Goal: Task Accomplishment & Management: Use online tool/utility

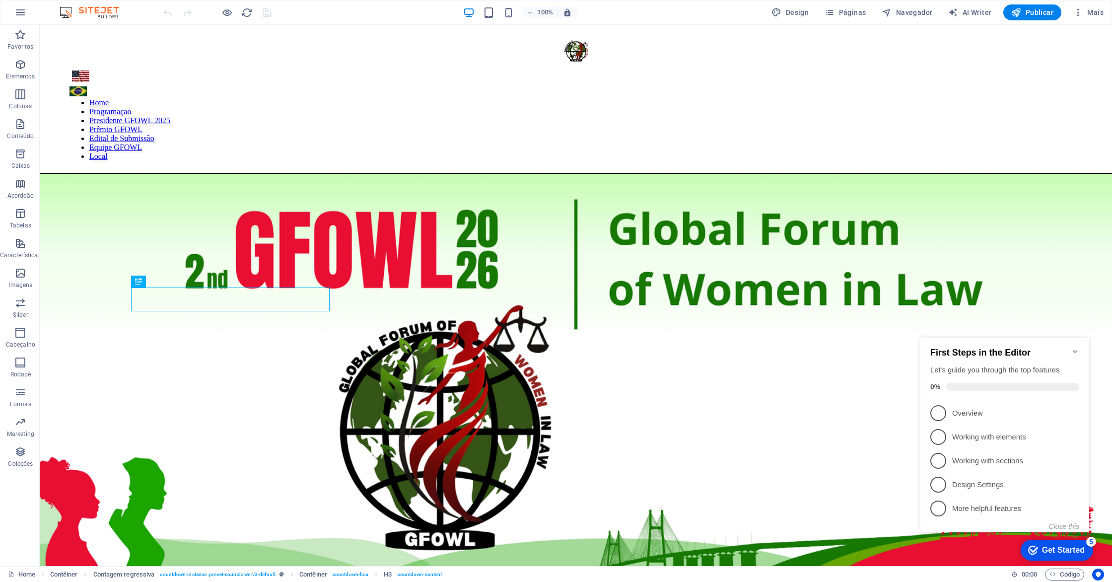
scroll to position [466, 0]
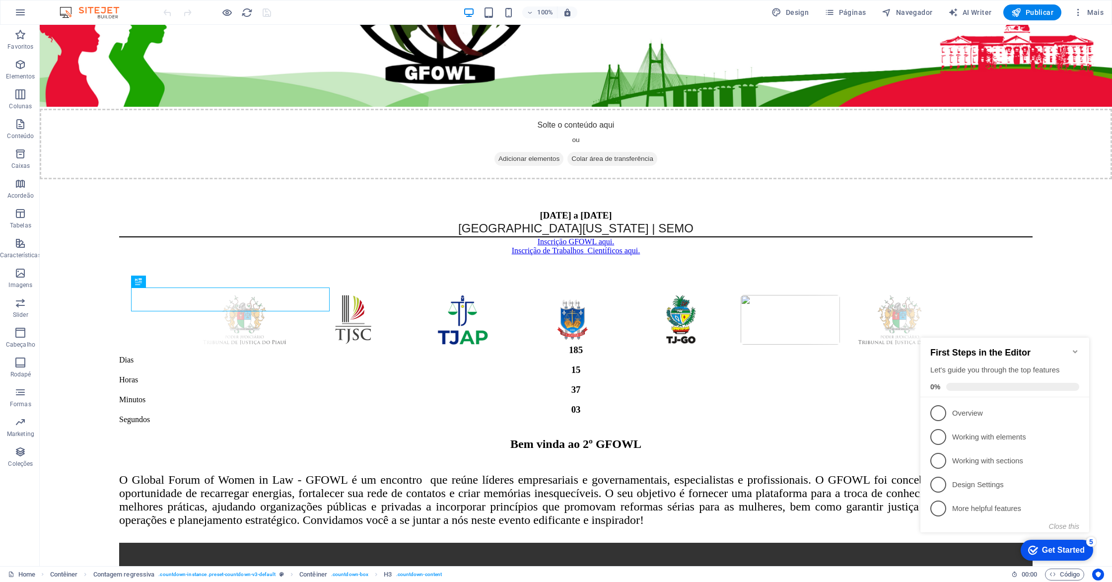
click at [1072, 347] on icon "Minimize checklist" at bounding box center [1075, 351] width 8 height 8
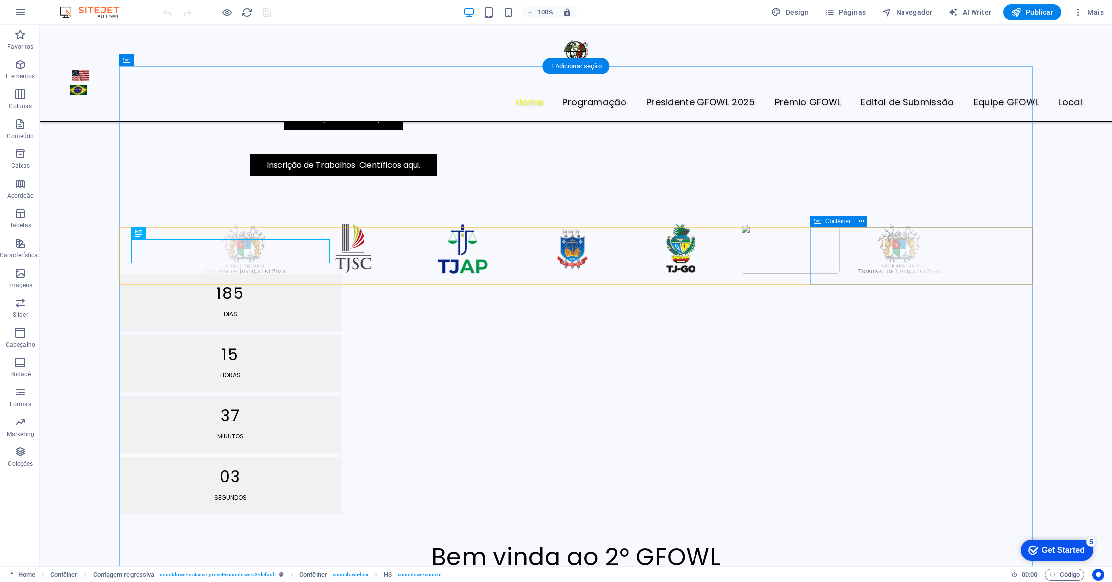
scroll to position [514, 0]
click at [317, 96] on nav "Home Programaçāo Presidente GFOWL 2025 Prêmio GFOWL Edital de Submissão Equipe …" at bounding box center [575, 102] width 1012 height 13
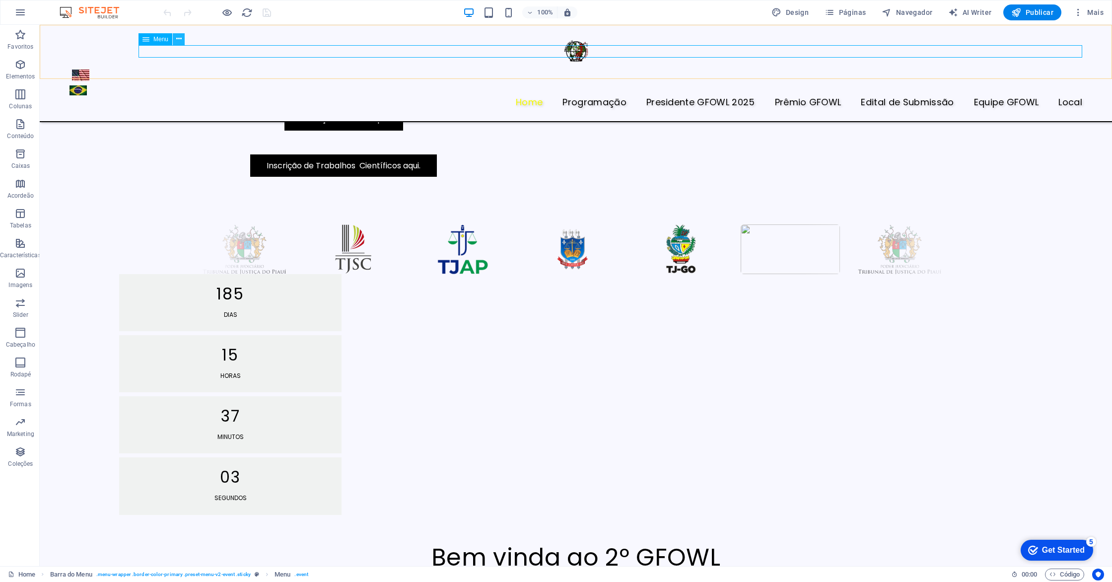
click at [178, 40] on icon at bounding box center [178, 39] width 5 height 10
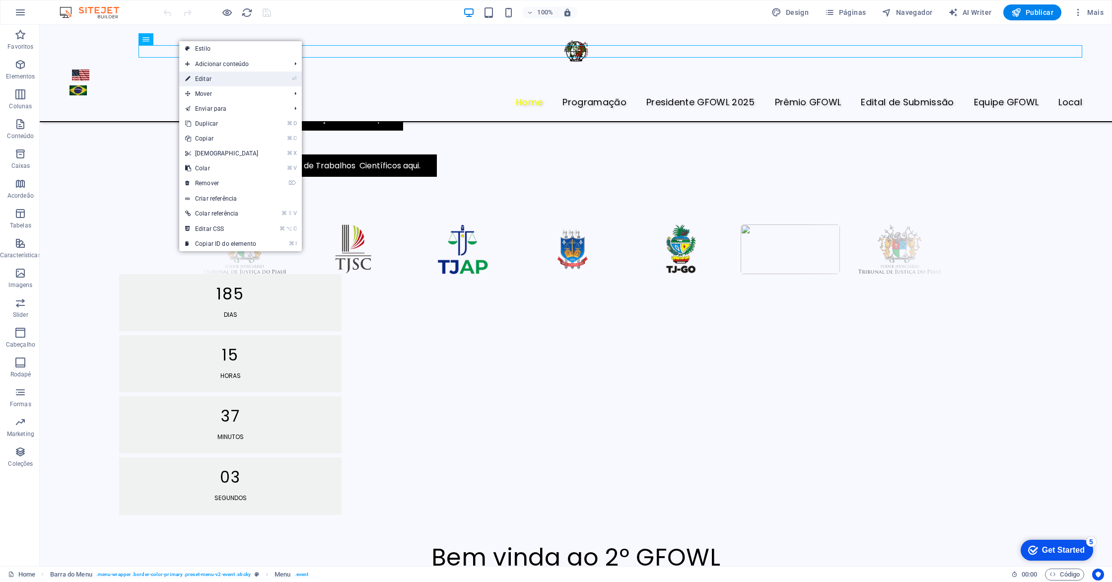
click at [203, 77] on link "⏎ Editar" at bounding box center [221, 78] width 85 height 15
select select "1"
select select "2"
select select
select select "3"
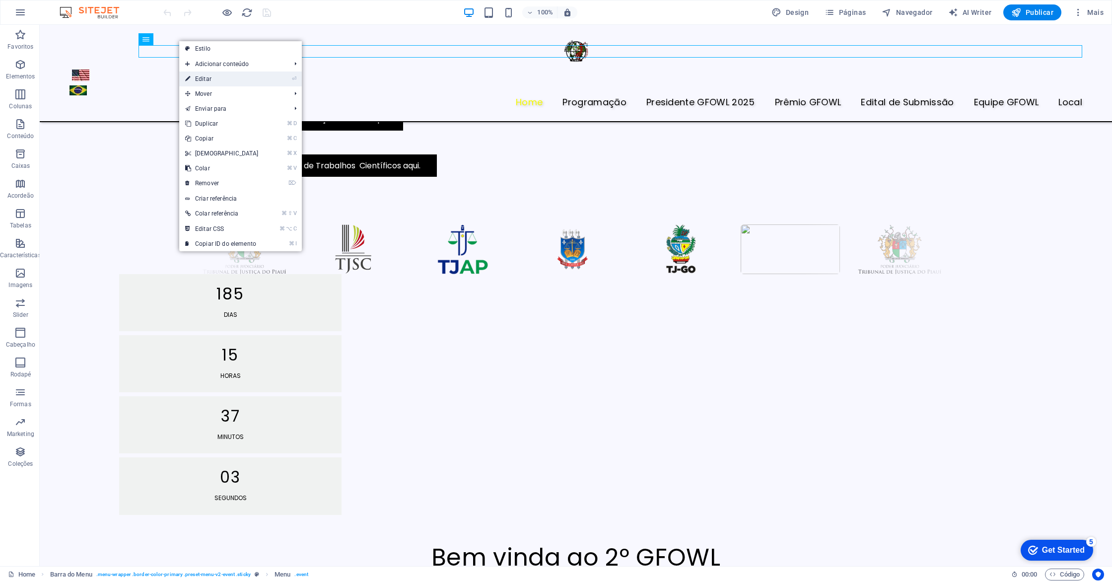
select select "4"
select select
select select "5"
select select
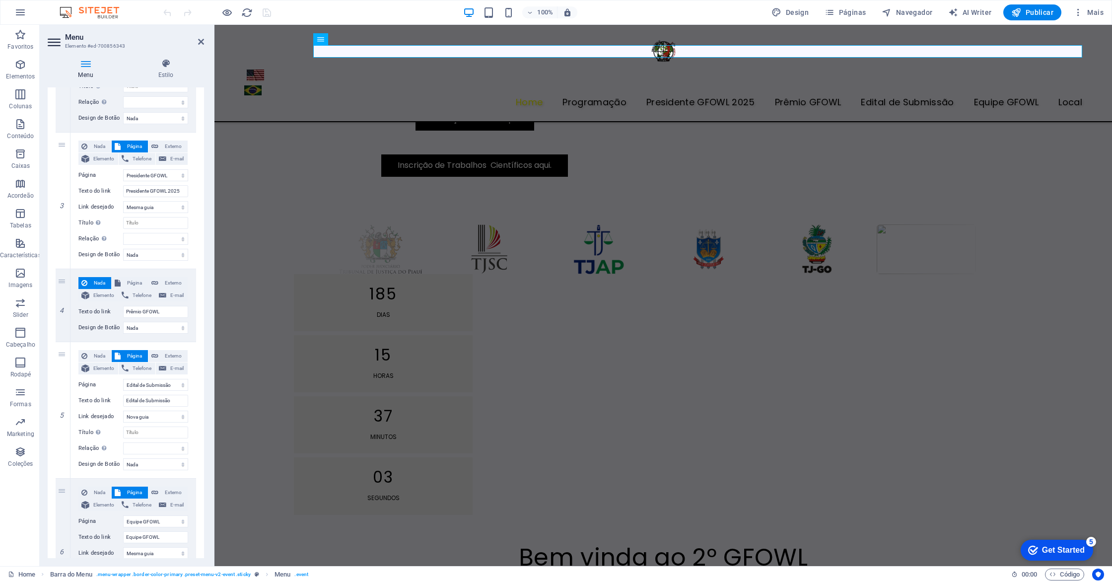
scroll to position [324, 0]
click at [63, 303] on icon at bounding box center [62, 303] width 5 height 7
select select
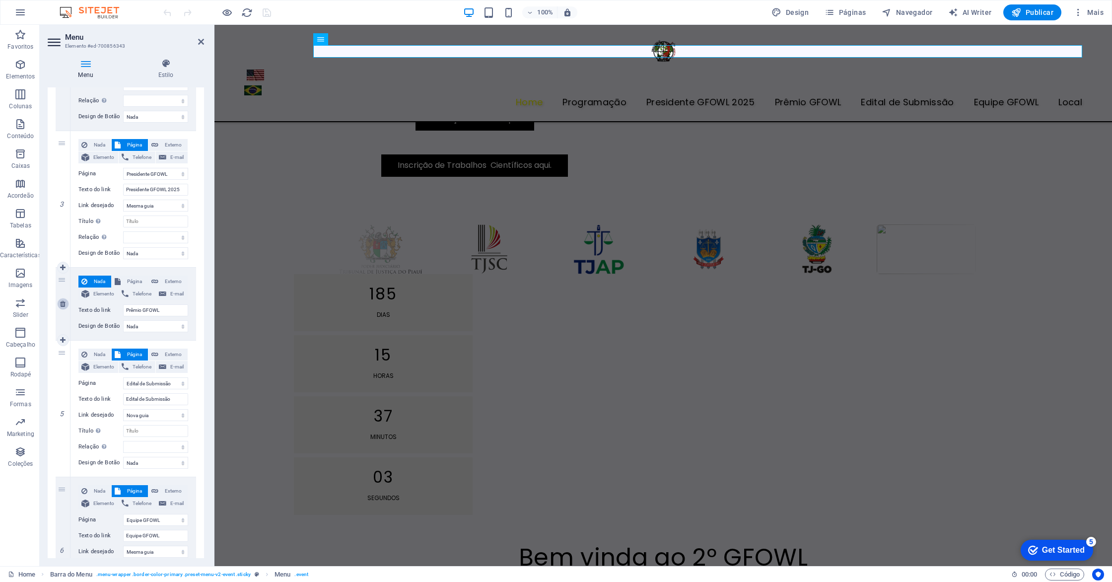
select select "3"
type input "Edital de Submissão"
select select "blank"
select select
select select "4"
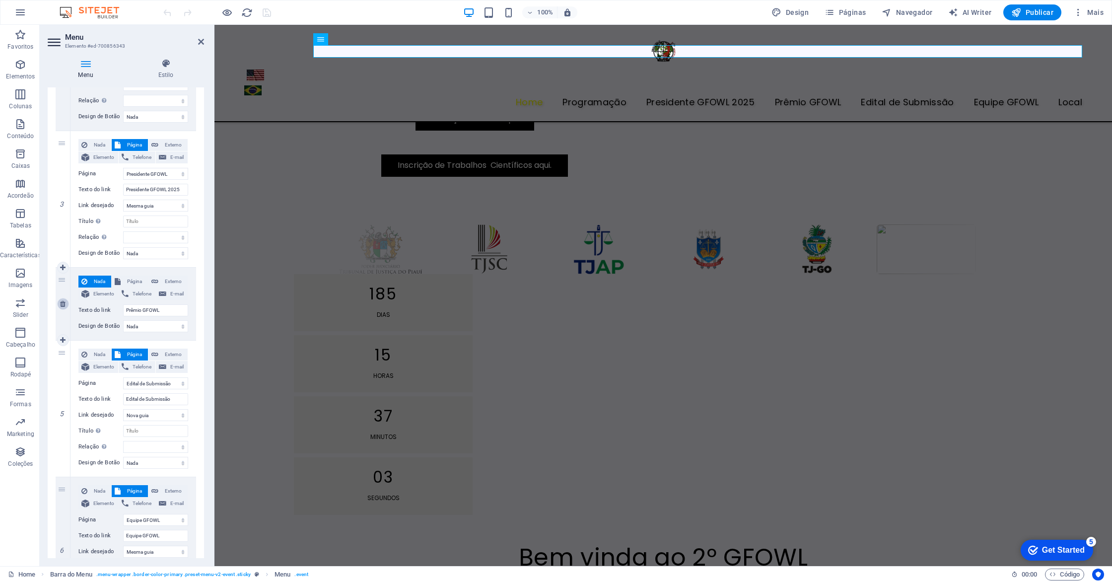
type input "Equipe GFOWL"
select select
select select "5"
type input "Local"
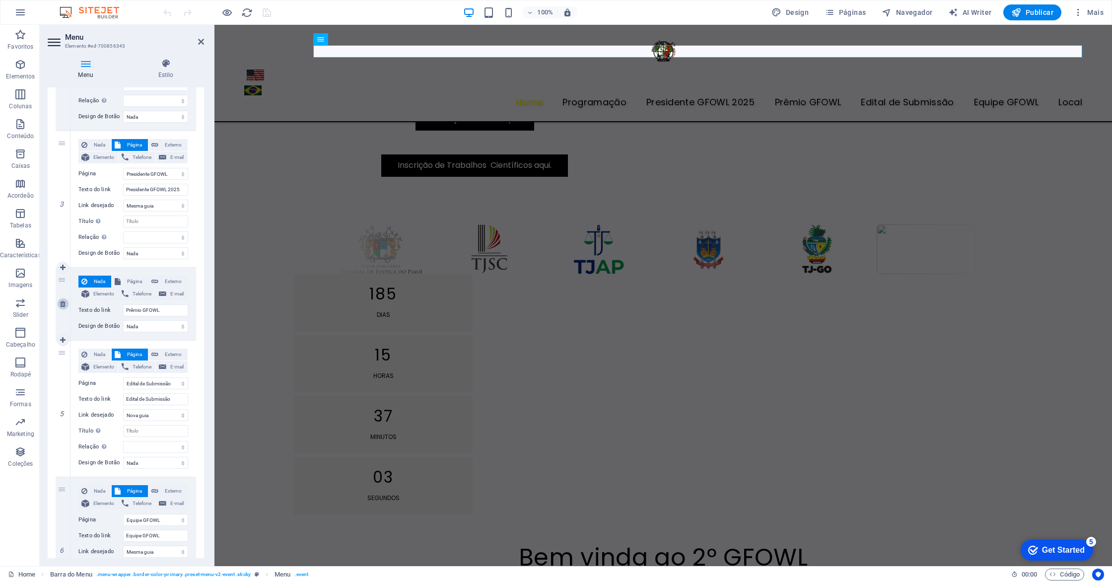
select select
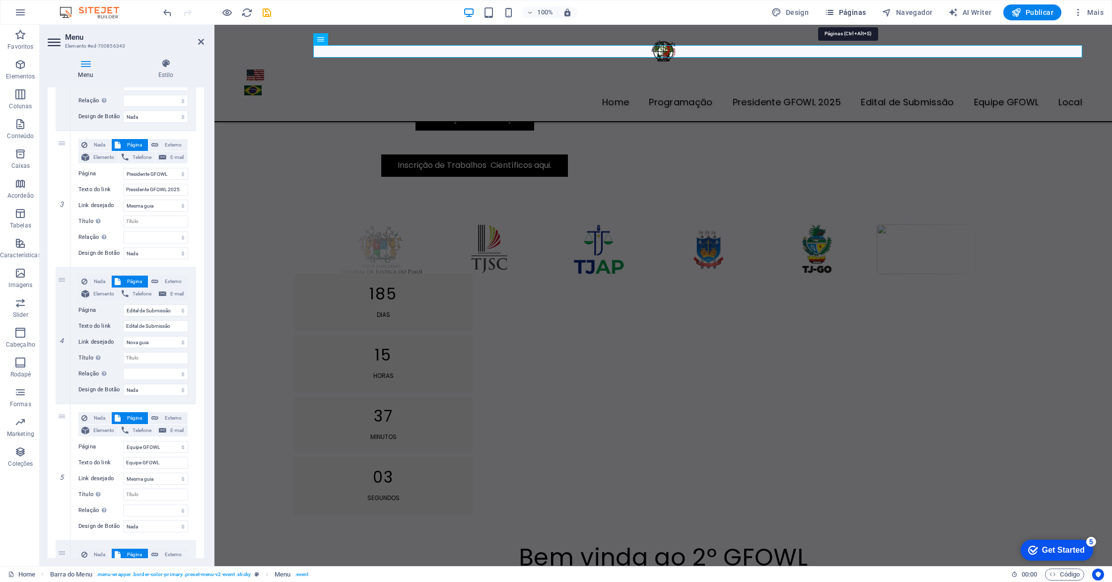
click at [837, 14] on span "Páginas" at bounding box center [844, 12] width 41 height 10
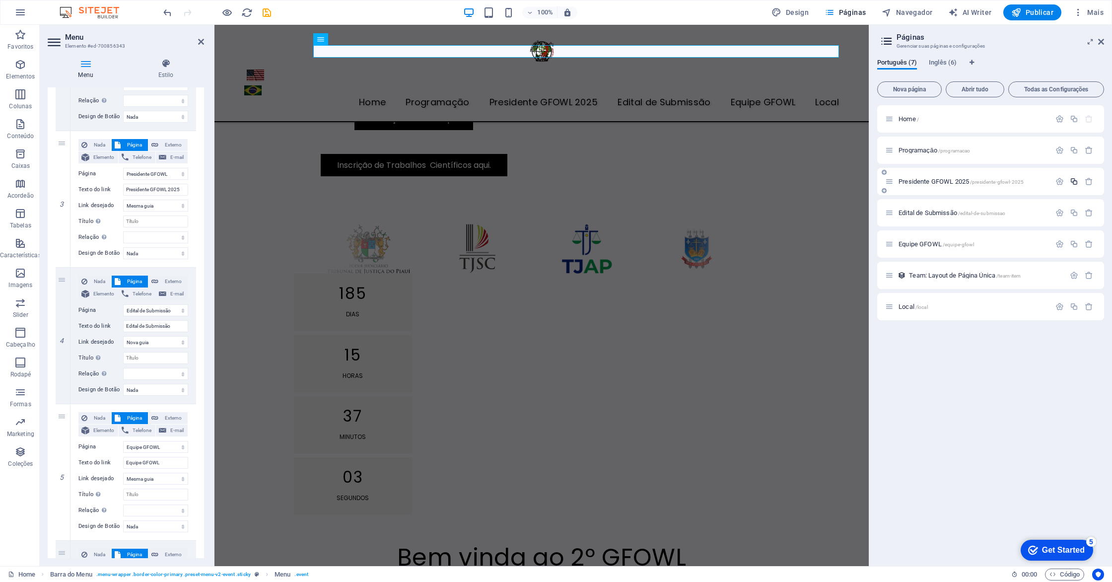
click at [1073, 183] on icon "button" at bounding box center [1073, 181] width 8 height 8
select select "1"
select select "2"
select select "3"
select select "4"
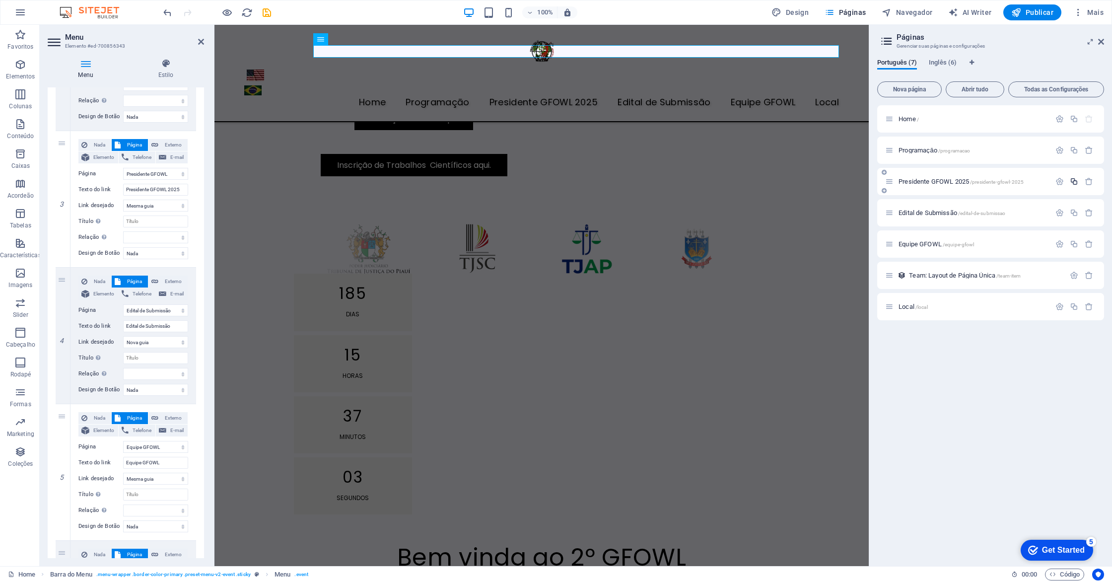
select select "5"
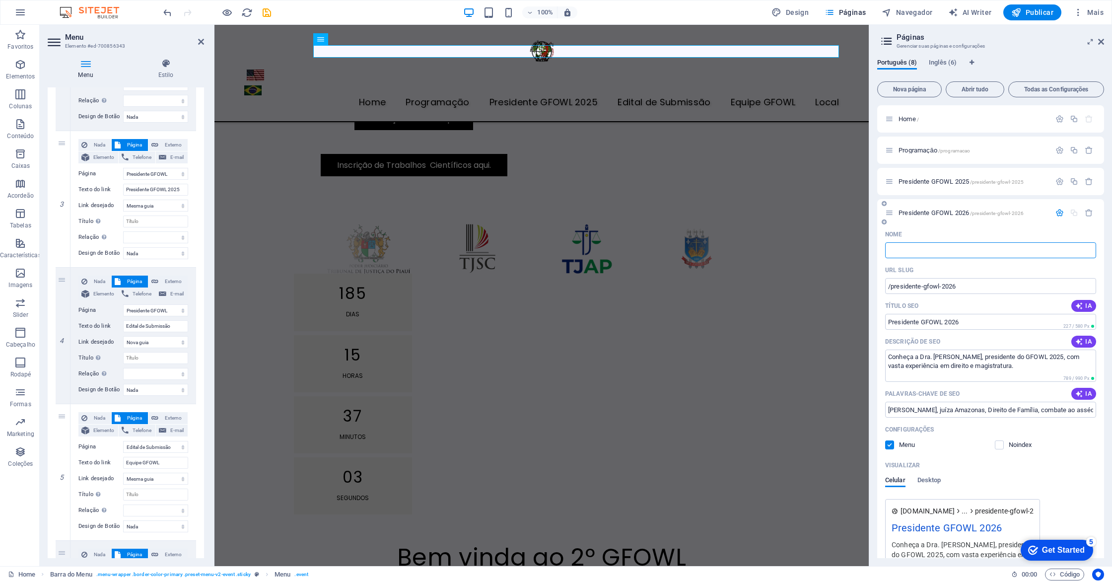
type input "/"
select select "1"
select select "2"
select select "3"
select select "4"
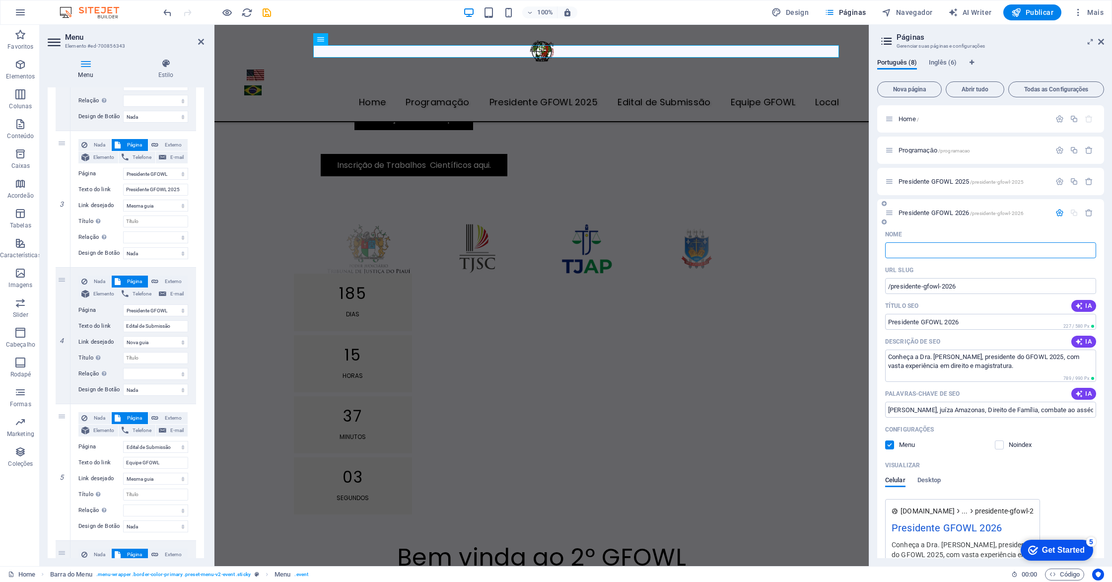
select select "5"
type input "P"
type input "/p"
type input "P"
select select "1"
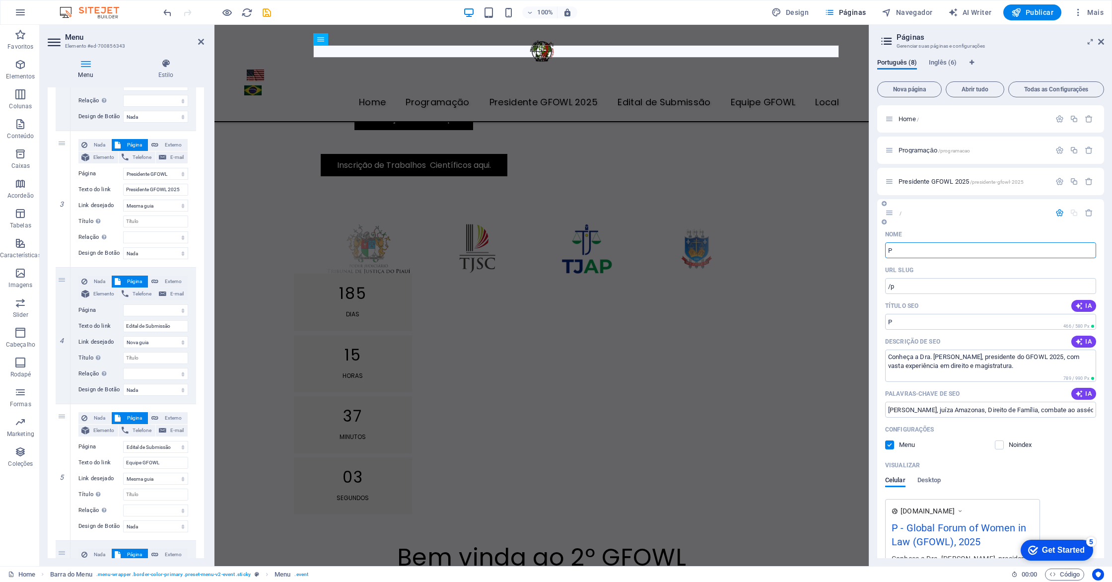
select select "2"
select select "3"
select select "4"
select select "5"
type input "Pr"
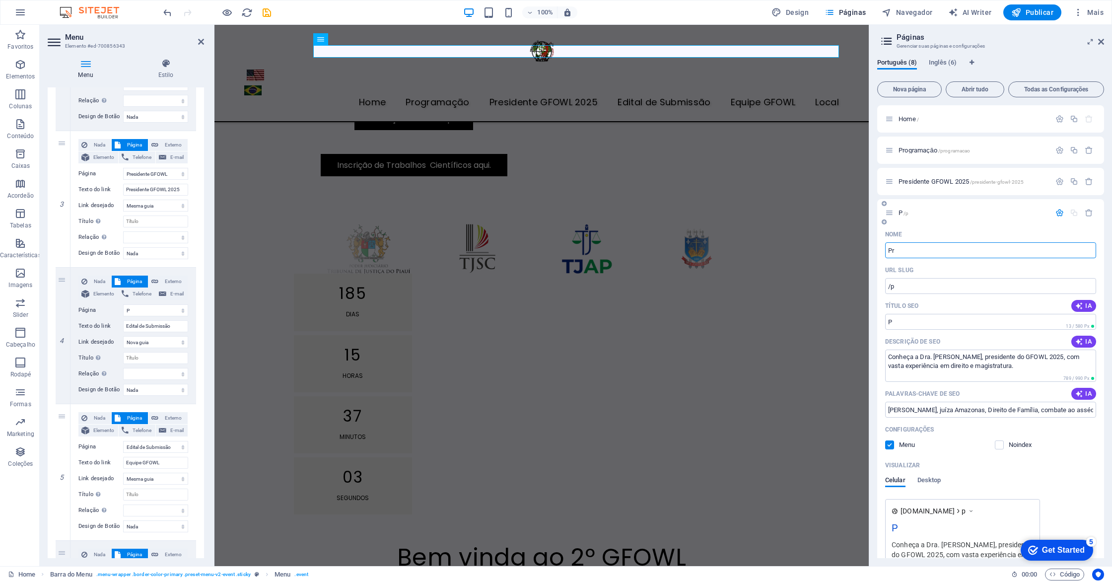
type input "/pr"
type input "Pr"
select select "1"
select select "2"
select select "3"
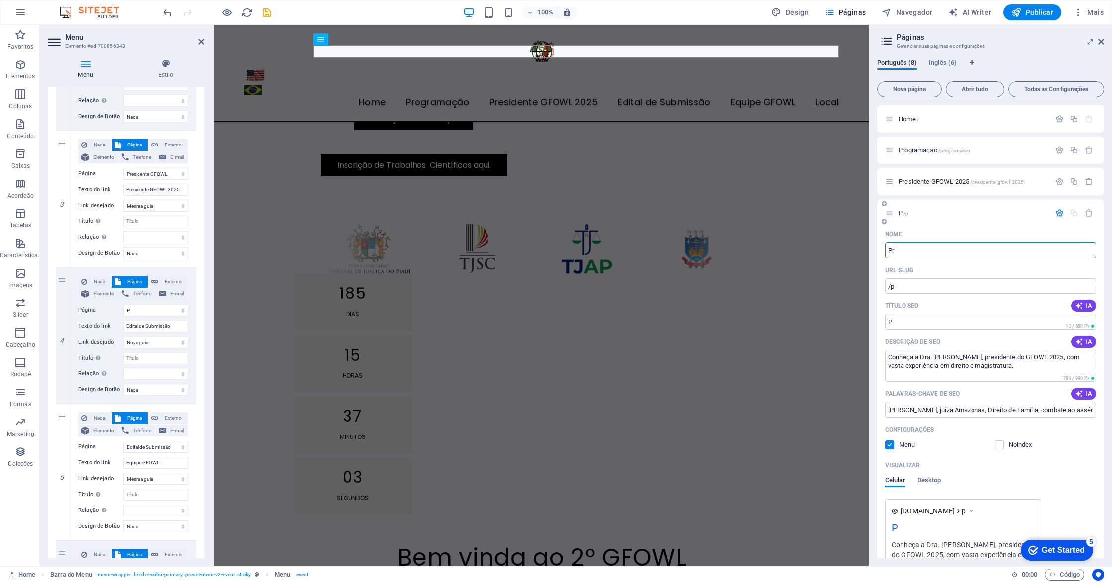
select select "4"
select select "5"
type input "Pre"
type input "/pre"
type input "Pre"
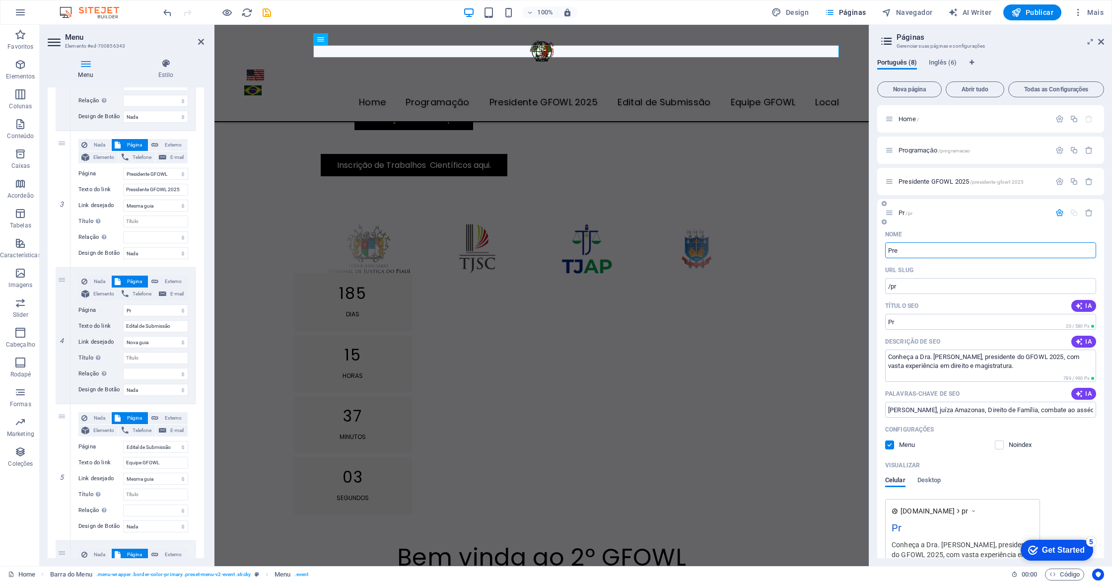
select select "1"
select select "2"
select select "3"
select select "4"
select select "5"
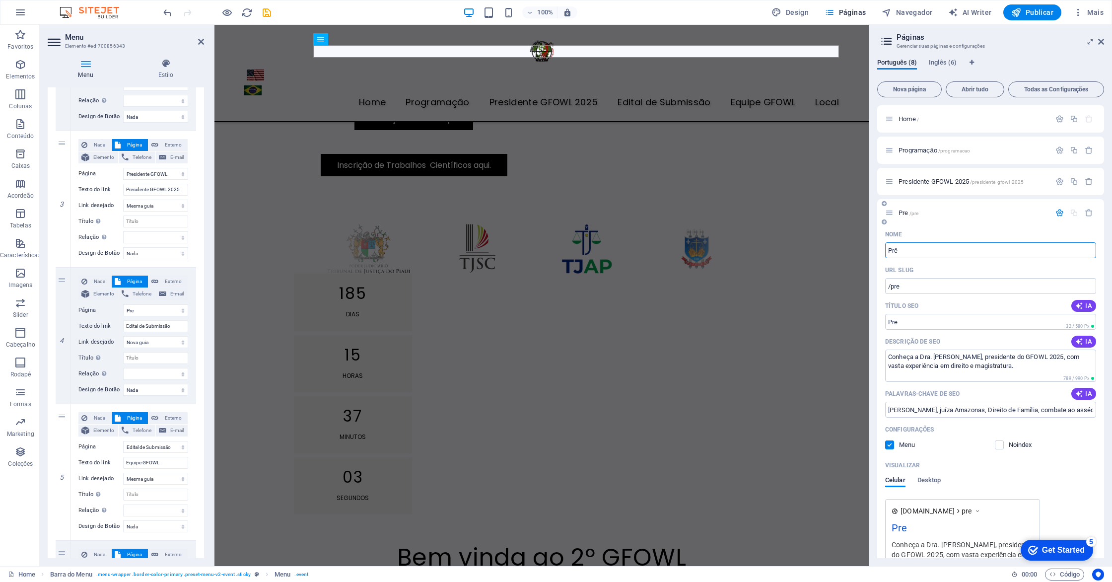
type input "Prê"
select select "1"
select select "2"
select select "3"
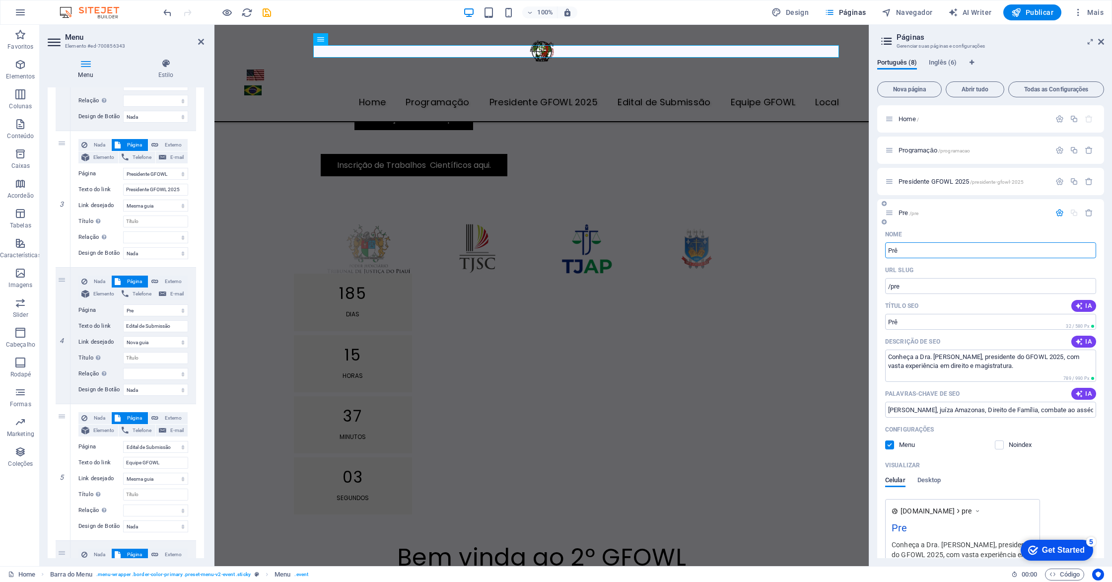
select select "4"
select select "5"
type input "Prêmio"
type input "/premio"
type input "Prêmio"
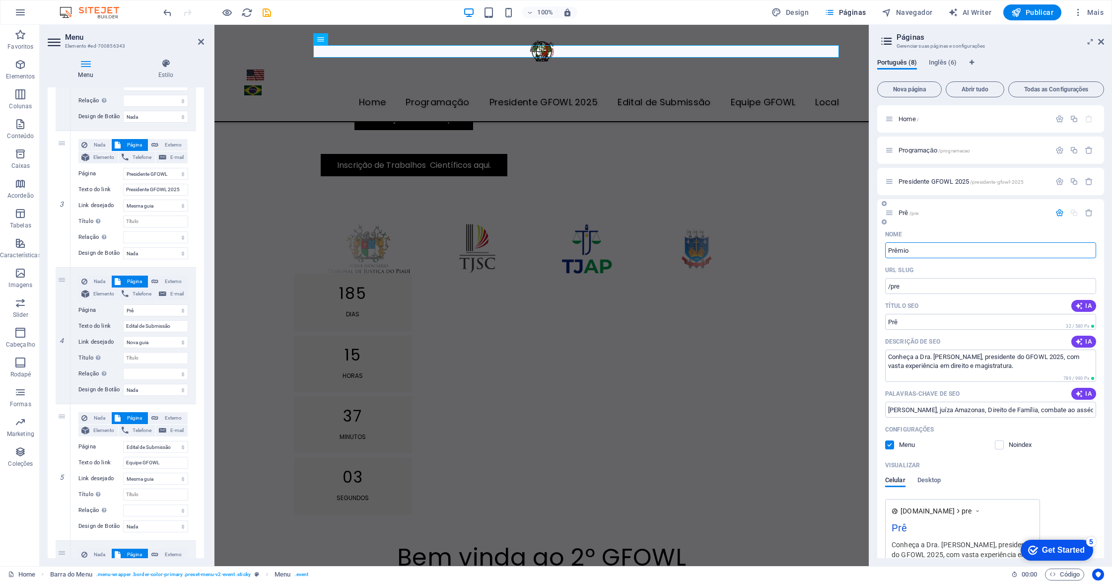
select select "1"
select select "2"
select select "3"
select select "4"
select select "5"
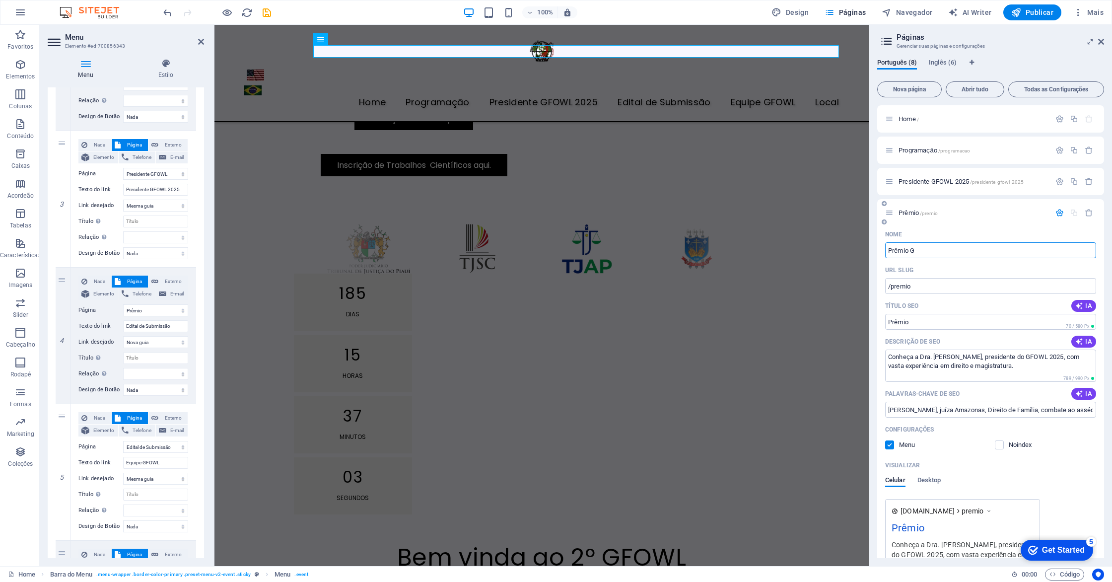
type input "Prêmio G"
type input "/premio-g"
type input "Prêmio G"
select select "1"
select select "2"
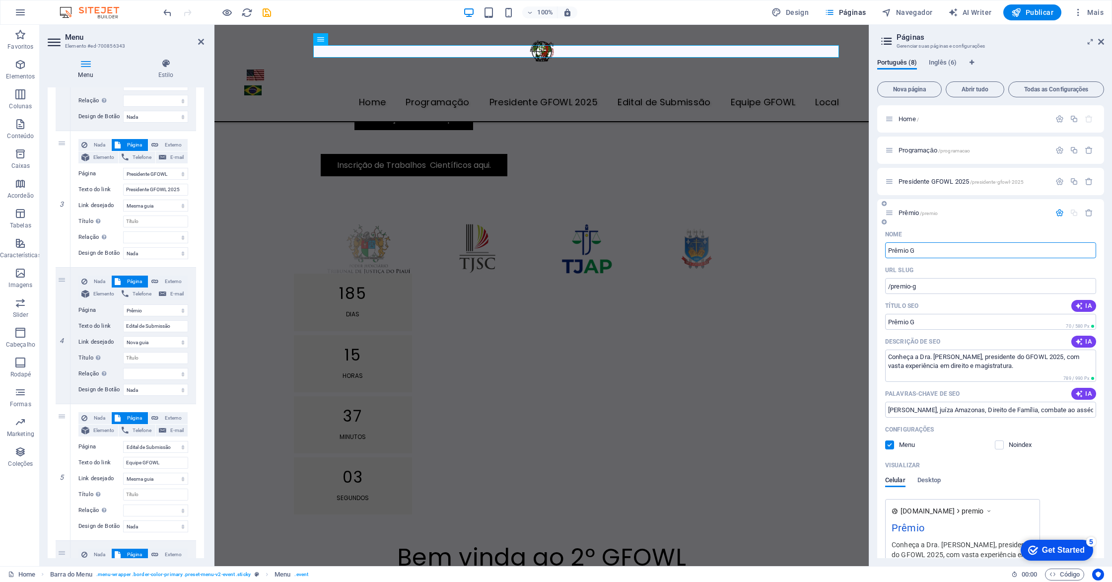
select select "3"
select select "4"
select select "5"
type input "Prêmio GF"
type input "/premio-gf"
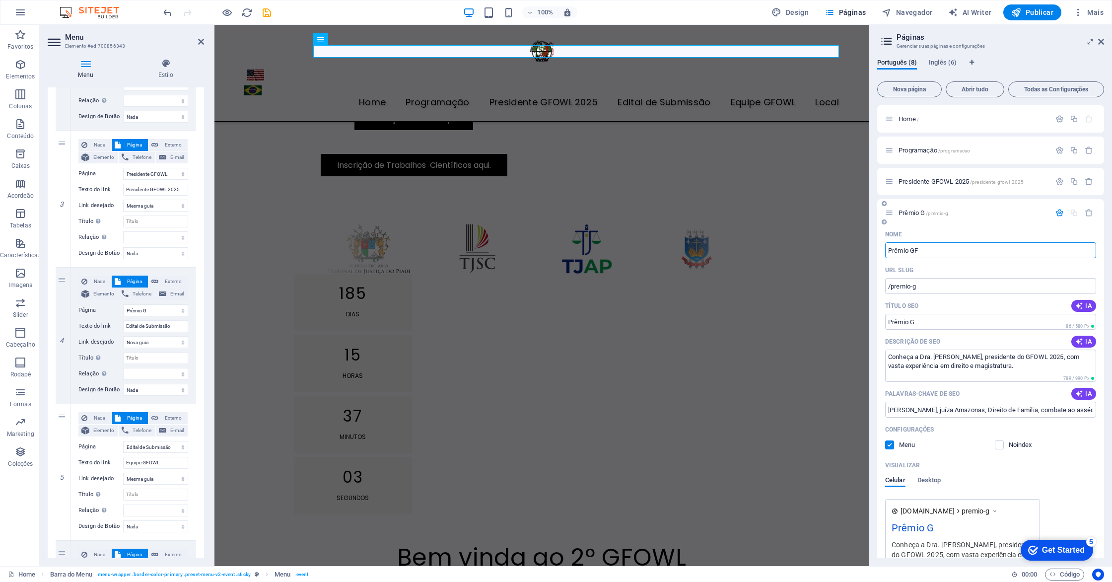
type input "Prêmio GF"
select select "1"
select select "2"
select select "3"
select select "4"
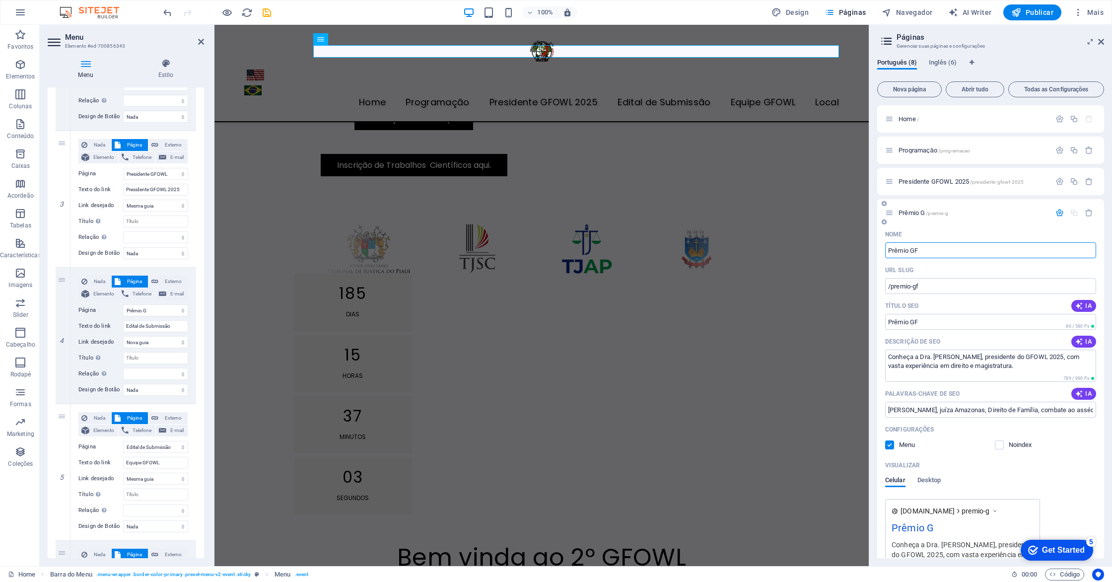
select select "5"
type input "Prêmio GFO"
type input "/premio-gfo"
type input "Prêmio GFO"
select select "1"
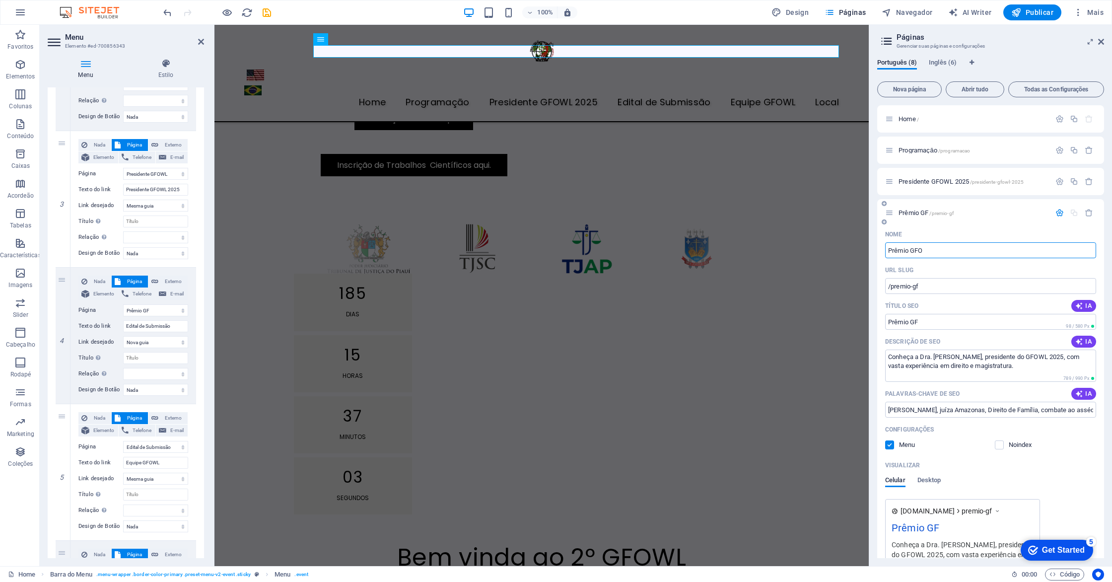
select select "2"
select select "3"
select select "4"
select select "5"
type input "Prêmio GFOW"
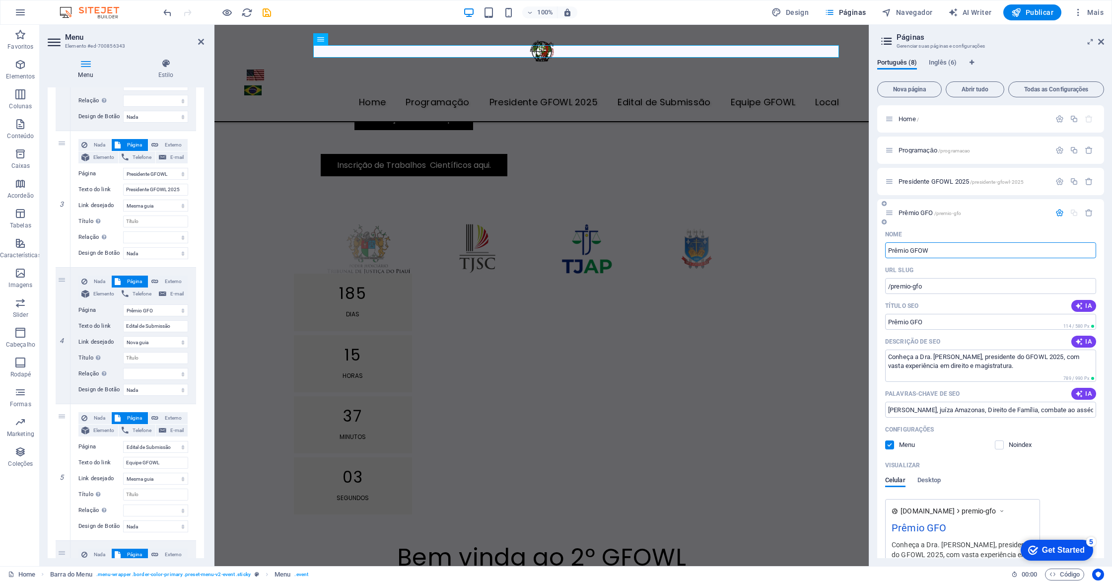
type input "/premio-gfow"
type input "Prêmio GFOW"
select select "1"
select select "2"
select select "3"
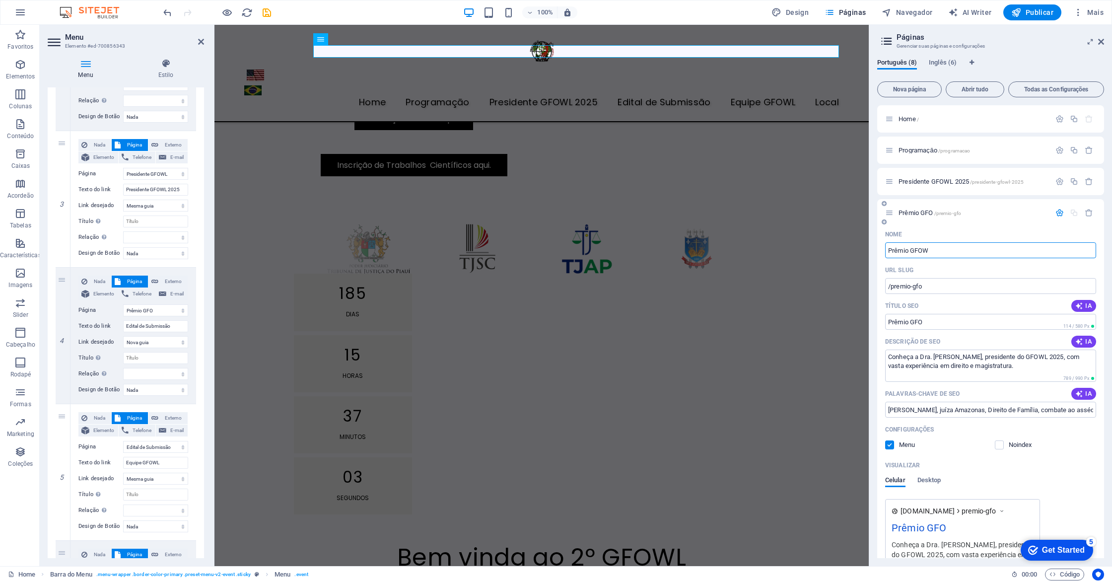
select select "4"
select select "5"
type input "Prêmio GFOWL"
type input "/premio-gfowl"
type input "Prêmio GFOWL"
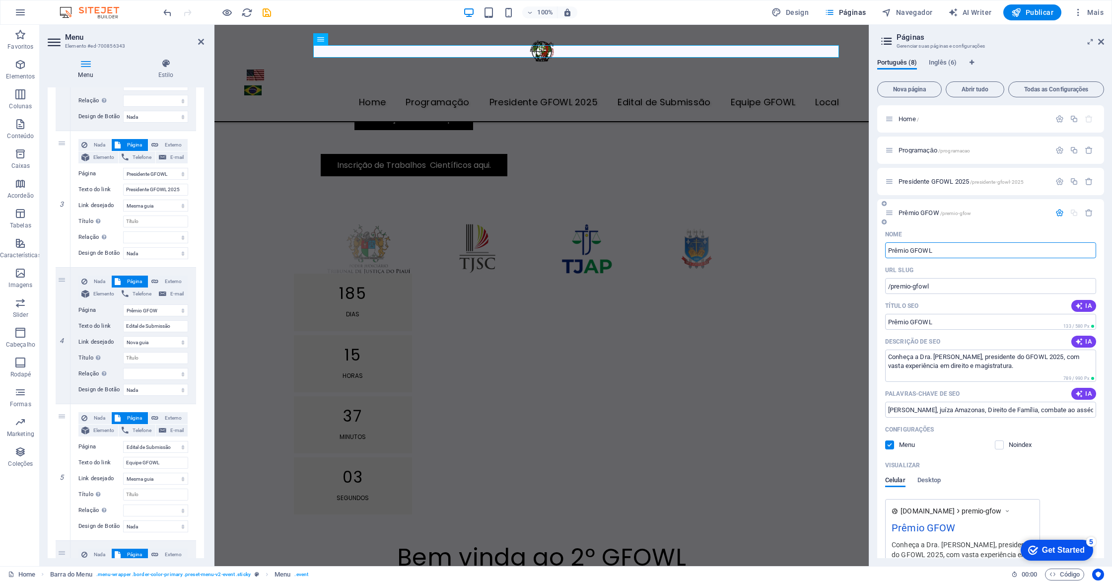
select select "1"
select select "2"
select select "3"
select select "4"
select select "5"
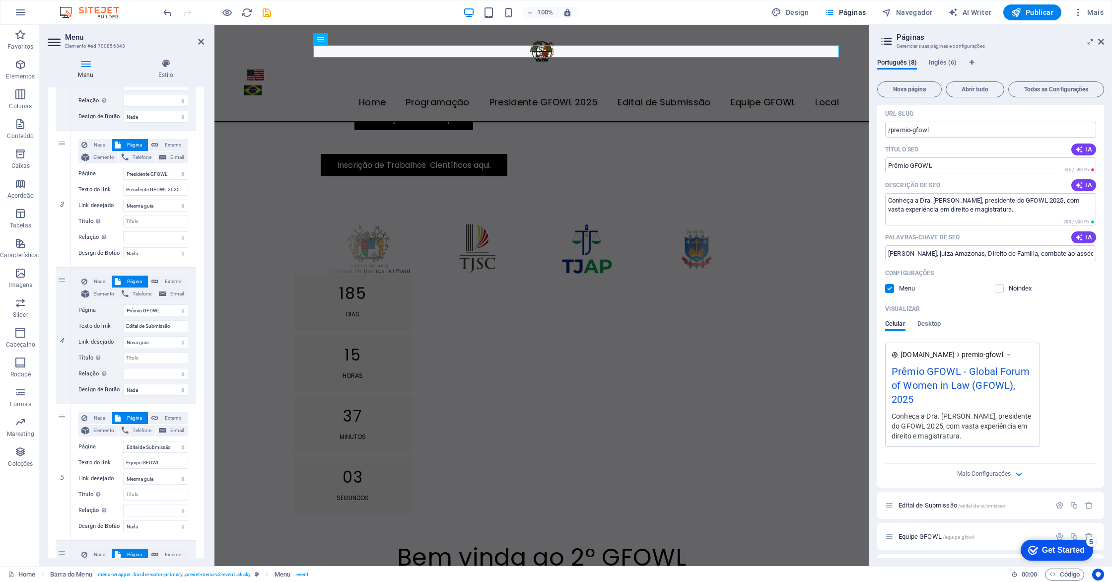
scroll to position [153, 0]
type input "Prêmio GFOWL"
drag, startPoint x: 886, startPoint y: 257, endPoint x: 1111, endPoint y: 267, distance: 225.0
click at [1111, 267] on div "Português (8) Inglês (6) Nova página Abrir tudo Todas as Configurações Home / P…" at bounding box center [990, 308] width 243 height 515
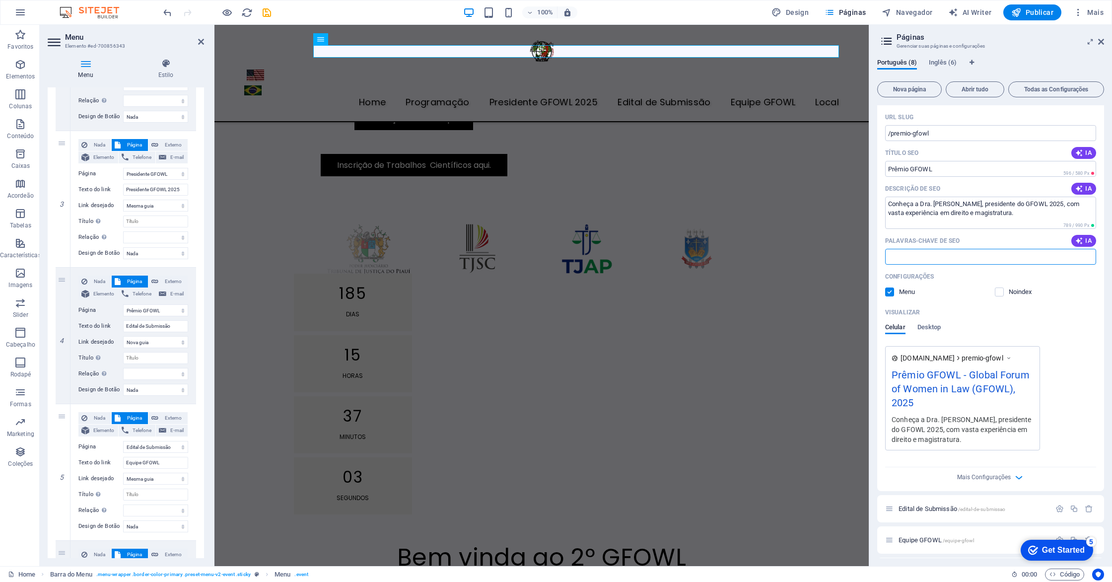
scroll to position [0, 0]
select select "1"
select select "2"
select select "3"
select select "4"
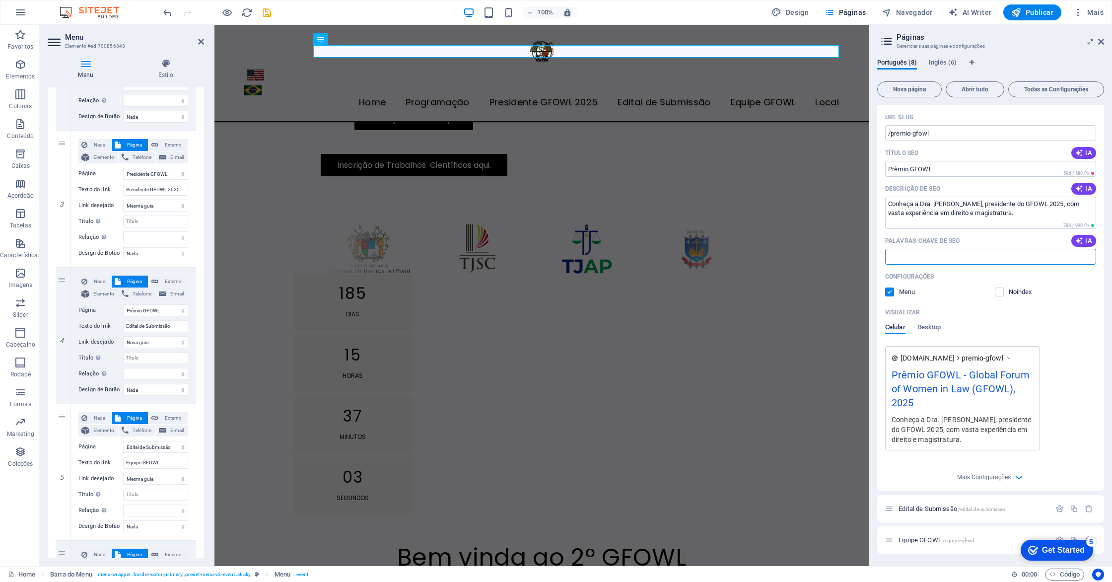
select select "5"
type input "p"
select select "1"
select select "2"
select select "3"
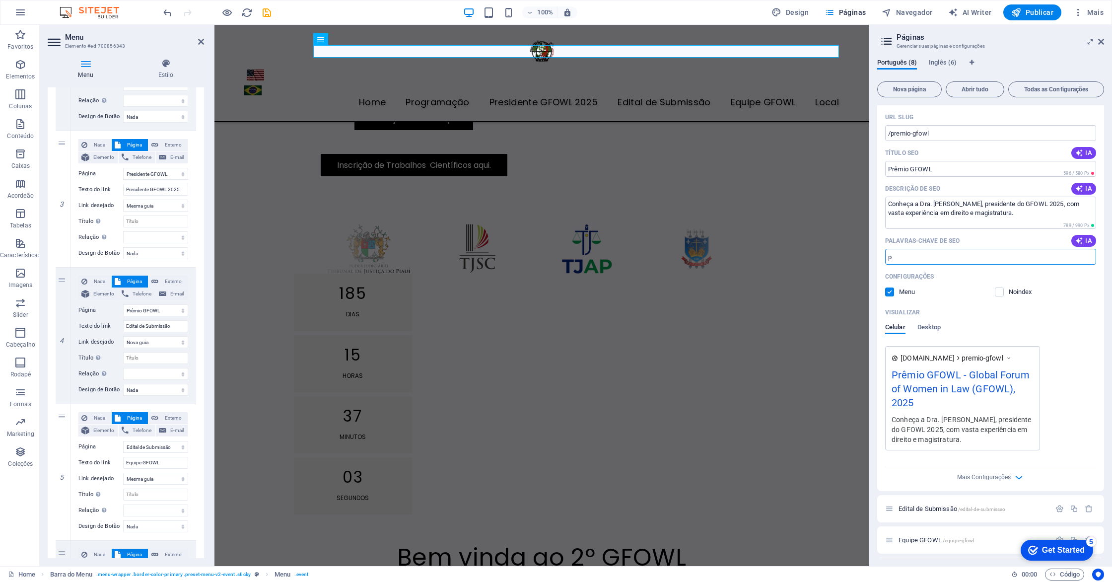
select select "4"
select select "5"
type input "pr"
select select "1"
select select "2"
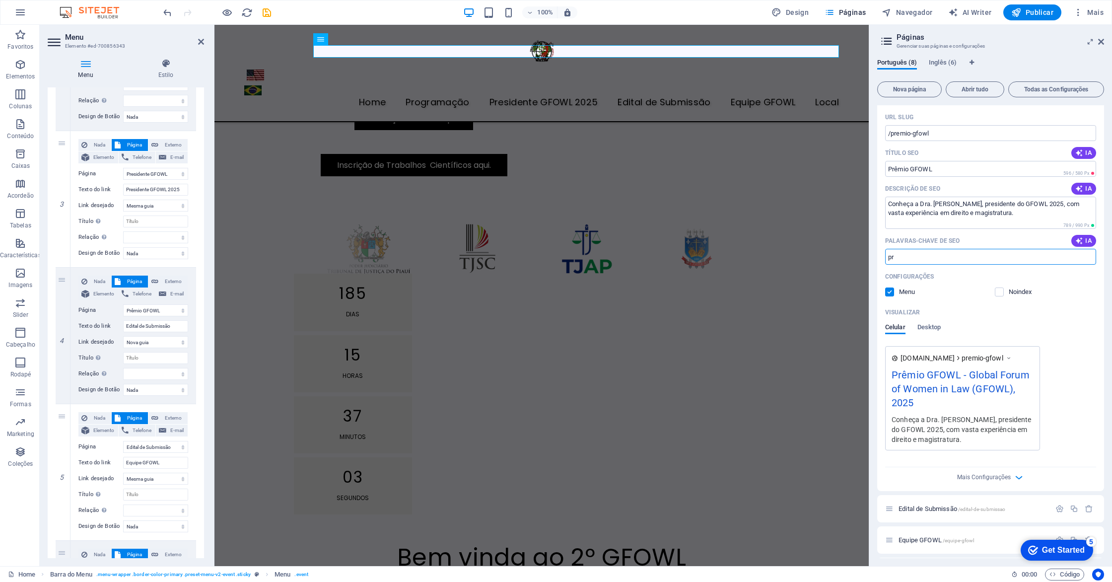
select select "3"
select select "4"
select select "5"
type input "pre"
select select "1"
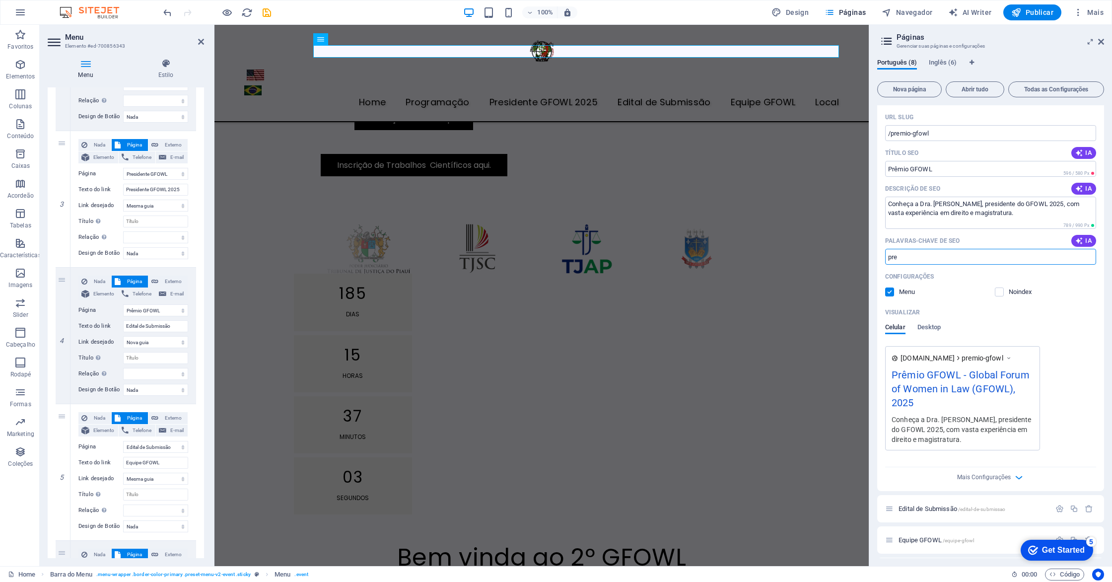
select select "2"
select select "3"
select select "4"
select select "5"
type input "prê"
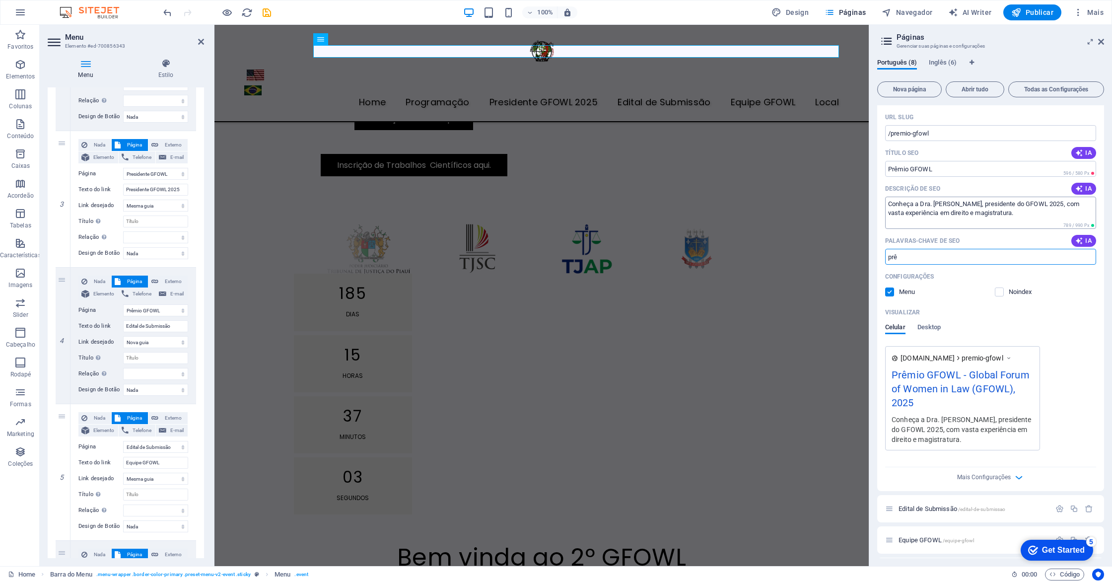
select select "1"
select select "2"
select select "3"
select select "4"
select select "5"
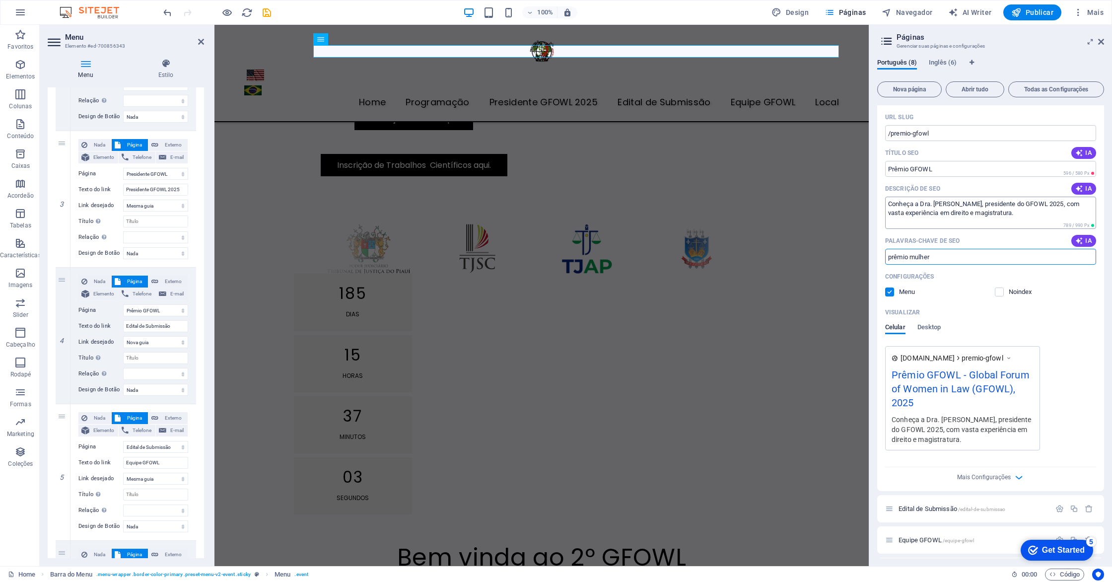
type input "prêmio mulher"
select select "1"
select select "2"
select select "3"
select select "4"
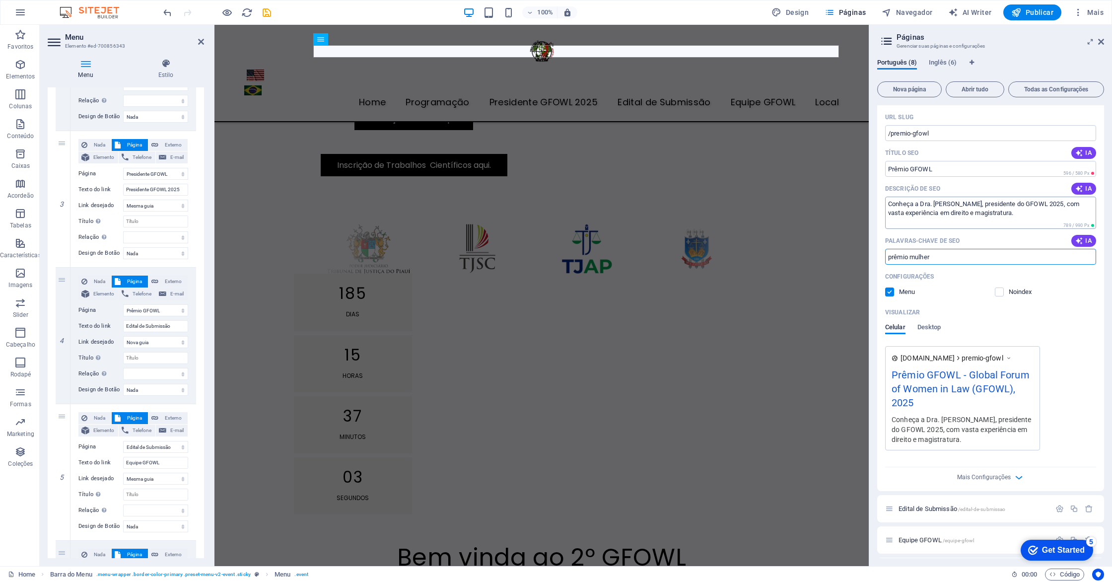
select select "5"
type input "prêmio"
select select "1"
select select "2"
select select "3"
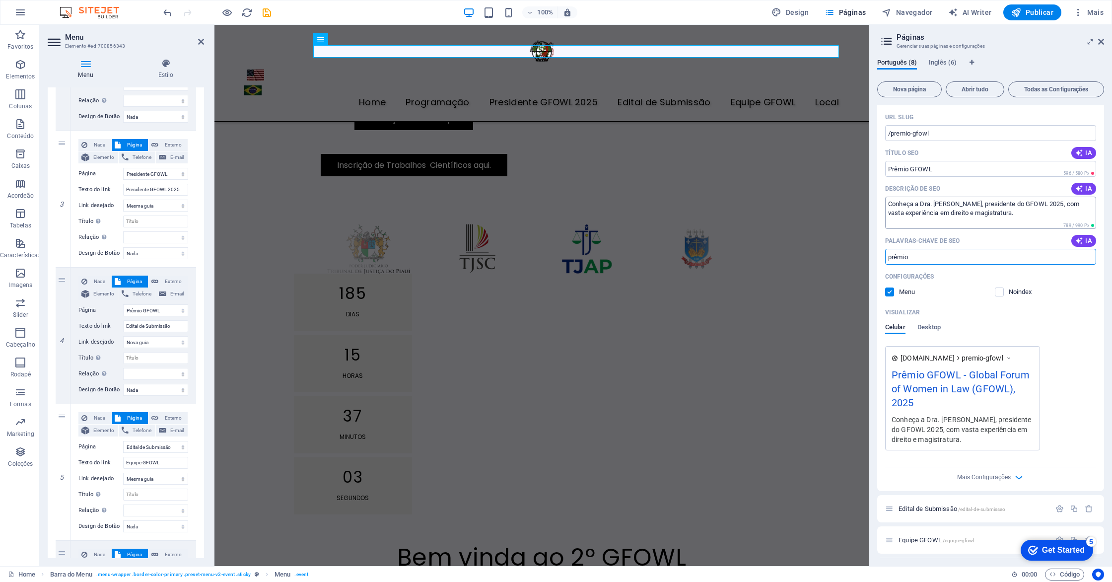
select select "4"
select select "5"
type input "prêmiomulher g"
select select "1"
select select "2"
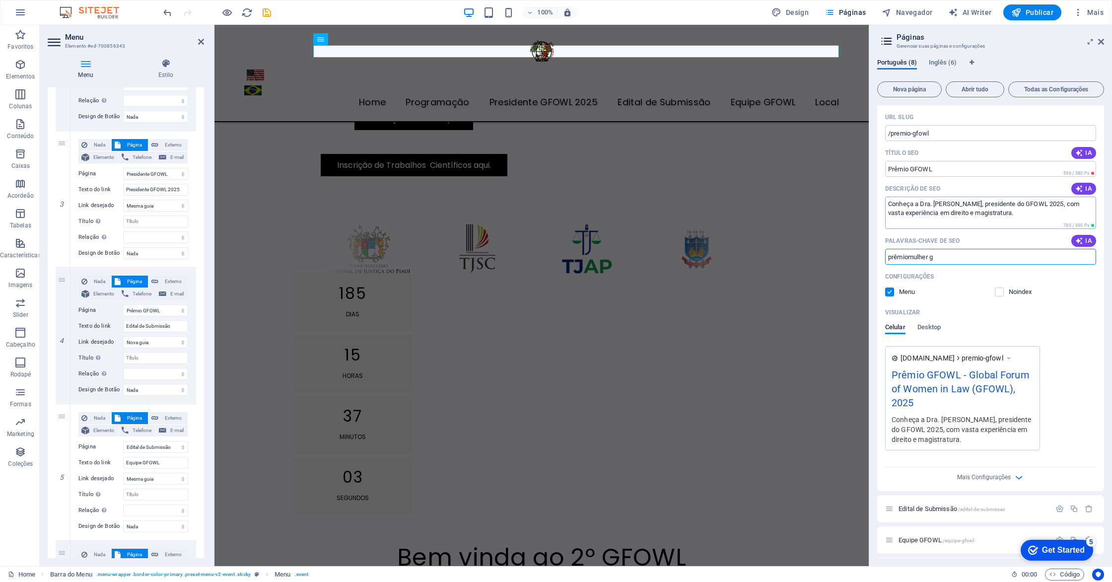
select select "3"
select select "4"
select select "5"
type input "prêmiomulher gf"
select select "1"
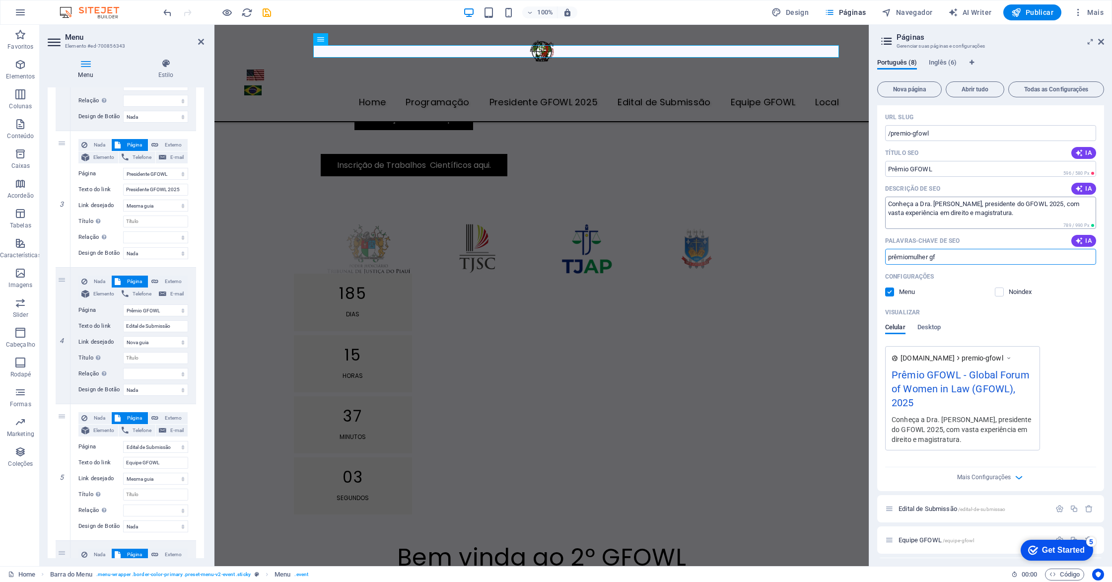
select select "2"
select select "3"
select select "4"
select select "5"
type input "prêmiomulher gfowl"
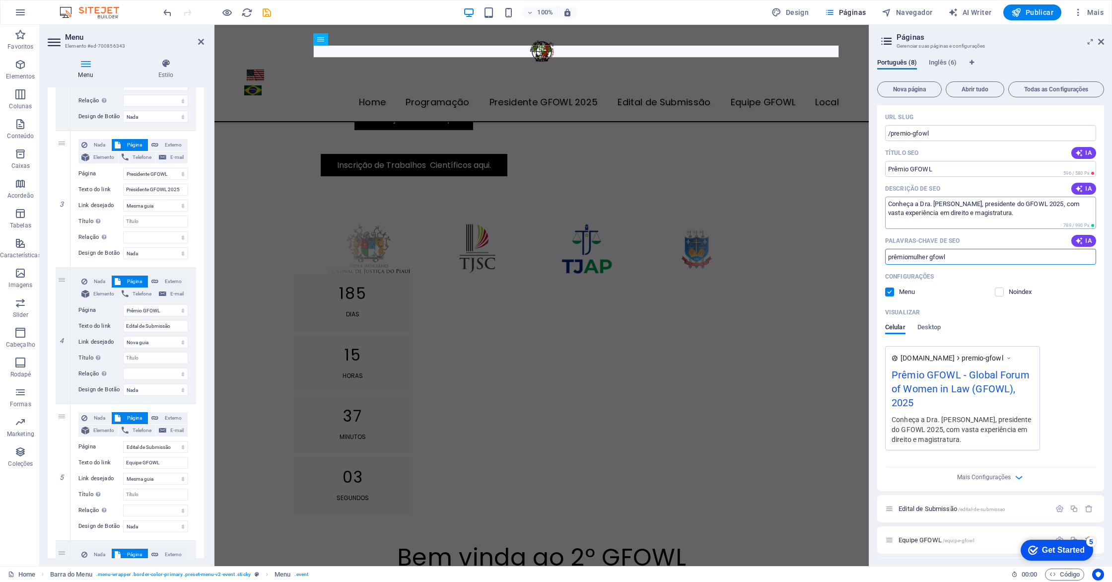
select select "1"
select select "2"
select select "3"
select select "4"
select select "5"
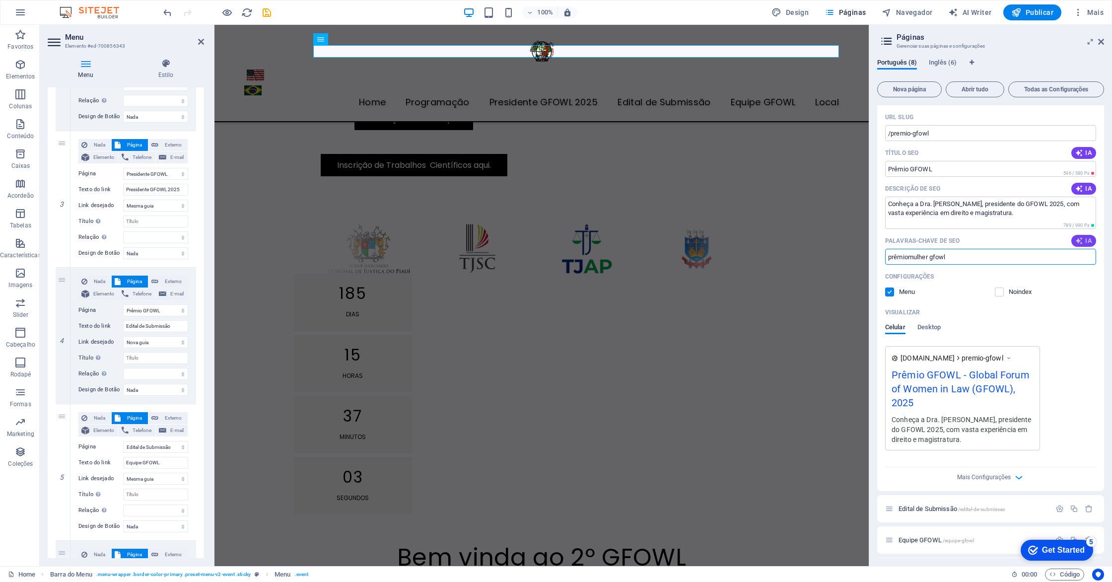
type input "prêmiomulher gfowl"
click at [1081, 243] on icon "button" at bounding box center [1079, 241] width 8 height 8
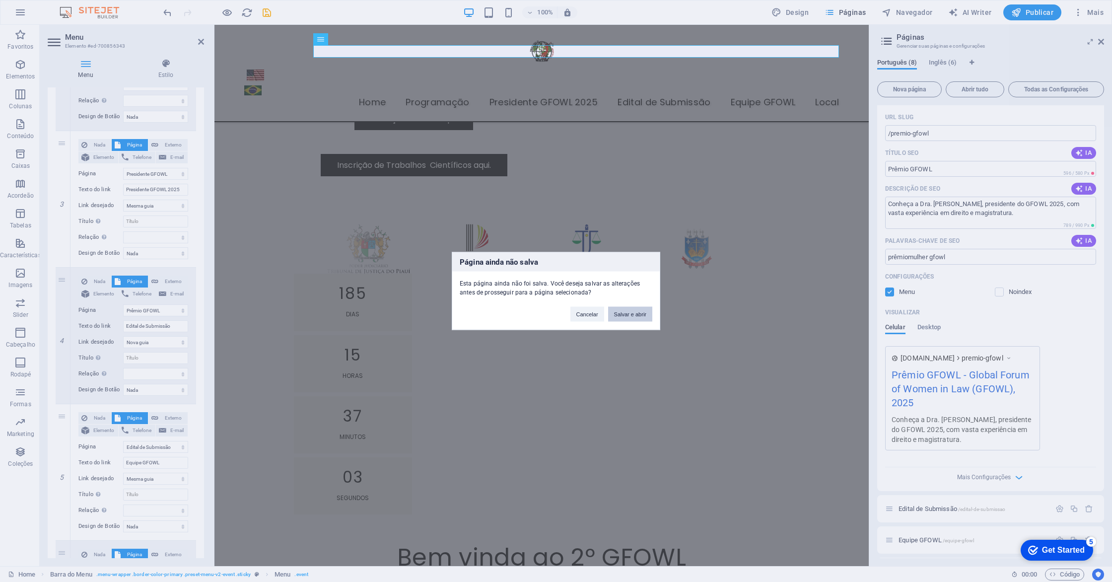
click at [625, 312] on button "Salvar e abrir" at bounding box center [630, 314] width 44 height 15
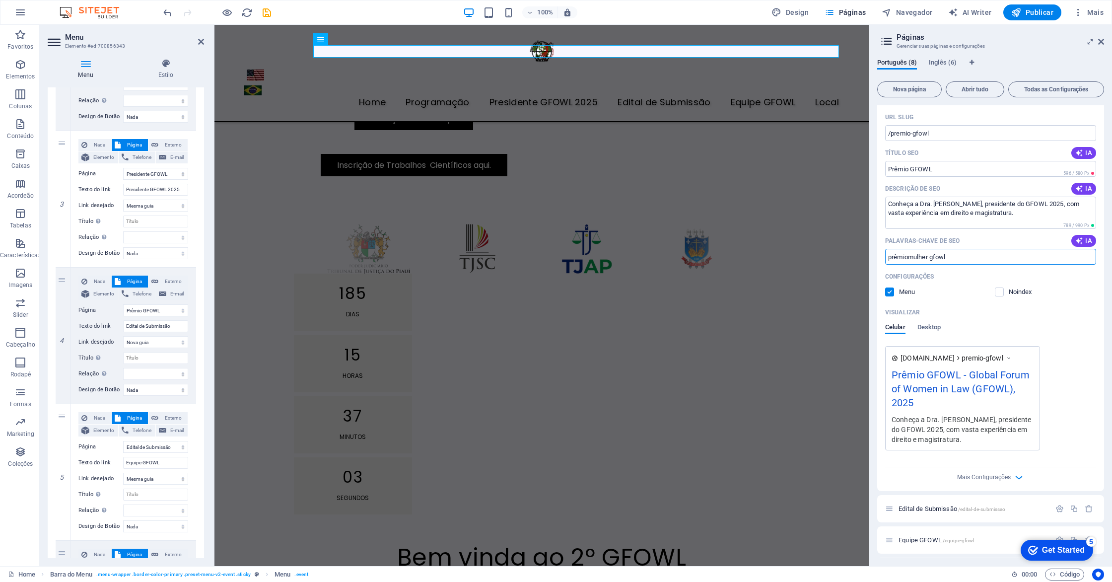
click at [976, 258] on input "prêmiomulher gfowl" at bounding box center [990, 257] width 211 height 16
click at [1081, 241] on icon "button" at bounding box center [1079, 241] width 8 height 8
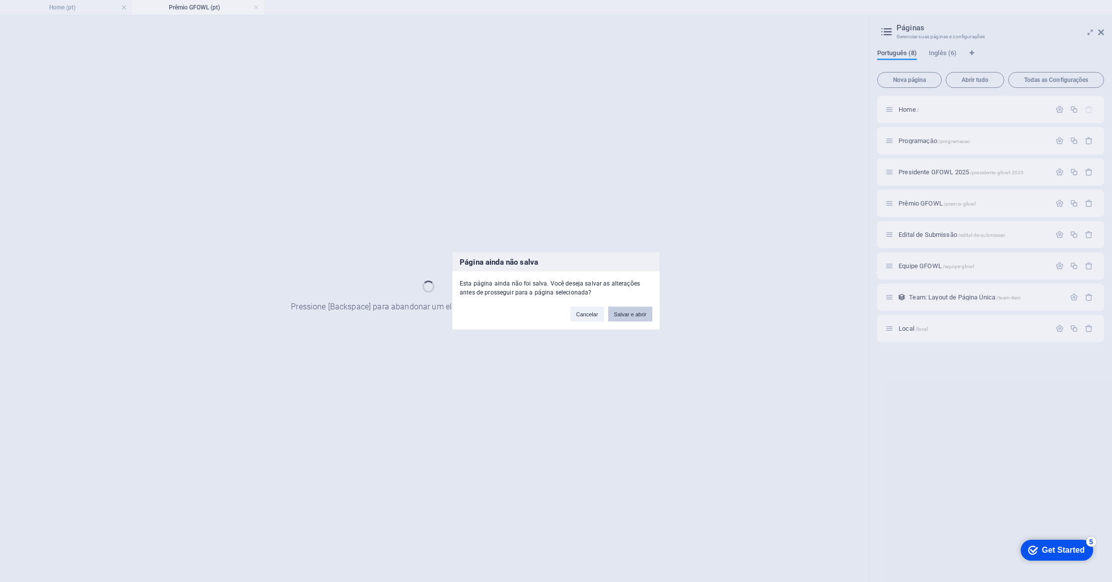
click at [626, 314] on button "Salvar e abrir" at bounding box center [630, 314] width 44 height 15
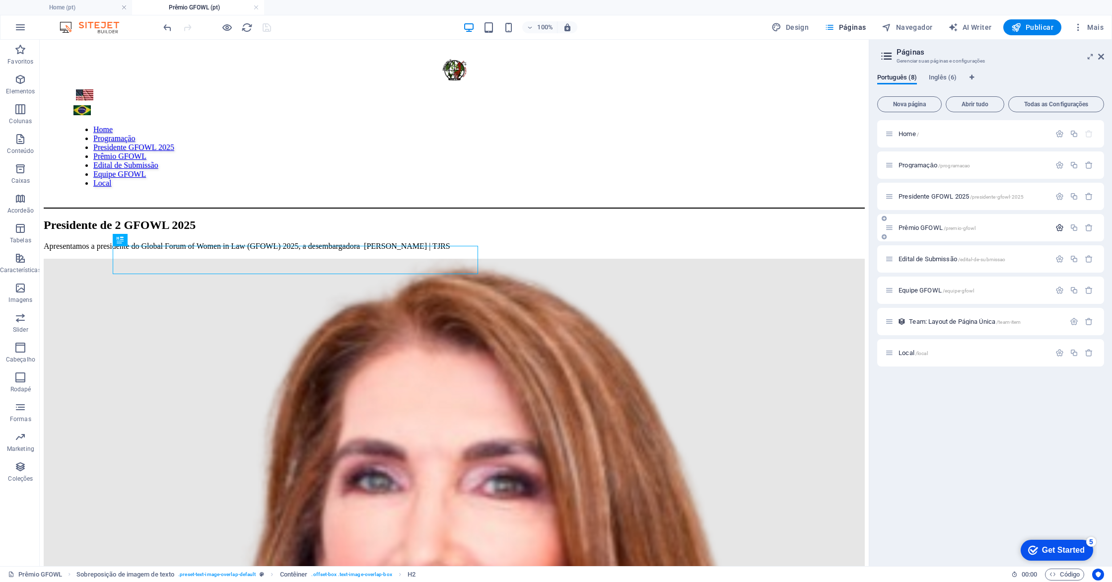
click at [1060, 226] on icon "button" at bounding box center [1059, 227] width 8 height 8
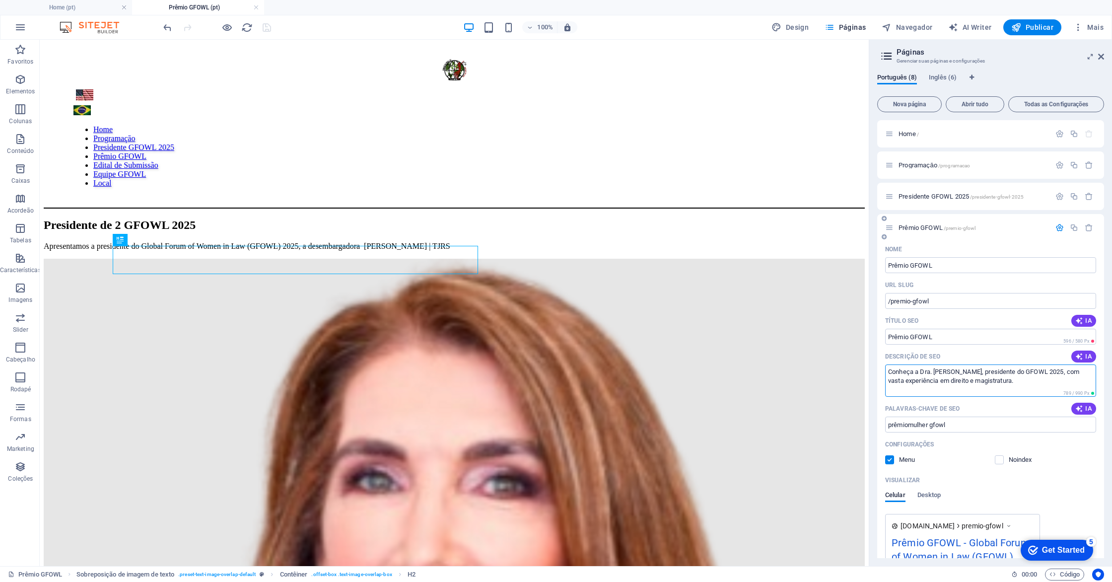
drag, startPoint x: 1053, startPoint y: 384, endPoint x: 878, endPoint y: 372, distance: 175.6
click at [878, 372] on div "Nome Prêmio GFOWL ​ URL SLUG /premio-gfowl ​ Título SEO IA Prêmio GFOWL ​ 596 /…" at bounding box center [990, 449] width 227 height 417
click at [1079, 355] on icon "button" at bounding box center [1079, 356] width 8 height 8
type textarea "Conheça a desembargadora Jane Maria Kohler Vidal, presidente do GFOWL 2025, e s…"
drag, startPoint x: 1055, startPoint y: 383, endPoint x: 880, endPoint y: 369, distance: 176.2
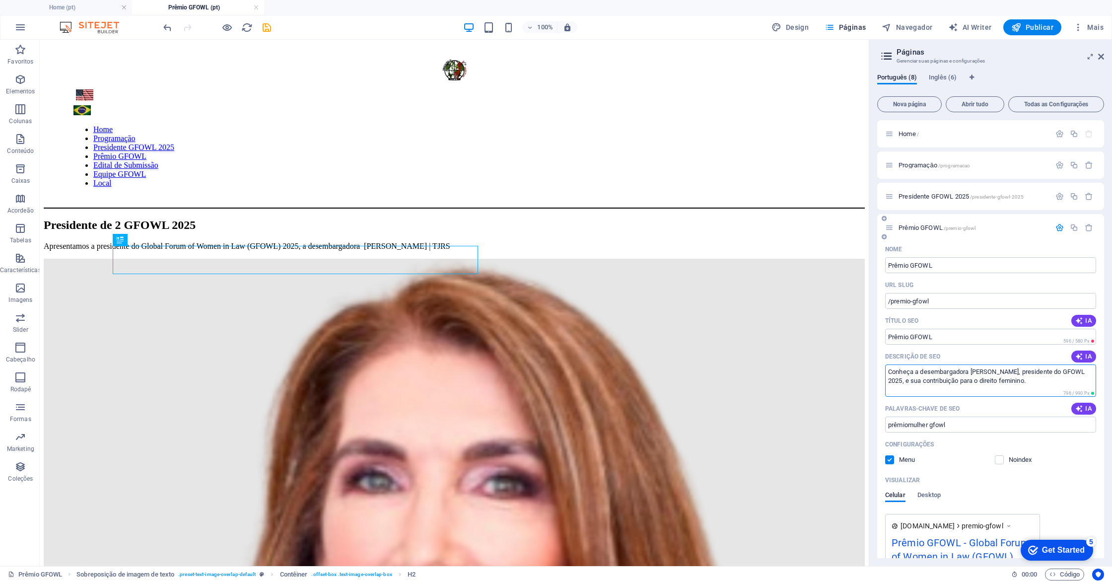
click at [880, 369] on div "Nome Prêmio GFOWL ​ URL SLUG /premio-gfowl ​ Título SEO IA Prêmio GFOWL ​ 596 /…" at bounding box center [990, 454] width 227 height 427
type textarea "E um premio de destaque global a mulheres que se destacara em suas area do foru…"
click at [271, 30] on icon "save" at bounding box center [266, 27] width 11 height 11
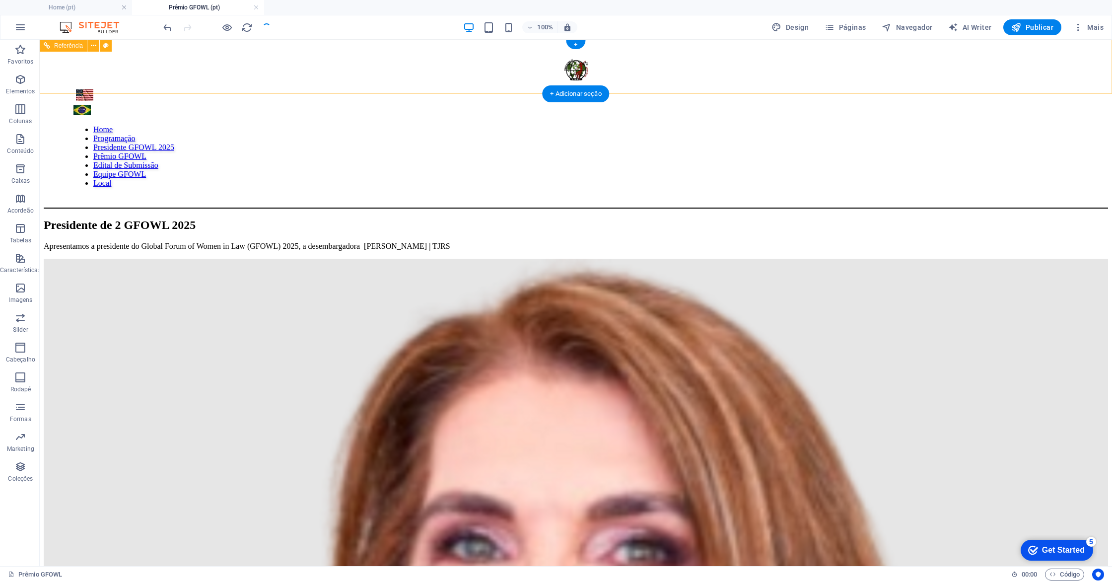
click at [803, 125] on nav "Home Programaçāo Presidente GFOWL 2025 Prêmio GFOWL Edital de Submissão Equipe …" at bounding box center [575, 156] width 1004 height 63
click at [832, 27] on icon "button" at bounding box center [829, 27] width 10 height 10
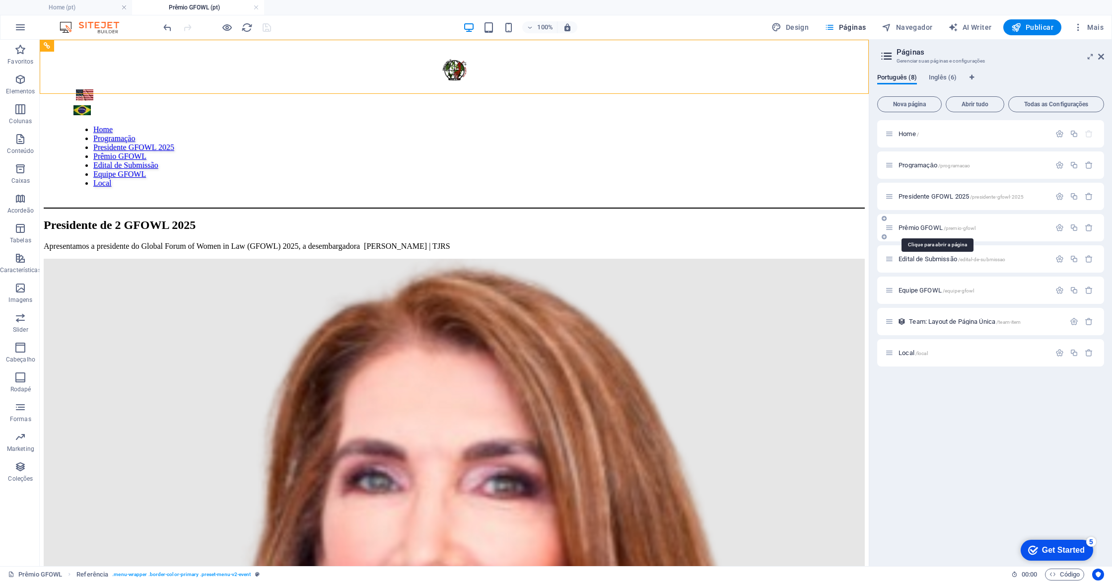
click at [920, 229] on span "Prêmio GFOWL /premio-gfowl" at bounding box center [936, 227] width 77 height 7
click at [922, 227] on span "Prêmio GFOWL /premio-gfowl" at bounding box center [936, 227] width 77 height 7
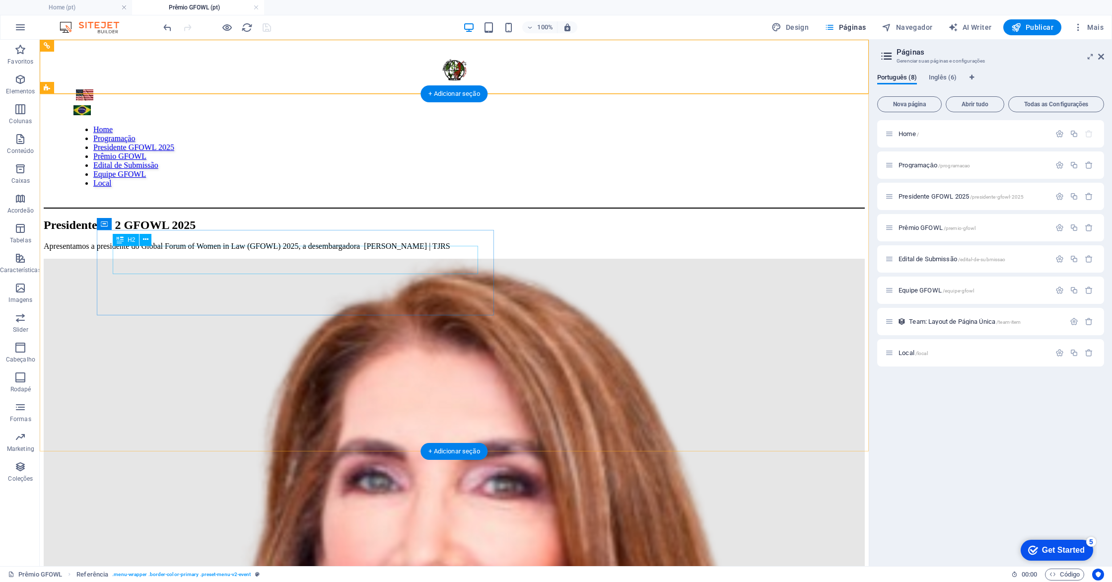
click at [450, 232] on div "Presidente de 2 GFOWL 2025" at bounding box center [454, 224] width 821 height 13
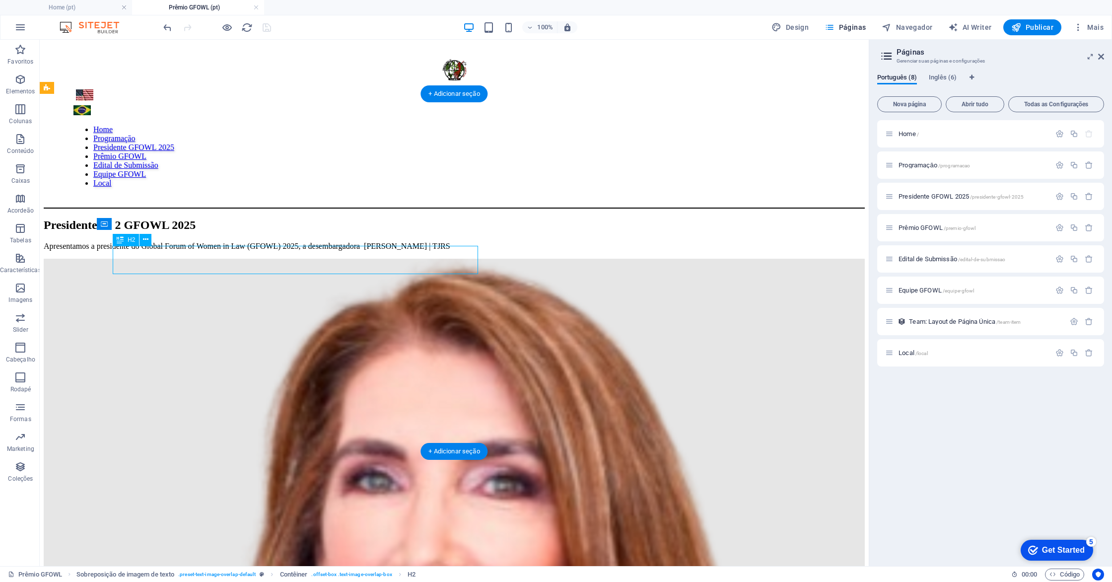
click at [455, 232] on div "Presidente de 2 GFOWL 2025" at bounding box center [454, 224] width 821 height 13
click at [918, 233] on div "Prêmio GFOWL /premio-gfowl" at bounding box center [967, 227] width 165 height 11
click at [905, 226] on span "Prêmio GFOWL /premio-gfowl" at bounding box center [936, 227] width 77 height 7
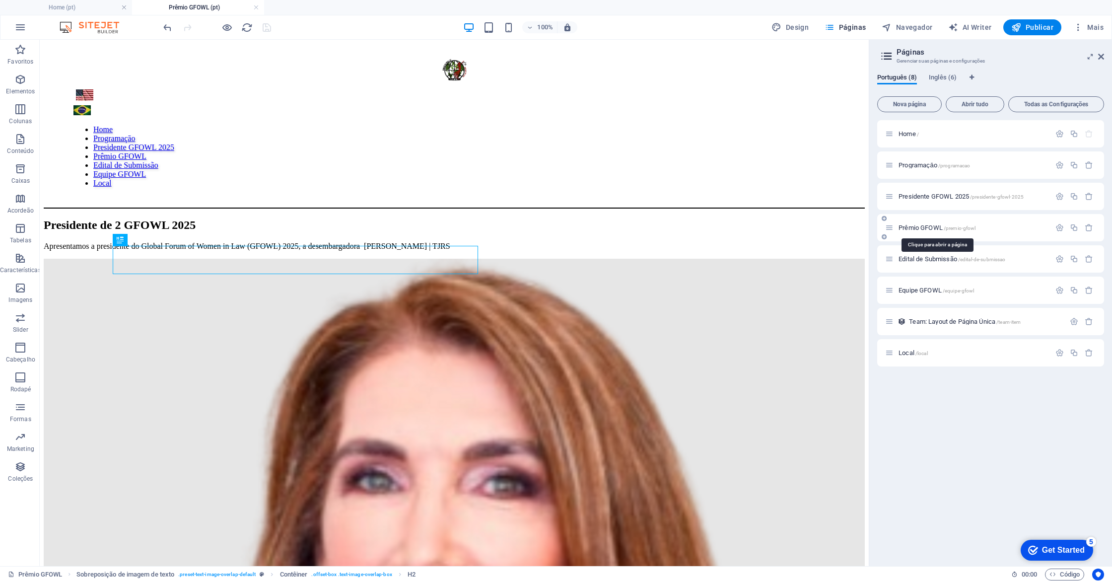
click at [905, 226] on span "Prêmio GFOWL /premio-gfowl" at bounding box center [936, 227] width 77 height 7
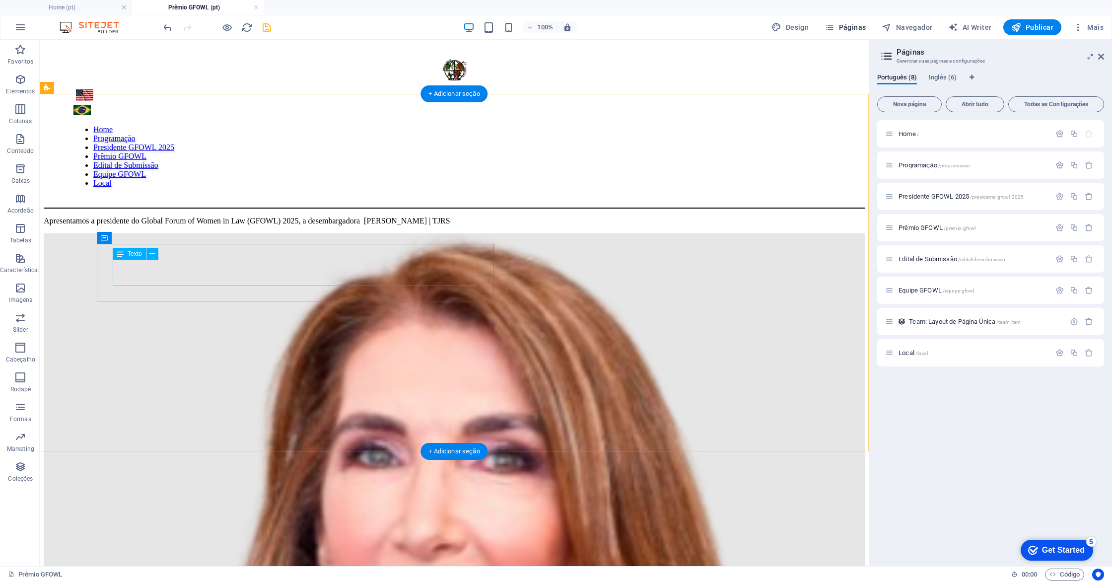
click at [357, 225] on div "Apresentamos a presidente do Global Forum of Women in Law (GFOWL) 2025, a desem…" at bounding box center [454, 220] width 821 height 9
drag, startPoint x: 344, startPoint y: 277, endPoint x: 290, endPoint y: 276, distance: 54.1
click at [290, 225] on div "Apresentamos a presidente do Global Forum of Women in Law (GFOWL) 2025, a desem…" at bounding box center [454, 220] width 821 height 9
click at [306, 225] on div "Apresentamos a presidente do Global Forum of Women in Law (GFOWL) 2025, a desem…" at bounding box center [454, 220] width 821 height 9
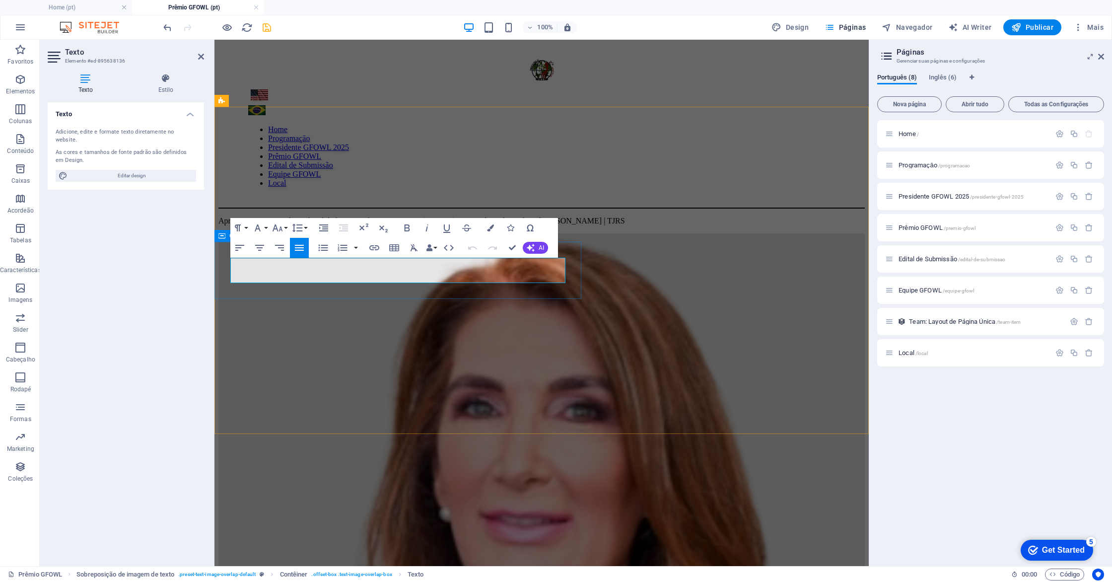
drag, startPoint x: 435, startPoint y: 276, endPoint x: 229, endPoint y: 265, distance: 206.2
click at [229, 225] on div "Apresentamos a presidente do Global Forum of Women in Law (GFOWL) 2025, a desem…" at bounding box center [541, 220] width 646 height 9
drag, startPoint x: 235, startPoint y: 263, endPoint x: 242, endPoint y: 266, distance: 7.1
click at [235, 225] on p "I Premio. GFOWL e um trofeu destinado a mulheres que se descata em suas area do…" at bounding box center [541, 220] width 646 height 9
click at [268, 225] on p "o Premio. GFOWL e um trofeu destinado a mulheres que se descata em suas area do…" at bounding box center [541, 220] width 646 height 9
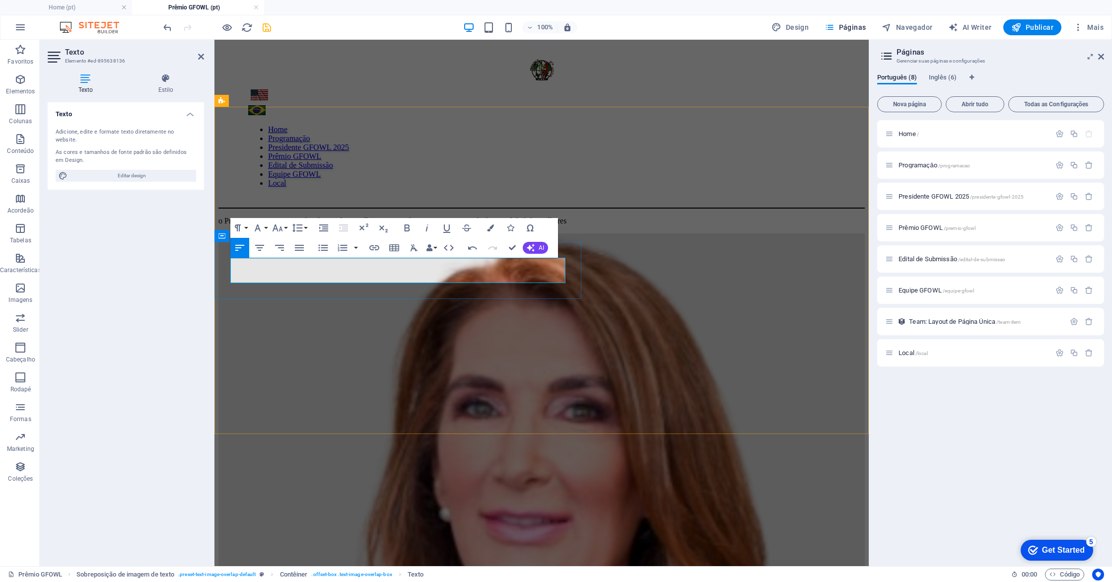
click at [342, 225] on p "o Premio GFOWL e um trofeu destinado a mulheres que se descata em suas area do …" at bounding box center [541, 220] width 646 height 9
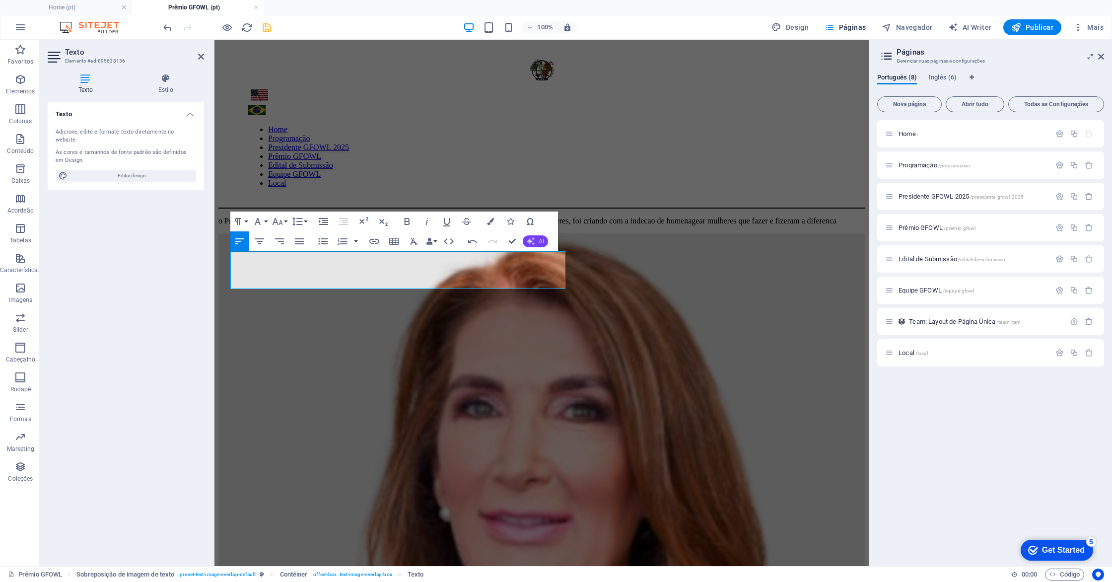
click at [537, 241] on button "AI" at bounding box center [535, 241] width 25 height 12
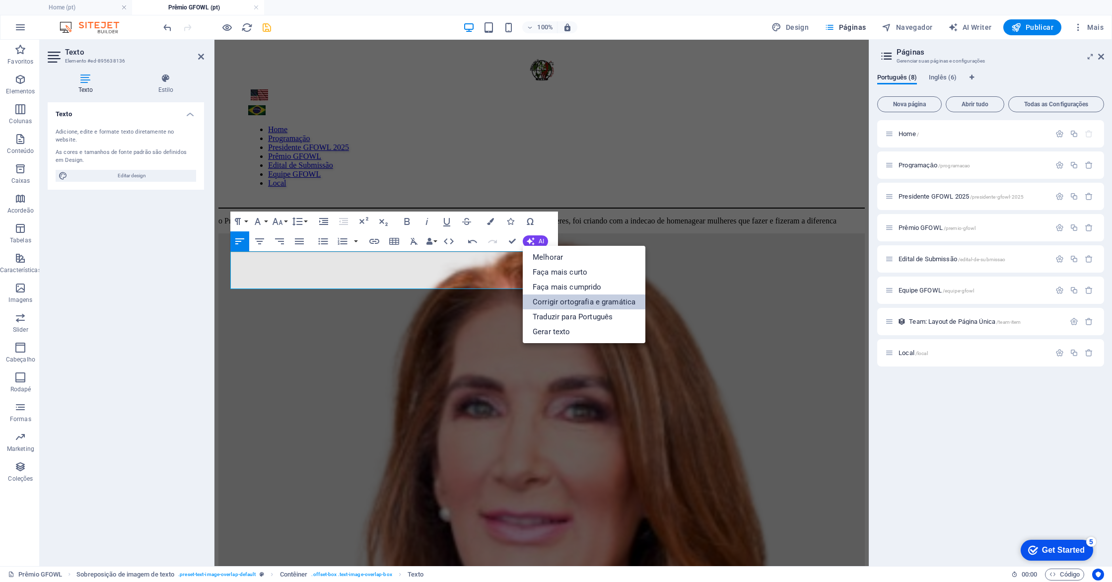
click at [549, 301] on link "Corrigir ortografia e gramática" at bounding box center [584, 301] width 123 height 15
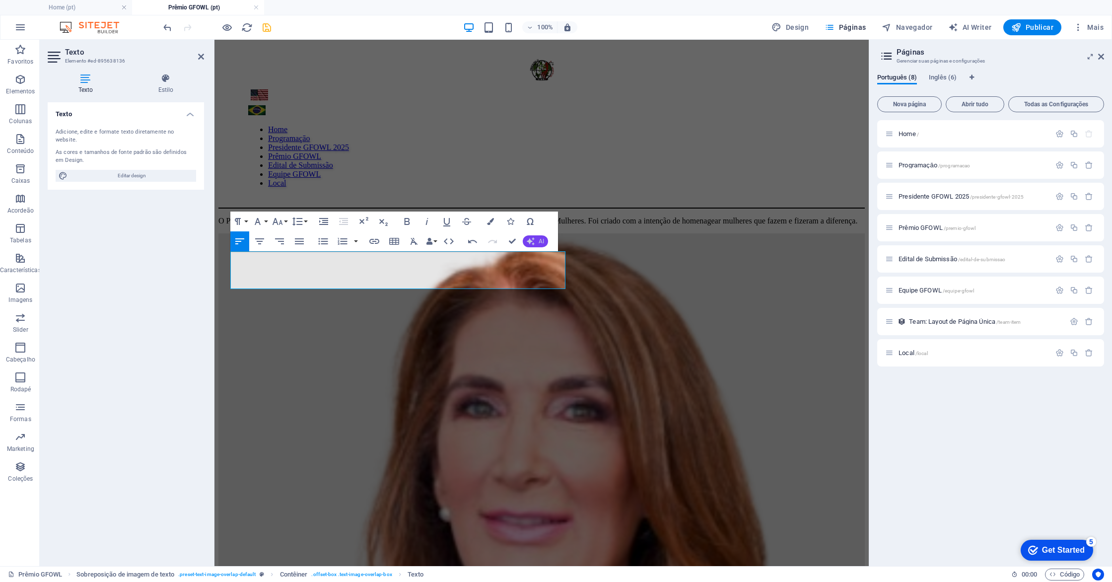
click at [542, 245] on button "AI" at bounding box center [535, 241] width 25 height 12
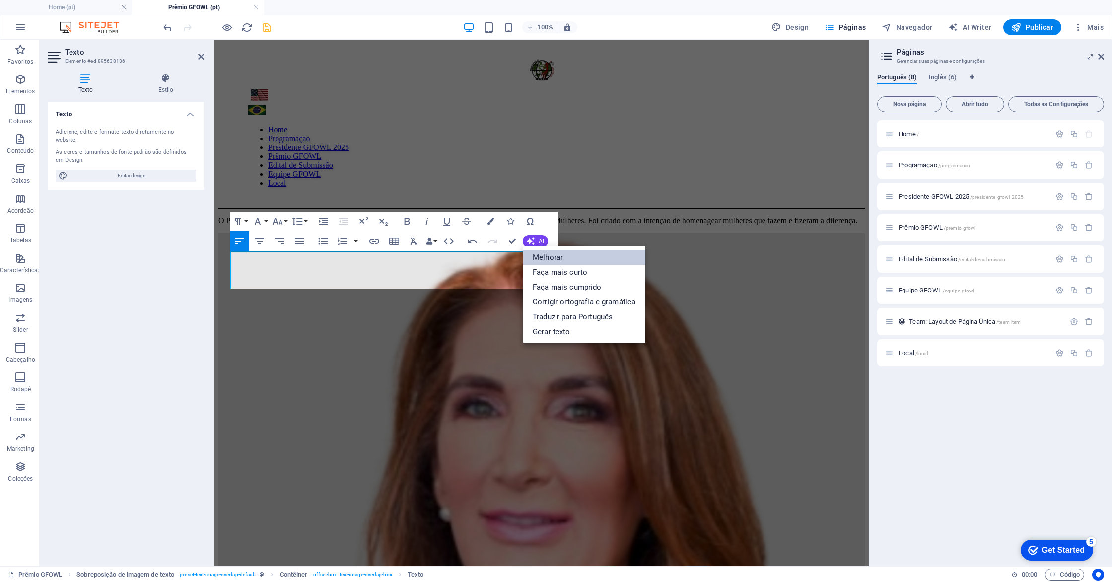
click at [541, 259] on link "Melhorar" at bounding box center [584, 257] width 123 height 15
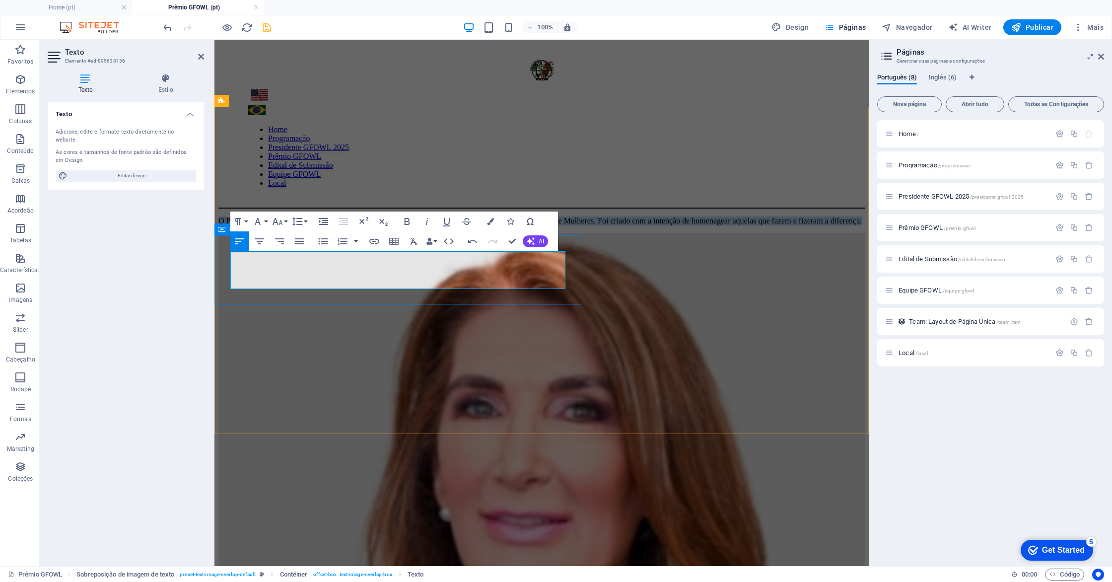
drag, startPoint x: 404, startPoint y: 279, endPoint x: 226, endPoint y: 260, distance: 178.7
click at [226, 225] on div "O Prêmio GFOWL é um troféu que reconhece mulheres que se destacam em suas áreas…" at bounding box center [541, 220] width 646 height 9
copy p "O Prêmio GFOWL é um troféu que reconhece mulheres que se destacam em suas áreas…"
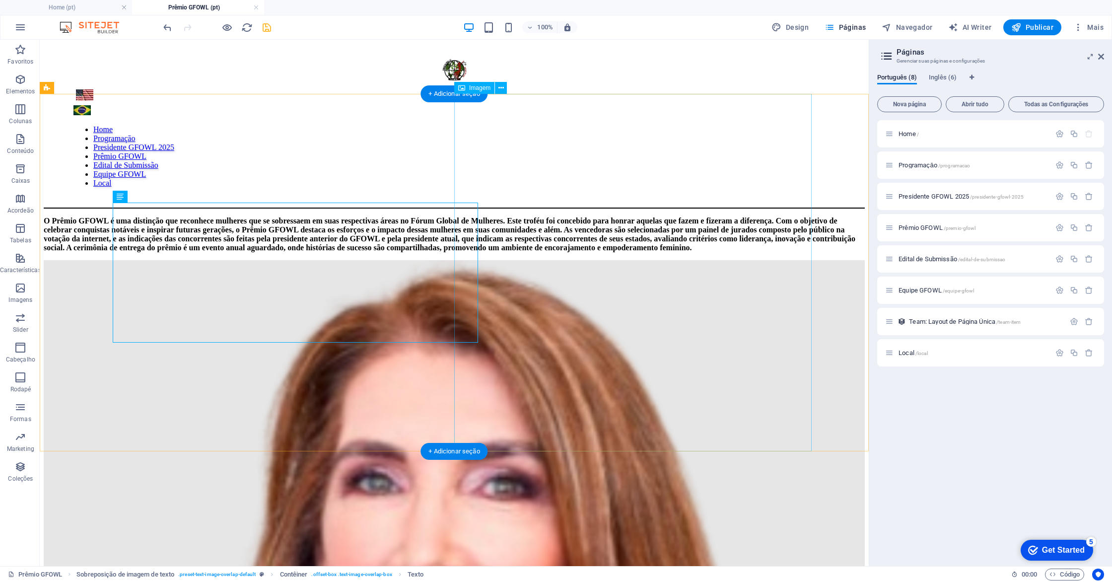
select select "%"
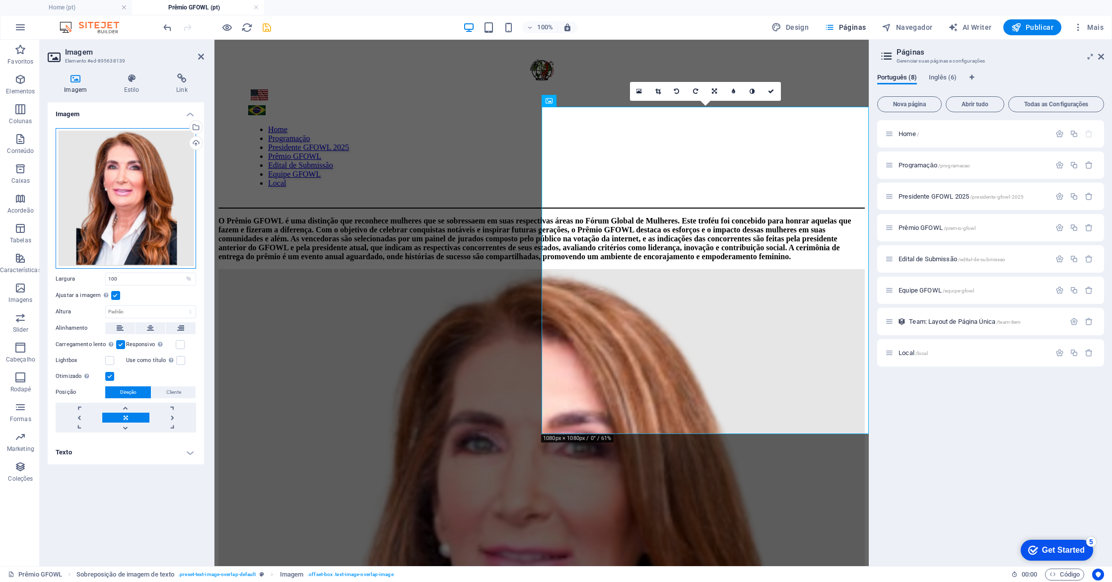
click at [137, 192] on div "Arraste os arquivos aqui, clique para escolher os arquivos ou selecione os arqu…" at bounding box center [126, 198] width 140 height 140
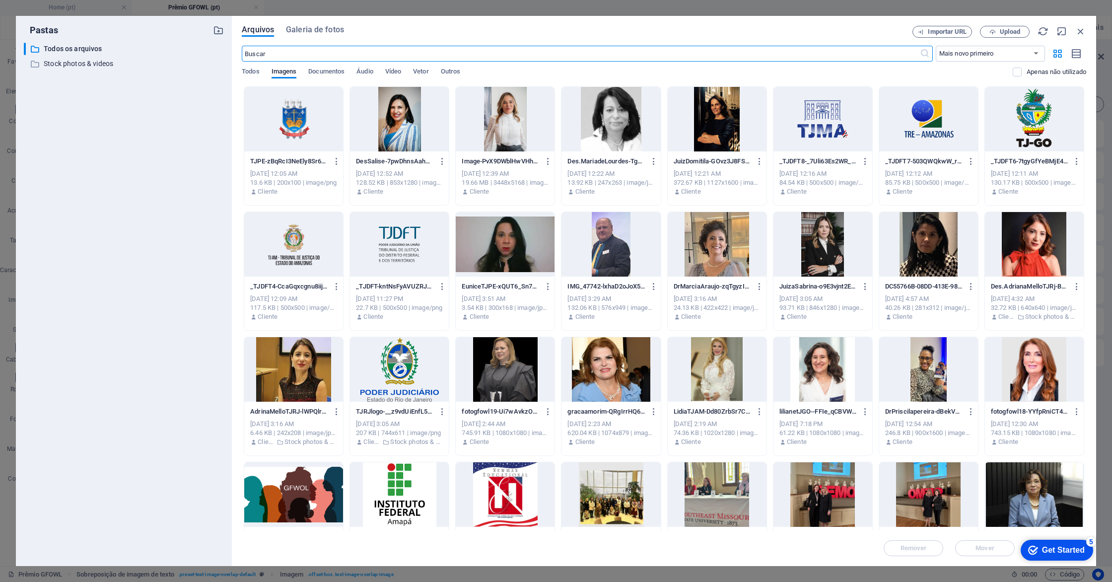
click at [305, 509] on div at bounding box center [293, 494] width 99 height 65
click at [305, 509] on div "1" at bounding box center [293, 494] width 99 height 65
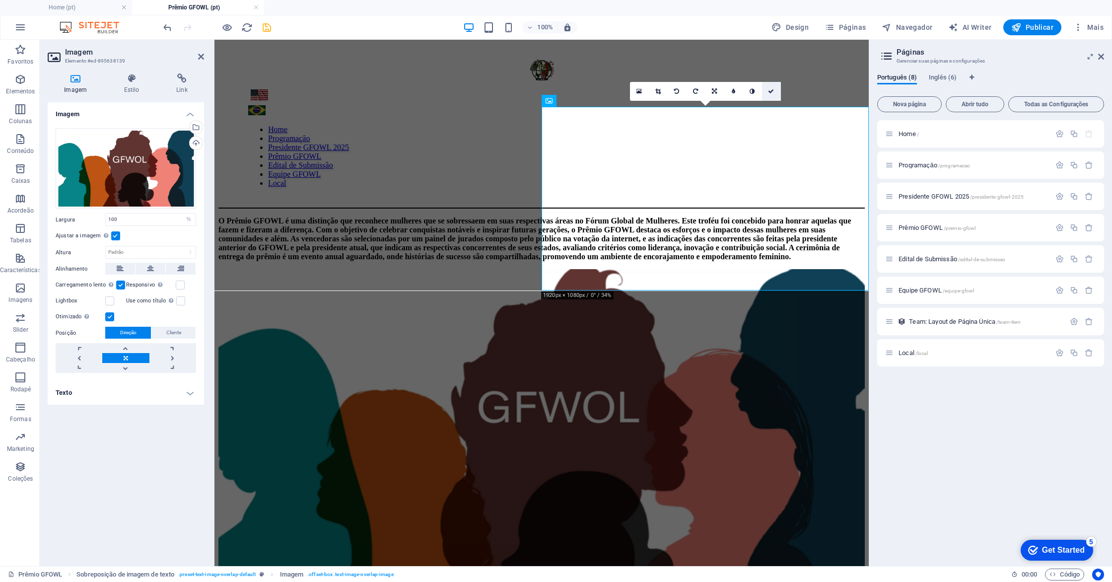
click at [771, 92] on icon at bounding box center [771, 91] width 6 height 6
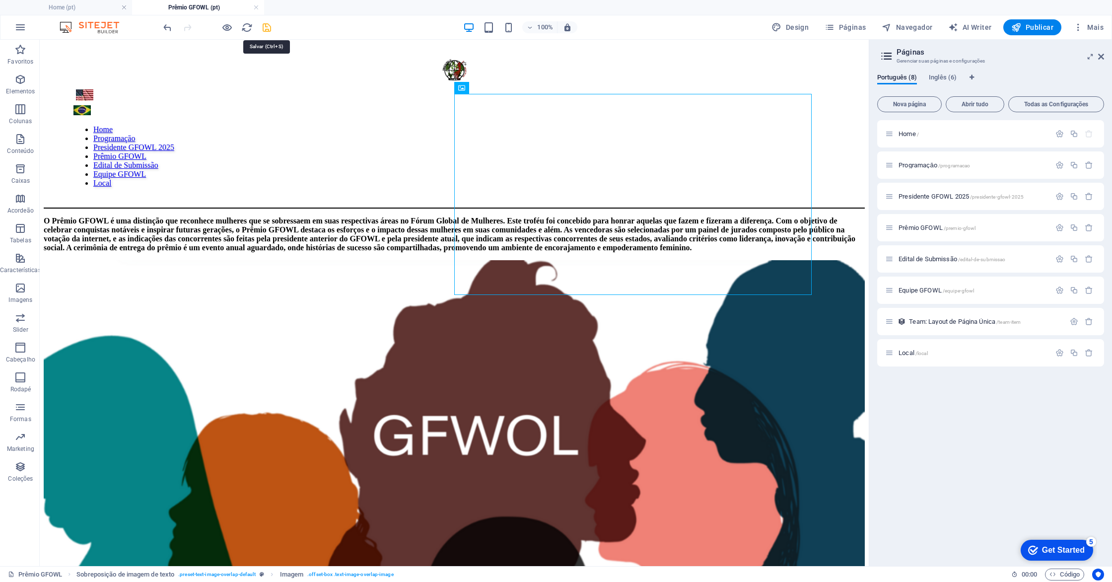
click at [265, 32] on icon "save" at bounding box center [266, 27] width 11 height 11
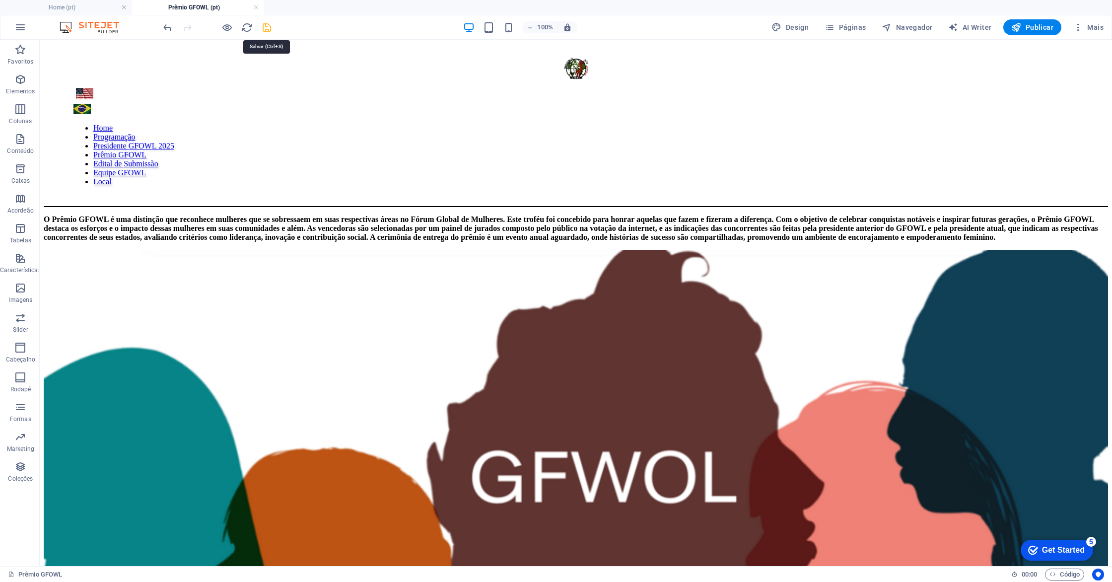
click at [267, 29] on icon "save" at bounding box center [266, 27] width 11 height 11
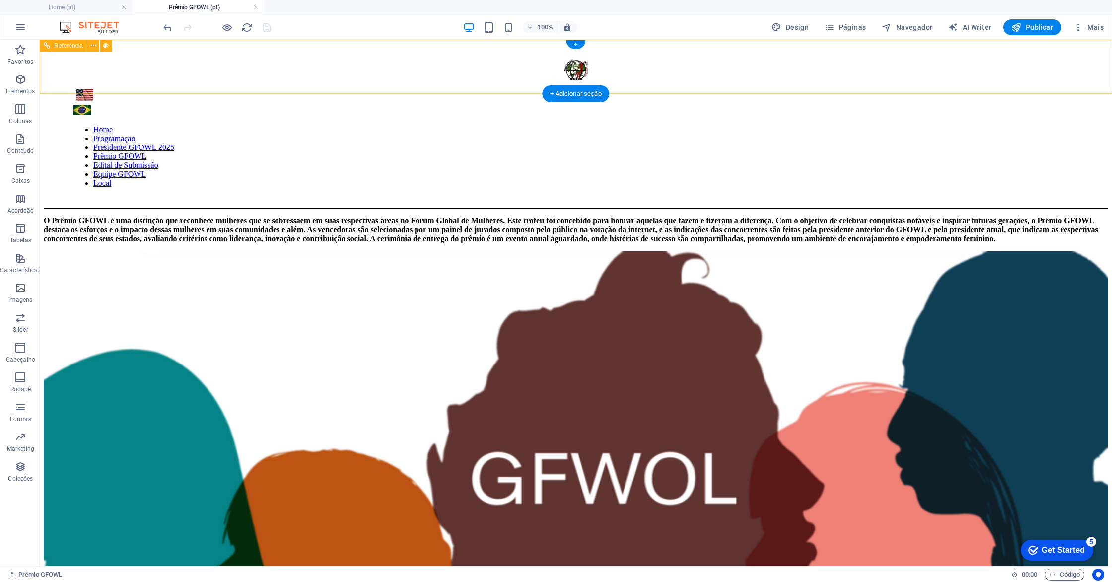
click at [754, 125] on nav "Home Programaçāo Presidente GFOWL 2025 Prêmio GFOWL Edital de Submissão Equipe …" at bounding box center [575, 156] width 1004 height 63
click at [682, 125] on nav "Home Programaçāo Presidente GFOWL 2025 Prêmio GFOWL Edital de Submissão Equipe …" at bounding box center [575, 156] width 1004 height 63
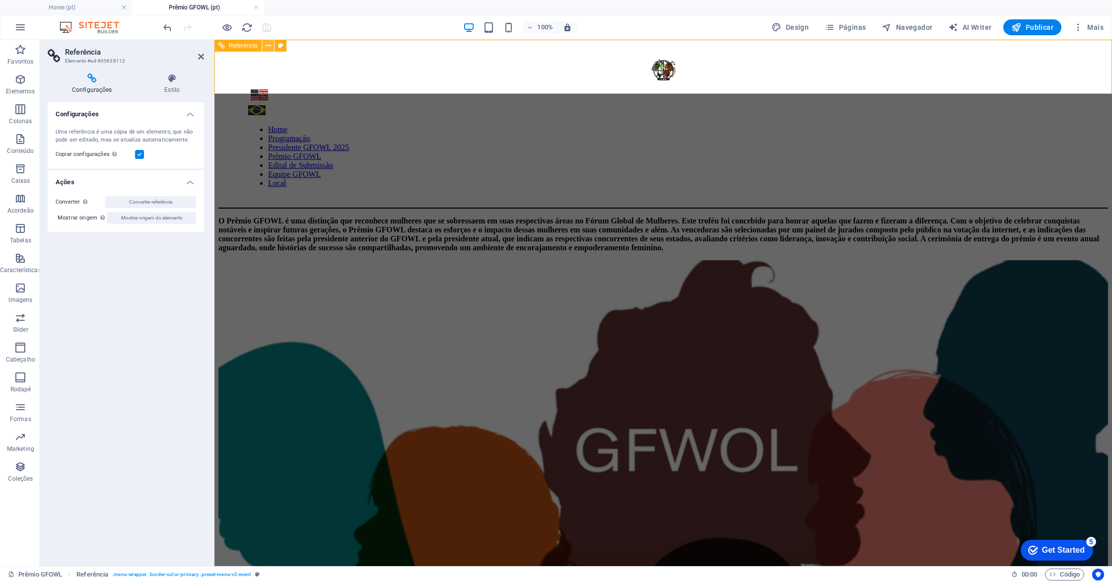
click at [268, 44] on icon at bounding box center [267, 46] width 5 height 10
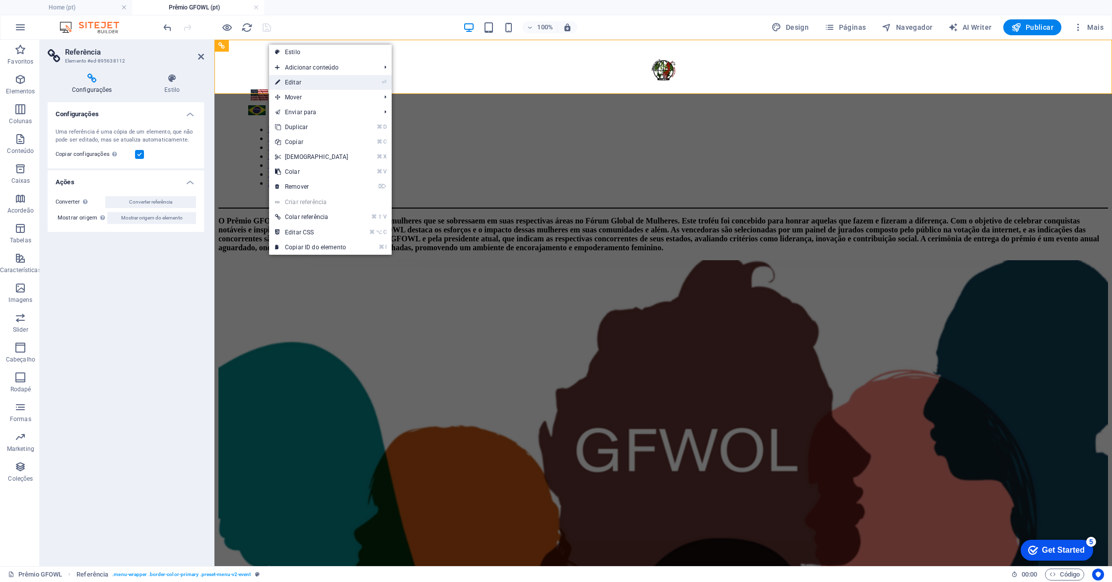
click at [294, 81] on link "⏎ Editar" at bounding box center [311, 82] width 85 height 15
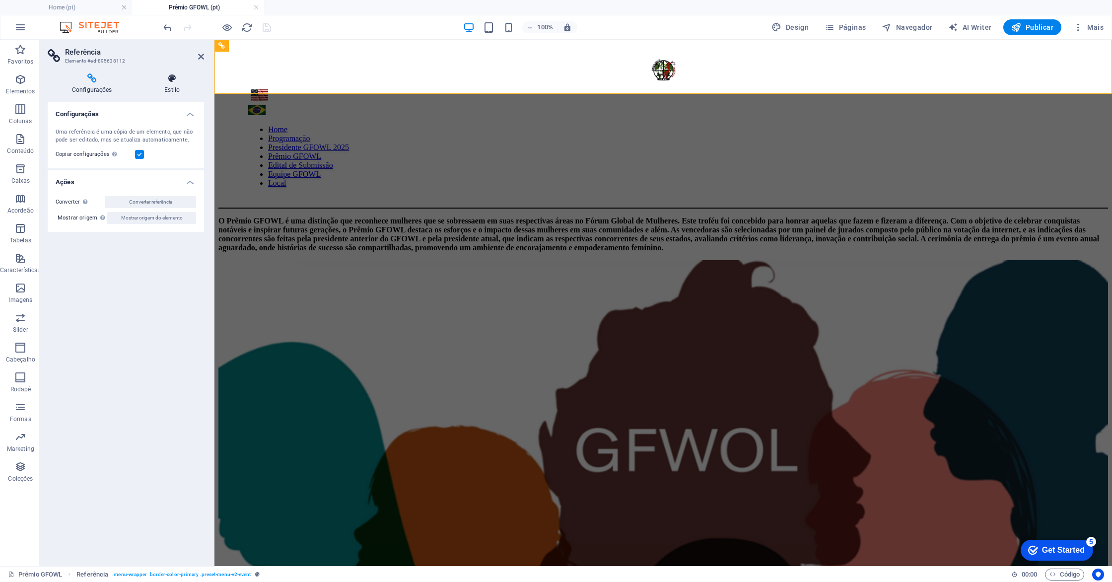
click at [176, 85] on h4 "Estilo" at bounding box center [172, 83] width 64 height 21
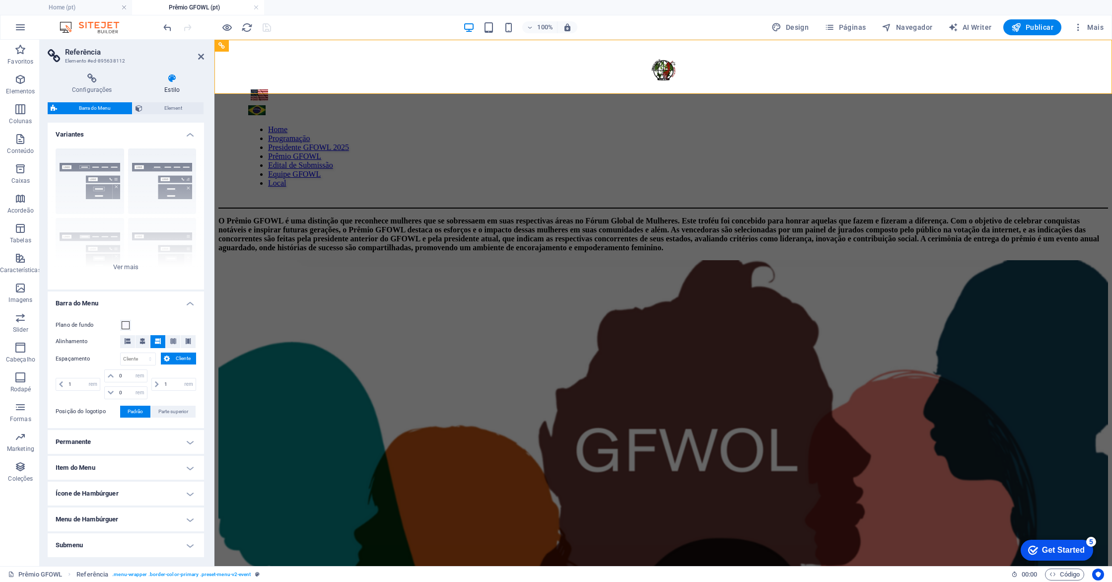
click at [67, 64] on h3 "Elemento #ed-895638112" at bounding box center [124, 61] width 119 height 9
click at [67, 53] on h2 "Referência" at bounding box center [134, 52] width 139 height 9
click at [110, 87] on h4 "Configurações" at bounding box center [94, 83] width 92 height 21
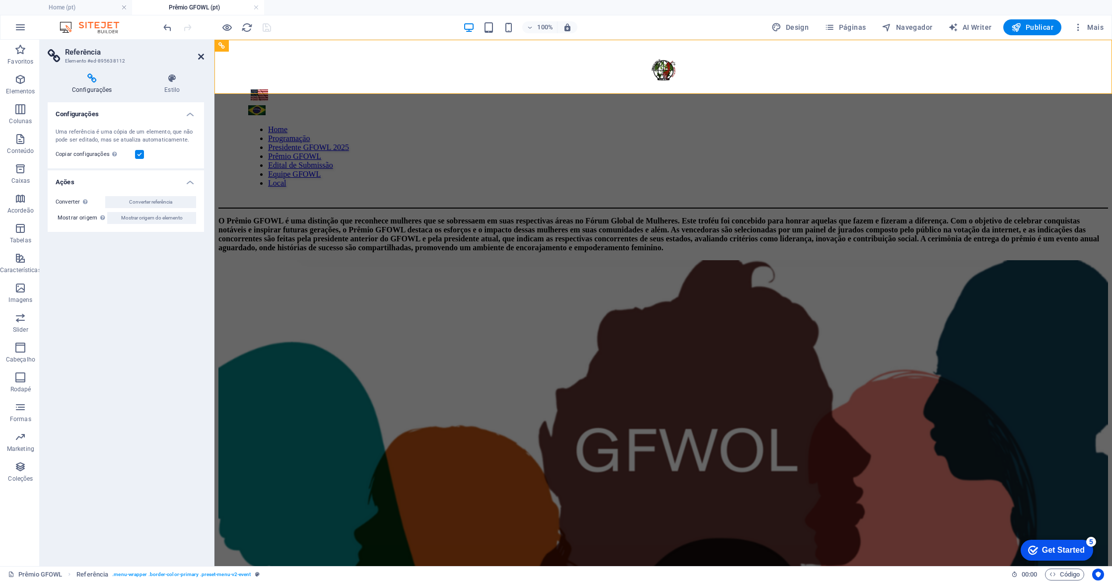
click at [199, 54] on icon at bounding box center [201, 57] width 6 height 8
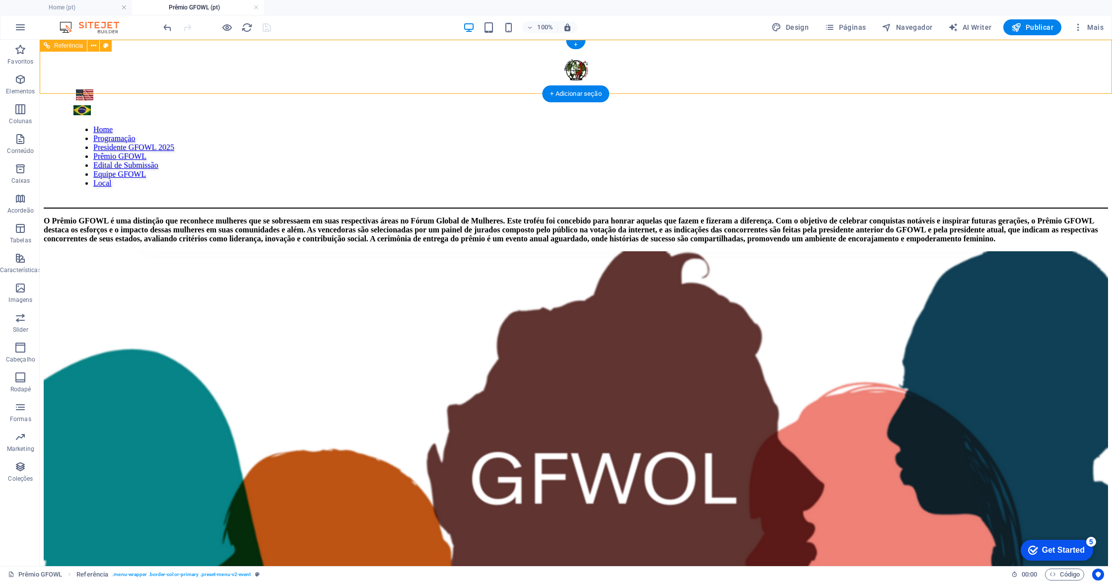
click at [537, 125] on nav "Home Programaçāo Presidente GFOWL 2025 Prêmio GFOWL Edital de Submissão Equipe …" at bounding box center [575, 156] width 1004 height 63
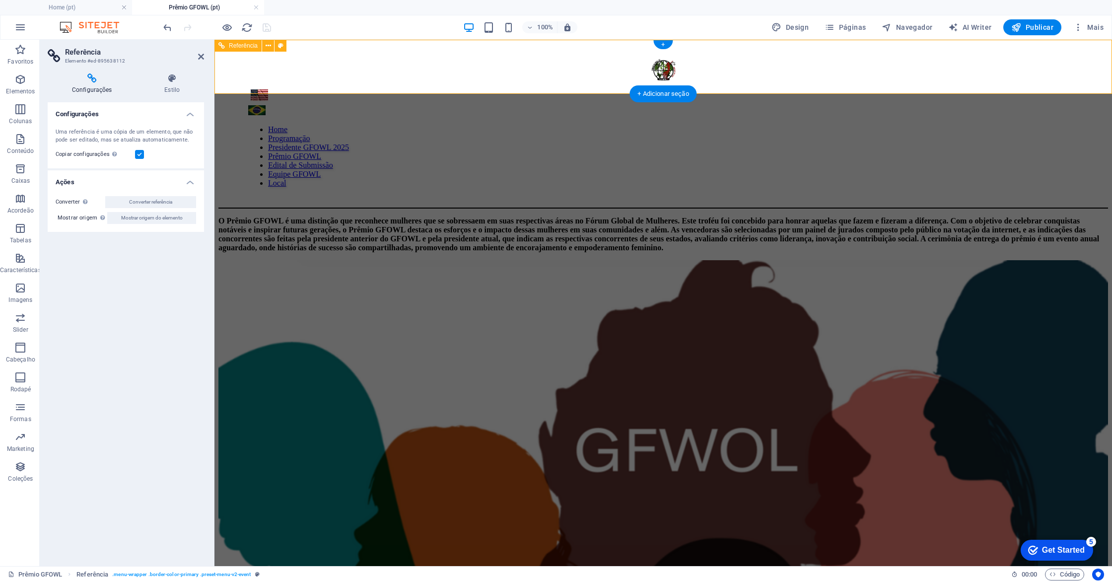
click at [537, 125] on nav "Home Programaçāo Presidente GFOWL 2025 Prêmio GFOWL Edital de Submissão Equipe …" at bounding box center [663, 156] width 830 height 63
click at [199, 57] on icon at bounding box center [201, 57] width 6 height 8
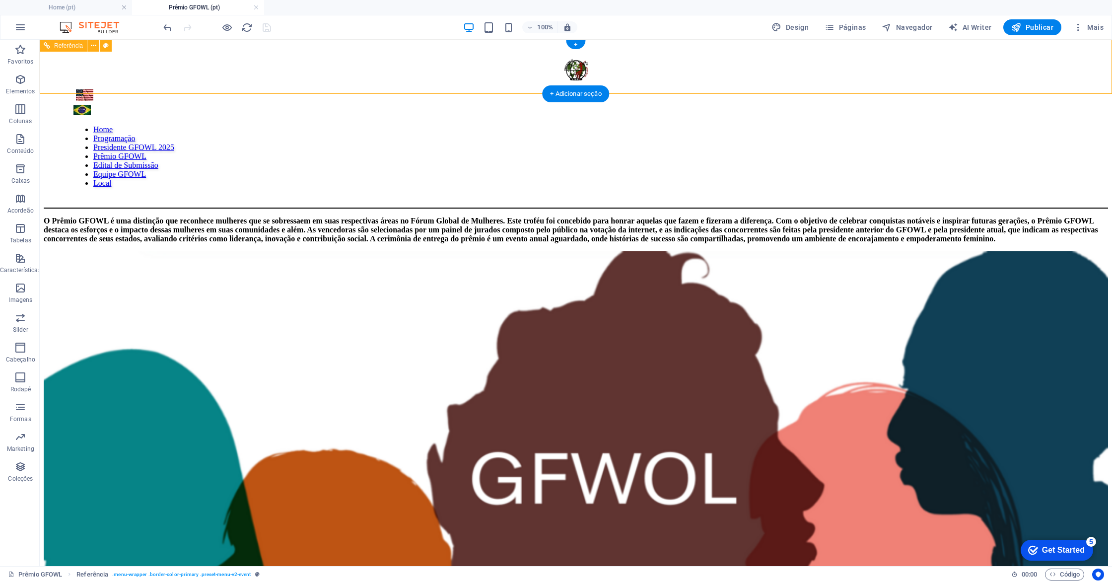
click at [766, 125] on nav "Home Programaçāo Presidente GFOWL 2025 Prêmio GFOWL Edital de Submissão Equipe …" at bounding box center [575, 156] width 1004 height 63
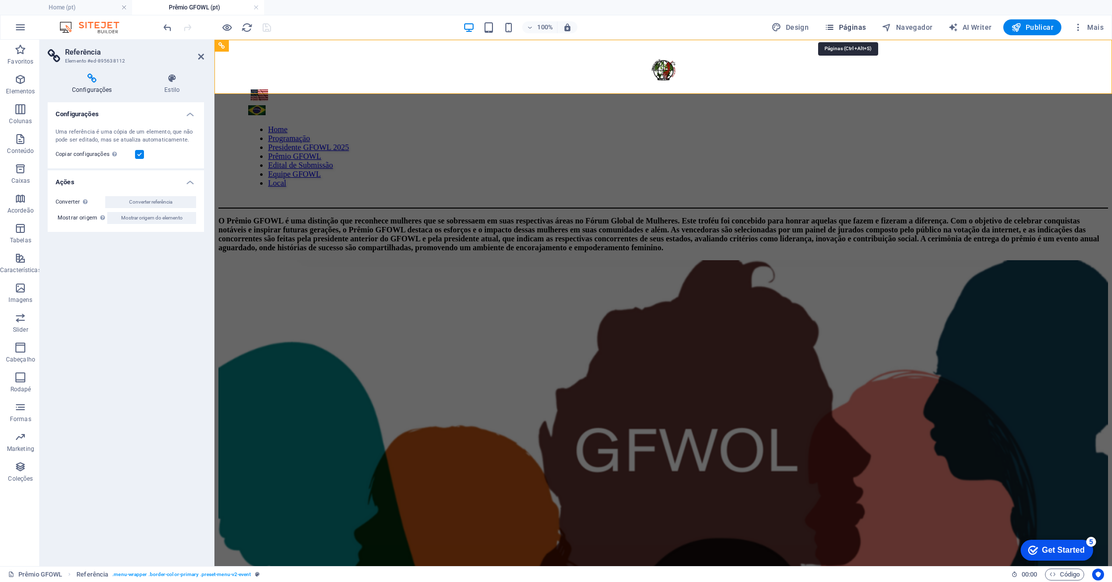
click at [832, 28] on icon "button" at bounding box center [829, 27] width 10 height 10
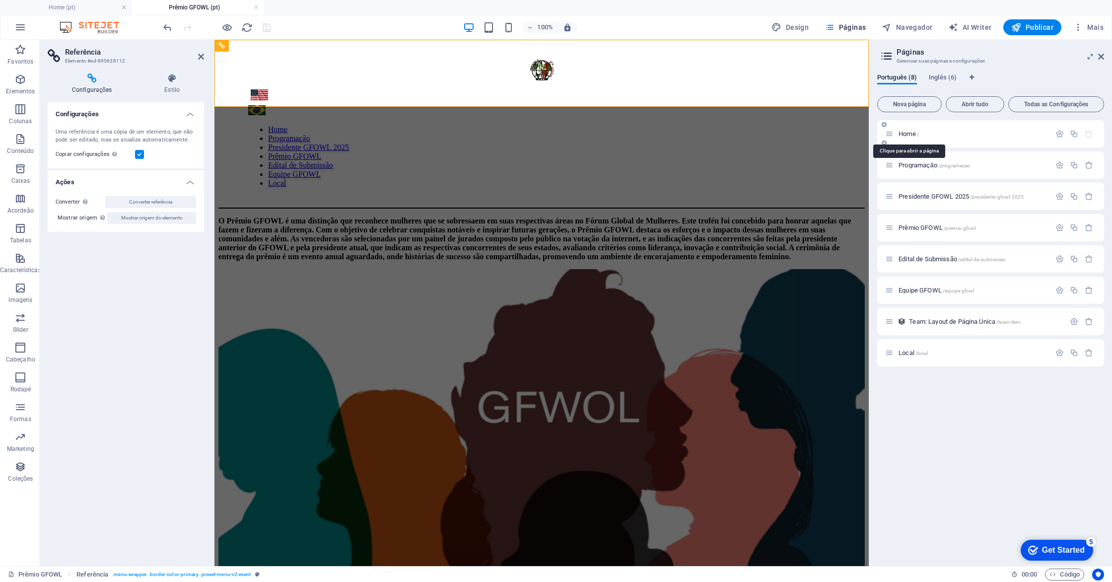
click at [903, 132] on span "Home /" at bounding box center [908, 133] width 20 height 7
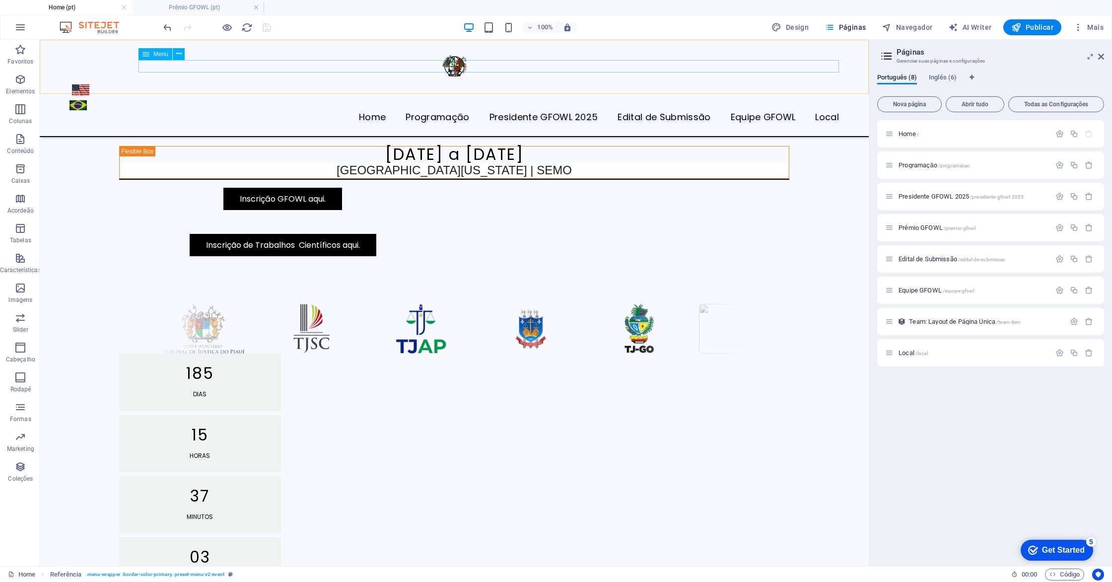
click at [466, 111] on nav "Home Programaçāo Presidente GFOWL 2025 Edital de Submissão Equipe GFOWL Local" at bounding box center [453, 117] width 769 height 13
click at [178, 54] on icon at bounding box center [178, 54] width 5 height 10
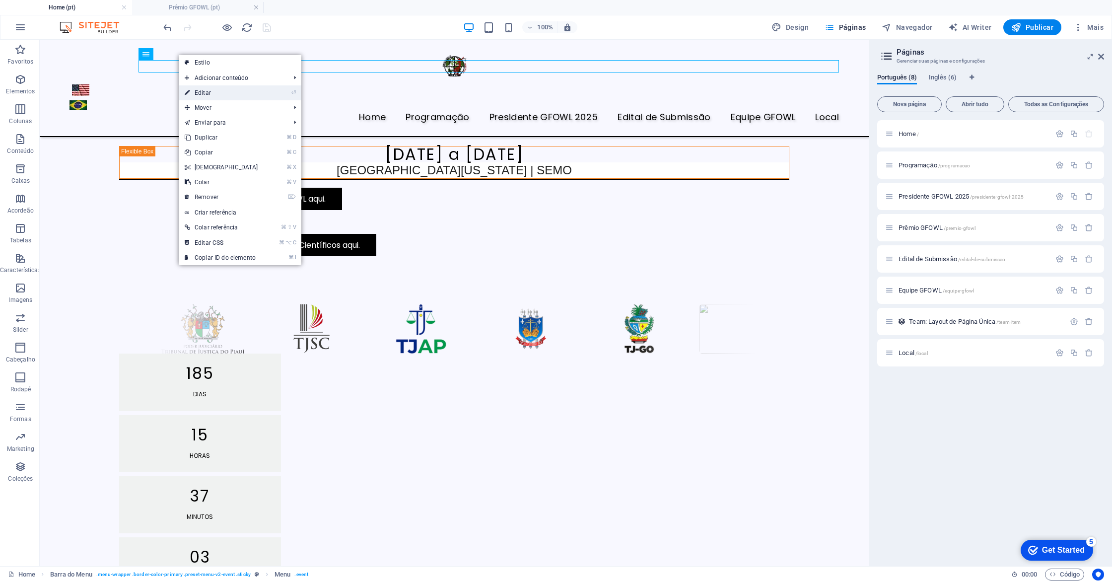
click at [204, 94] on link "⏎ Editar" at bounding box center [221, 92] width 85 height 15
select select "1"
select select "2"
select select
select select "3"
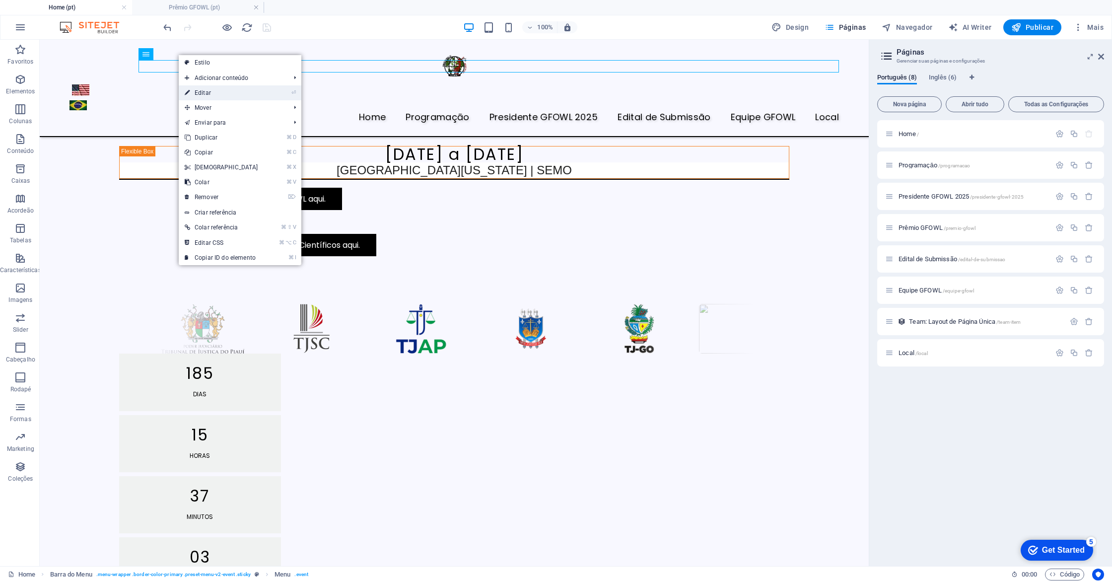
select select "4"
select select
select select "5"
select select
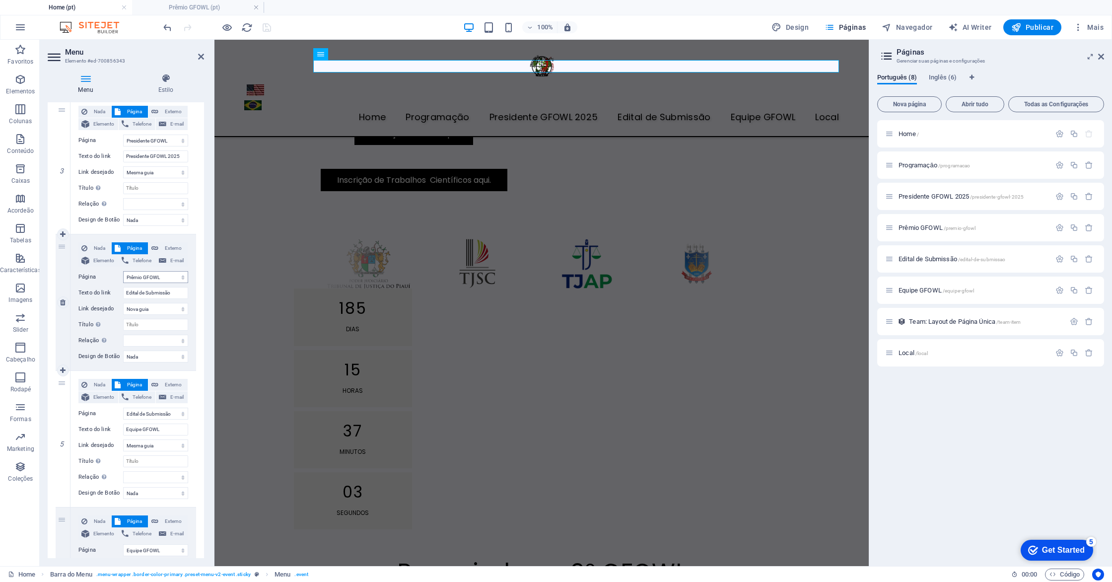
scroll to position [371, 0]
click at [171, 248] on span "Externo" at bounding box center [172, 249] width 23 height 12
select select
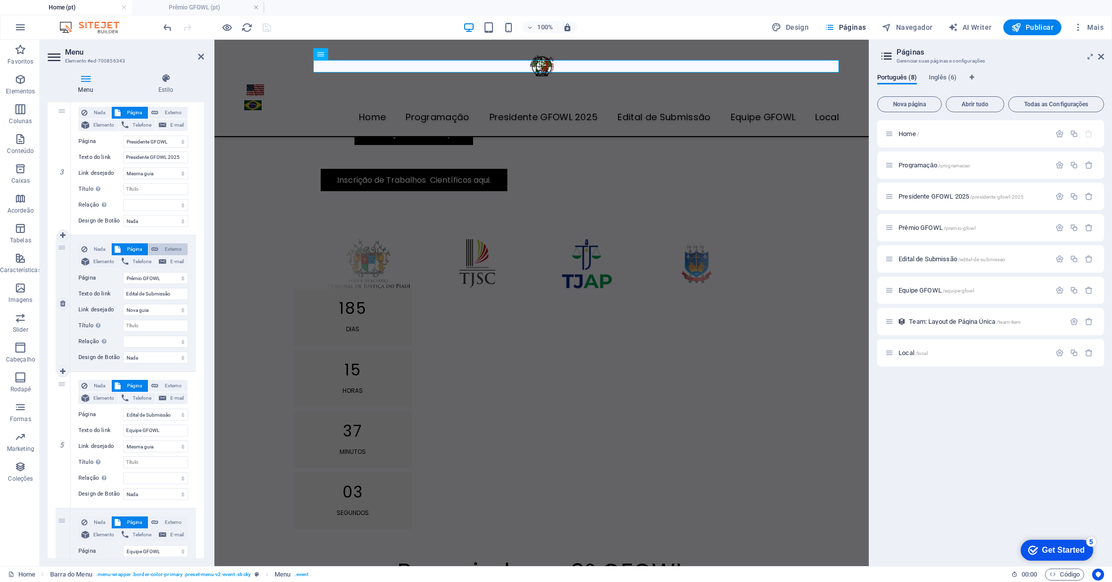
select select
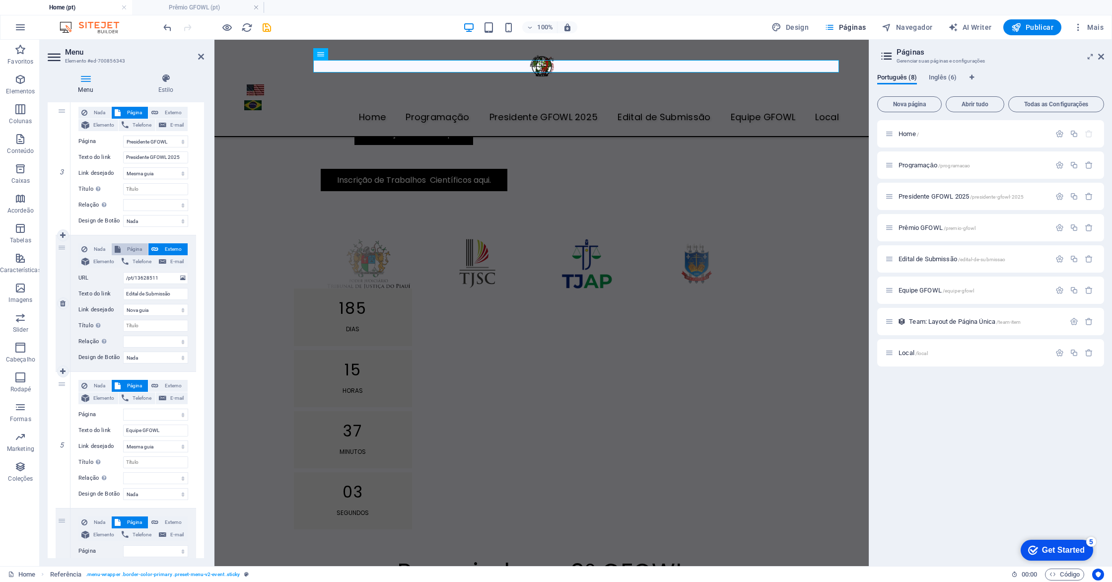
click at [136, 250] on span "Página" at bounding box center [134, 249] width 21 height 12
select select
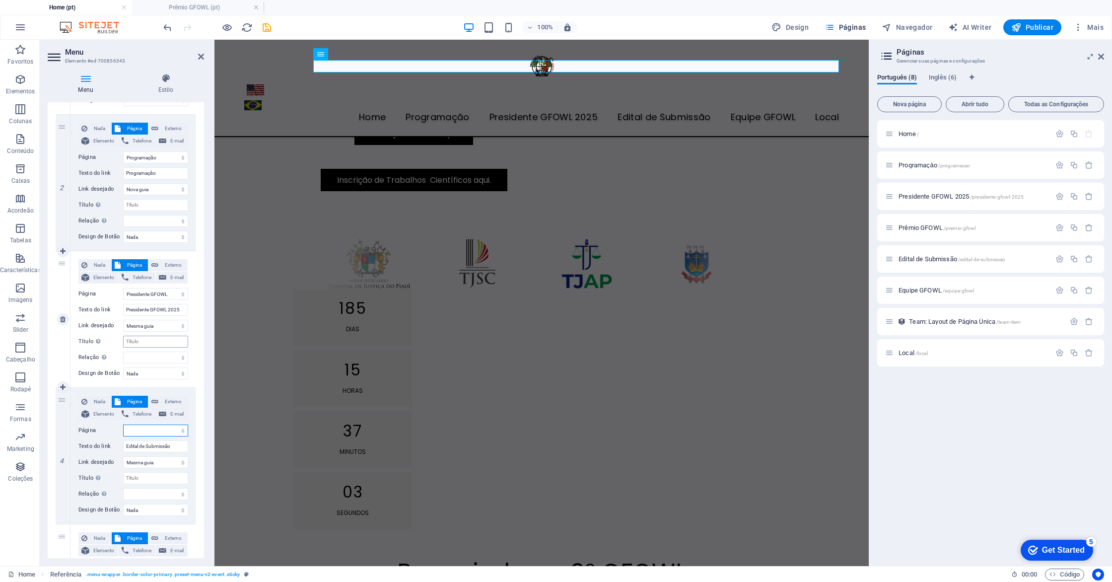
scroll to position [219, 0]
click at [62, 388] on icon at bounding box center [62, 387] width 5 height 7
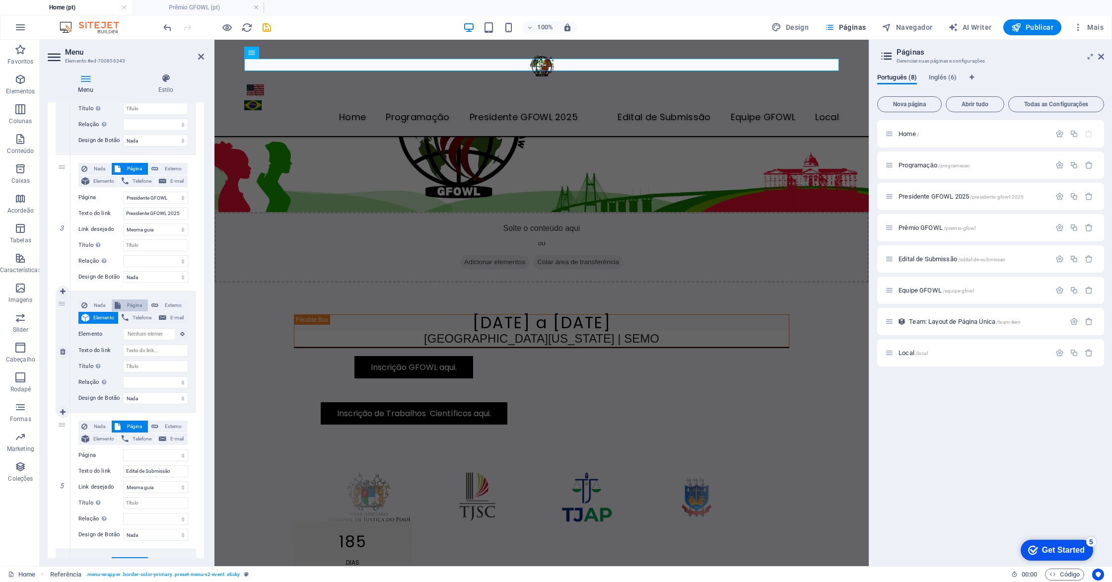
scroll to position [251, 0]
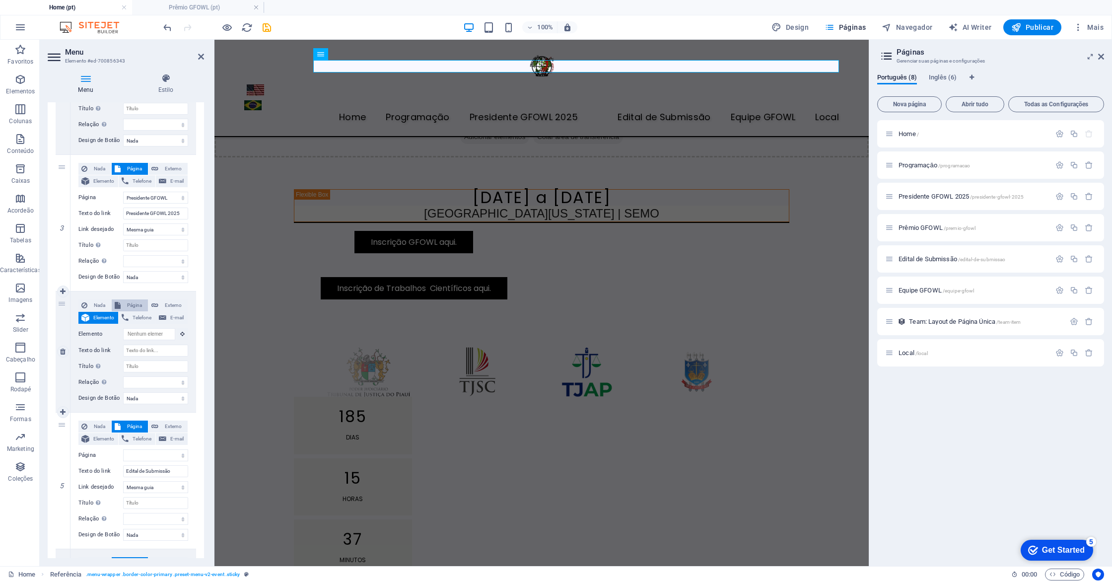
click at [131, 303] on span "Página" at bounding box center [134, 305] width 21 height 12
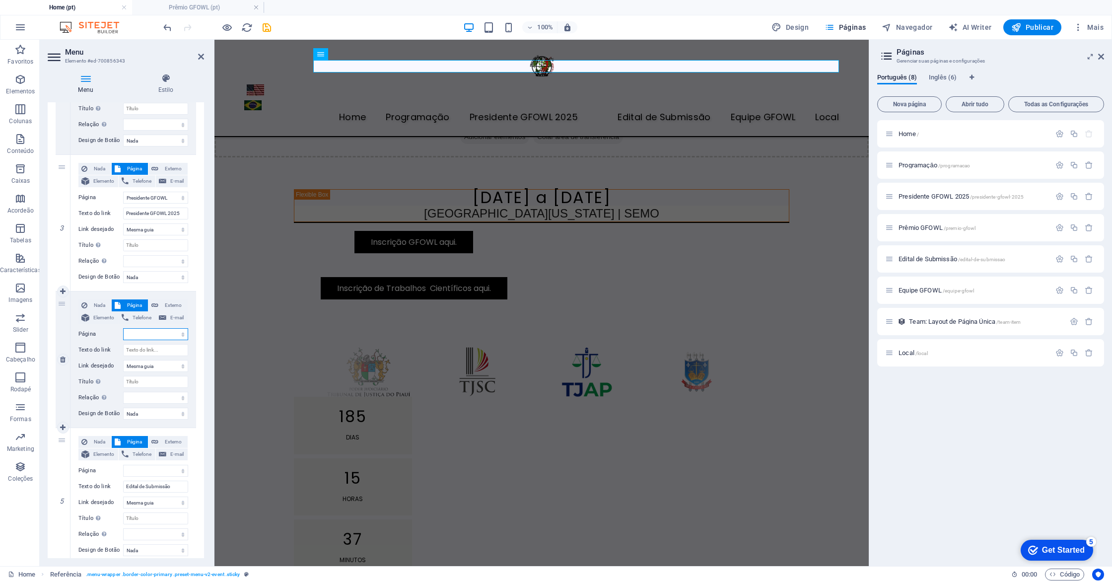
click at [154, 332] on select "Home Programaçāo Presidente GFOWL 2025 Prêmio GFOWL Edital de Submissão Equipe …" at bounding box center [155, 334] width 65 height 12
click at [123, 328] on select "Home Programaçāo Presidente GFOWL 2025 Prêmio GFOWL Edital de Submissão Equipe …" at bounding box center [155, 334] width 65 height 12
click at [162, 351] on input "Texto do link" at bounding box center [155, 350] width 65 height 12
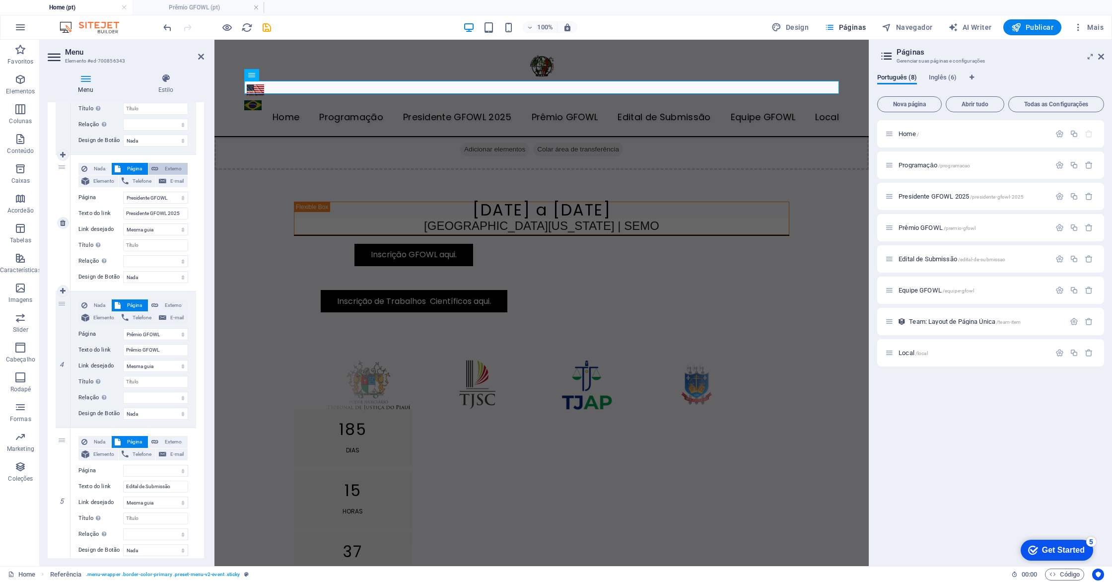
click at [168, 165] on span "Externo" at bounding box center [172, 169] width 23 height 12
click at [167, 301] on span "Externo" at bounding box center [172, 305] width 23 height 12
click at [183, 337] on icon at bounding box center [182, 333] width 5 height 11
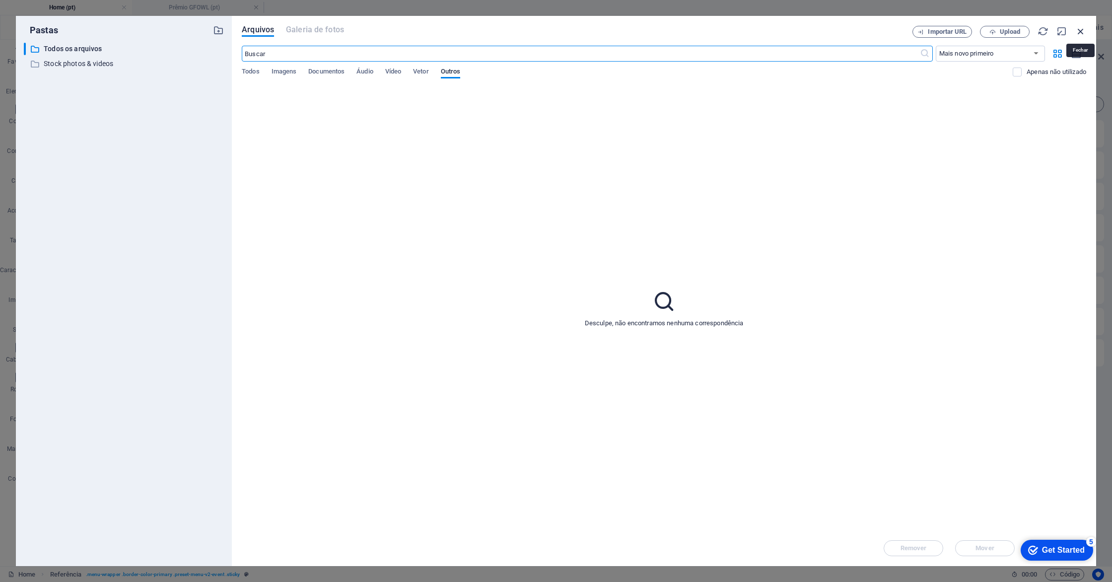
click at [1078, 33] on icon "button" at bounding box center [1080, 31] width 11 height 11
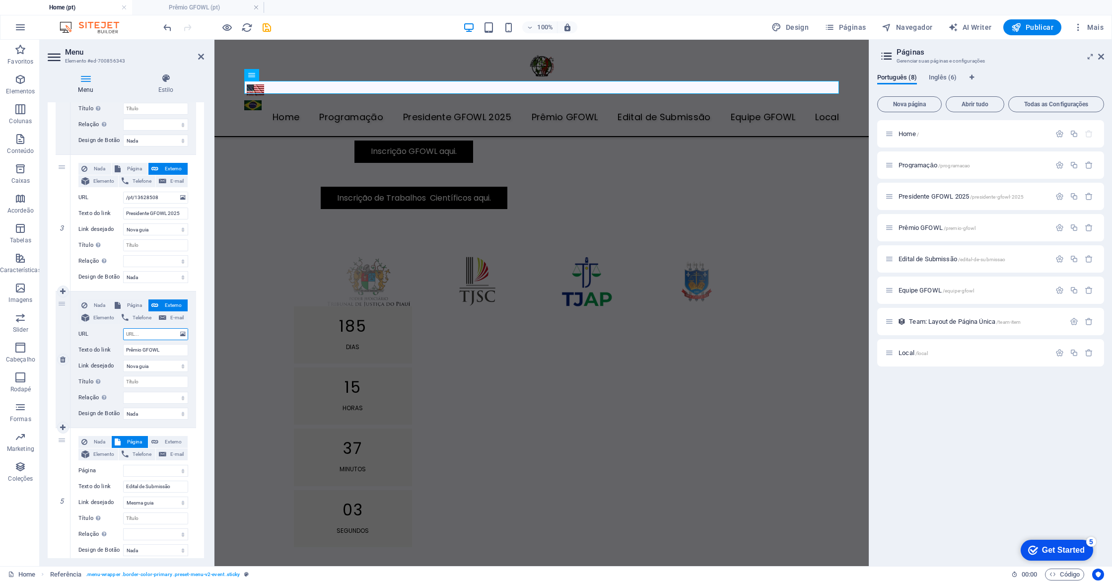
click at [141, 338] on input "URL" at bounding box center [155, 334] width 65 height 12
click at [131, 172] on span "Página" at bounding box center [134, 169] width 21 height 12
click at [147, 333] on input "URL" at bounding box center [155, 334] width 65 height 12
click at [1063, 227] on button "button" at bounding box center [1059, 227] width 14 height 8
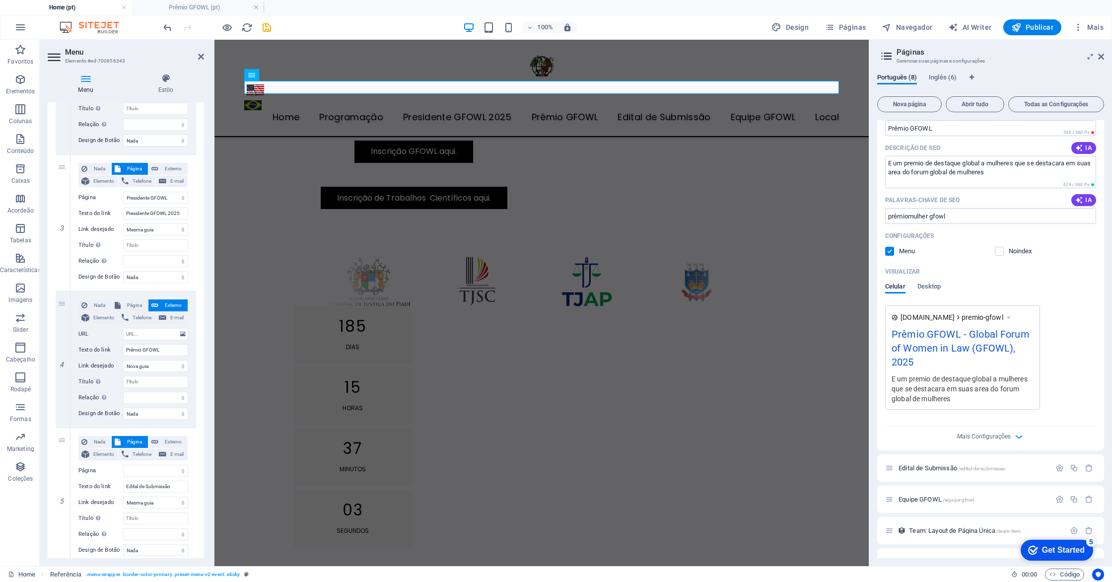
scroll to position [211, 0]
click at [1013, 434] on icon "button" at bounding box center [1018, 433] width 11 height 11
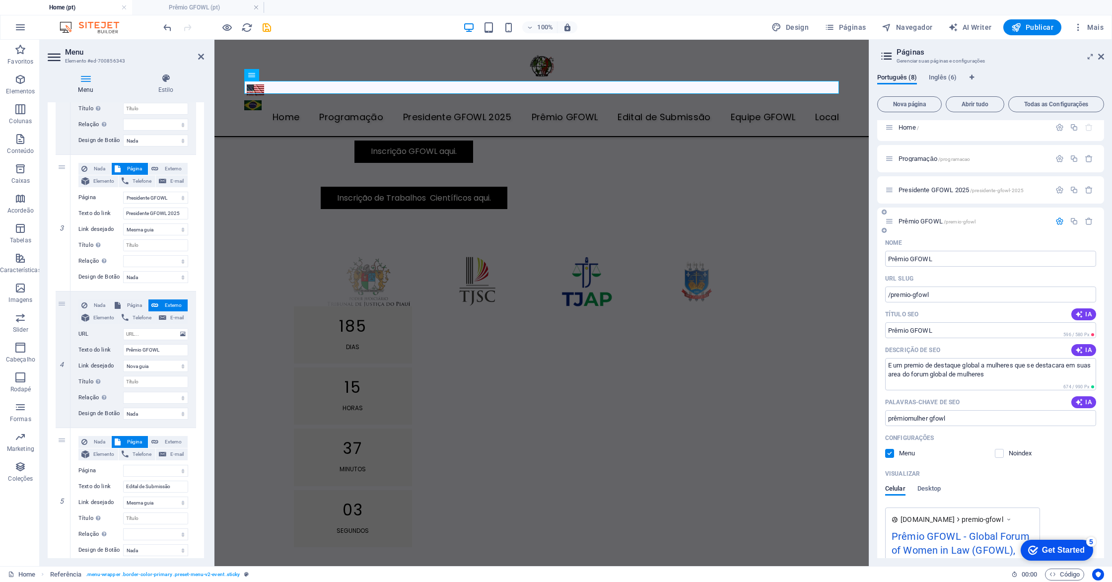
scroll to position [0, 0]
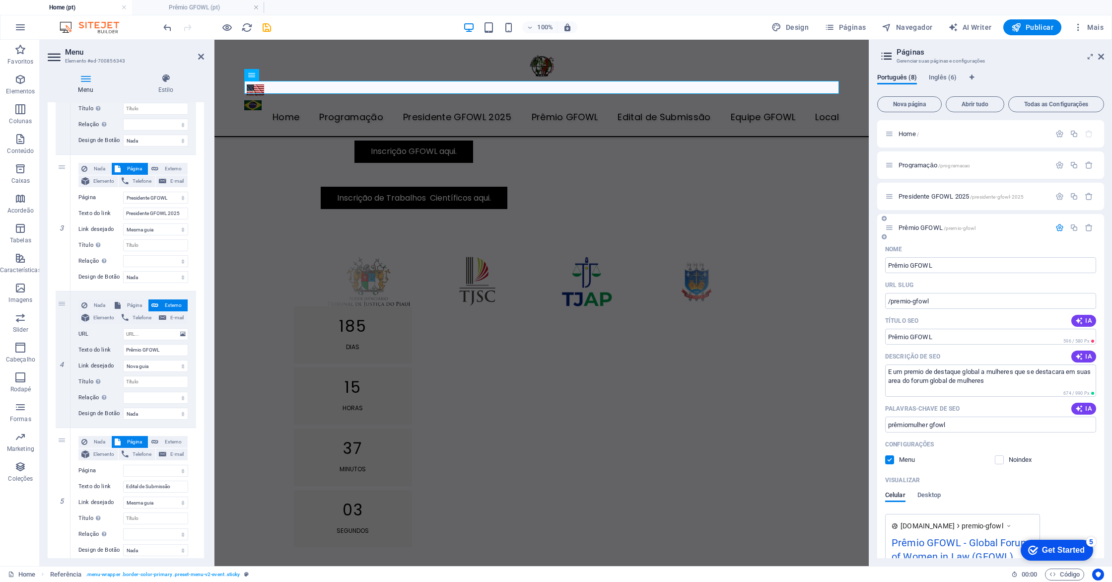
click at [942, 227] on span "Prêmio GFOWL /premio-gfowl" at bounding box center [936, 227] width 77 height 7
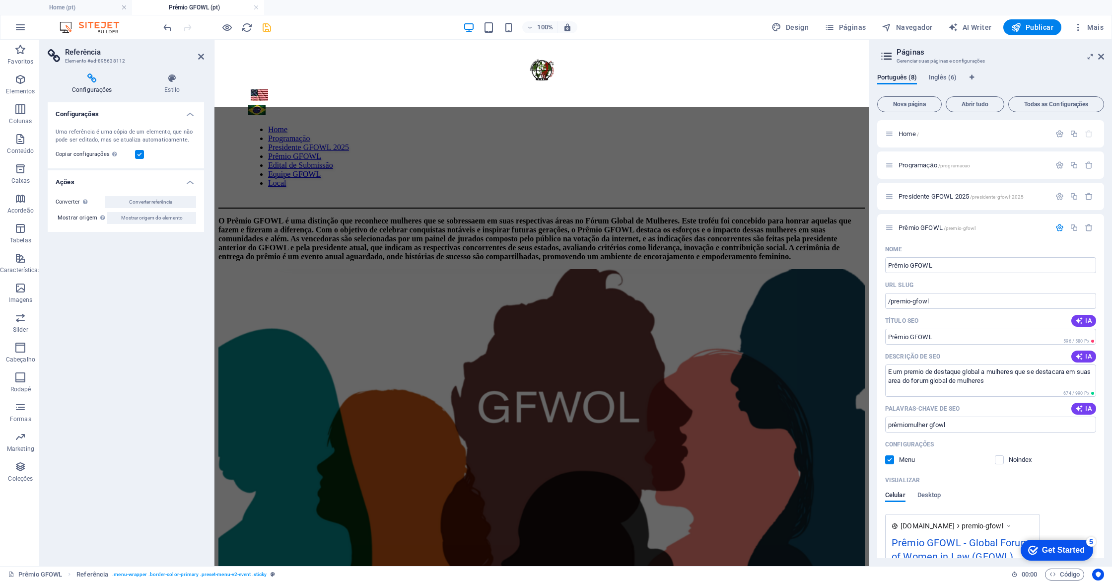
click at [1007, 64] on h3 "Gerenciar suas páginas e configurações" at bounding box center [990, 61] width 188 height 9
click at [1100, 57] on icon at bounding box center [1101, 57] width 6 height 8
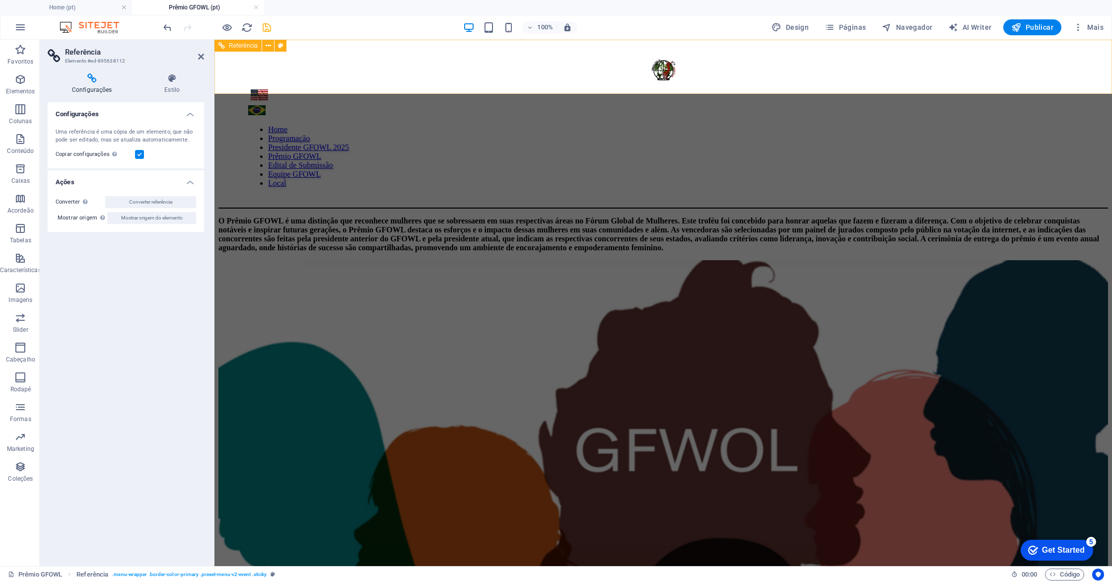
click at [575, 125] on nav "Home Programaçāo Presidente GFOWL 2025 Prêmio GFOWL Edital de Submissão Equipe …" at bounding box center [663, 156] width 830 height 63
click at [199, 58] on icon at bounding box center [201, 57] width 6 height 8
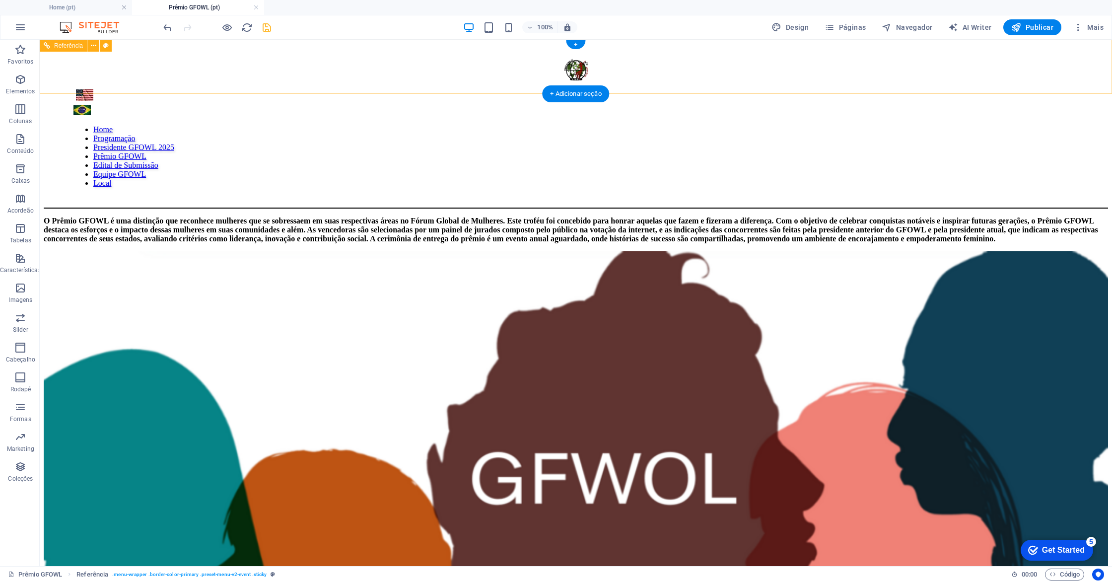
click at [524, 125] on nav "Home Programaçāo Presidente GFOWL 2025 Prêmio GFOWL Edital de Submissão Equipe …" at bounding box center [575, 156] width 1004 height 63
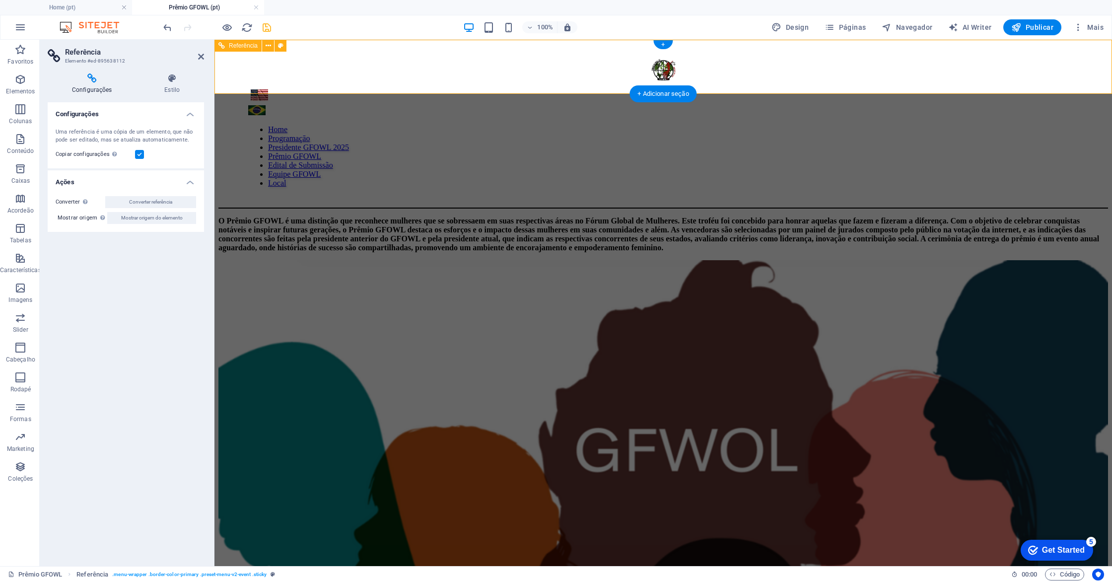
click at [524, 125] on nav "Home Programaçāo Presidente GFOWL 2025 Prêmio GFOWL Edital de Submissão Equipe …" at bounding box center [663, 156] width 830 height 63
click at [840, 28] on span "Páginas" at bounding box center [844, 27] width 41 height 10
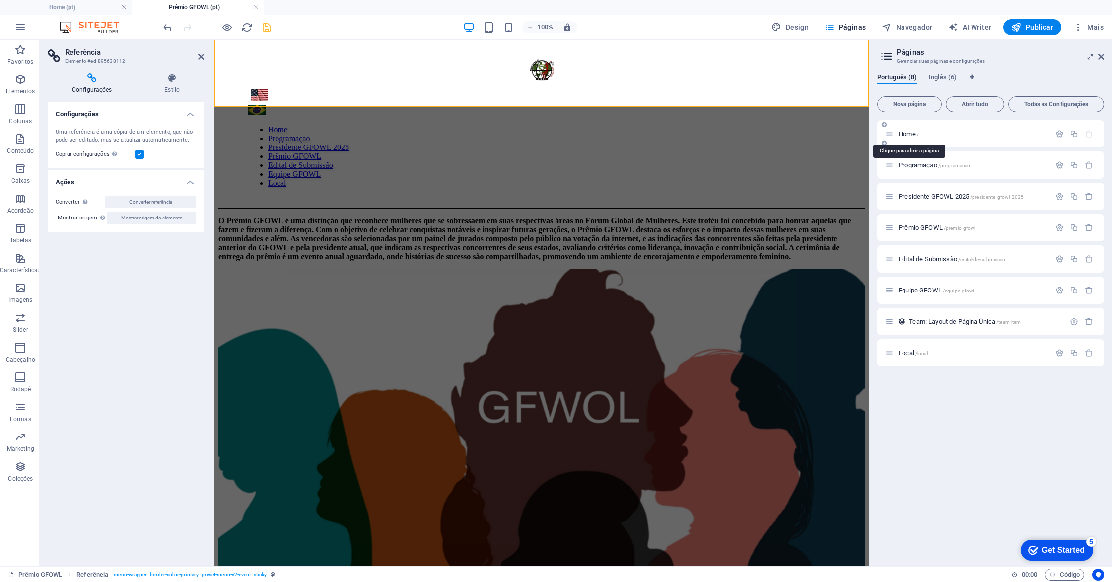
click at [909, 134] on span "Home /" at bounding box center [908, 133] width 20 height 7
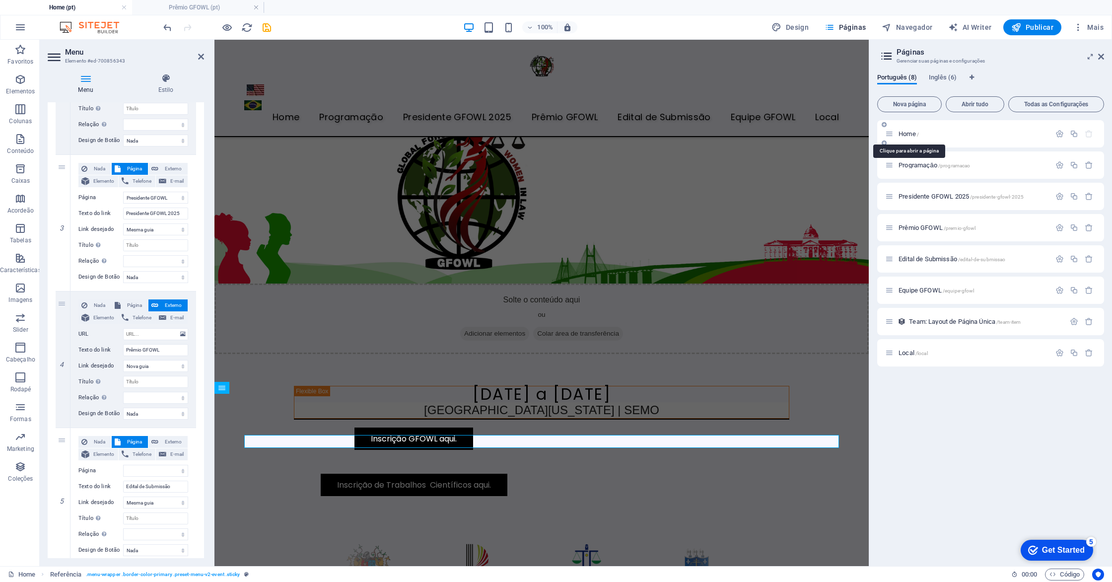
scroll to position [354, 0]
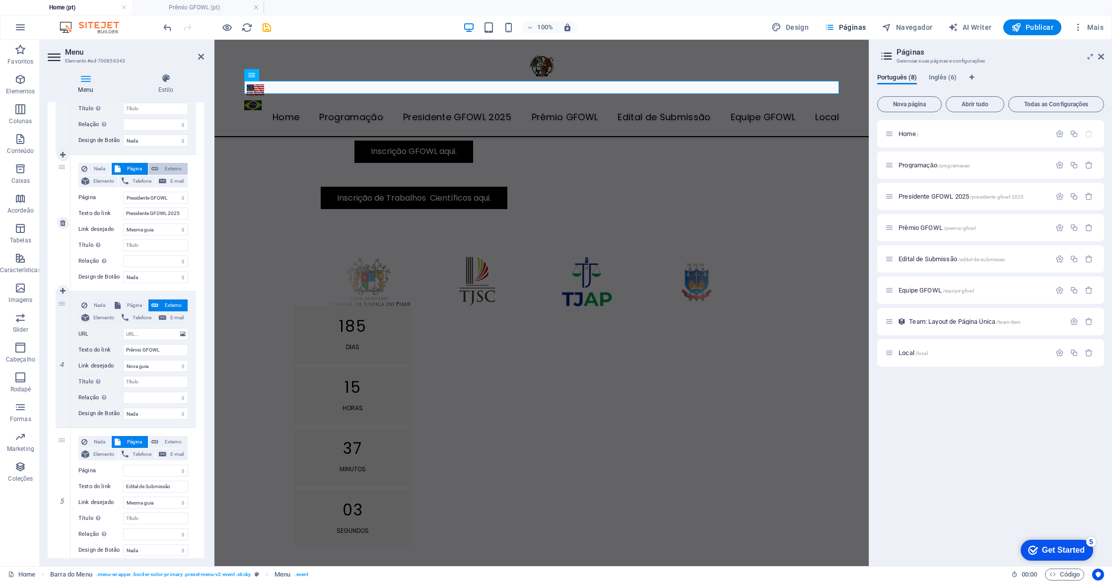
click at [166, 169] on span "Externo" at bounding box center [172, 169] width 23 height 12
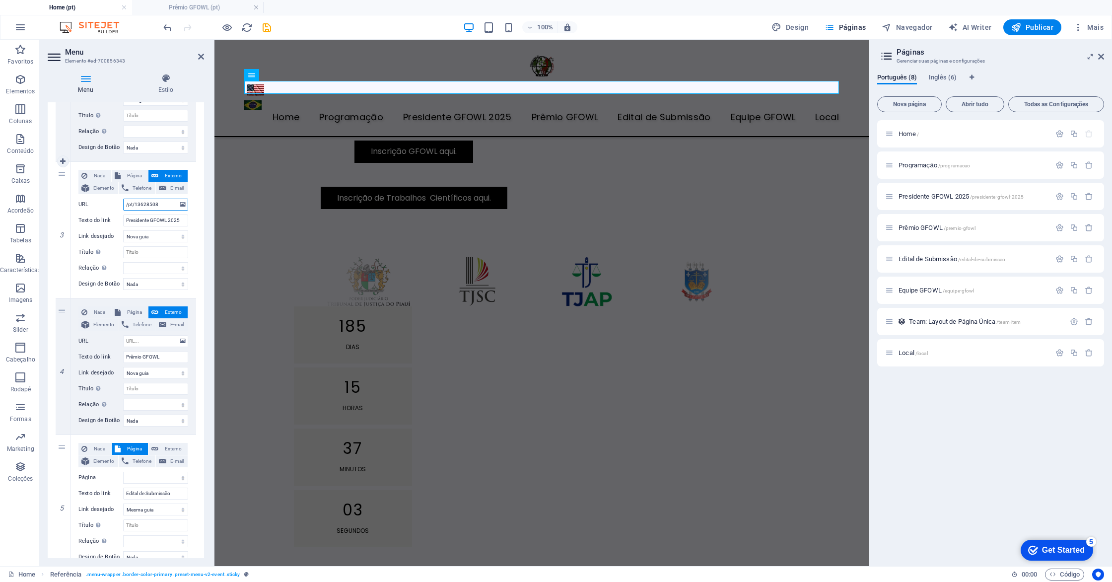
scroll to position [329, 0]
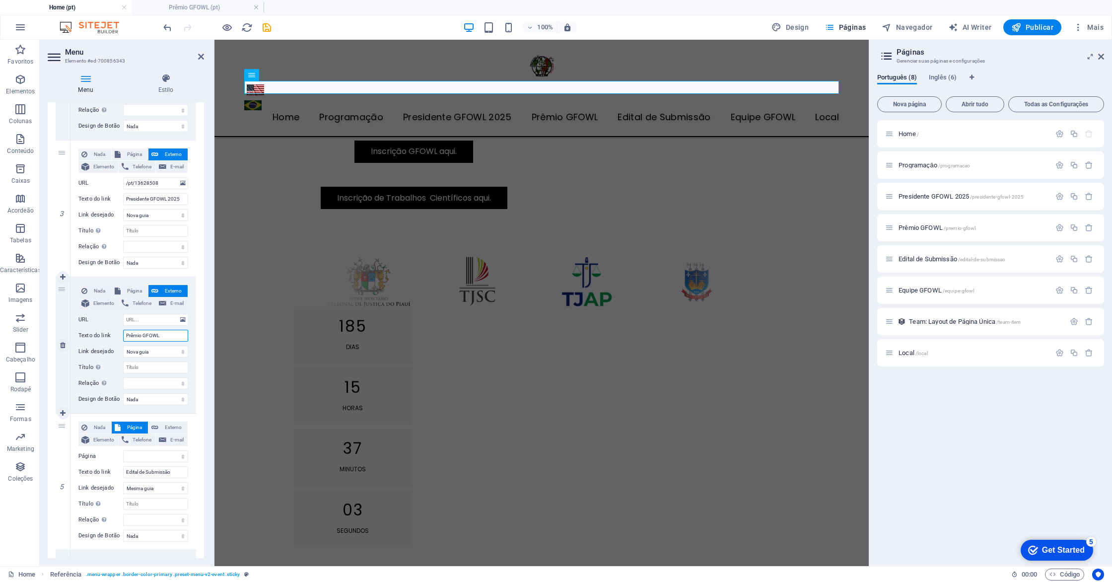
click at [152, 337] on input "Prêmio GFOWL" at bounding box center [155, 335] width 65 height 12
click at [157, 318] on input "URL" at bounding box center [155, 320] width 65 height 12
click at [131, 290] on span "Página" at bounding box center [134, 291] width 21 height 12
click at [179, 320] on select "Home Programaçāo Presidente GFOWL 2025 Prêmio GFOWL Edital de Submissão Equipe …" at bounding box center [155, 320] width 65 height 12
click at [123, 314] on select "Home Programaçāo Presidente GFOWL 2025 Prêmio GFOWL Edital de Submissão Equipe …" at bounding box center [155, 320] width 65 height 12
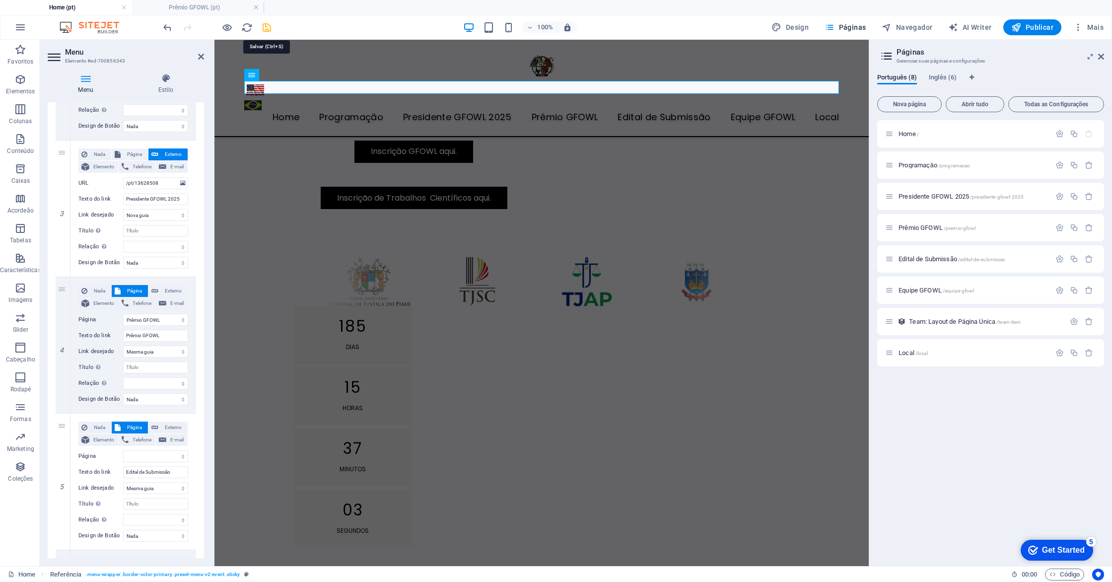
click at [265, 24] on icon "save" at bounding box center [266, 27] width 11 height 11
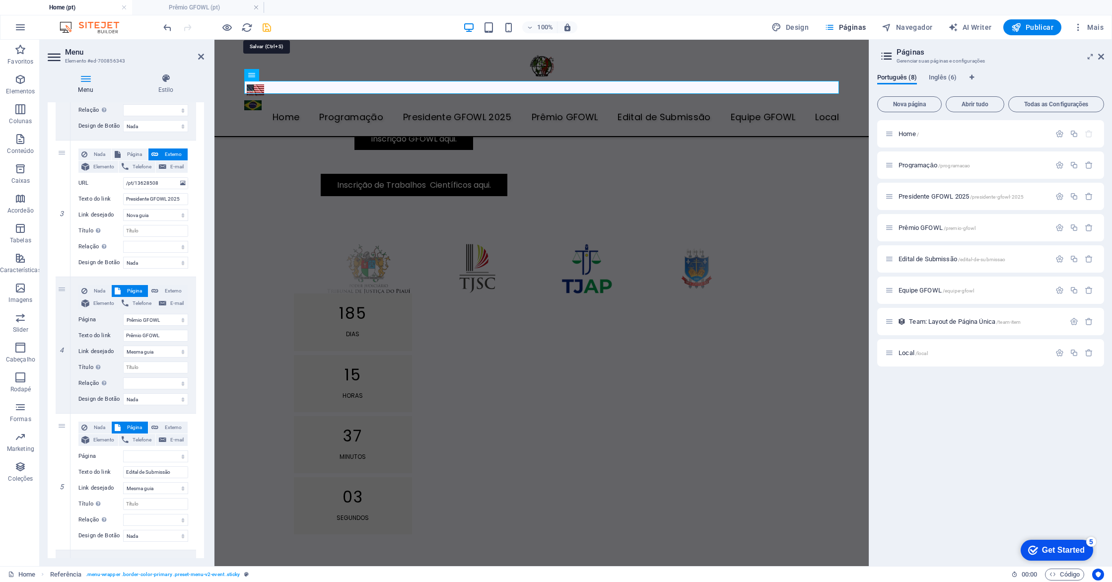
scroll to position [497, 0]
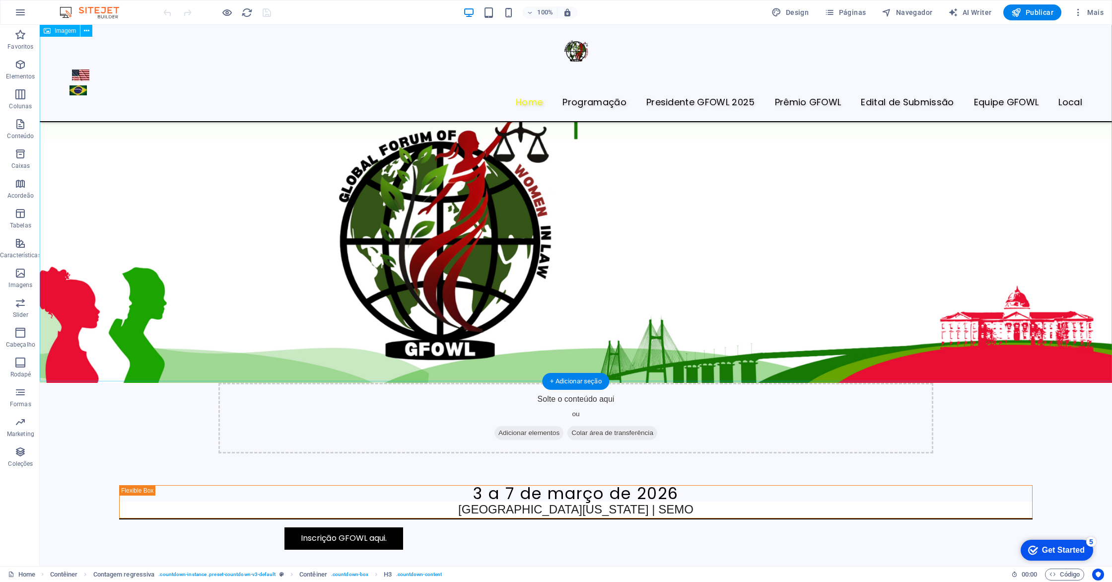
scroll to position [94, 0]
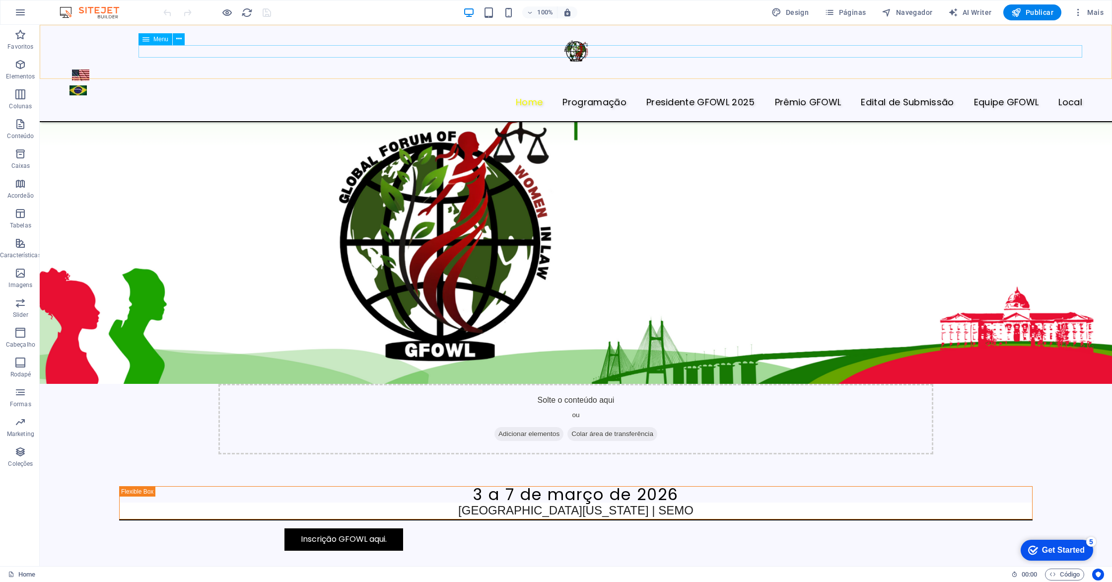
click at [800, 96] on nav "Home Programaçāo Presidente GFOWL 2025 Prêmio GFOWL Edital de Submissão Equipe …" at bounding box center [575, 102] width 1012 height 13
click at [181, 37] on icon at bounding box center [178, 39] width 5 height 10
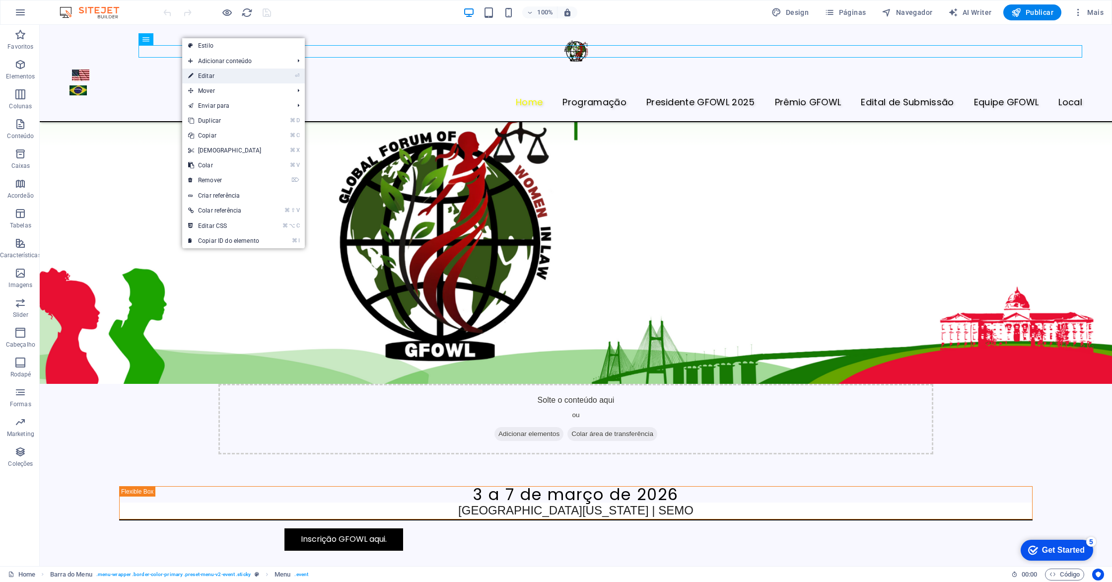
click at [205, 75] on link "⏎ Editar" at bounding box center [224, 75] width 85 height 15
select select "1"
select select "2"
select select "3"
select select
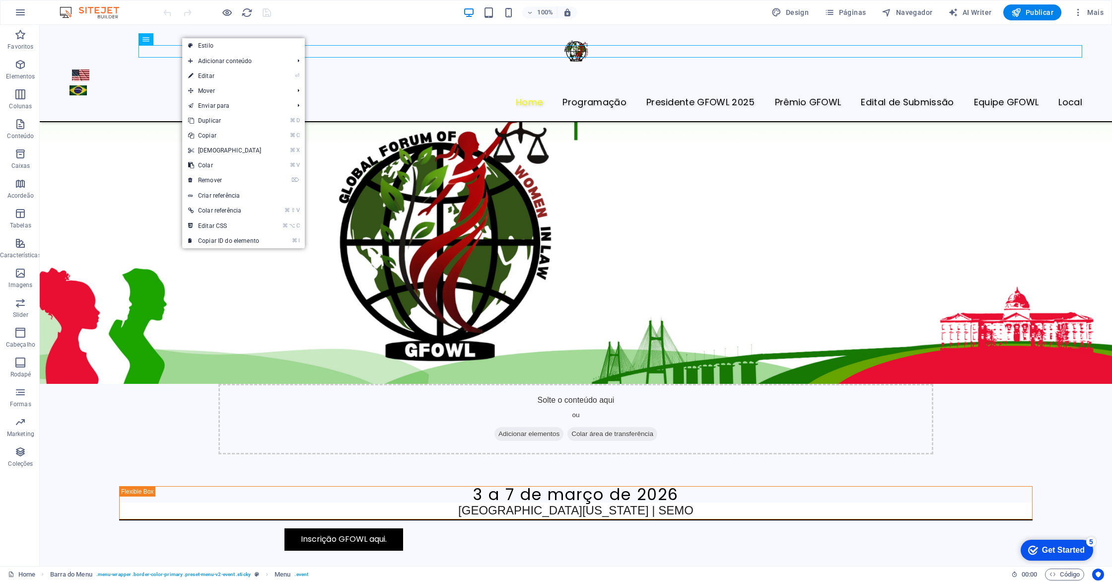
select select "4"
select select
select select "5"
select select
select select "6"
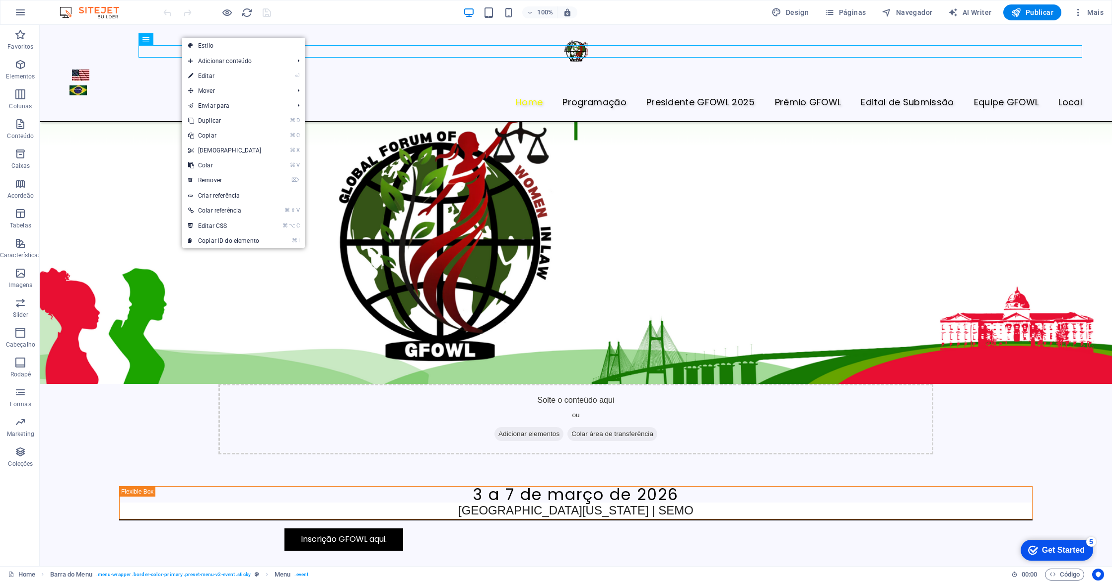
select select
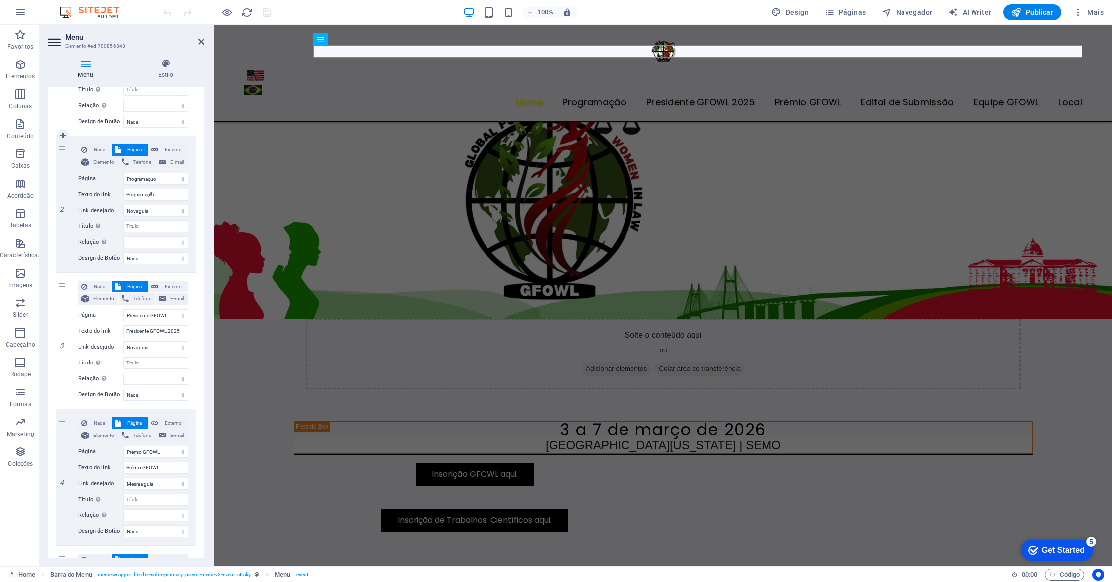
scroll to position [183, 0]
click at [164, 284] on span "Externo" at bounding box center [172, 286] width 23 height 12
select select
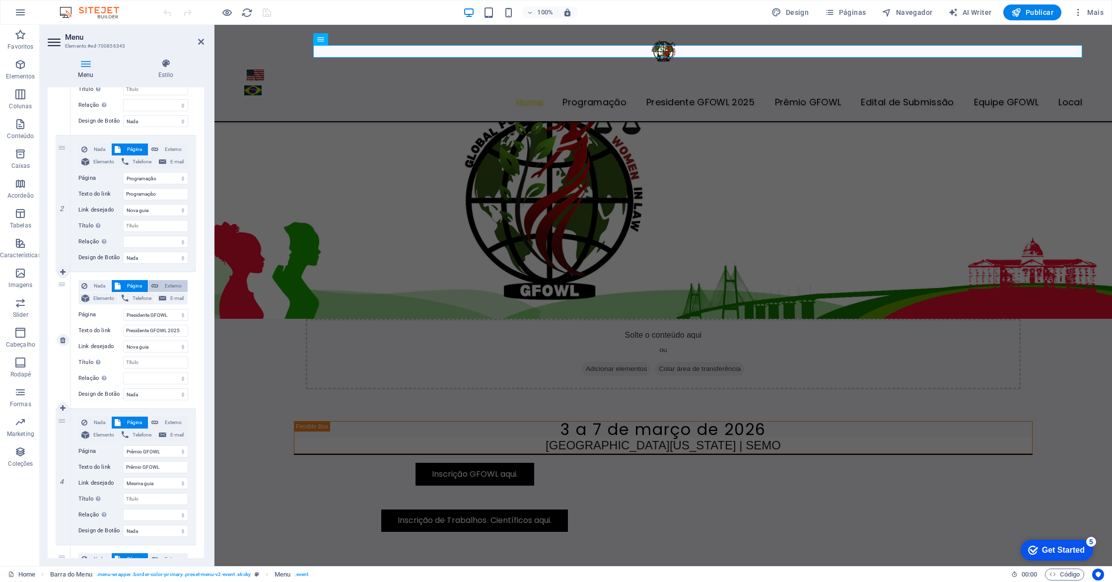
select select
click at [265, 14] on icon "save" at bounding box center [266, 12] width 11 height 11
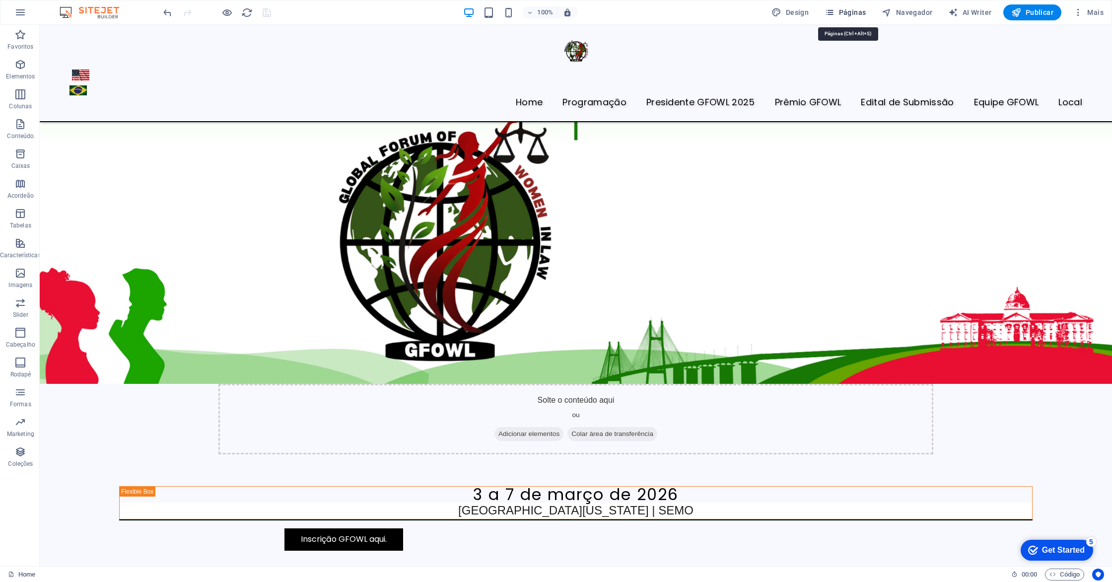
click at [834, 11] on icon "button" at bounding box center [829, 12] width 10 height 10
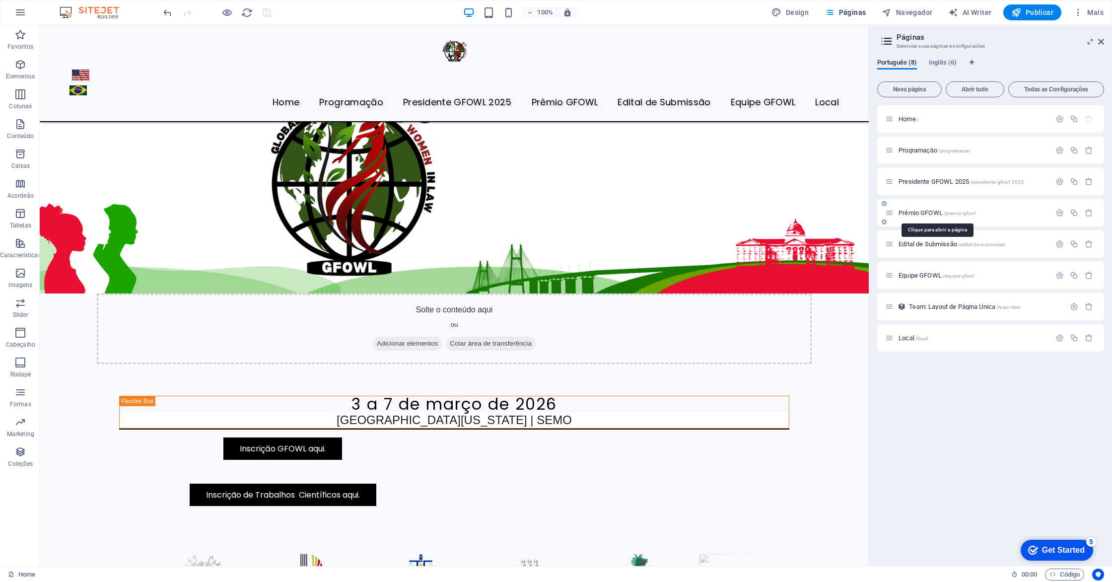
click at [907, 211] on span "Prêmio GFOWL /premio-gfowl" at bounding box center [936, 212] width 77 height 7
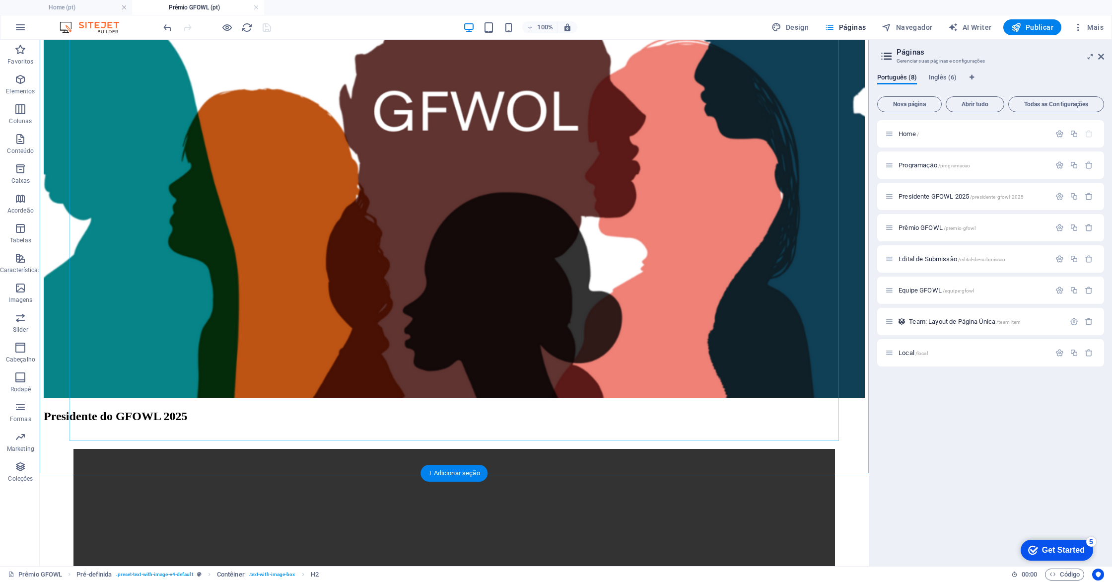
scroll to position [331, 0]
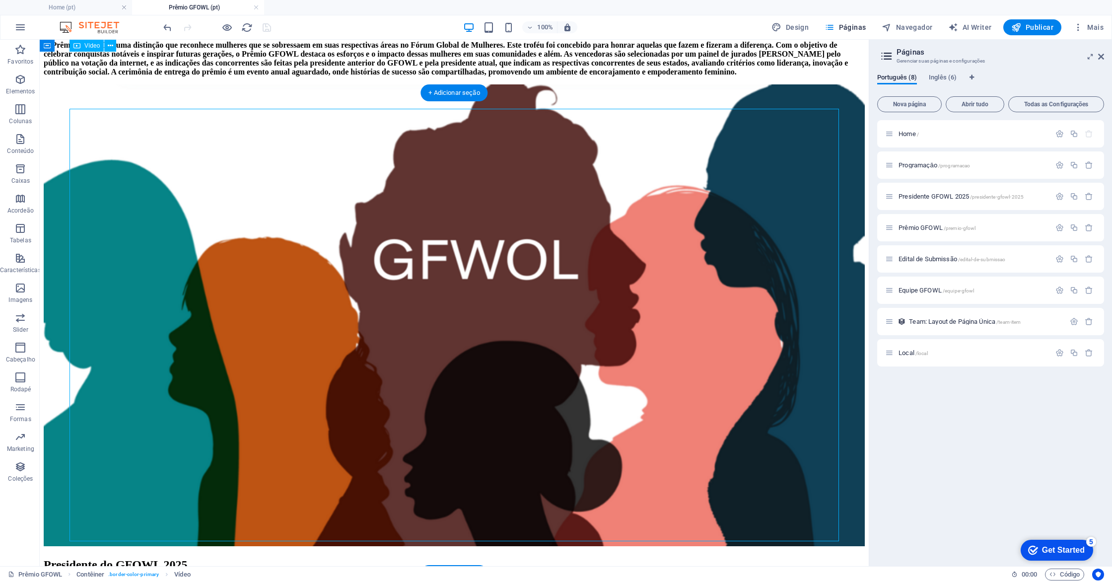
scroll to position [124, 0]
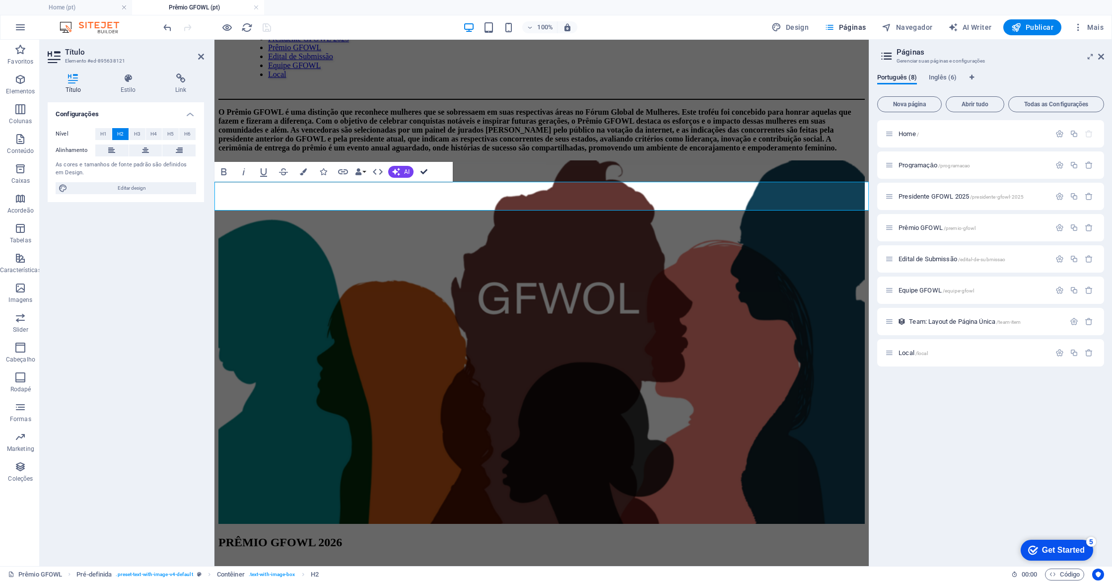
scroll to position [126, 0]
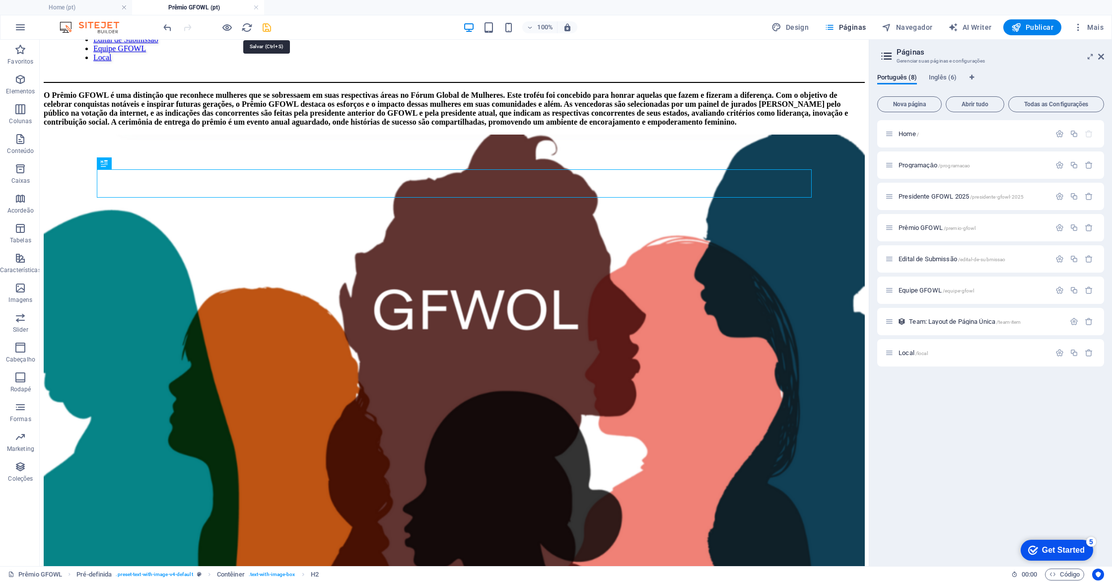
click at [267, 26] on icon "save" at bounding box center [266, 27] width 11 height 11
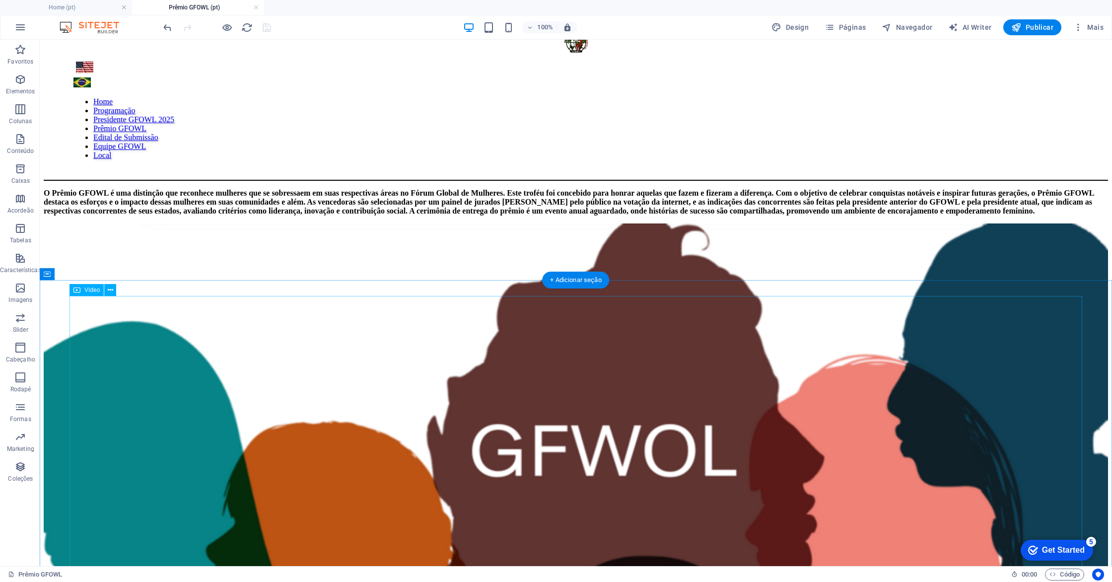
scroll to position [0, 0]
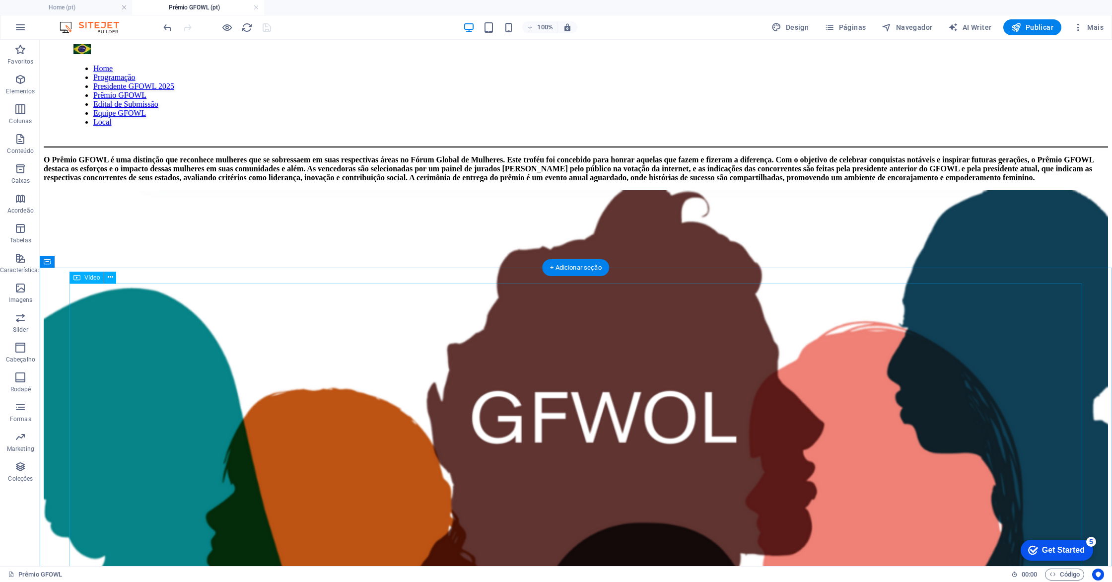
scroll to position [66, 0]
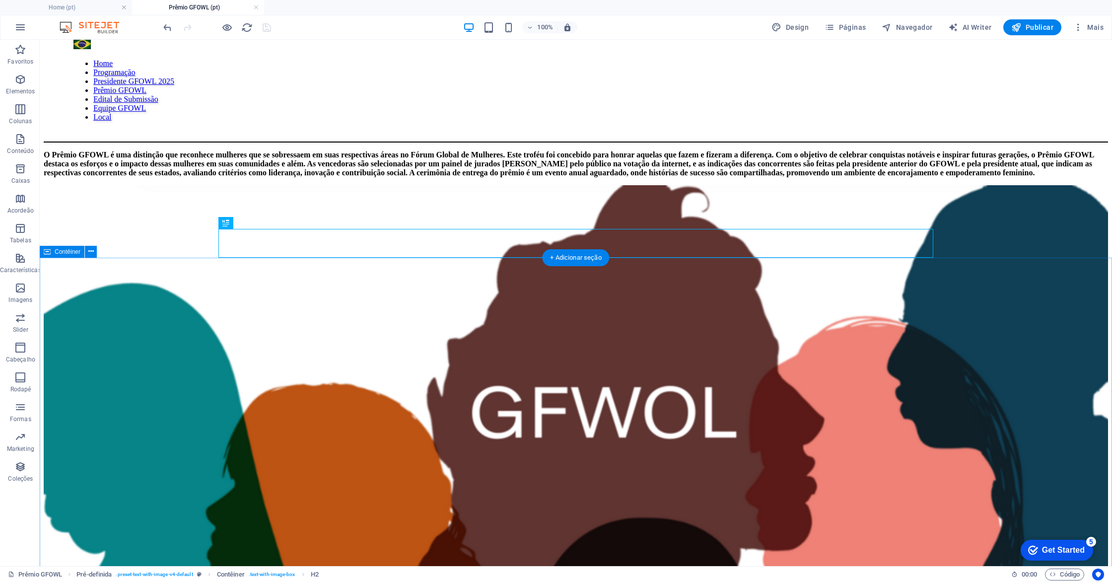
scroll to position [0, 0]
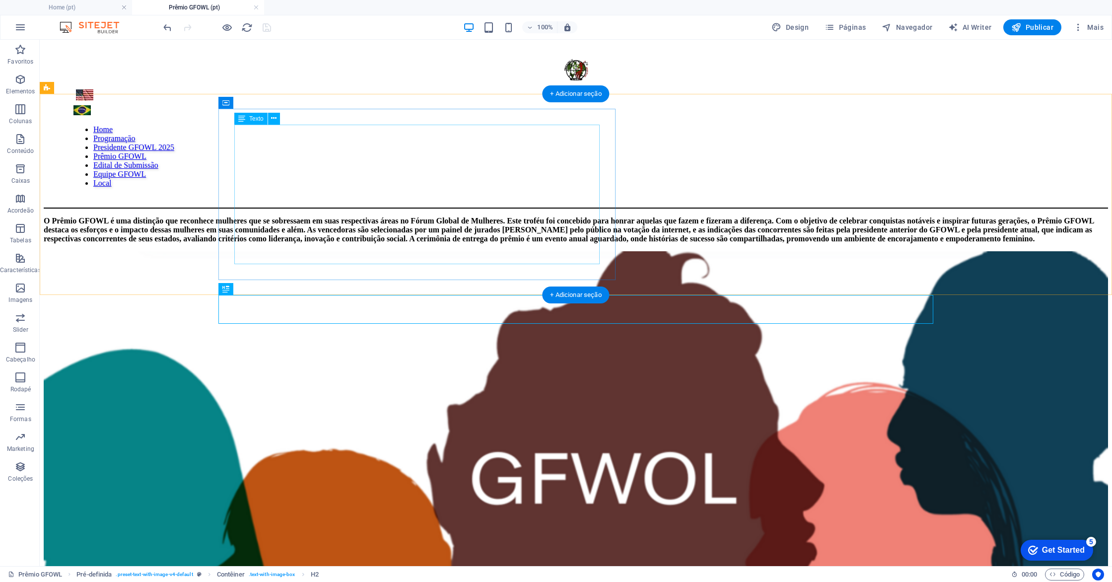
click at [458, 216] on div "O Prêmio GFOWL é uma distinção que reconhece mulheres que se sobressaem em suas…" at bounding box center [576, 229] width 1064 height 27
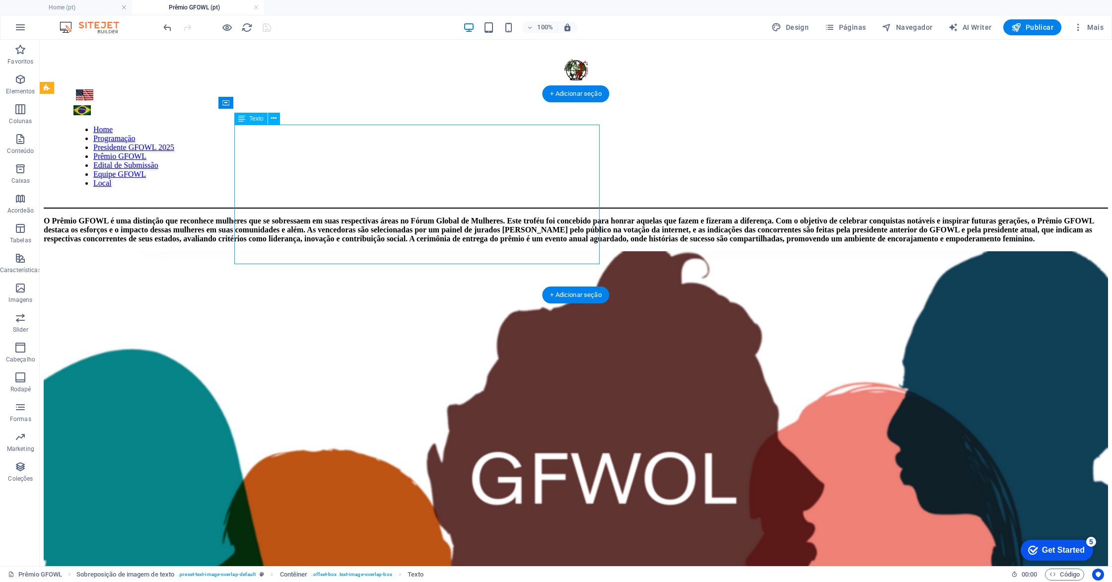
click at [470, 243] on div "O Prêmio GFOWL é uma distinção que reconhece mulheres que se sobressaem em suas…" at bounding box center [576, 229] width 1064 height 27
click at [468, 243] on div "O Prêmio GFOWL é uma distinção que reconhece mulheres que se sobressaem em suas…" at bounding box center [576, 229] width 1064 height 27
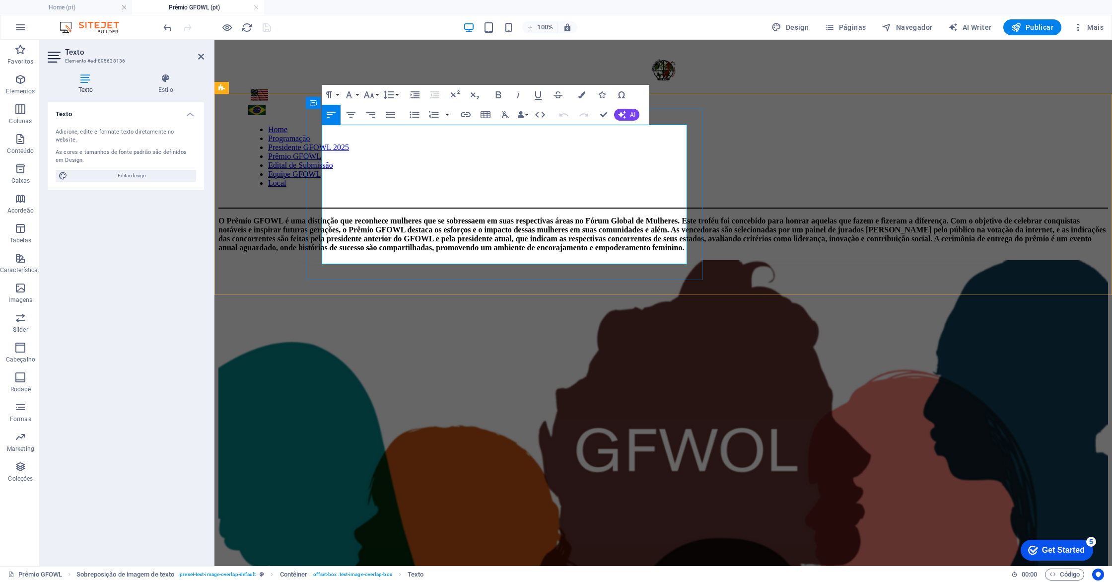
click at [560, 252] on p "O Prêmio GFOWL é uma distinção que reconhece mulheres que se sobressaem em suas…" at bounding box center [662, 234] width 889 height 36
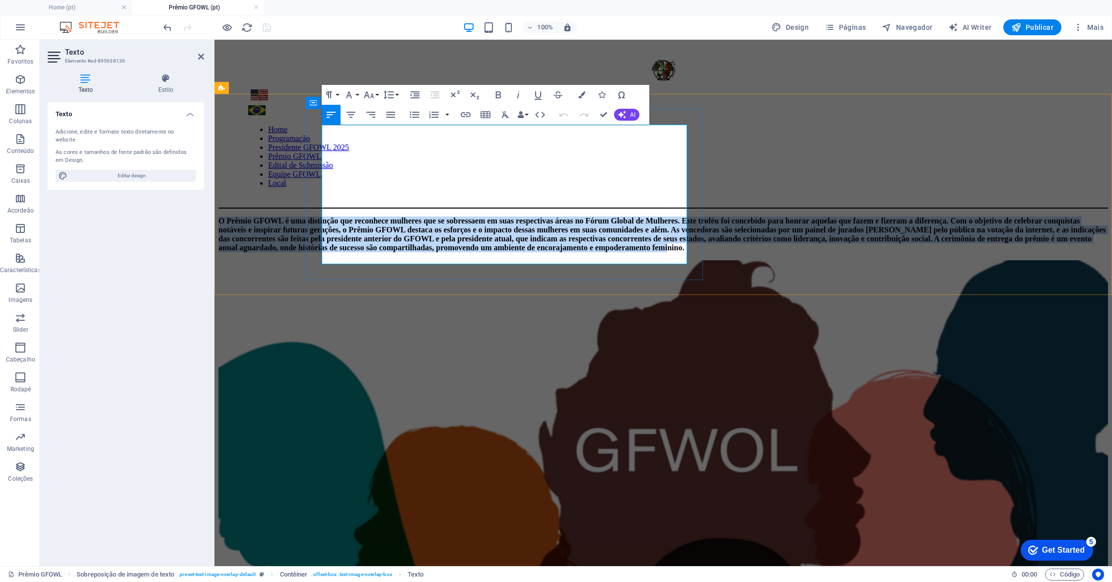
drag, startPoint x: 558, startPoint y: 256, endPoint x: 323, endPoint y: 131, distance: 266.8
click at [323, 216] on p "O Prêmio GFOWL é uma distinção que reconhece mulheres que se sobressaem em suas…" at bounding box center [662, 234] width 889 height 36
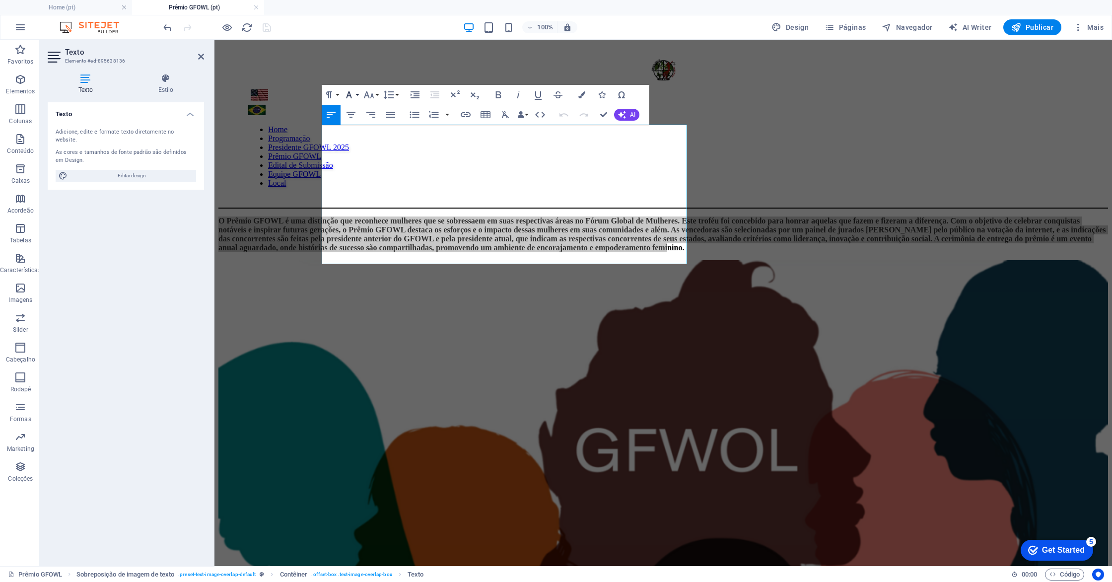
click at [347, 94] on icon "button" at bounding box center [349, 94] width 6 height 7
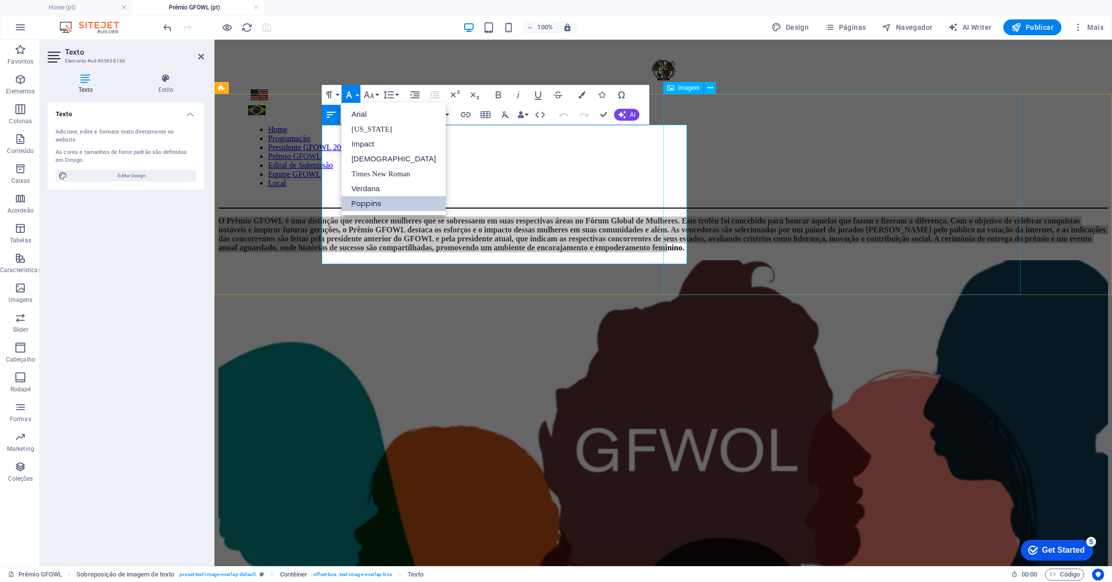
click at [729, 260] on figure at bounding box center [662, 511] width 889 height 502
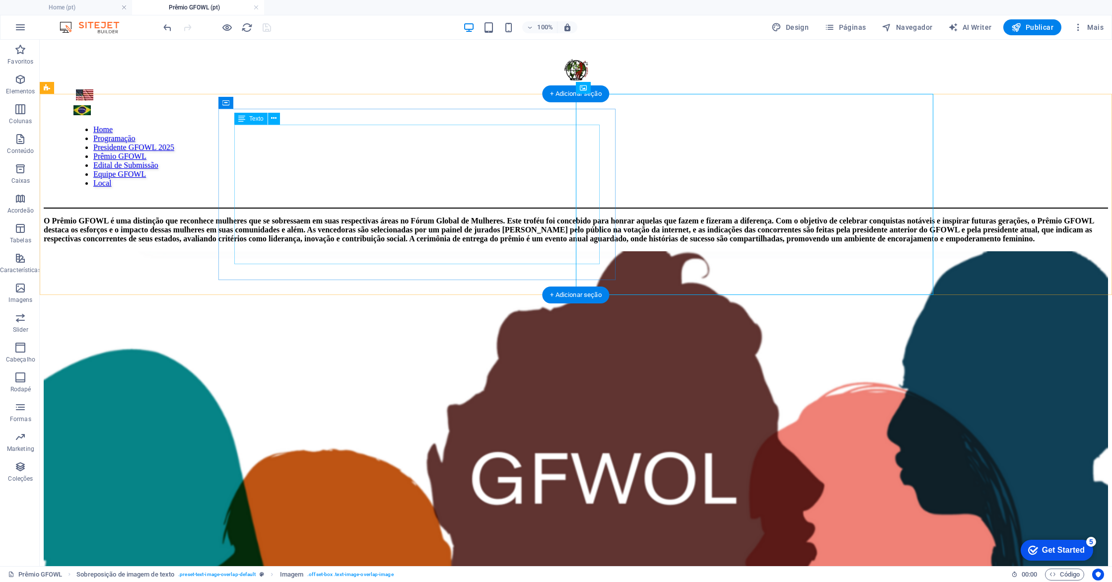
click at [524, 216] on div "O Prêmio GFOWL é uma distinção que reconhece mulheres que se sobressaem em suas…" at bounding box center [576, 229] width 1064 height 27
click at [471, 243] on div "O Prêmio GFOWL é uma distinção que reconhece mulheres que se sobressaem em suas…" at bounding box center [576, 229] width 1064 height 27
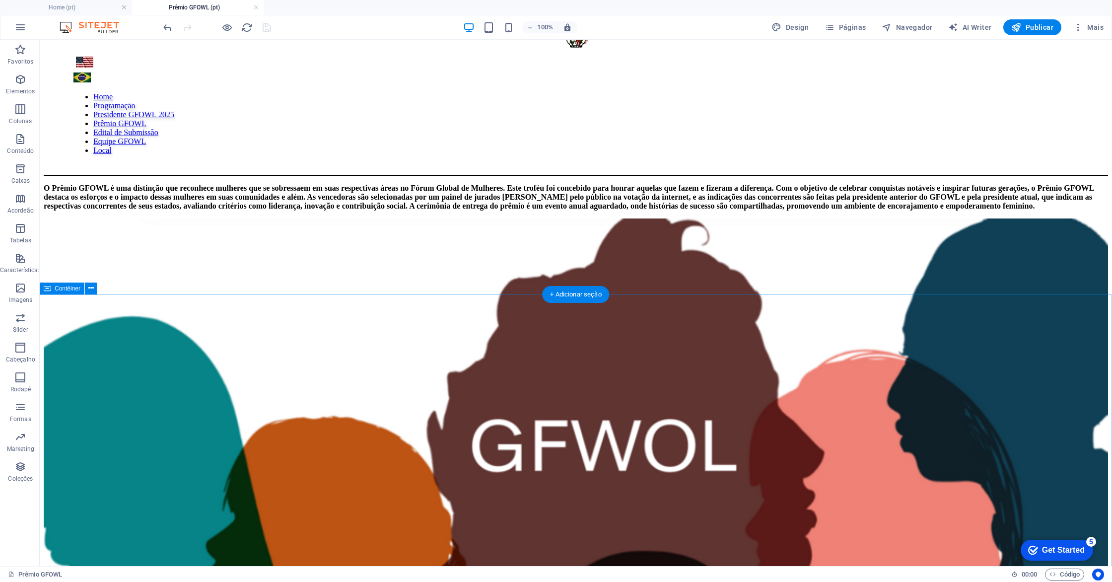
scroll to position [39, 0]
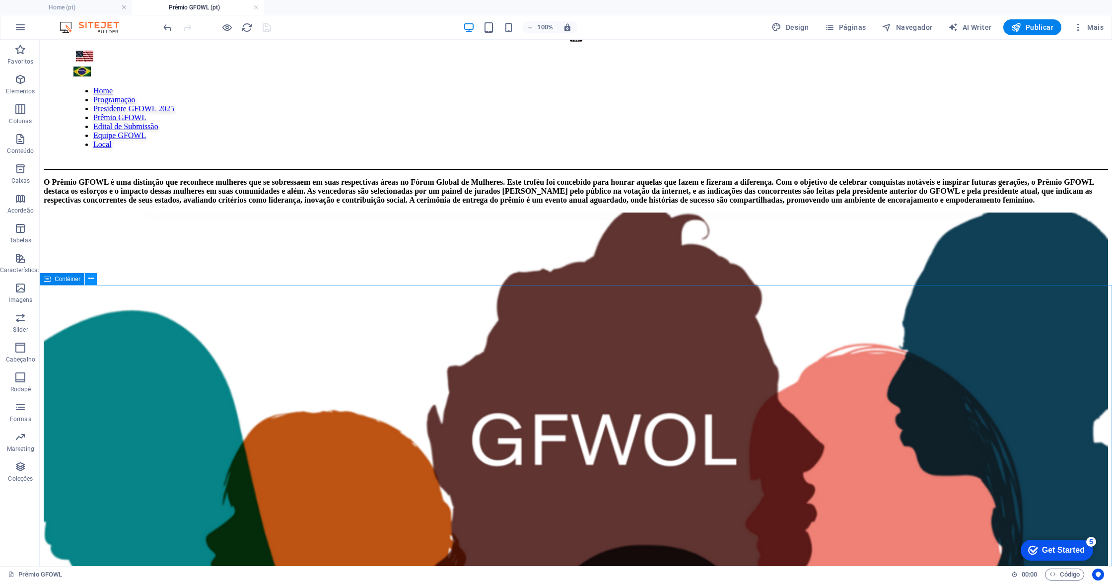
click at [89, 280] on icon at bounding box center [90, 278] width 5 height 10
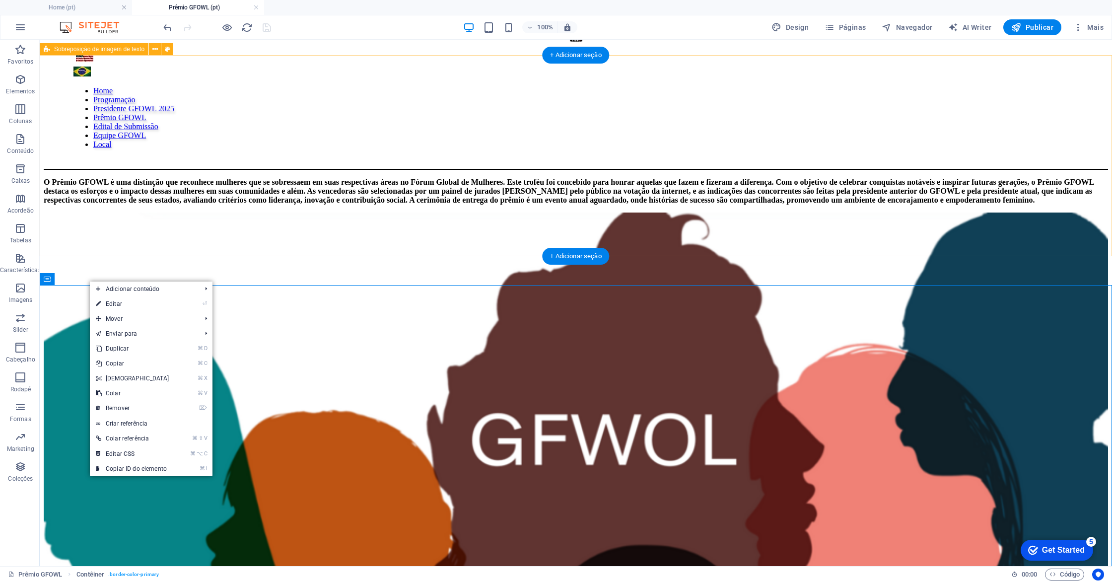
click at [150, 249] on div "O Prêmio GFOWL é uma distinção que reconhece mulheres que se sobressaem em suas…" at bounding box center [576, 491] width 1064 height 643
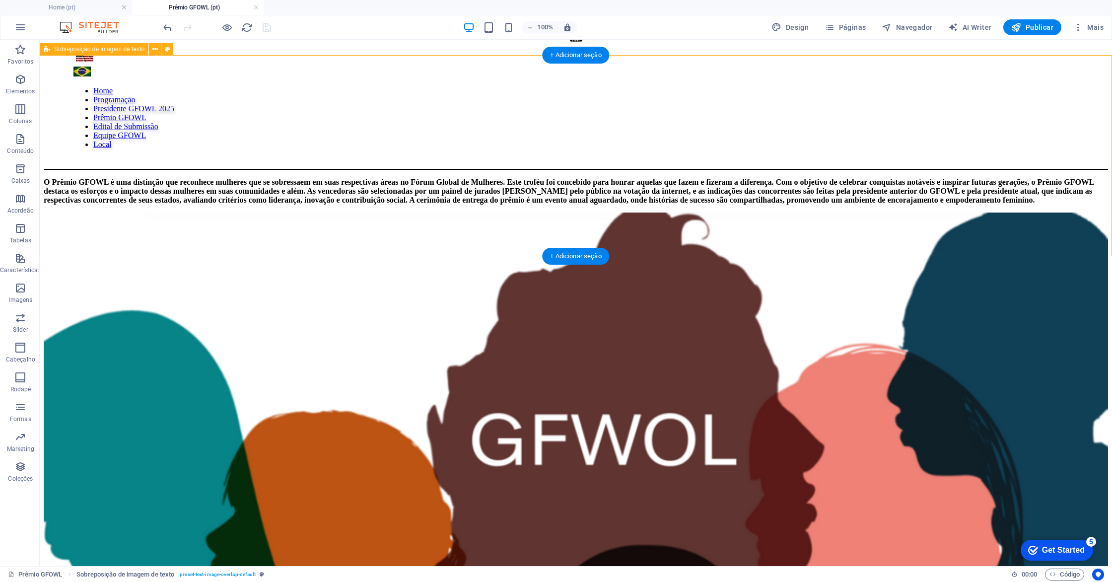
scroll to position [0, 0]
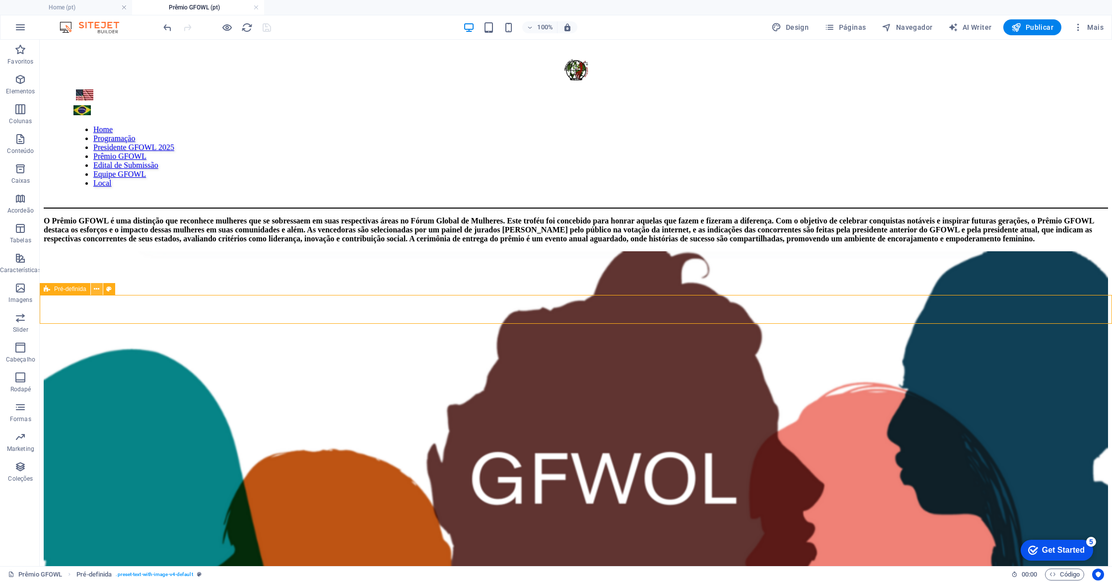
click at [94, 287] on icon at bounding box center [96, 289] width 5 height 10
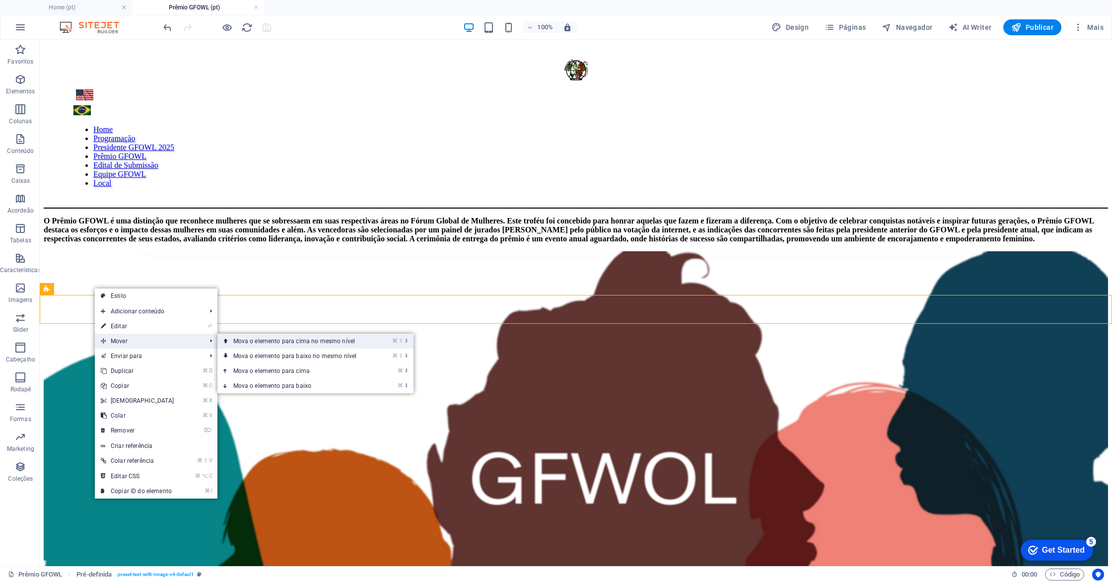
click at [291, 343] on link "⌘ ⇧ ⬆ Mova o elemento para cima no mesmo nível" at bounding box center [296, 340] width 159 height 15
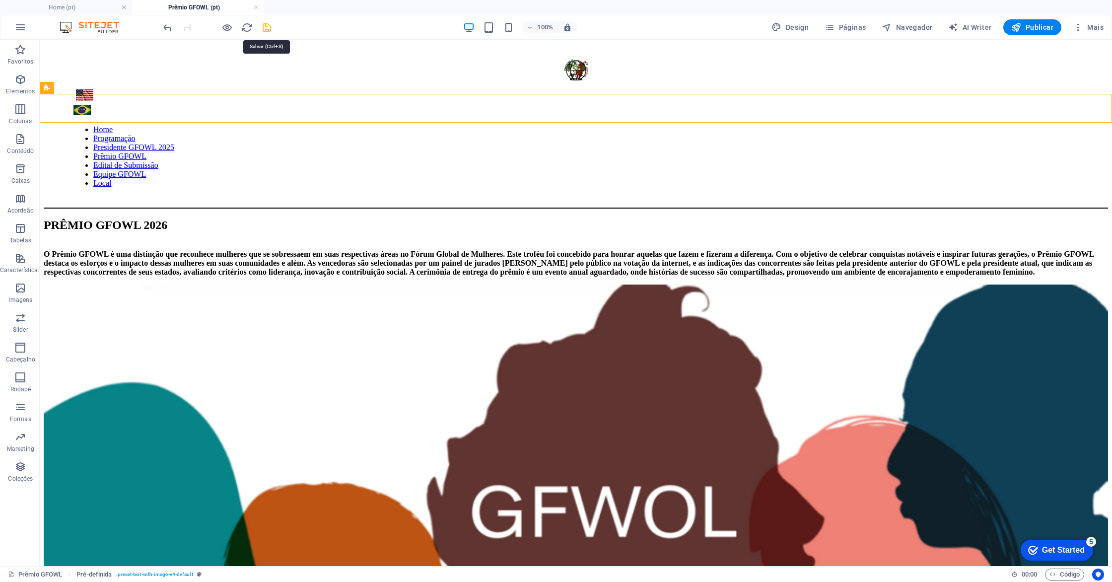
click at [268, 29] on icon "save" at bounding box center [266, 27] width 11 height 11
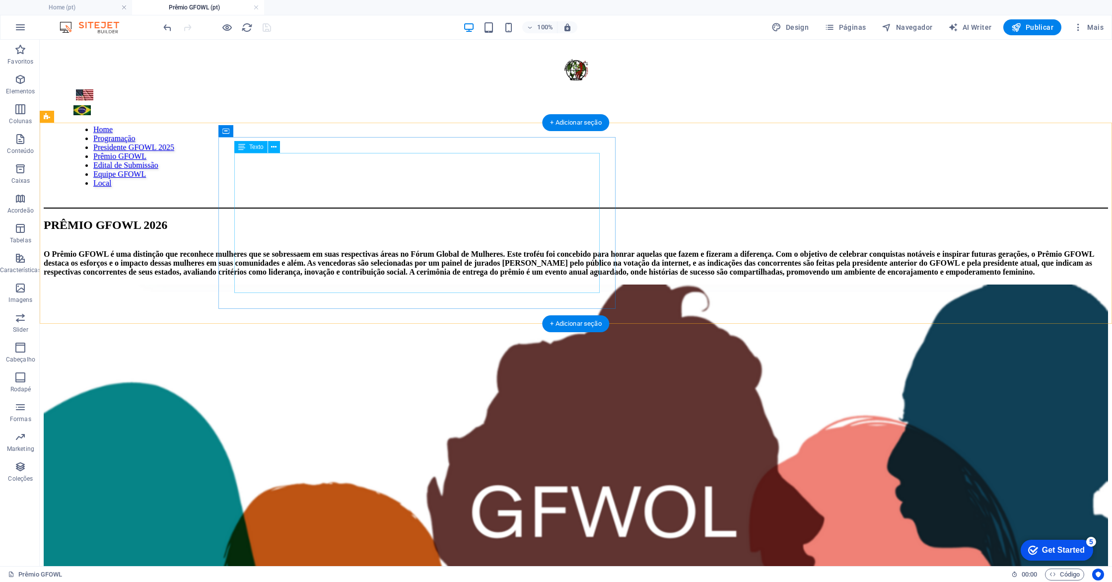
click at [320, 250] on div "O Prêmio GFOWL é uma distinção que reconhece mulheres que se sobressaem em suas…" at bounding box center [576, 263] width 1064 height 27
click at [473, 276] on div "O Prêmio GFOWL é uma distinção que reconhece mulheres que se sobressaem em suas…" at bounding box center [576, 263] width 1064 height 27
click at [470, 276] on div "O Prêmio GFOWL é uma distinção que reconhece mulheres que se sobressaem em suas…" at bounding box center [576, 263] width 1064 height 27
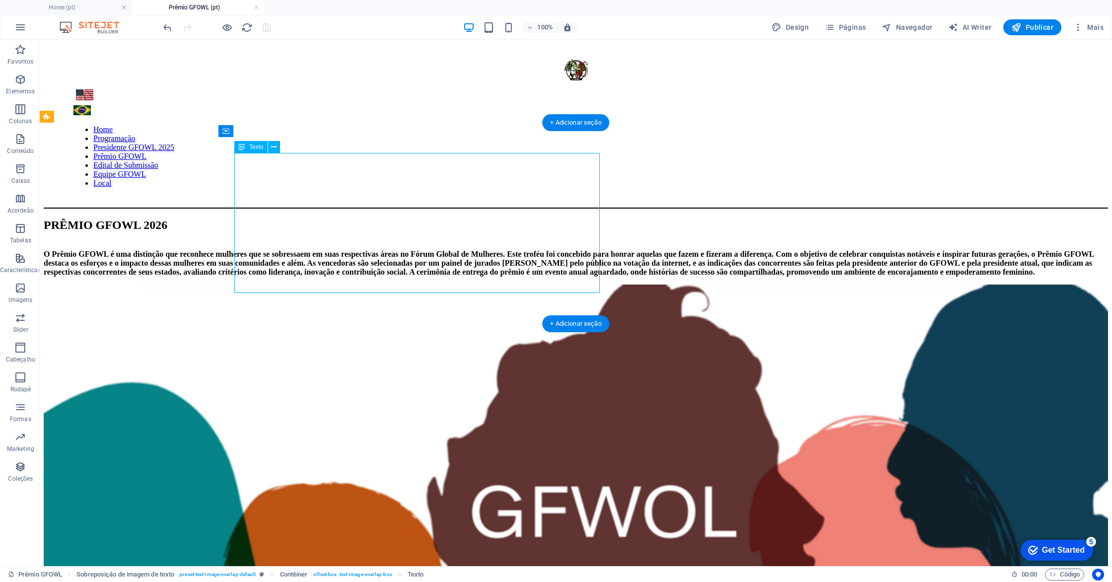
click at [470, 276] on div "O Prêmio GFOWL é uma distinção que reconhece mulheres que se sobressaem em suas…" at bounding box center [576, 263] width 1064 height 27
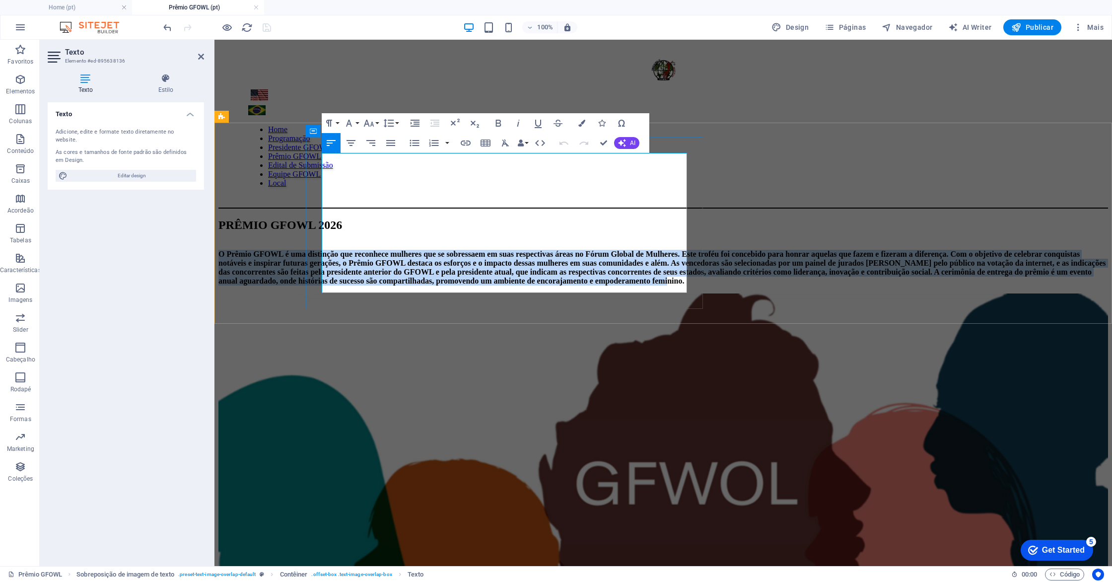
click at [470, 285] on span "O Prêmio GFOWL é uma distinção que reconhece mulheres que se sobressaem em suas…" at bounding box center [661, 267] width 887 height 35
click at [392, 145] on icon "button" at bounding box center [391, 143] width 12 height 12
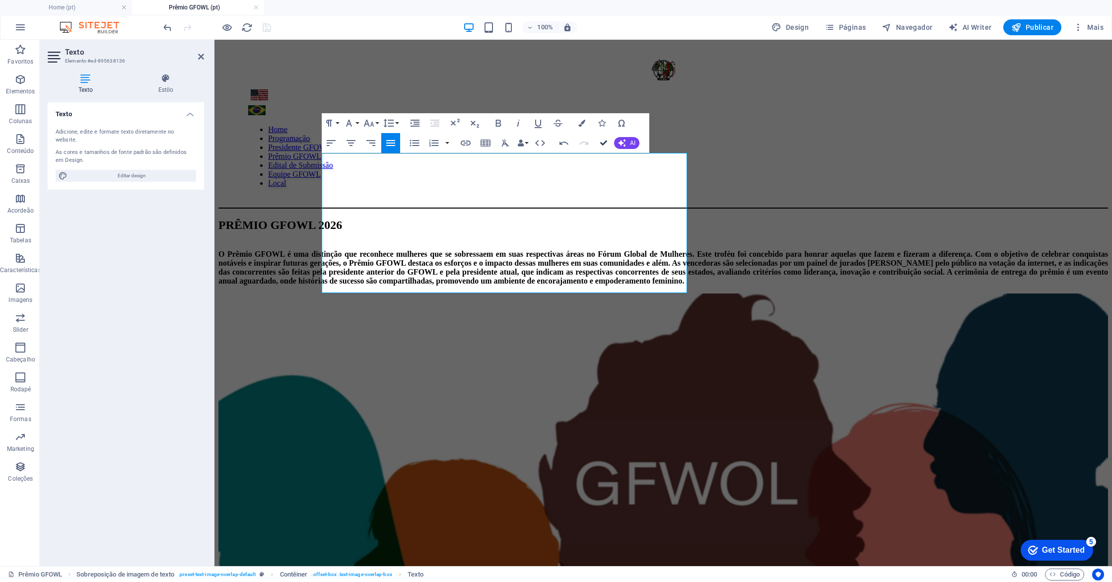
drag, startPoint x: 604, startPoint y: 142, endPoint x: 564, endPoint y: 103, distance: 56.1
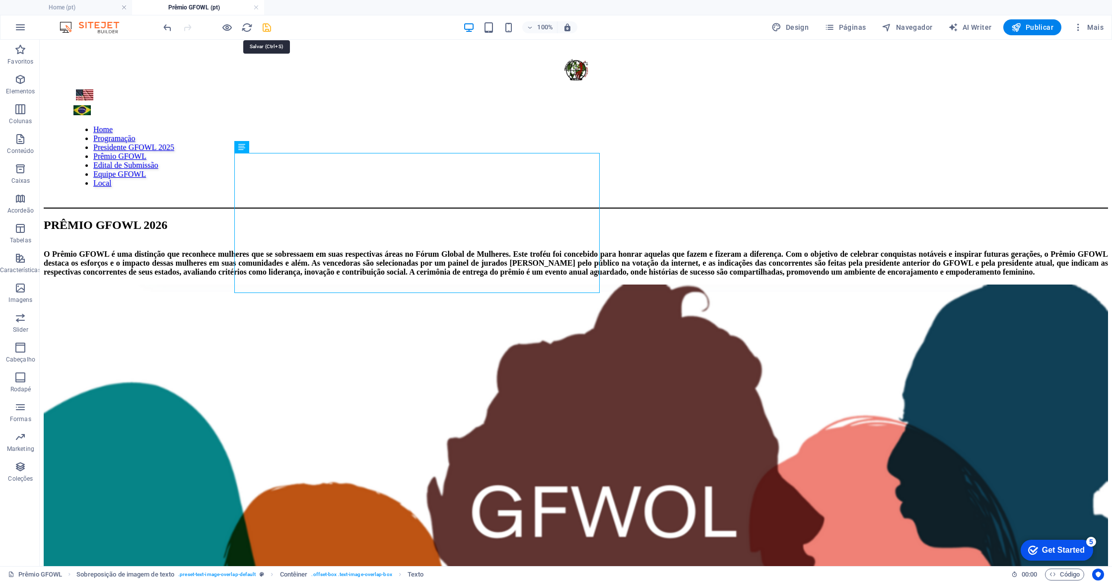
click at [268, 26] on icon "save" at bounding box center [266, 27] width 11 height 11
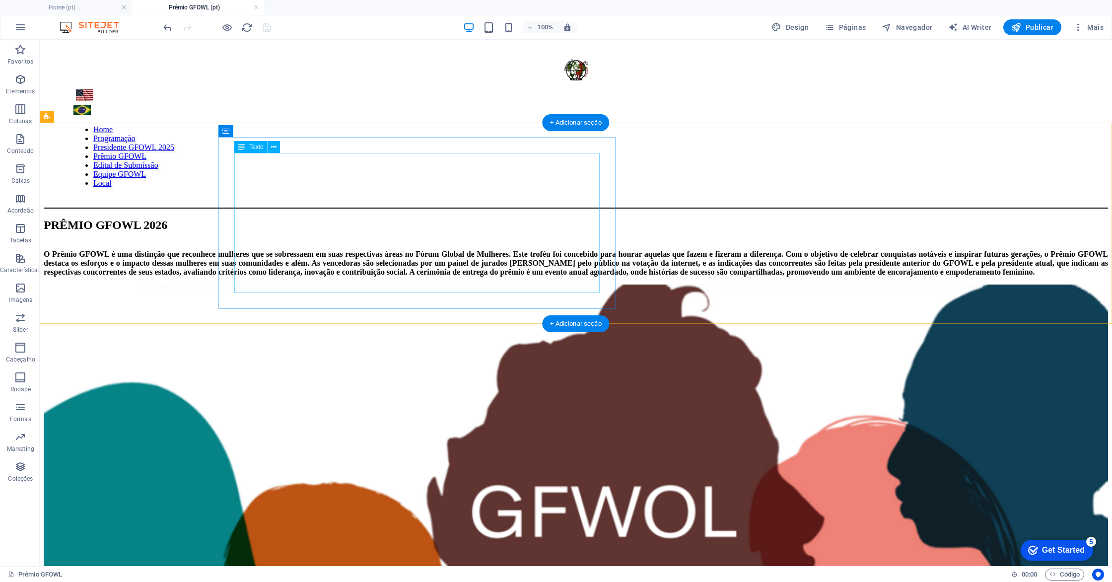
click at [308, 250] on div "O Prêmio GFOWL é uma distinção que reconhece mulheres que se sobressaem em suas…" at bounding box center [576, 263] width 1064 height 27
click at [467, 276] on div "O Prêmio GFOWL é uma distinção que reconhece mulheres que se sobressaem em suas…" at bounding box center [576, 263] width 1064 height 27
click at [468, 276] on div "O Prêmio GFOWL é uma distinção que reconhece mulheres que se sobressaem em suas…" at bounding box center [576, 263] width 1064 height 27
click at [469, 276] on div "O Prêmio GFOWL é uma distinção que reconhece mulheres que se sobressaem em suas…" at bounding box center [576, 263] width 1064 height 27
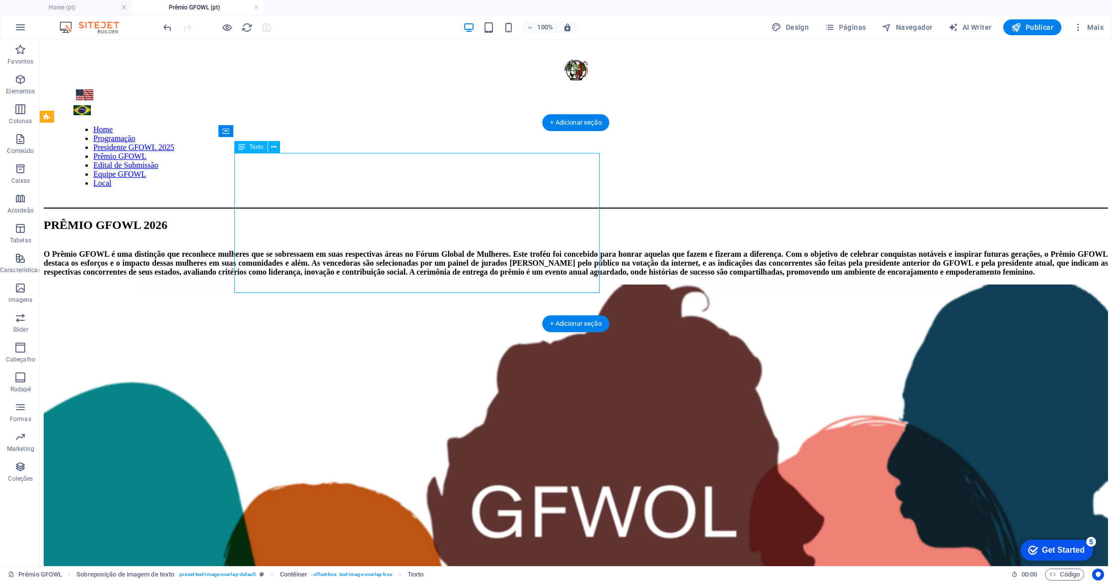
click at [295, 276] on span "O Prêmio GFOWL é uma distinção que reconhece mulheres que se sobressaem em suas…" at bounding box center [576, 263] width 1064 height 26
click at [479, 276] on div "O Prêmio GFOWL é uma distinção que reconhece mulheres que se sobressaem em suas…" at bounding box center [576, 263] width 1064 height 27
click at [480, 276] on div "O Prêmio GFOWL é uma distinção que reconhece mulheres que se sobressaem em suas…" at bounding box center [576, 263] width 1064 height 27
click at [467, 276] on div "O Prêmio GFOWL é uma distinção que reconhece mulheres que se sobressaem em suas…" at bounding box center [576, 263] width 1064 height 27
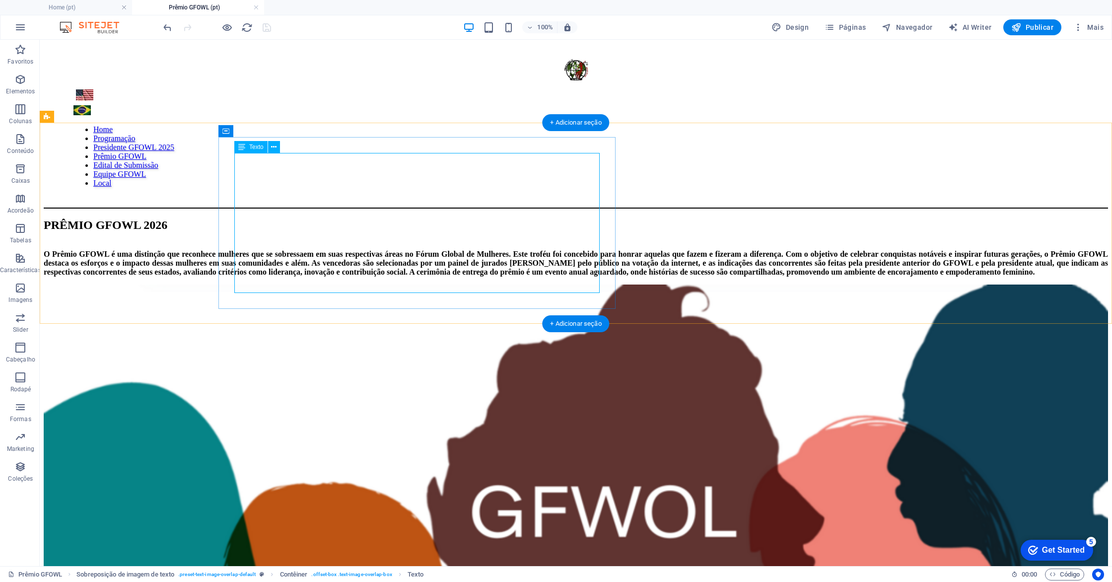
click at [469, 276] on div "O Prêmio GFOWL é uma distinção que reconhece mulheres que se sobressaem em suas…" at bounding box center [576, 263] width 1064 height 27
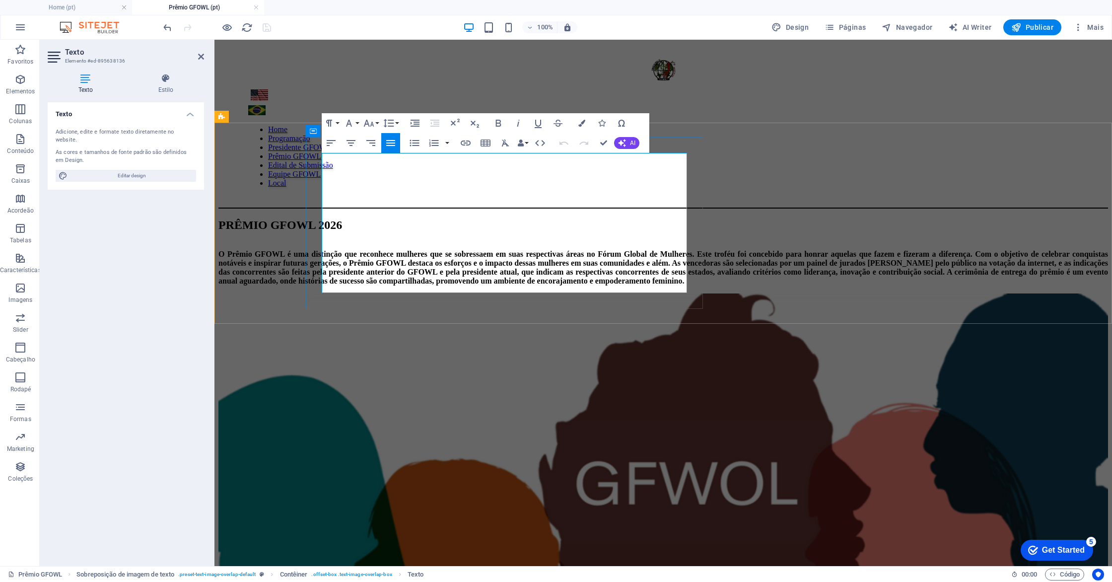
click at [567, 285] on p "O Prêmio GFOWL é uma distinção que reconhece mulheres que se sobressaem em suas…" at bounding box center [662, 268] width 889 height 36
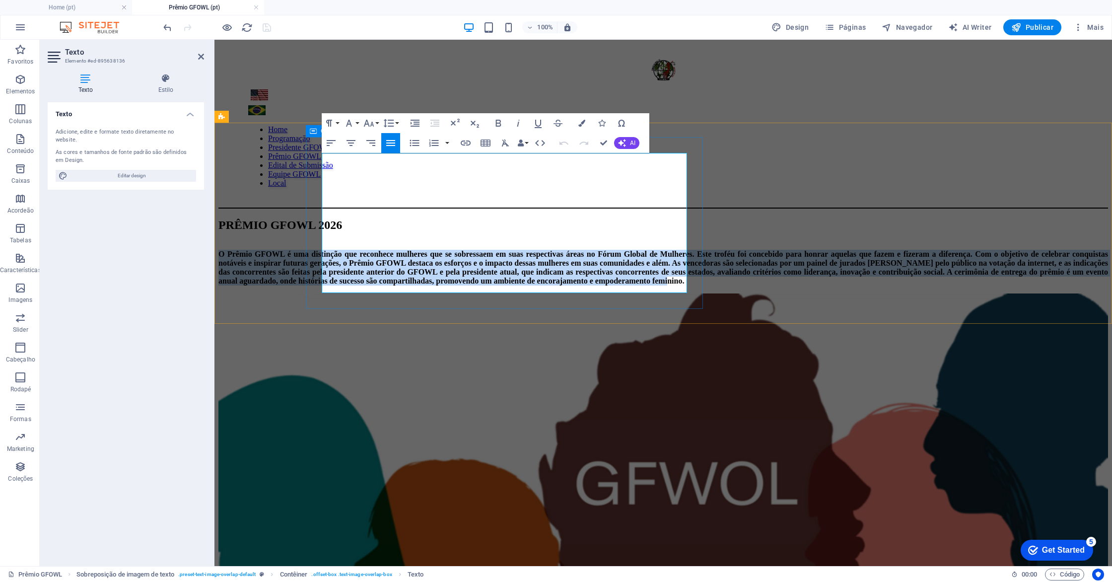
drag, startPoint x: 567, startPoint y: 285, endPoint x: 319, endPoint y: 145, distance: 285.3
click at [319, 250] on div "O Prêmio GFOWL é uma distinção que reconhece mulheres que se sobressaem em suas…" at bounding box center [662, 268] width 889 height 36
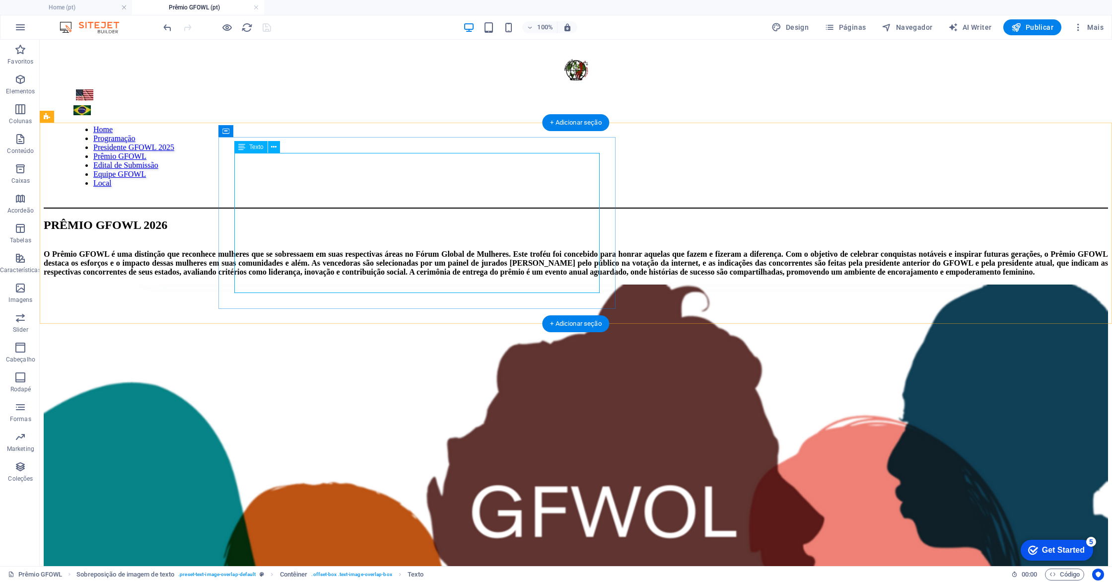
click at [497, 250] on div "O Prêmio GFOWL é uma distinção que reconhece mulheres que se sobressaem em suas…" at bounding box center [576, 263] width 1064 height 27
click at [468, 276] on div "O Prêmio GFOWL é uma distinção que reconhece mulheres que se sobressaem em suas…" at bounding box center [576, 263] width 1064 height 27
click at [470, 276] on div "O Prêmio GFOWL é uma distinção que reconhece mulheres que se sobressaem em suas…" at bounding box center [576, 263] width 1064 height 27
click at [473, 276] on div "O Prêmio GFOWL é uma distinção que reconhece mulheres que se sobressaem em suas…" at bounding box center [576, 263] width 1064 height 27
click at [471, 276] on div "O Prêmio GFOWL é uma distinção que reconhece mulheres que se sobressaem em suas…" at bounding box center [576, 263] width 1064 height 27
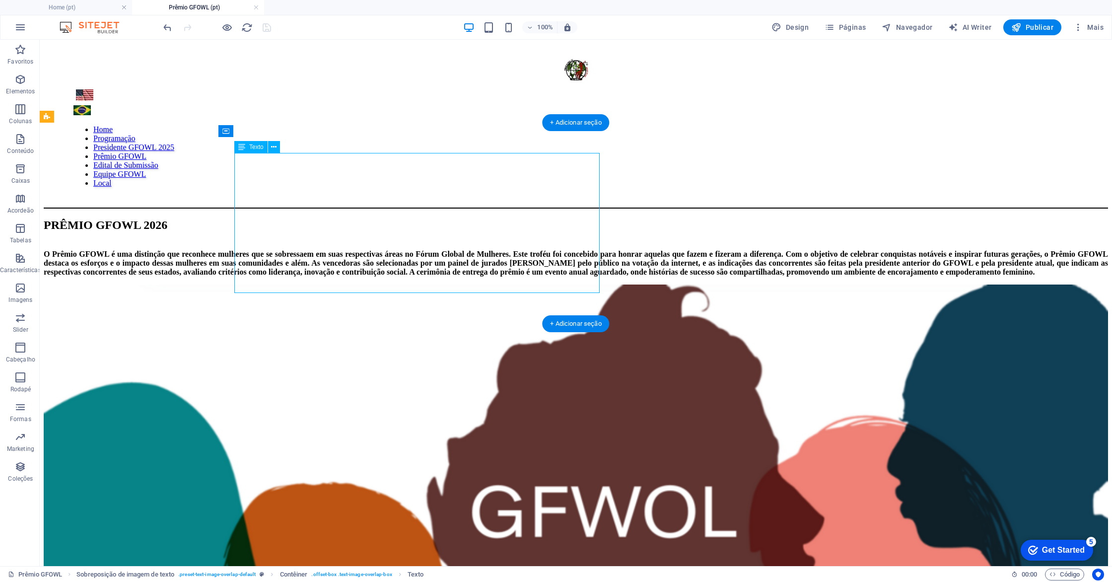
click at [471, 276] on div "O Prêmio GFOWL é uma distinção que reconhece mulheres que se sobressaem em suas…" at bounding box center [576, 263] width 1064 height 27
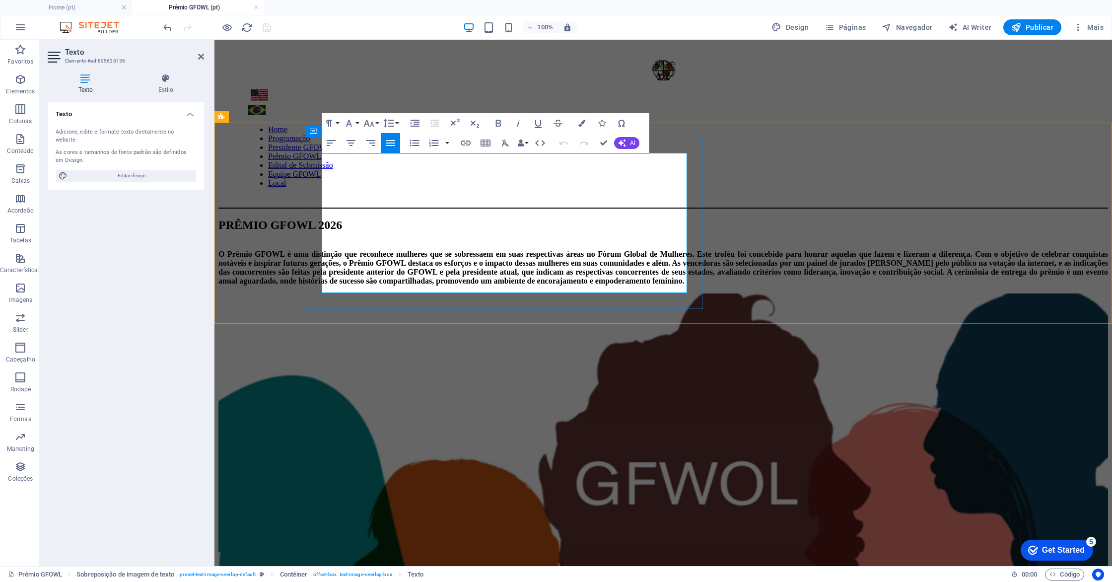
click at [471, 285] on span "O Prêmio GFOWL é uma distinção que reconhece mulheres que se sobressaem em suas…" at bounding box center [662, 267] width 889 height 35
click at [561, 281] on p "O Prêmio GFOWL é uma distinção que reconhece mulheres que se sobressaem em suas…" at bounding box center [662, 268] width 889 height 36
click at [560, 283] on p "O Prêmio GFOWL é uma distinção que reconhece mulheres que se sobressaem em suas…" at bounding box center [662, 268] width 889 height 36
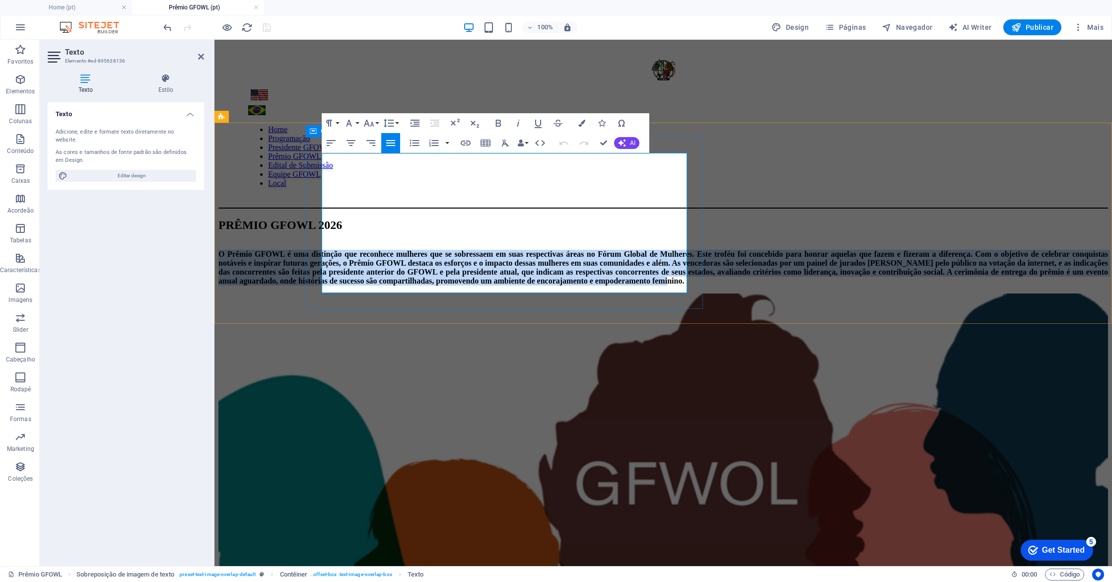
drag, startPoint x: 560, startPoint y: 283, endPoint x: 463, endPoint y: 166, distance: 151.6
click at [312, 250] on div "O Prêmio GFOWL é uma distinção que reconhece mulheres que se sobressaem em suas…" at bounding box center [662, 268] width 889 height 36
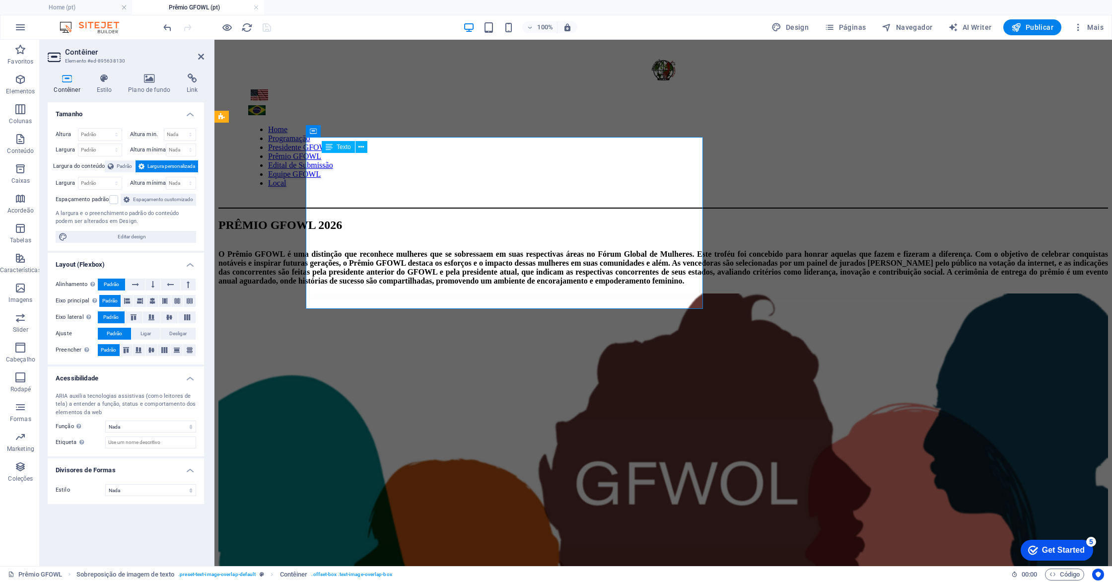
click at [325, 250] on div "O Prêmio GFOWL é uma distinção que reconhece mulheres que se sobressaem em suas…" at bounding box center [662, 268] width 889 height 36
click at [317, 23] on div "100% Design Páginas Navegador AI Writer Publicar Mais" at bounding box center [634, 27] width 946 height 16
click at [204, 57] on aside "Contêiner Elemento #ed-895638130 Contêiner Estilo Plano de fundo Link Tamanho A…" at bounding box center [127, 303] width 175 height 526
click at [201, 58] on icon at bounding box center [201, 57] width 6 height 8
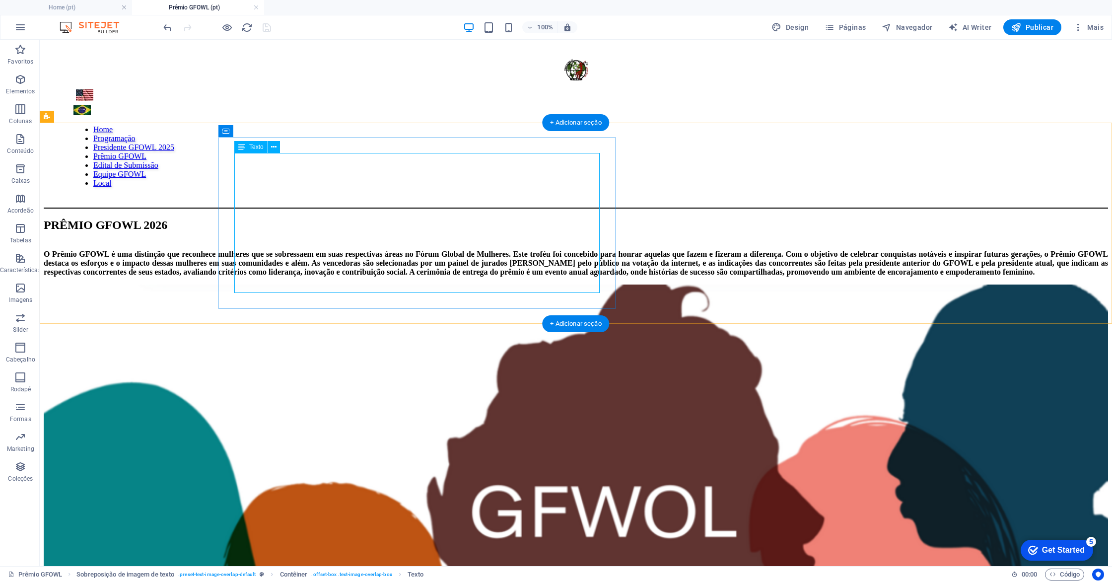
click at [464, 266] on div "O Prêmio GFOWL é uma distinção que reconhece mulheres que se sobressaem em suas…" at bounding box center [576, 263] width 1064 height 27
click at [482, 276] on div "O Prêmio GFOWL é uma distinção que reconhece mulheres que se sobressaem em suas…" at bounding box center [576, 263] width 1064 height 27
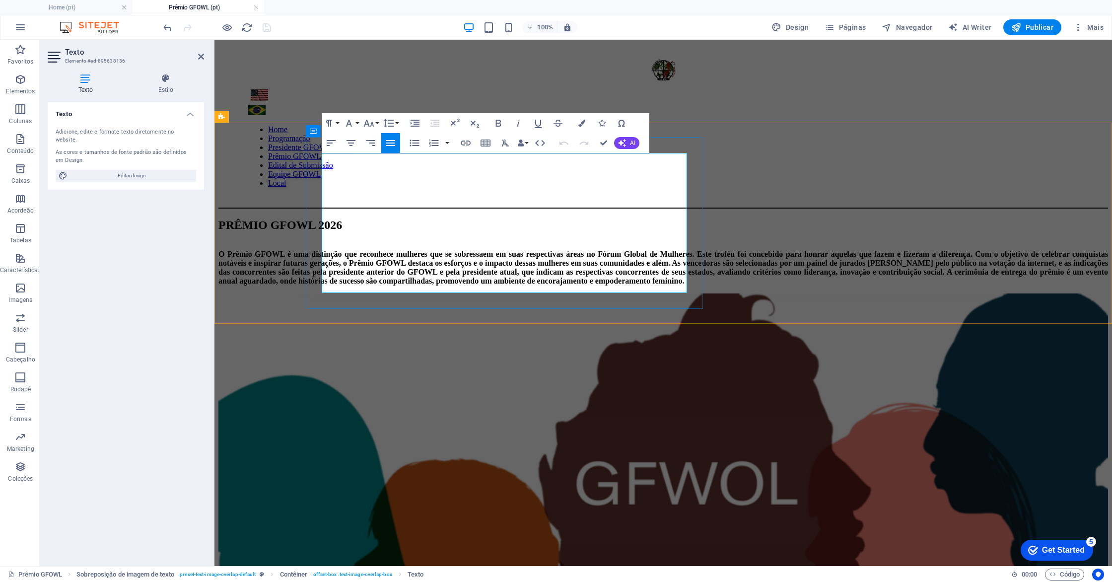
click at [567, 285] on p "O Prêmio GFOWL é uma distinção que reconhece mulheres que se sobressaem em suas…" at bounding box center [662, 268] width 889 height 36
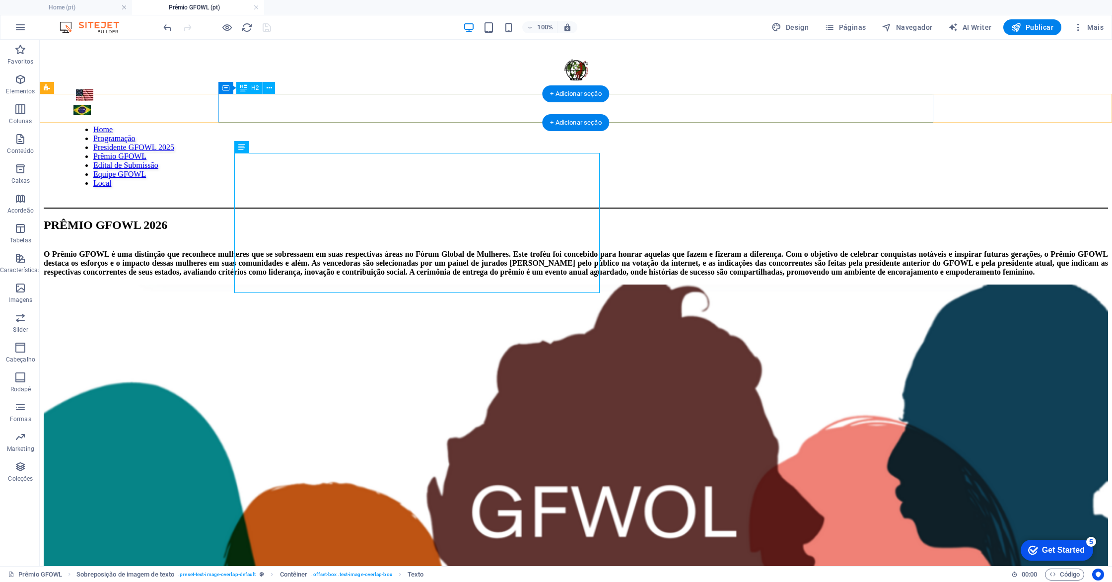
click at [402, 218] on div "PRÊMIO GFOWL 2026" at bounding box center [576, 224] width 1064 height 13
click at [486, 218] on div "PRÊMIO GFOWL 2026" at bounding box center [576, 224] width 1064 height 13
click at [481, 218] on div "PRÊMIO GFOWL 2026" at bounding box center [576, 224] width 1064 height 13
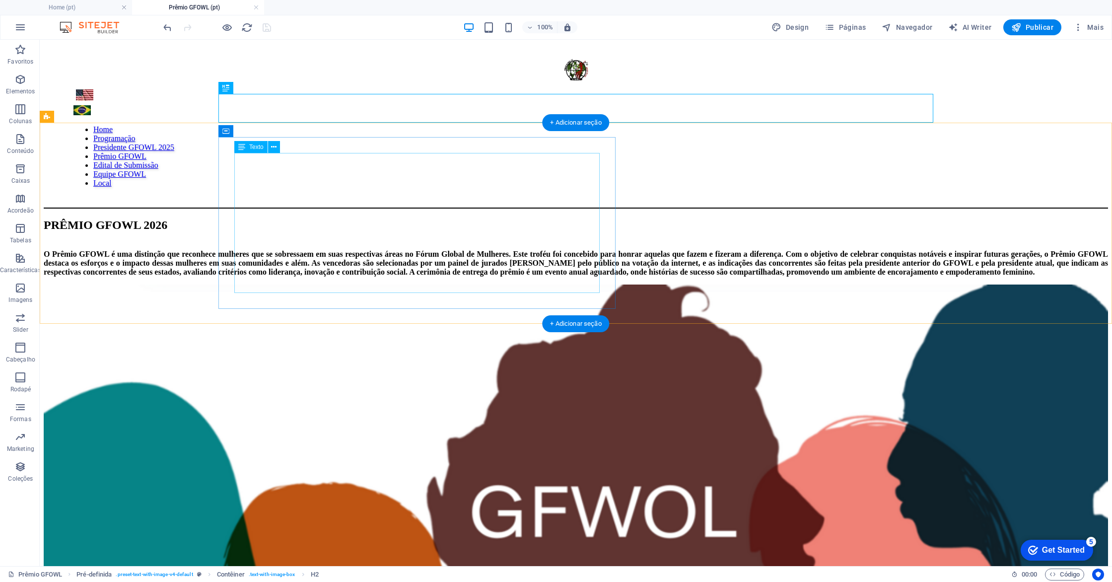
click at [524, 250] on div "O Prêmio GFOWL é uma distinção que reconhece mulheres que se sobressaem em suas…" at bounding box center [576, 263] width 1064 height 27
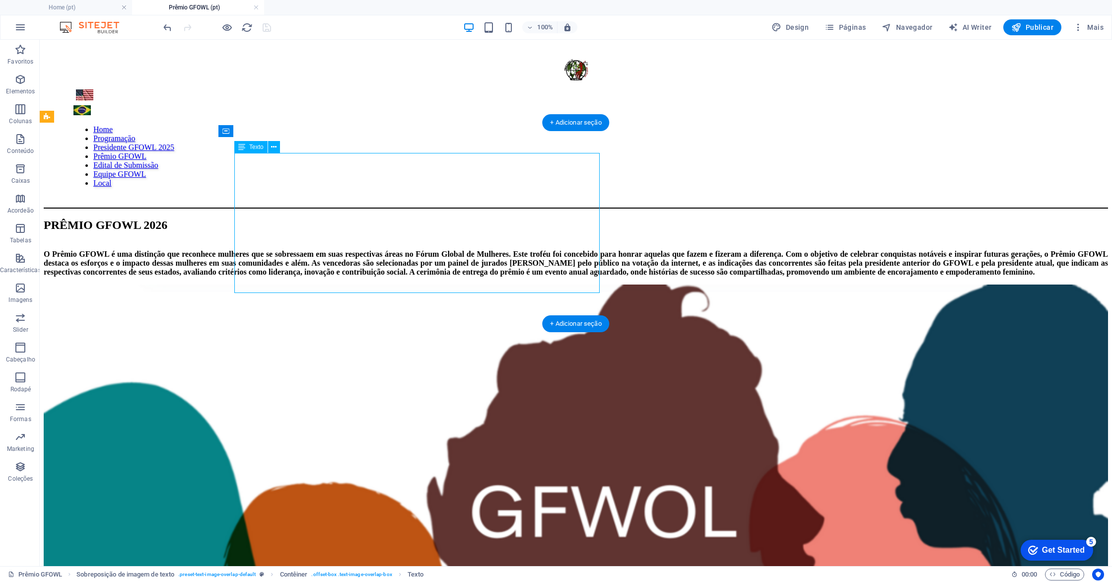
click at [524, 250] on div "O Prêmio GFOWL é uma distinção que reconhece mulheres que se sobressaem em suas…" at bounding box center [576, 263] width 1064 height 27
click at [472, 276] on div "O Prêmio GFOWL é uma distinção que reconhece mulheres que se sobressaem em suas…" at bounding box center [576, 263] width 1064 height 27
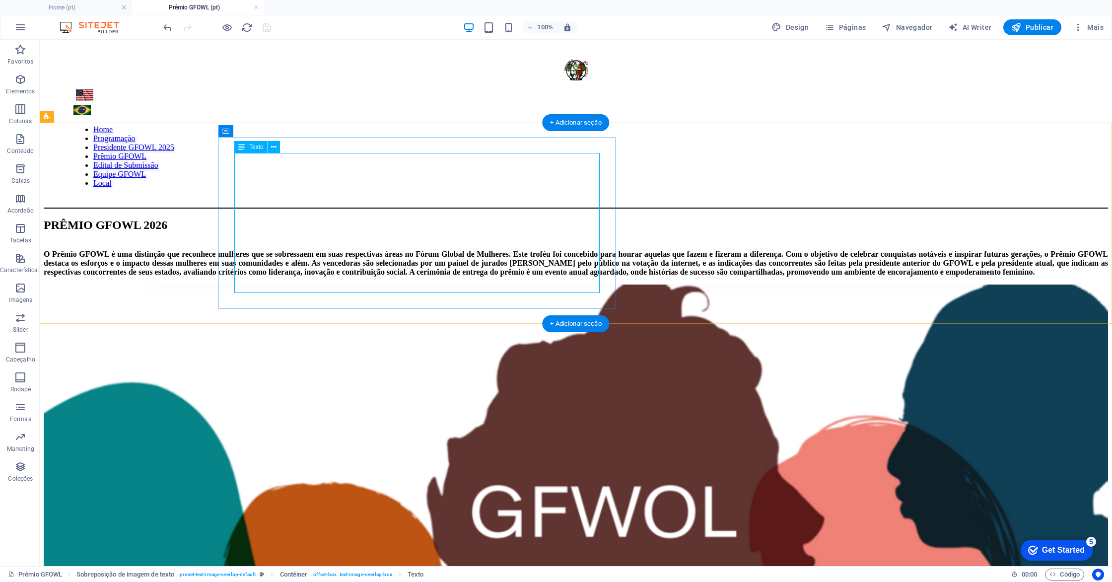
click at [493, 276] on div "O Prêmio GFOWL é uma distinção que reconhece mulheres que se sobressaem em suas…" at bounding box center [576, 263] width 1064 height 27
click at [479, 276] on div "O Prêmio GFOWL é uma distinção que reconhece mulheres que se sobressaem em suas…" at bounding box center [576, 263] width 1064 height 27
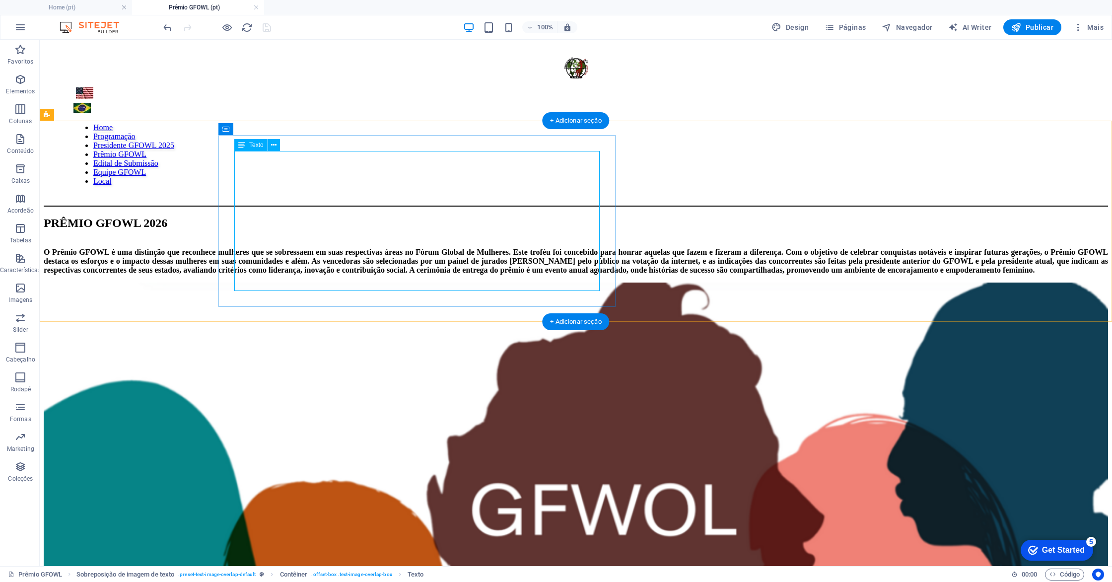
click at [472, 274] on div "O Prêmio GFOWL é uma distinção que reconhece mulheres que se sobressaem em suas…" at bounding box center [576, 261] width 1064 height 27
click at [1074, 240] on div "O Prêmio GFOWL é uma distinção que reconhece mulheres que se sobressaem em suas…" at bounding box center [576, 561] width 1064 height 643
click at [465, 274] on div "O Prêmio GFOWL é uma distinção que reconhece mulheres que se sobressaem em suas…" at bounding box center [576, 261] width 1064 height 27
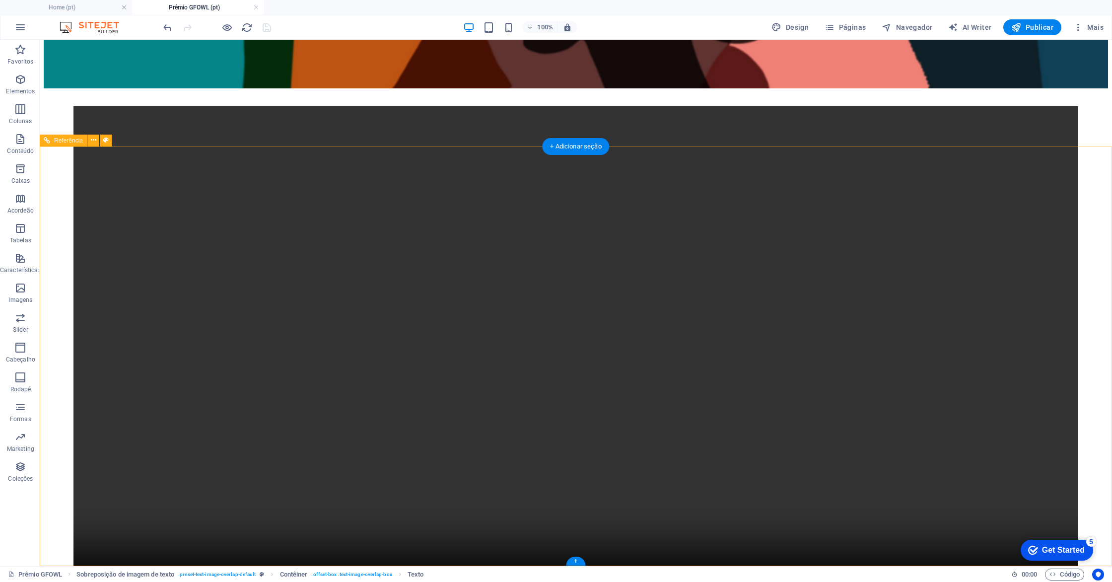
scroll to position [0, 0]
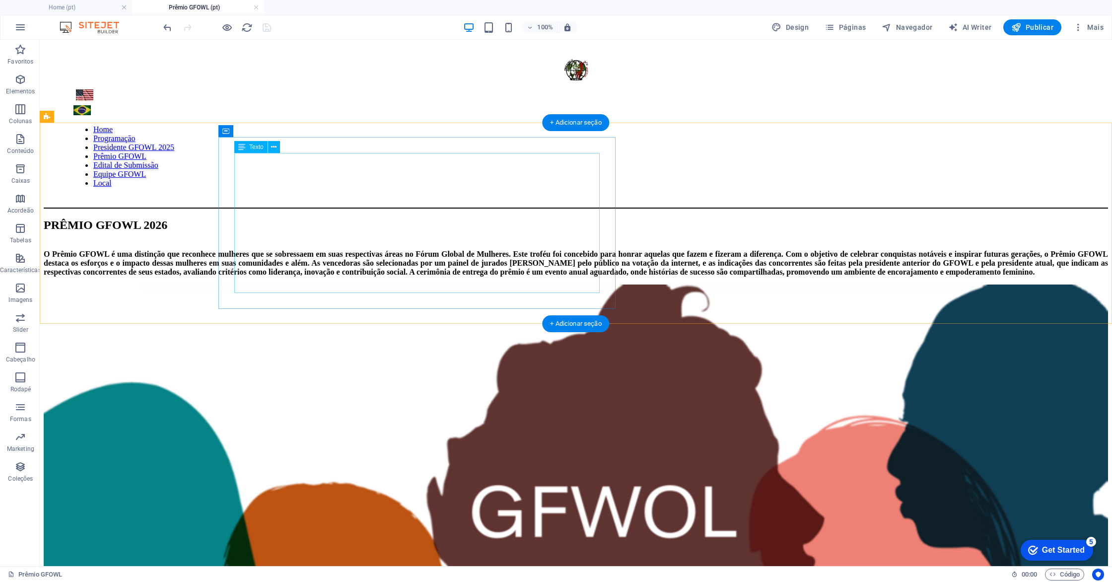
click at [525, 250] on div "O Prêmio GFOWL é uma distinção que reconhece mulheres que se sobressaem em suas…" at bounding box center [576, 263] width 1064 height 27
click at [466, 276] on div "O Prêmio GFOWL é uma distinção que reconhece mulheres que se sobressaem em suas…" at bounding box center [576, 263] width 1064 height 27
click at [476, 276] on div "O Prêmio GFOWL é uma distinção que reconhece mulheres que se sobressaem em suas…" at bounding box center [576, 263] width 1064 height 27
click at [485, 276] on div "O Prêmio GFOWL é uma distinção que reconhece mulheres que se sobressaem em suas…" at bounding box center [576, 263] width 1064 height 27
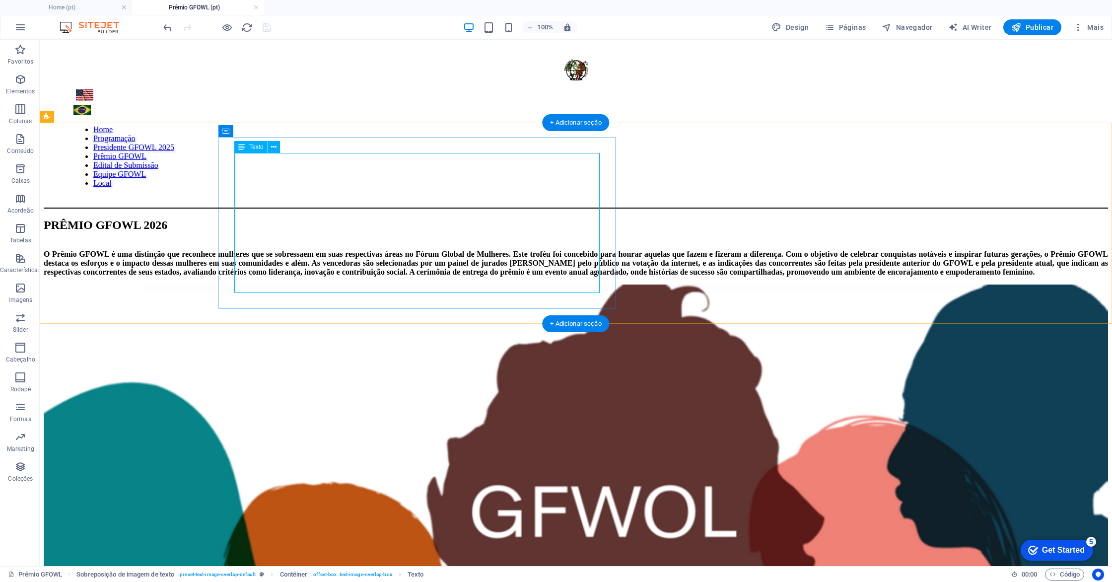
click at [483, 276] on div "O Prêmio GFOWL é uma distinção que reconhece mulheres que se sobressaem em suas…" at bounding box center [576, 263] width 1064 height 27
click at [481, 276] on div "O Prêmio GFOWL é uma distinção que reconhece mulheres que se sobressaem em suas…" at bounding box center [576, 263] width 1064 height 27
click at [480, 276] on div "O Prêmio GFOWL é uma distinção que reconhece mulheres que se sobressaem em suas…" at bounding box center [576, 263] width 1064 height 27
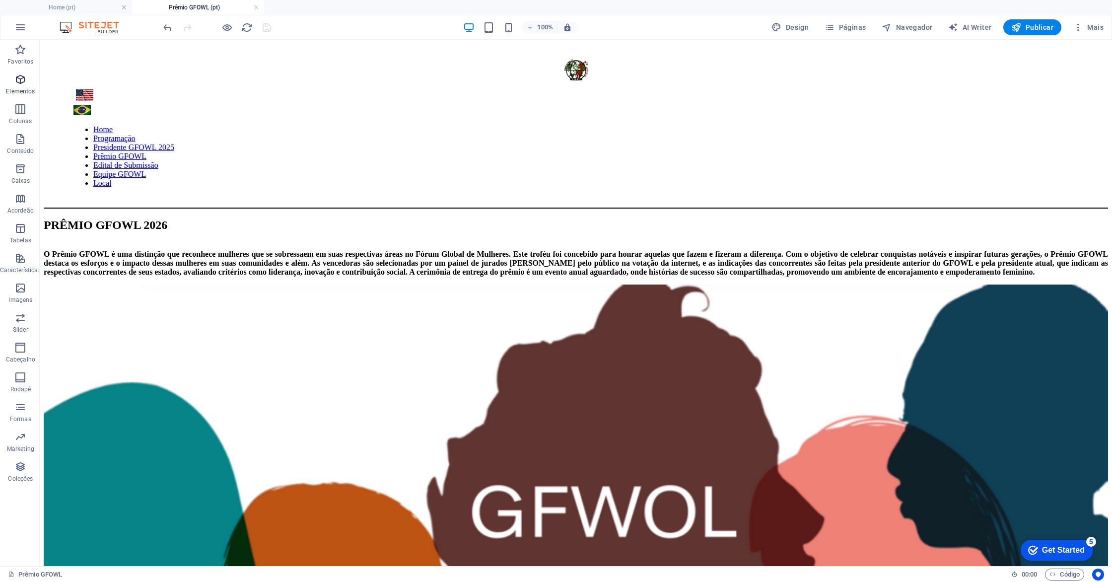
click at [19, 85] on icon "button" at bounding box center [20, 79] width 12 height 12
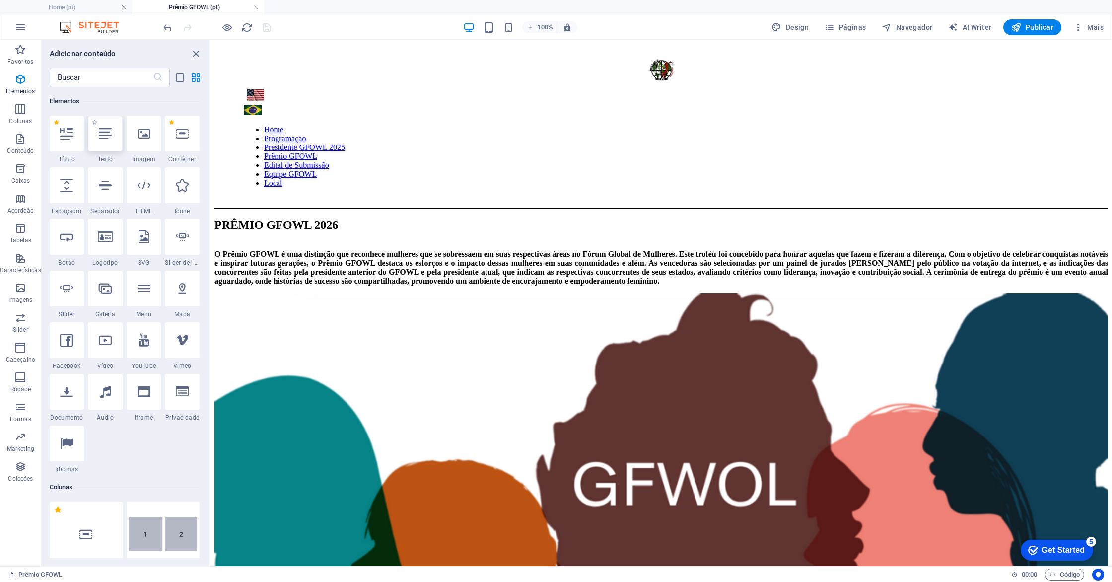
scroll to position [110, 0]
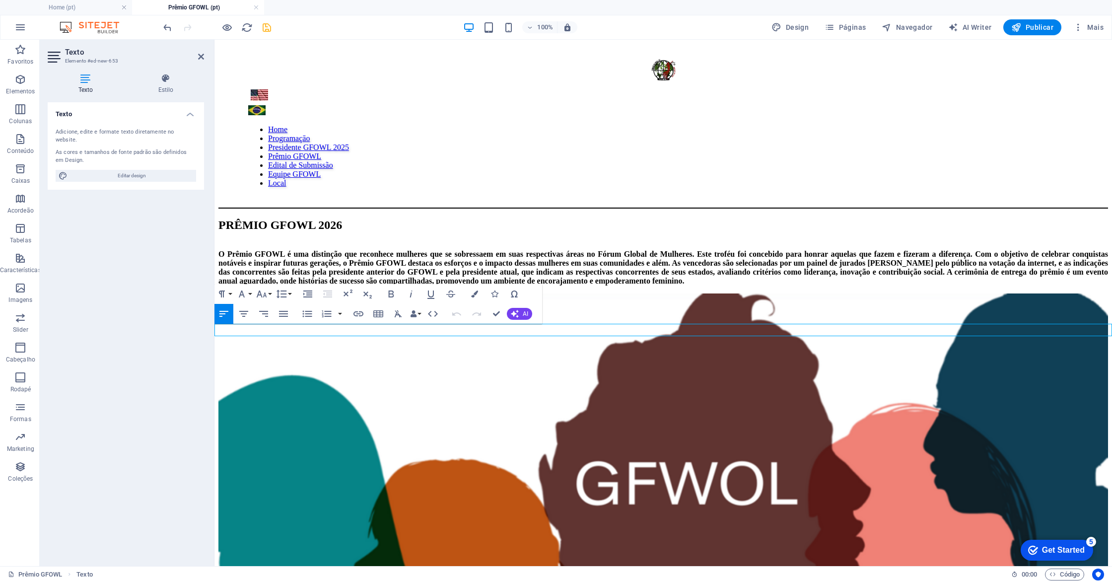
drag, startPoint x: 111, startPoint y: 139, endPoint x: 639, endPoint y: 0, distance: 545.9
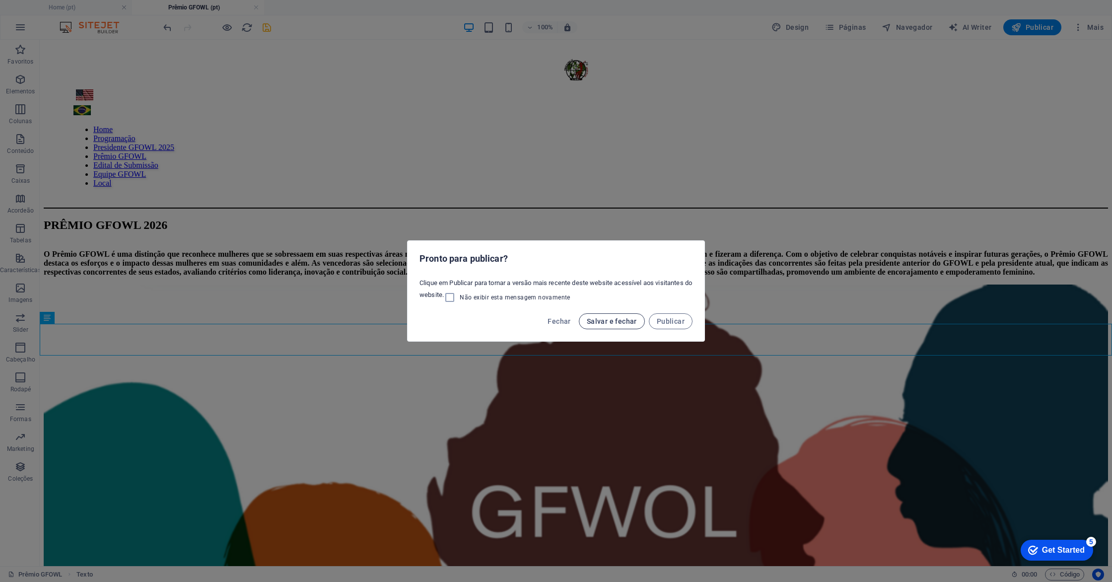
click at [615, 318] on span "Salvar e fechar" at bounding box center [612, 321] width 50 height 8
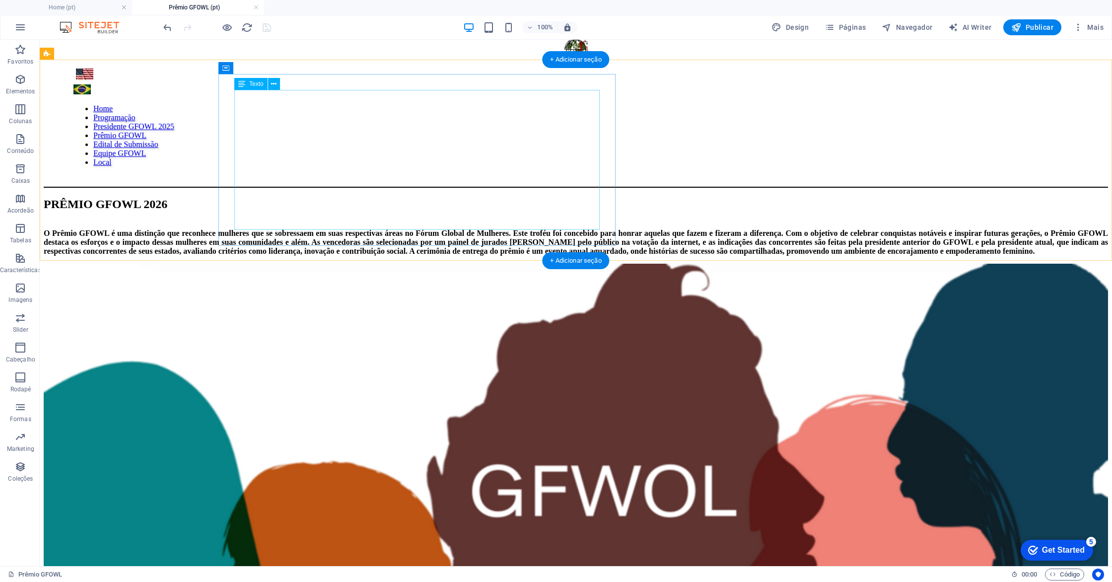
scroll to position [0, 0]
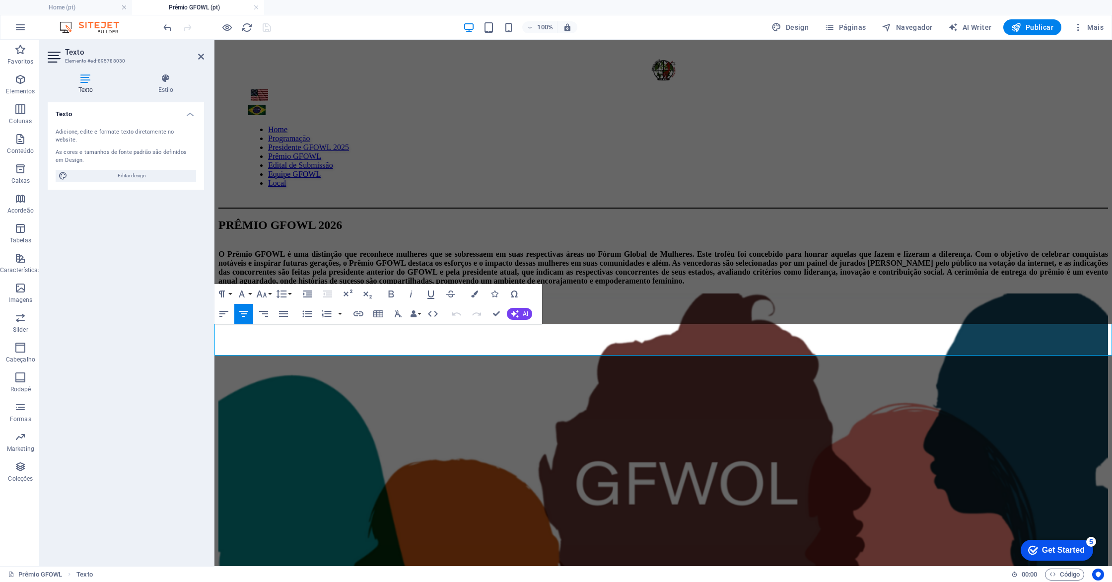
drag, startPoint x: 563, startPoint y: 334, endPoint x: 748, endPoint y: 333, distance: 184.6
click at [474, 293] on icon "button" at bounding box center [474, 293] width 7 height 7
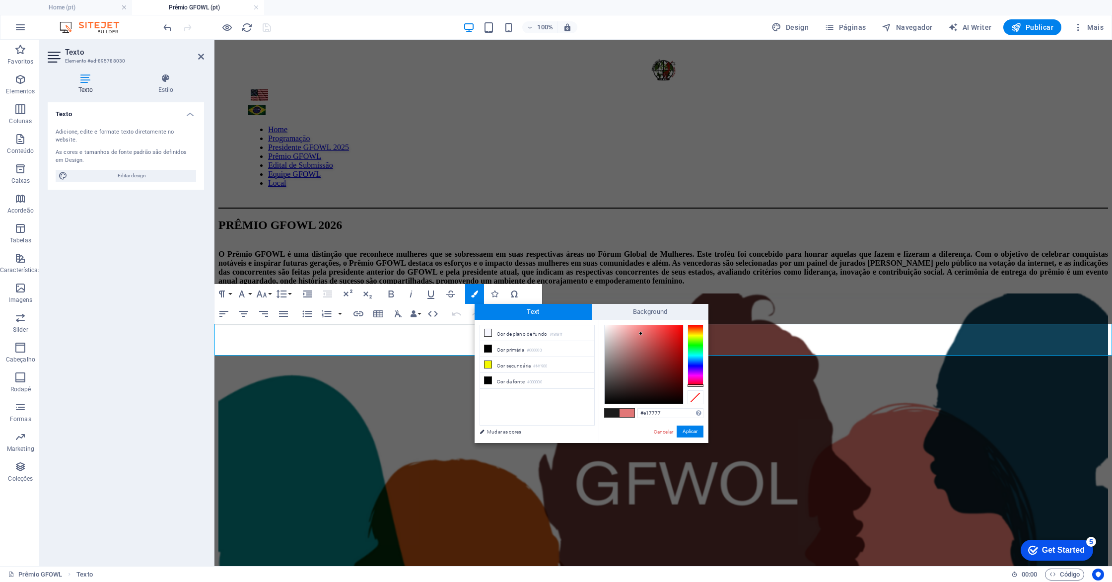
click at [695, 387] on div at bounding box center [653, 364] width 99 height 79
drag, startPoint x: 696, startPoint y: 377, endPoint x: 696, endPoint y: 323, distance: 54.1
click at [696, 323] on div "#e17777 Formatos suportados #0852ed rgb(8, 82, 237) rgba(8, 82, 237, 90%) hsv(2…" at bounding box center [653, 453] width 110 height 267
click at [695, 327] on div at bounding box center [695, 327] width 16 height 2
click at [675, 331] on div at bounding box center [643, 364] width 78 height 78
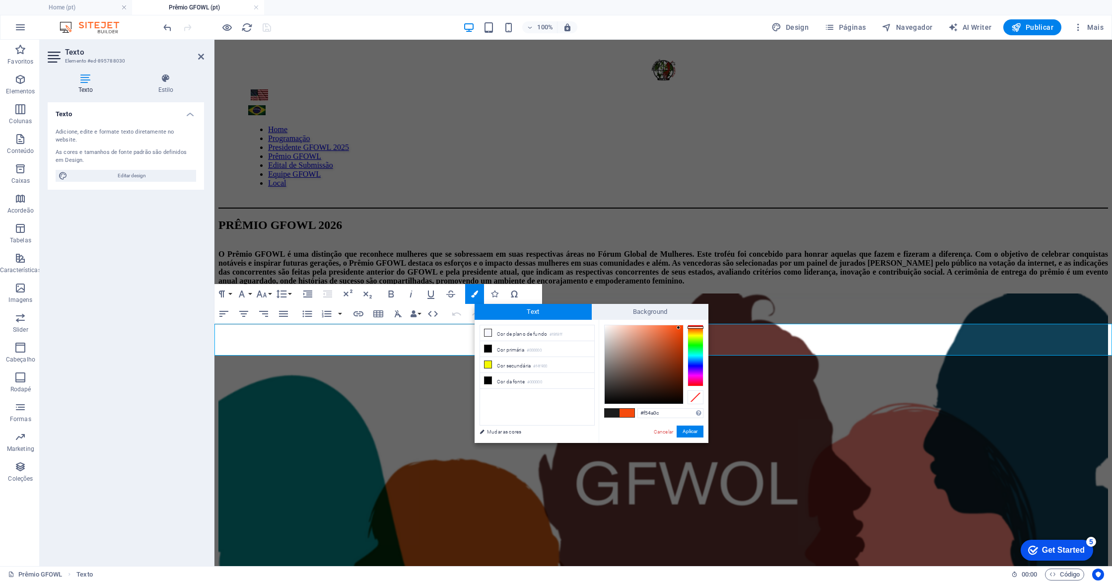
click at [678, 327] on div at bounding box center [643, 364] width 78 height 78
click at [676, 345] on div at bounding box center [643, 364] width 78 height 78
click at [678, 358] on div at bounding box center [643, 364] width 78 height 78
click at [665, 381] on div at bounding box center [643, 364] width 78 height 78
click at [665, 379] on div at bounding box center [664, 380] width 3 height 3
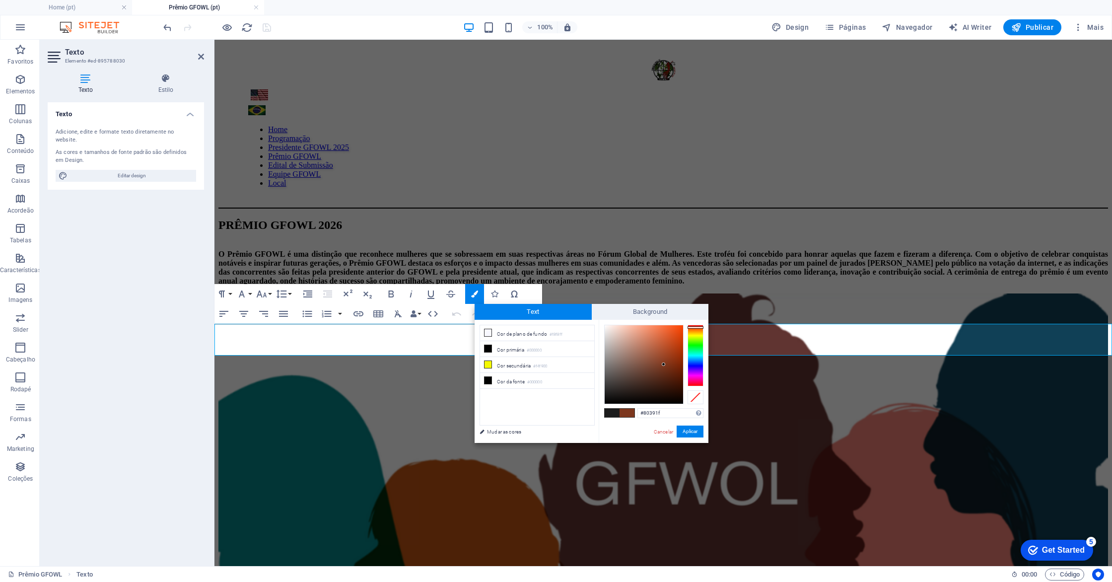
click at [663, 363] on div at bounding box center [643, 364] width 78 height 78
click at [663, 357] on div at bounding box center [643, 364] width 78 height 78
click at [660, 348] on div at bounding box center [643, 364] width 78 height 78
click at [662, 341] on div at bounding box center [643, 364] width 78 height 78
click at [662, 338] on div at bounding box center [643, 364] width 78 height 78
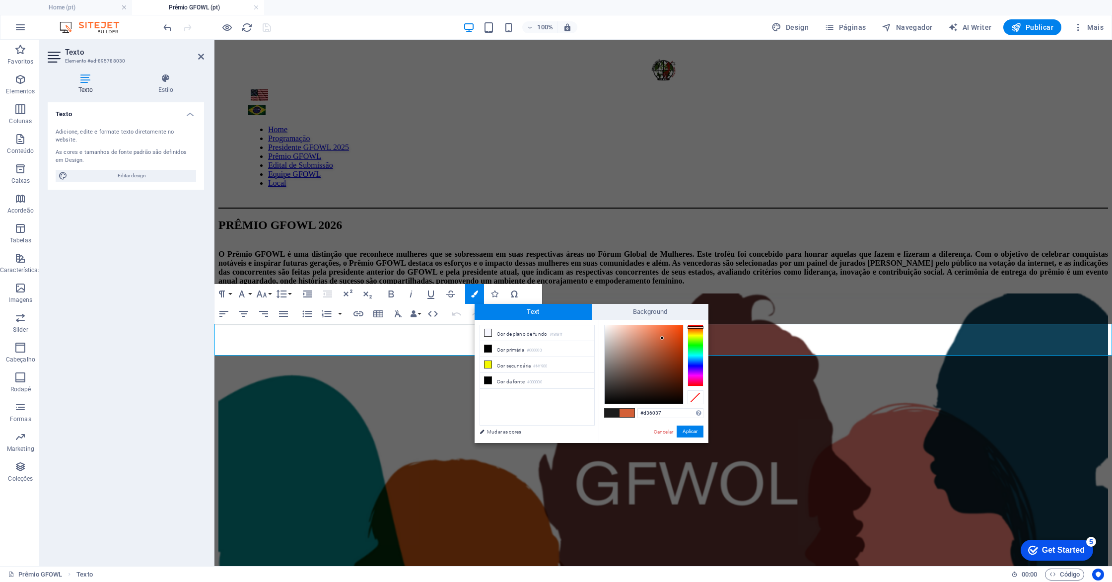
type input "#d3373b"
click at [691, 385] on div at bounding box center [695, 356] width 16 height 62
click at [686, 432] on button "Aplicar" at bounding box center [689, 431] width 27 height 12
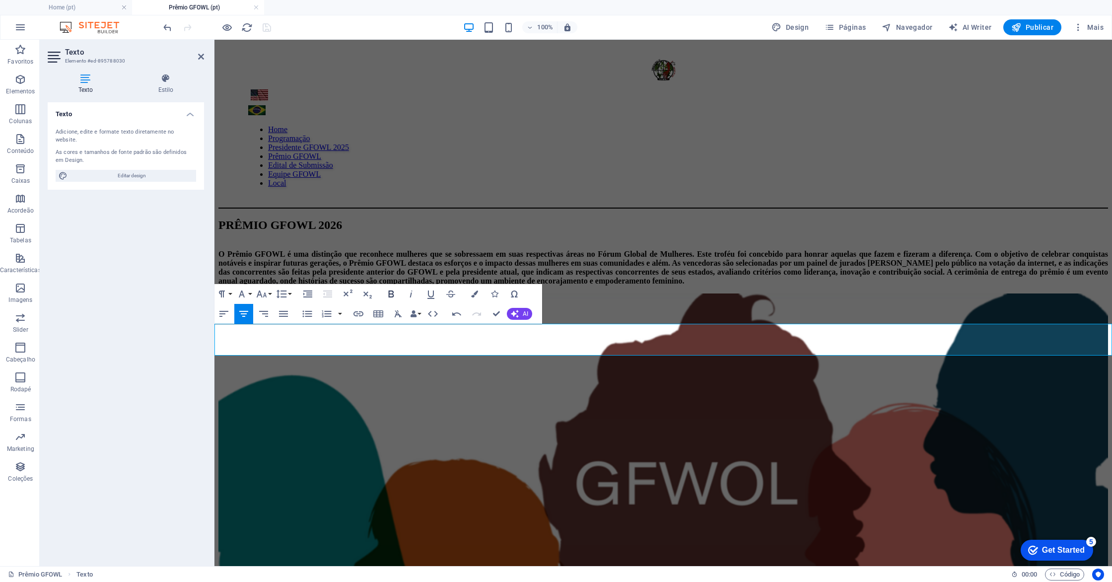
click at [395, 293] on icon "button" at bounding box center [391, 294] width 12 height 12
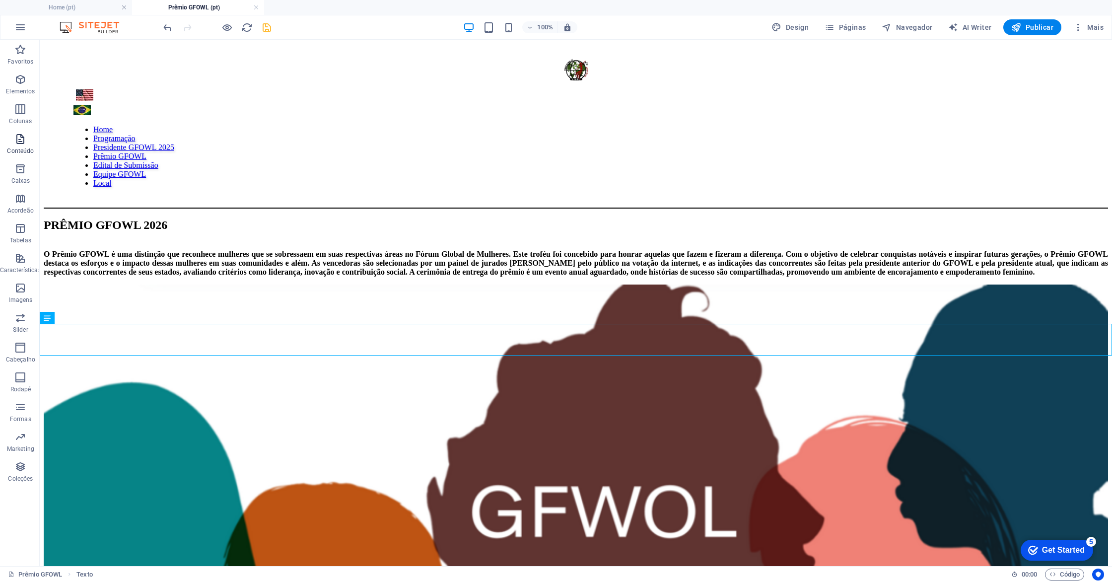
click at [23, 143] on icon "button" at bounding box center [20, 139] width 12 height 12
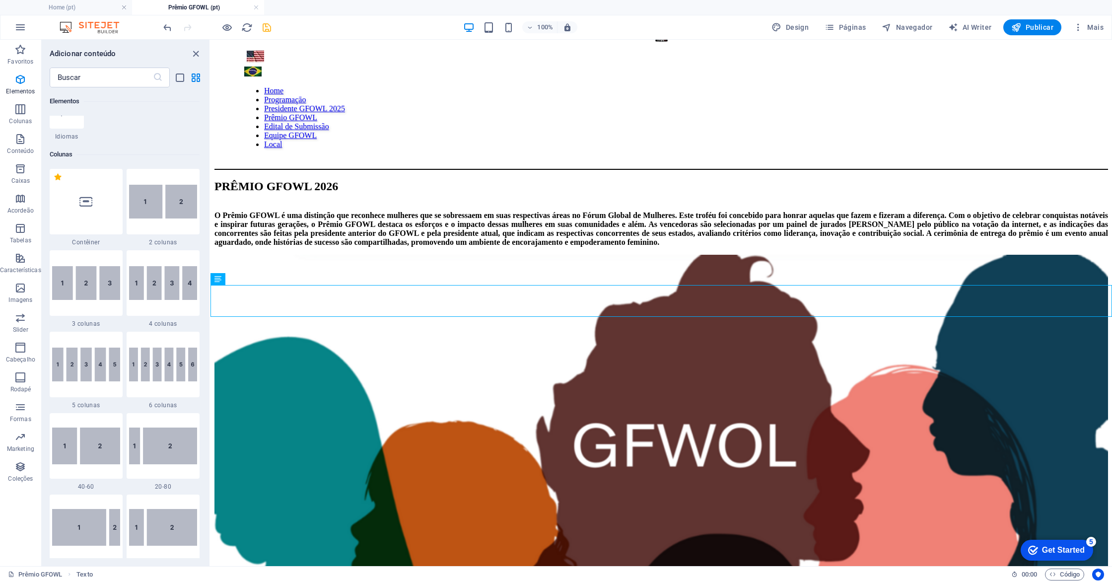
scroll to position [437, 0]
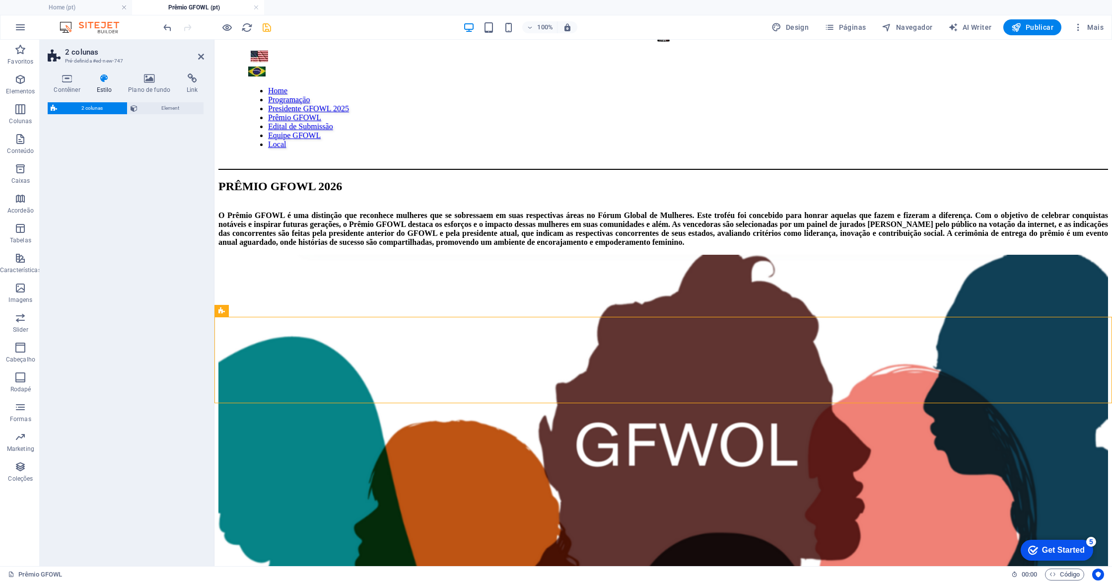
select select "rem"
select select "preset-columns-two-v2-default"
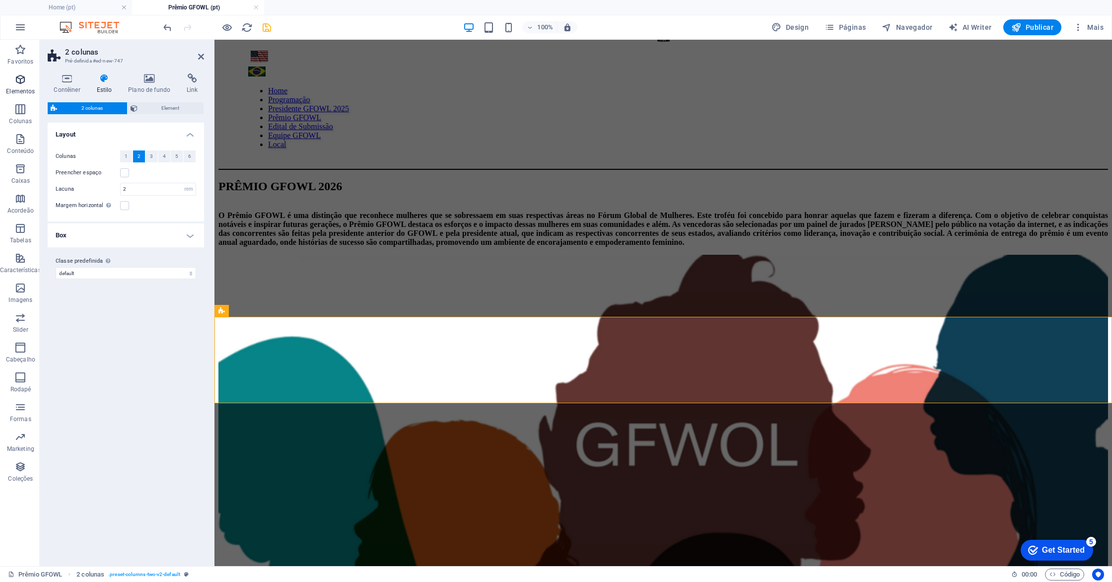
click at [19, 83] on icon "button" at bounding box center [20, 79] width 12 height 12
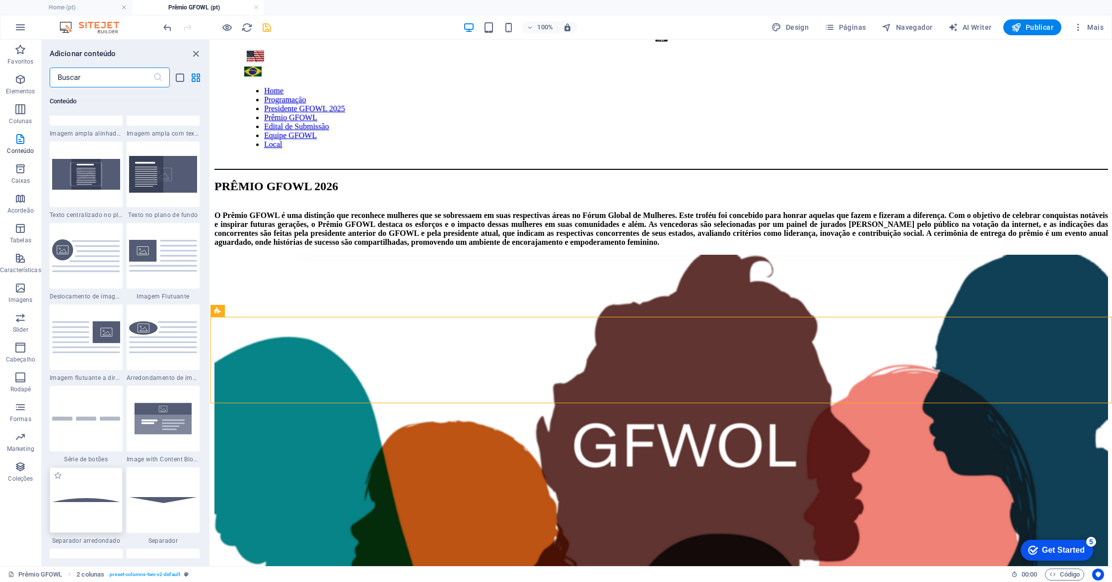
scroll to position [2031, 0]
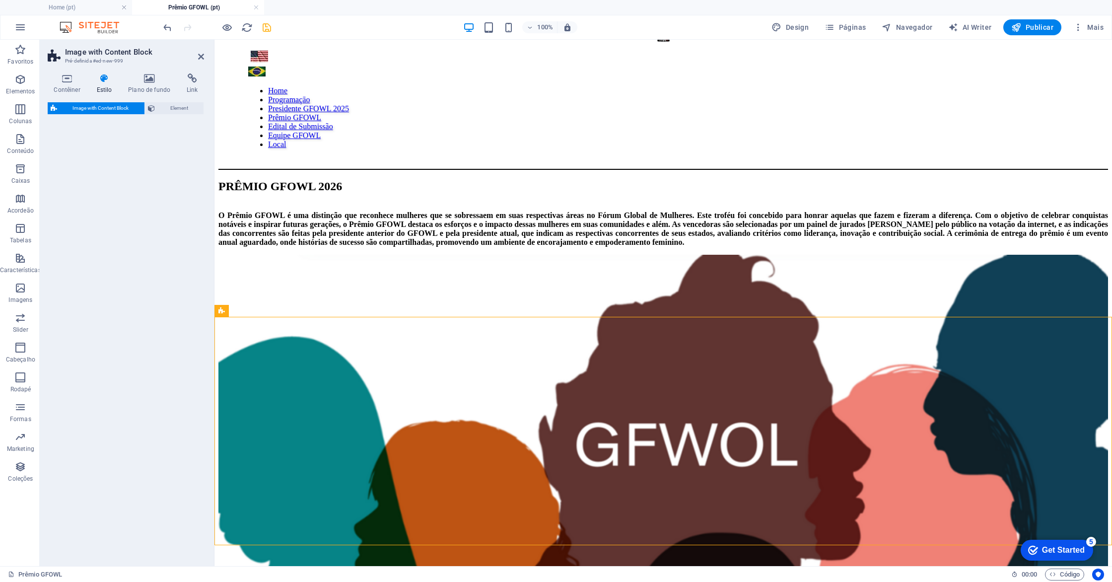
select select "rem"
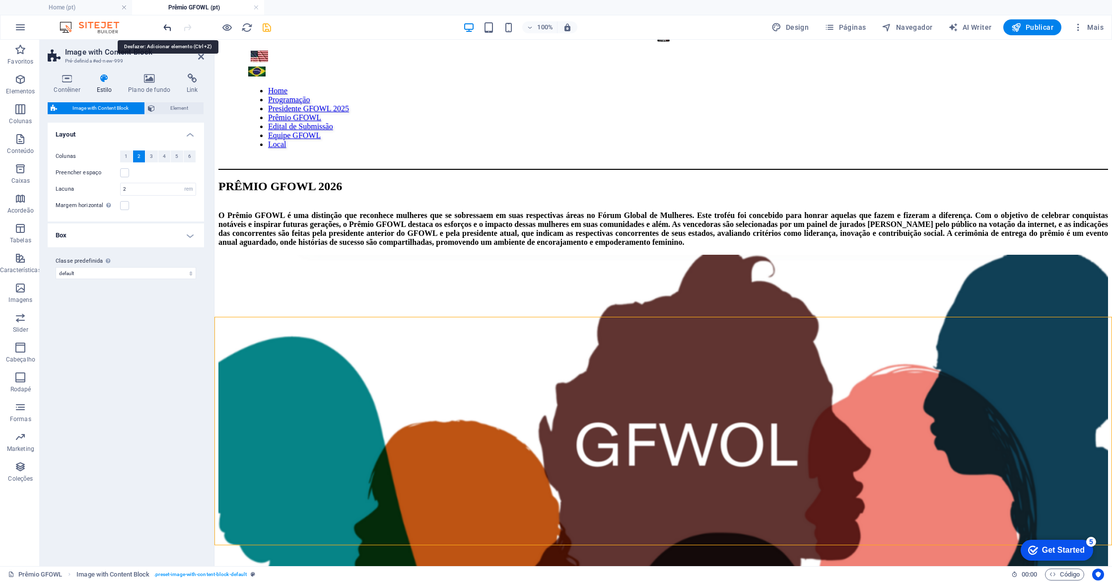
click at [169, 29] on icon "undo" at bounding box center [167, 27] width 11 height 11
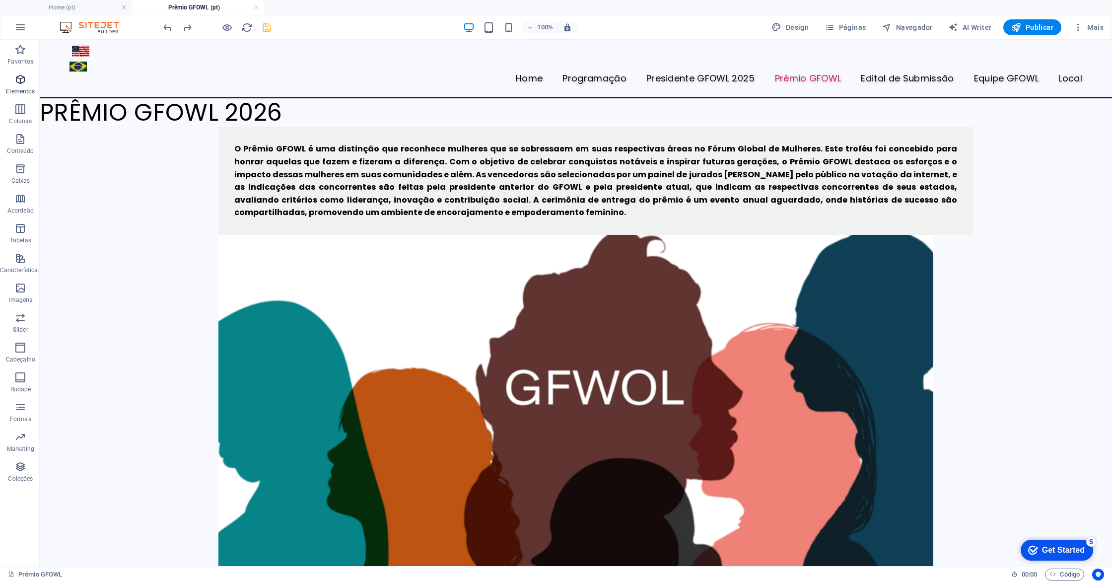
click at [15, 83] on icon "button" at bounding box center [20, 79] width 12 height 12
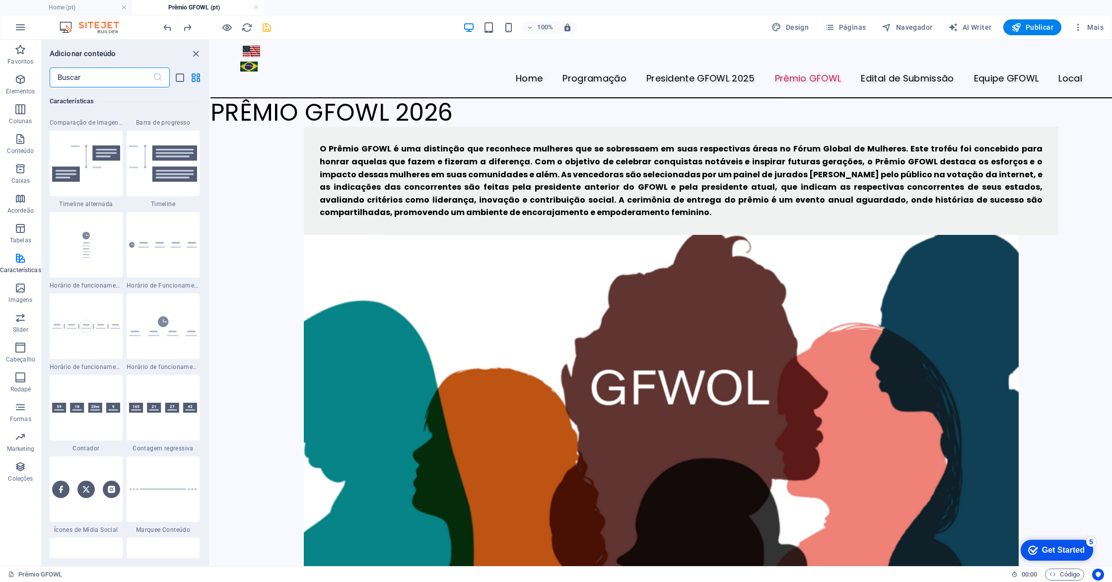
scroll to position [4180, 0]
click at [10, 433] on span "Marketing" at bounding box center [20, 443] width 41 height 24
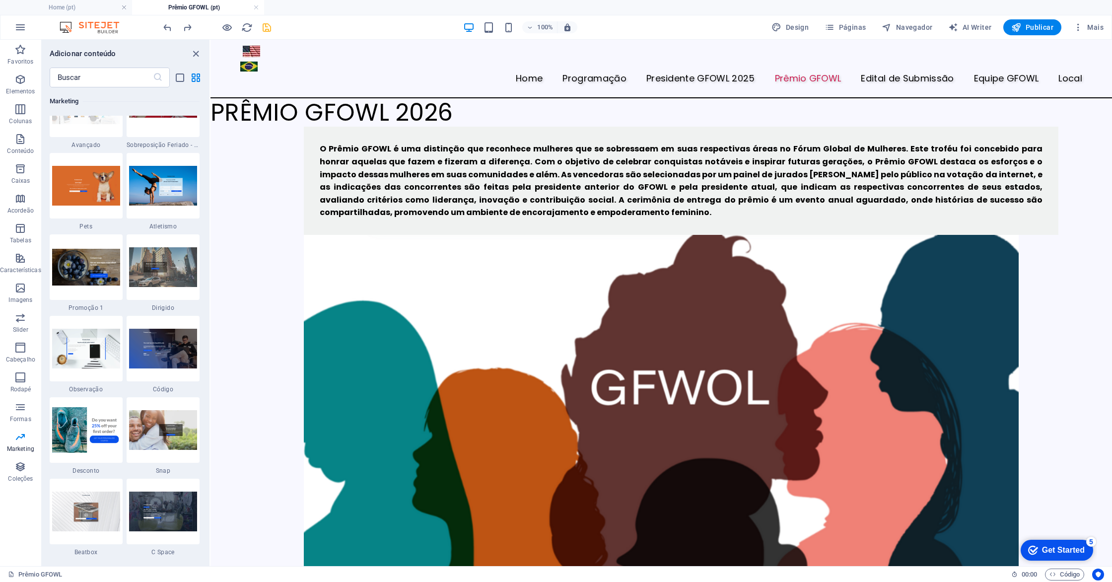
scroll to position [8454, 0]
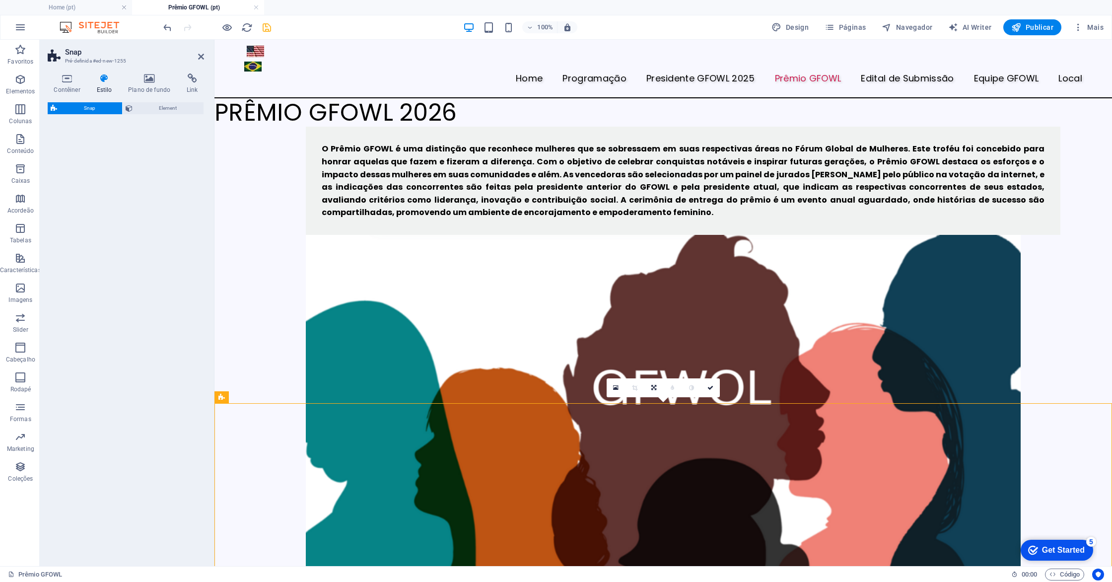
select select "%"
select select "rem"
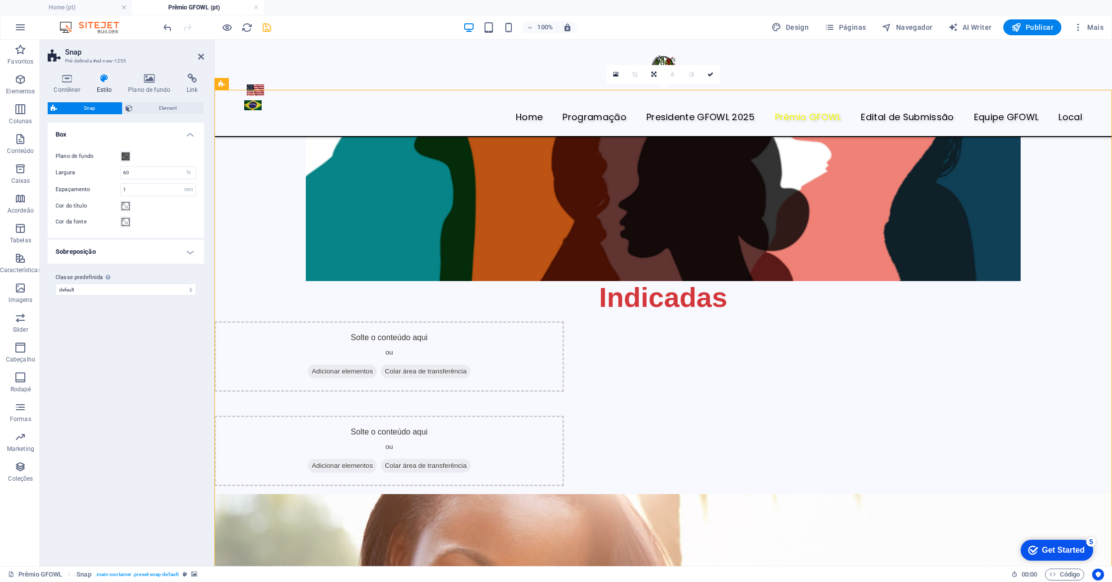
scroll to position [352, 0]
click at [171, 26] on icon "undo" at bounding box center [167, 27] width 11 height 11
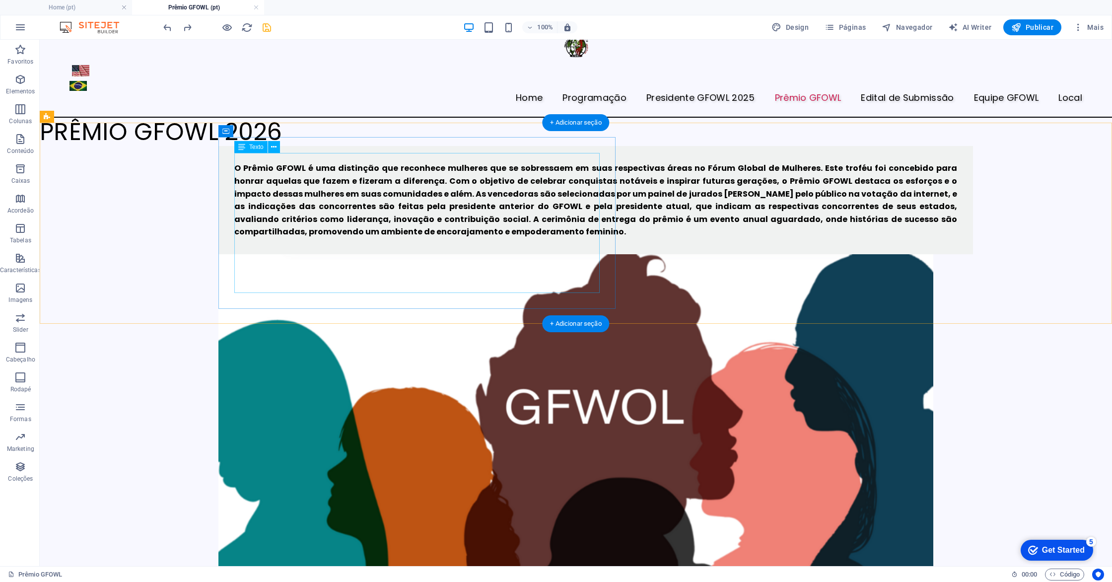
scroll to position [0, 0]
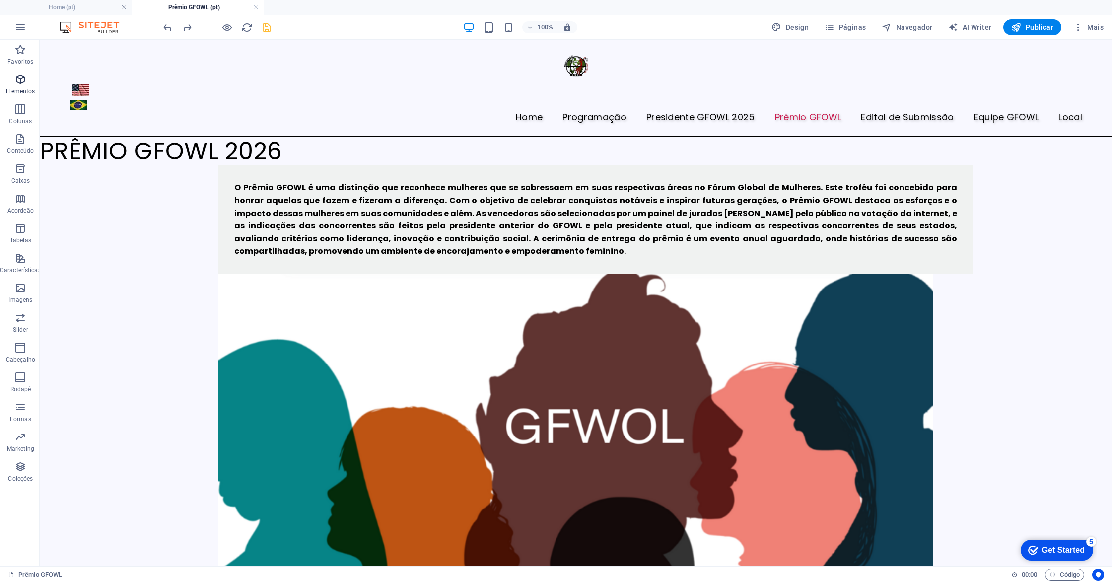
click at [21, 88] on p "Elementos" at bounding box center [20, 91] width 29 height 8
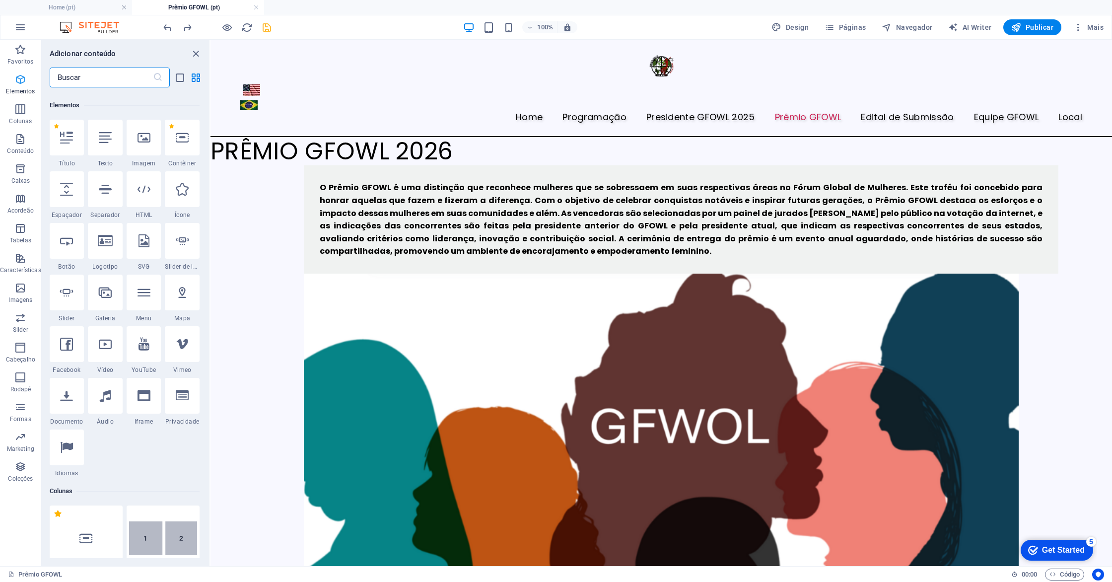
scroll to position [106, 0]
click at [21, 302] on p "Imagens" at bounding box center [20, 300] width 24 height 8
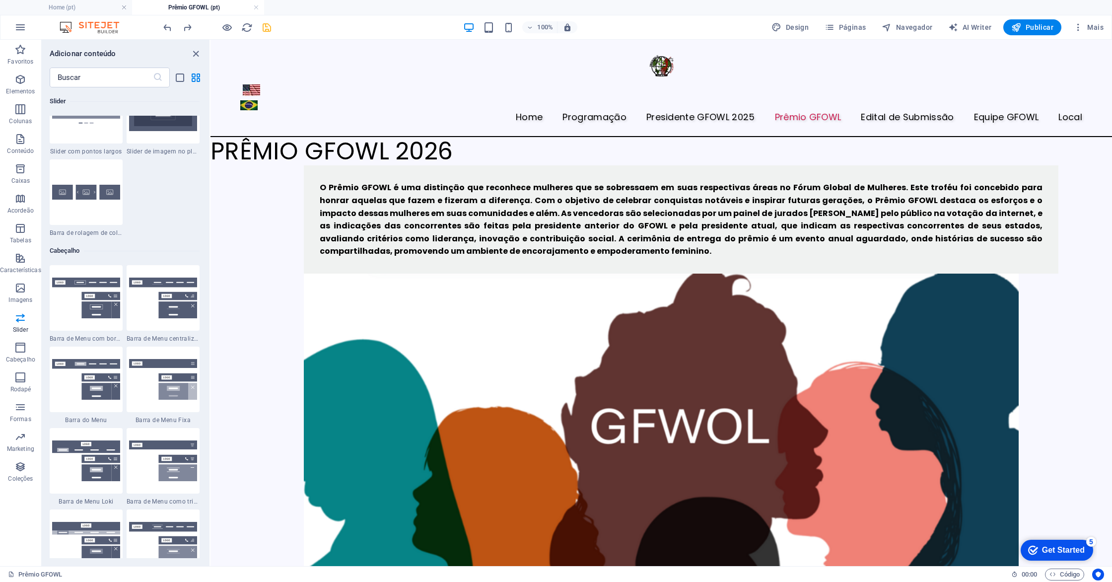
scroll to position [5889, 0]
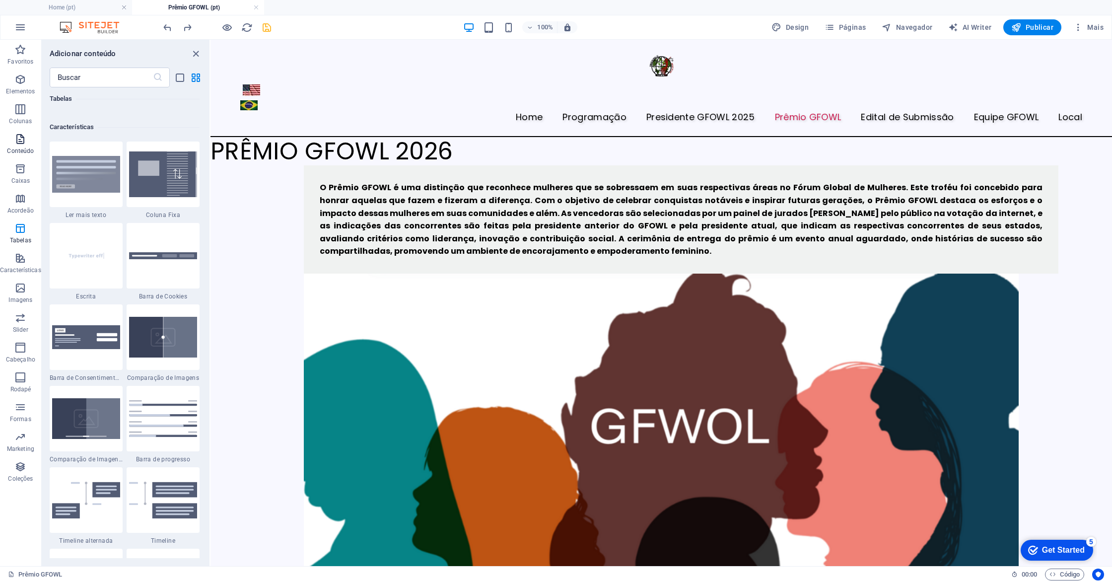
click at [21, 141] on icon "button" at bounding box center [20, 139] width 12 height 12
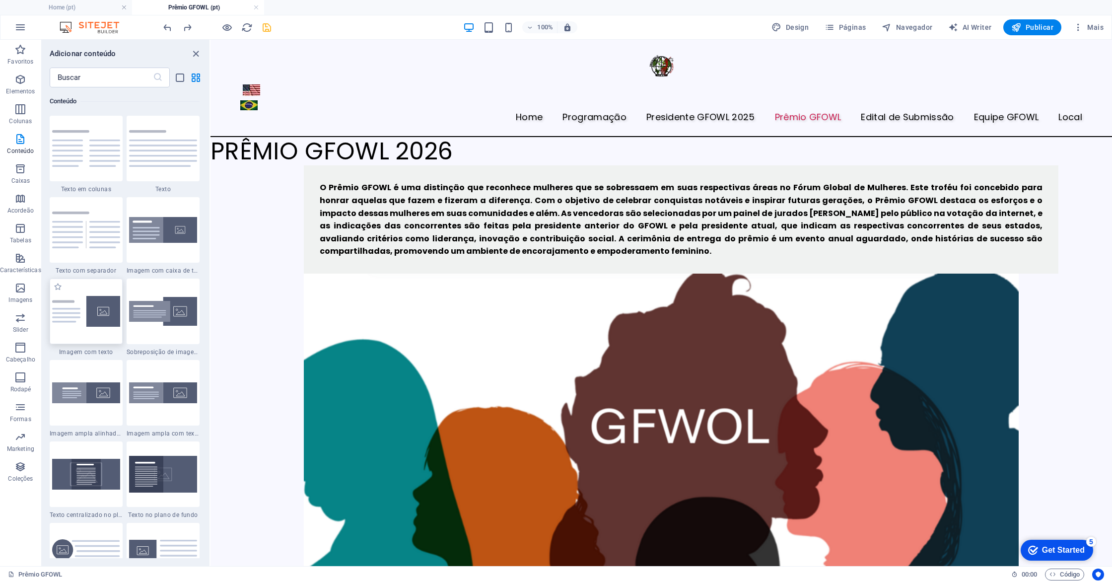
scroll to position [1738, 0]
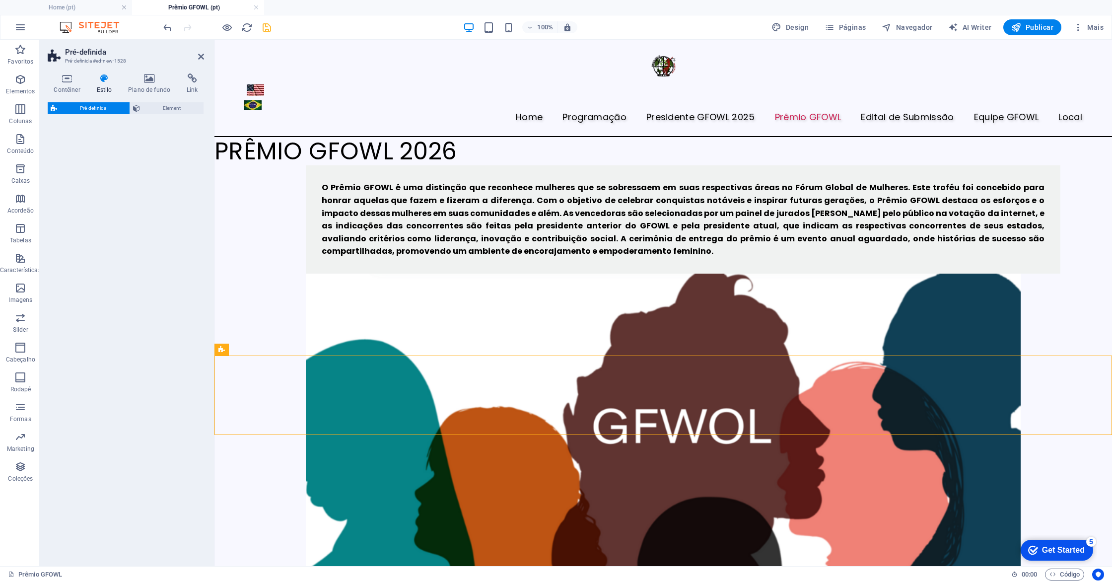
select select "rem"
select select "px"
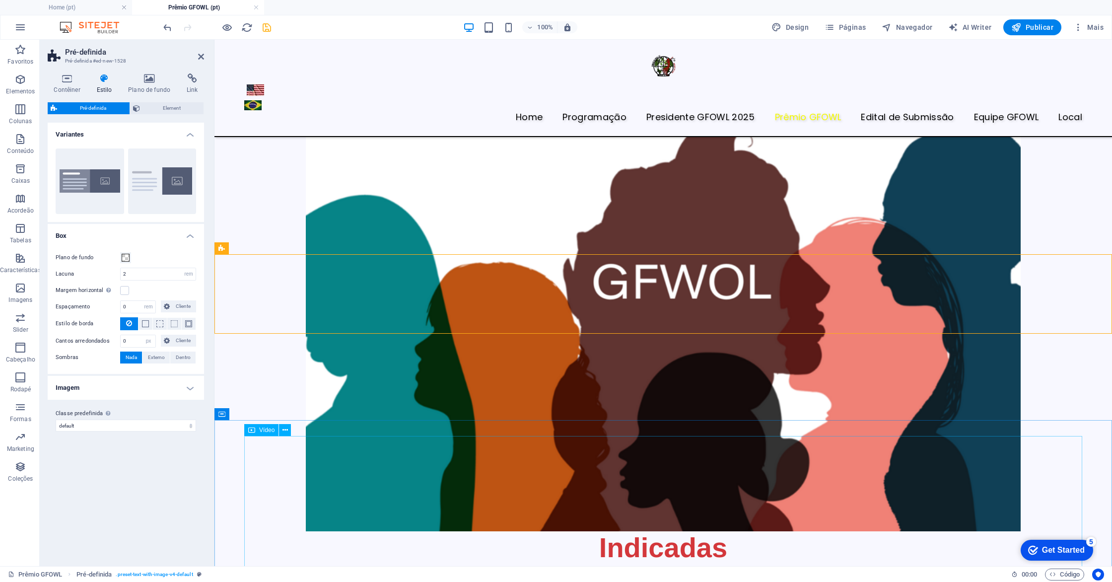
scroll to position [98, 0]
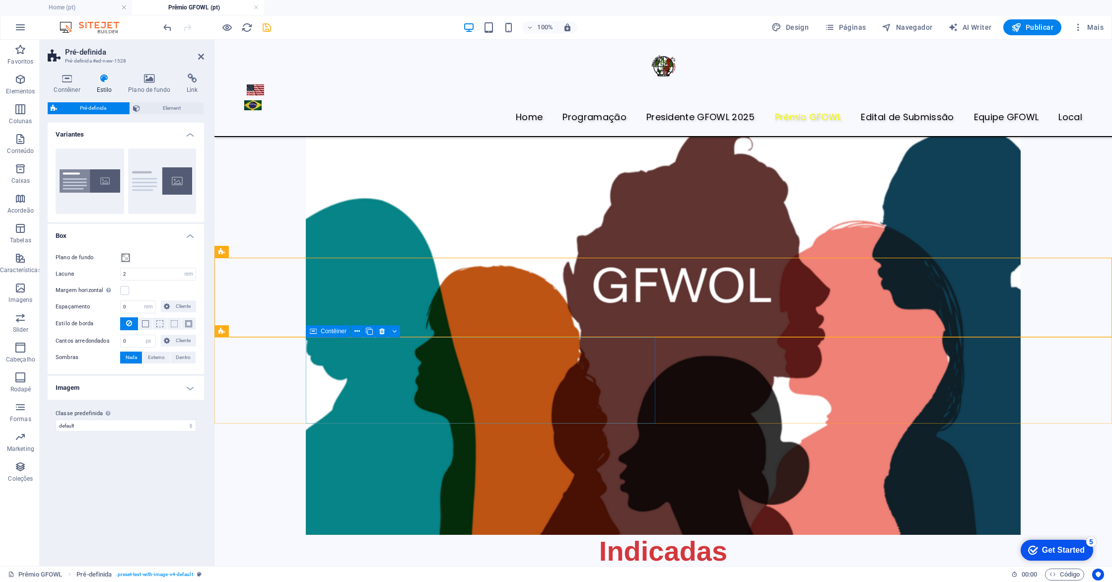
drag, startPoint x: 298, startPoint y: 216, endPoint x: 430, endPoint y: 396, distance: 223.0
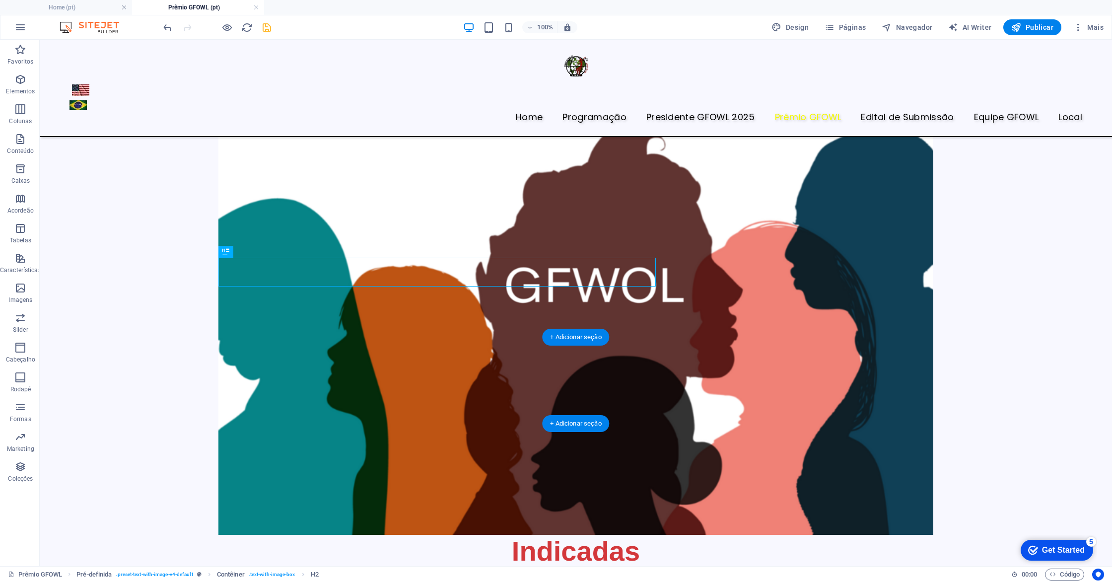
drag, startPoint x: 729, startPoint y: 278, endPoint x: 503, endPoint y: 376, distance: 246.5
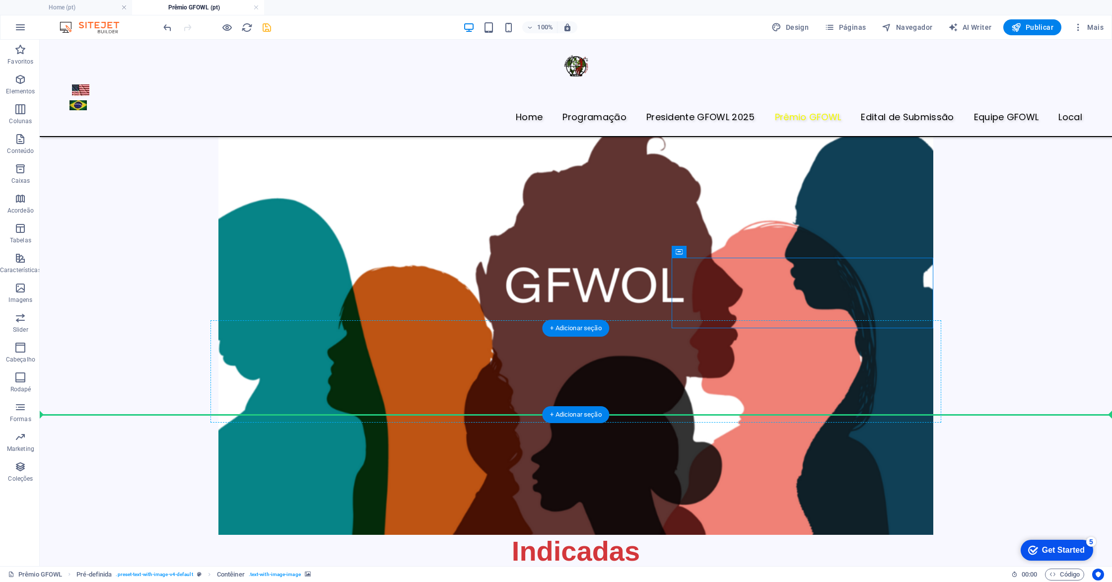
drag, startPoint x: 709, startPoint y: 304, endPoint x: 458, endPoint y: 392, distance: 266.5
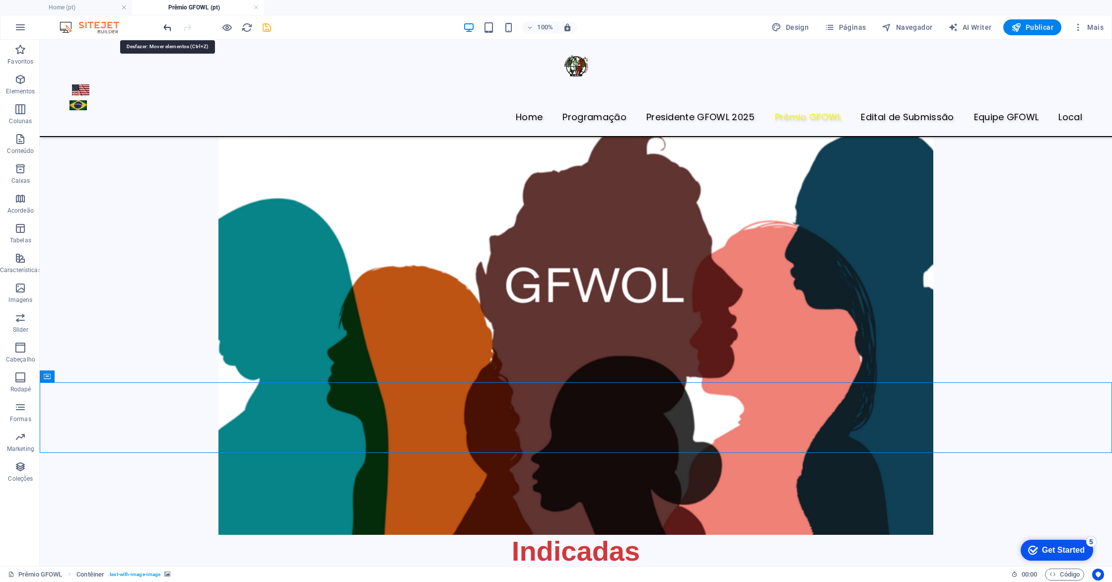
click at [170, 28] on icon "undo" at bounding box center [167, 27] width 11 height 11
click at [18, 80] on icon "button" at bounding box center [20, 79] width 12 height 12
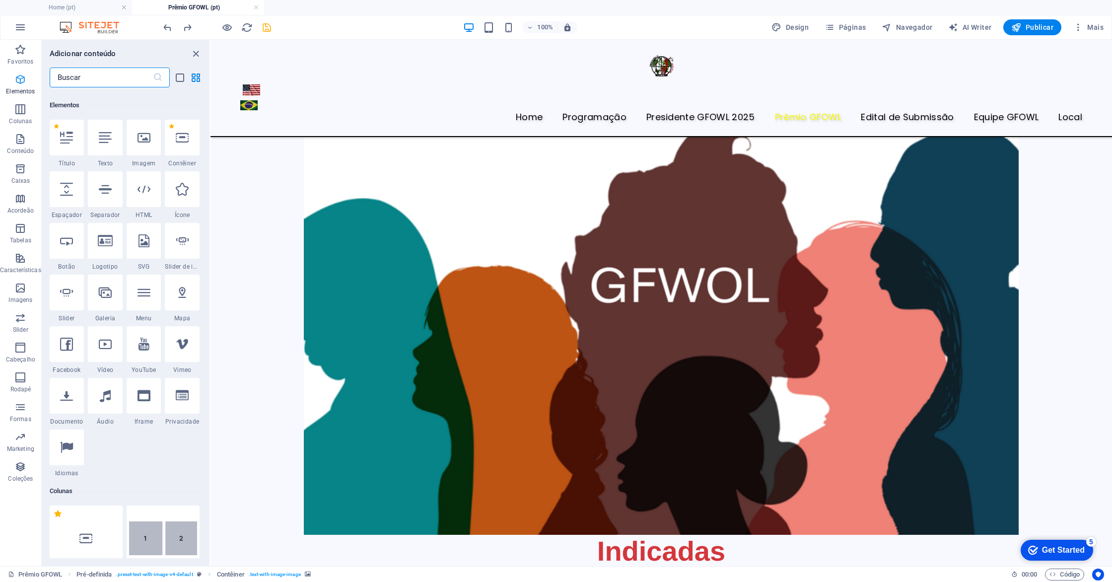
scroll to position [106, 0]
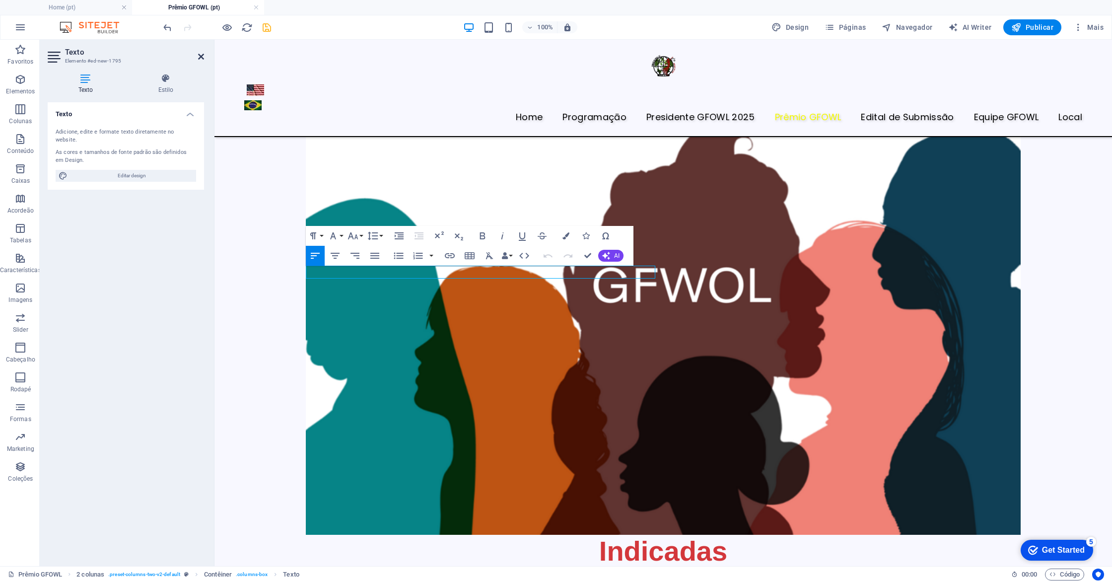
click at [201, 59] on icon at bounding box center [201, 57] width 6 height 8
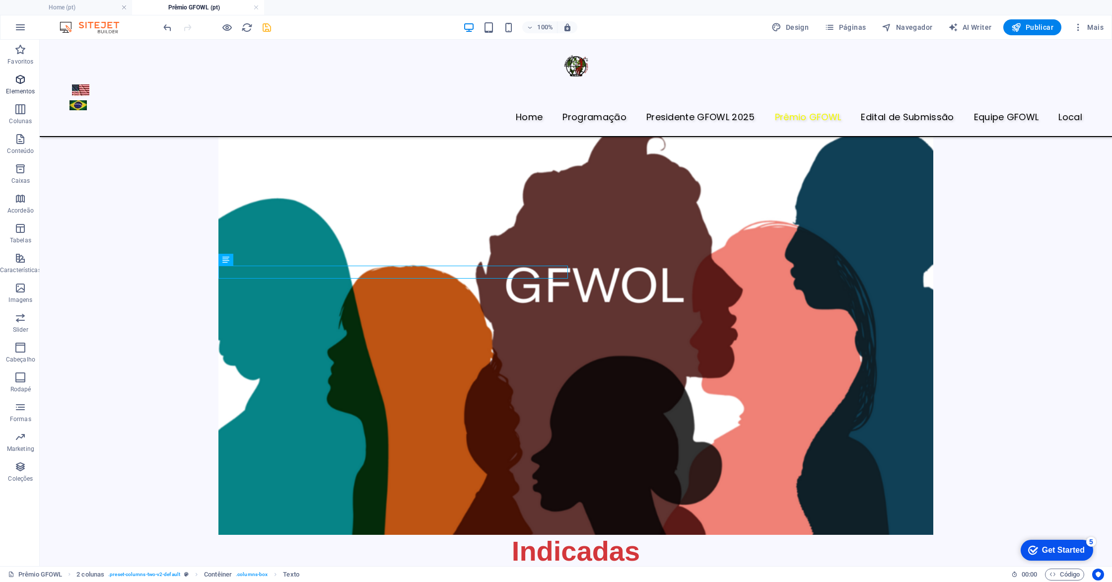
click at [22, 93] on p "Elementos" at bounding box center [20, 91] width 29 height 8
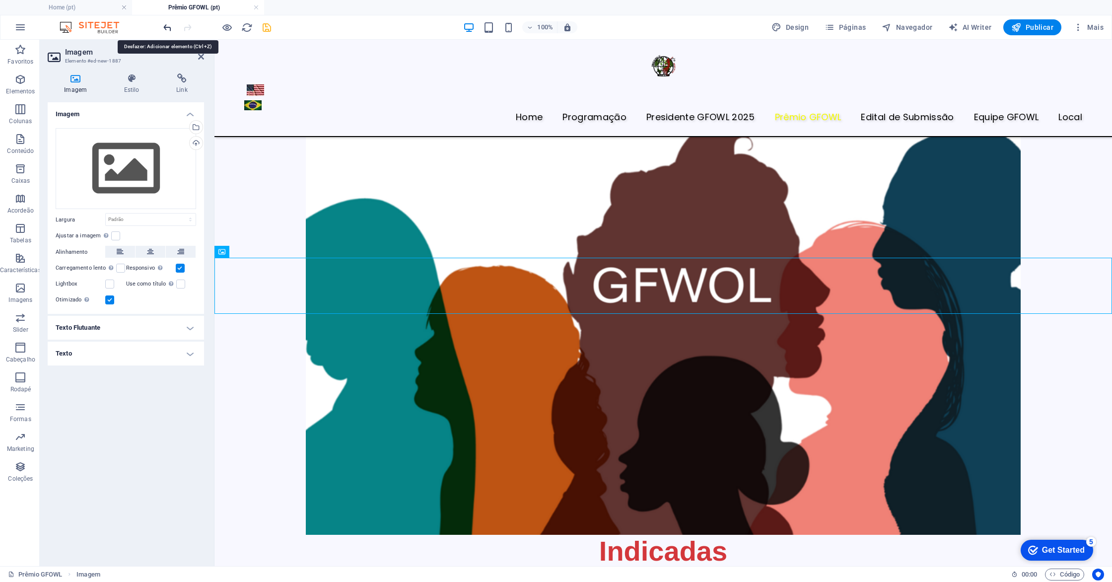
click at [168, 30] on icon "undo" at bounding box center [167, 27] width 11 height 11
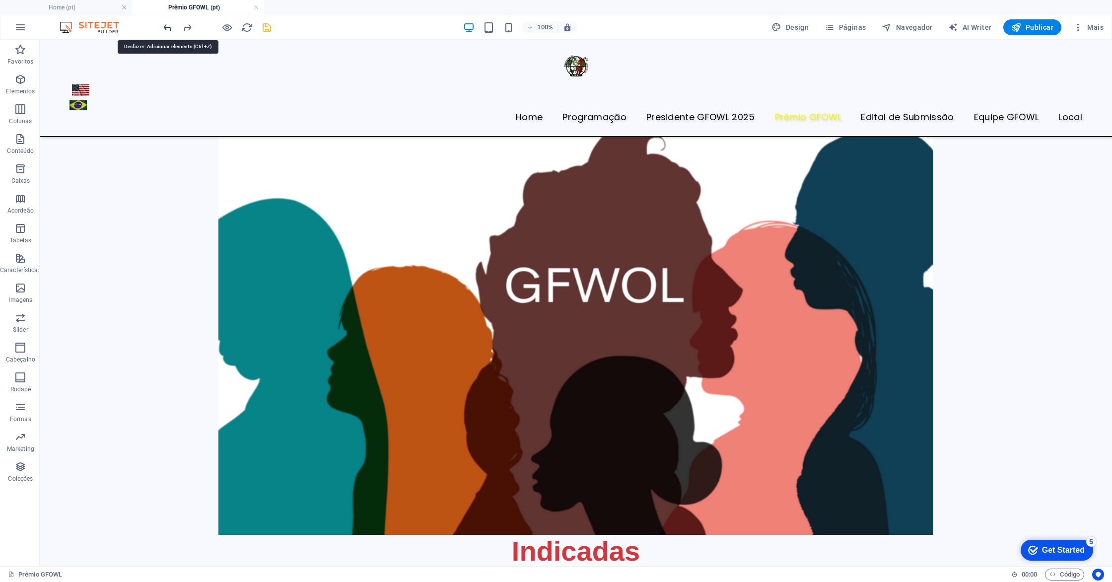
click at [168, 30] on icon "undo" at bounding box center [167, 27] width 11 height 11
click at [16, 147] on p "Conteúdo" at bounding box center [20, 151] width 27 height 8
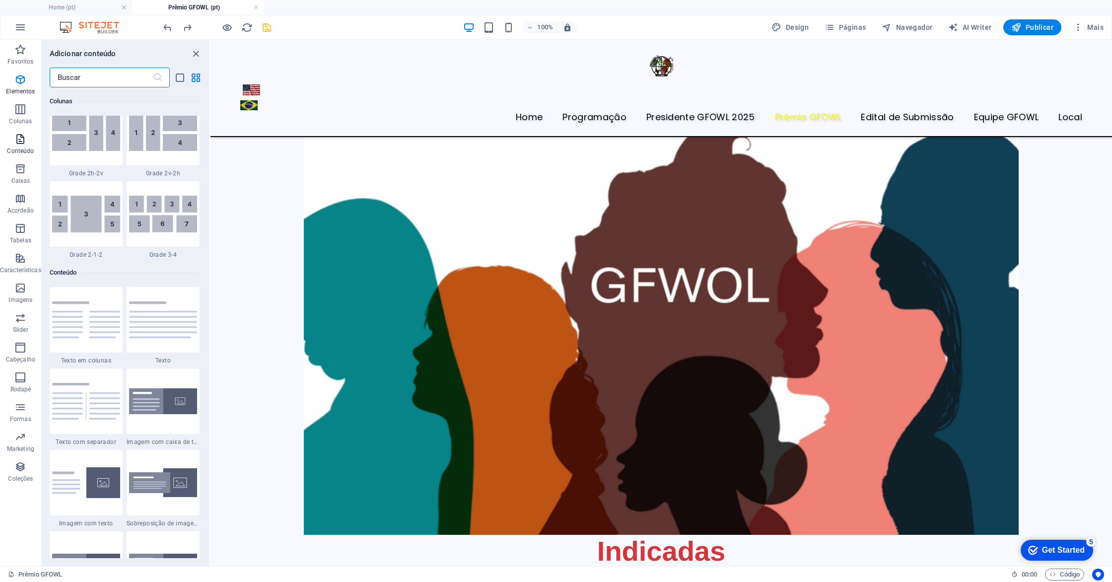
scroll to position [1736, 0]
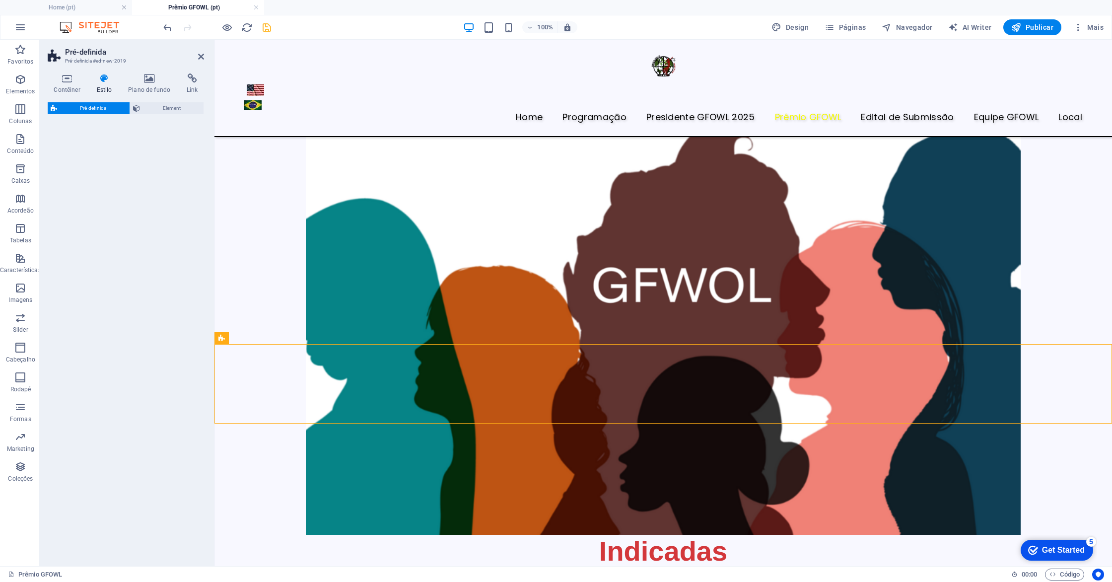
select select "rem"
select select "px"
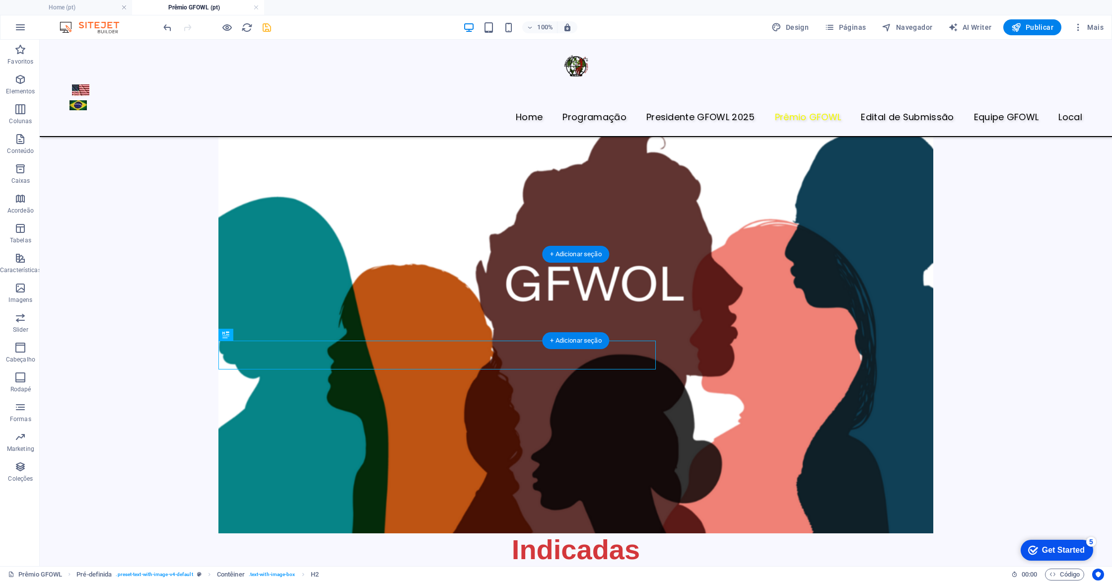
scroll to position [96, 0]
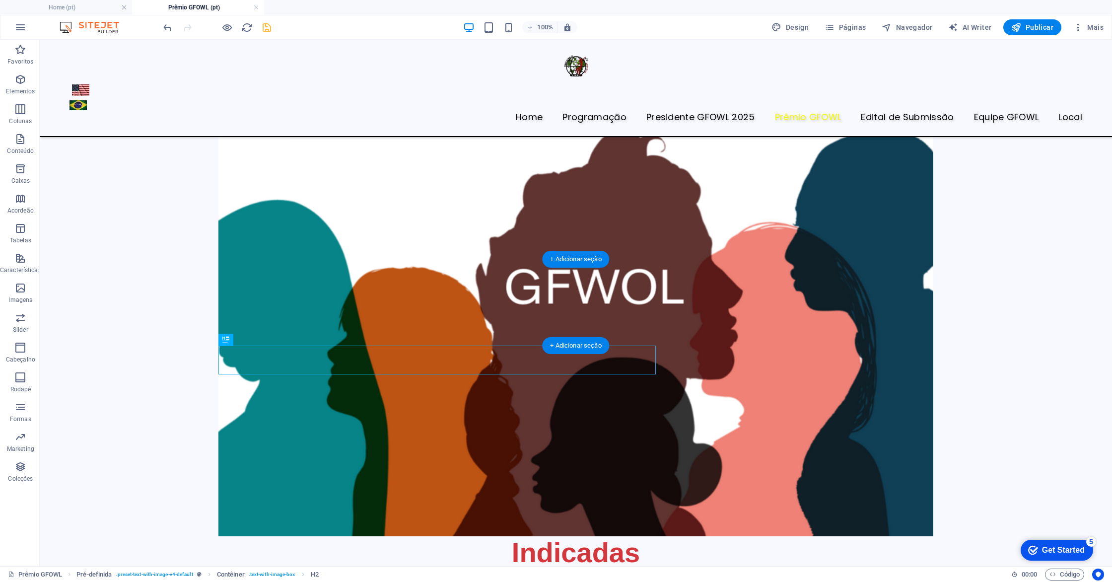
drag, startPoint x: 447, startPoint y: 364, endPoint x: 507, endPoint y: 310, distance: 80.8
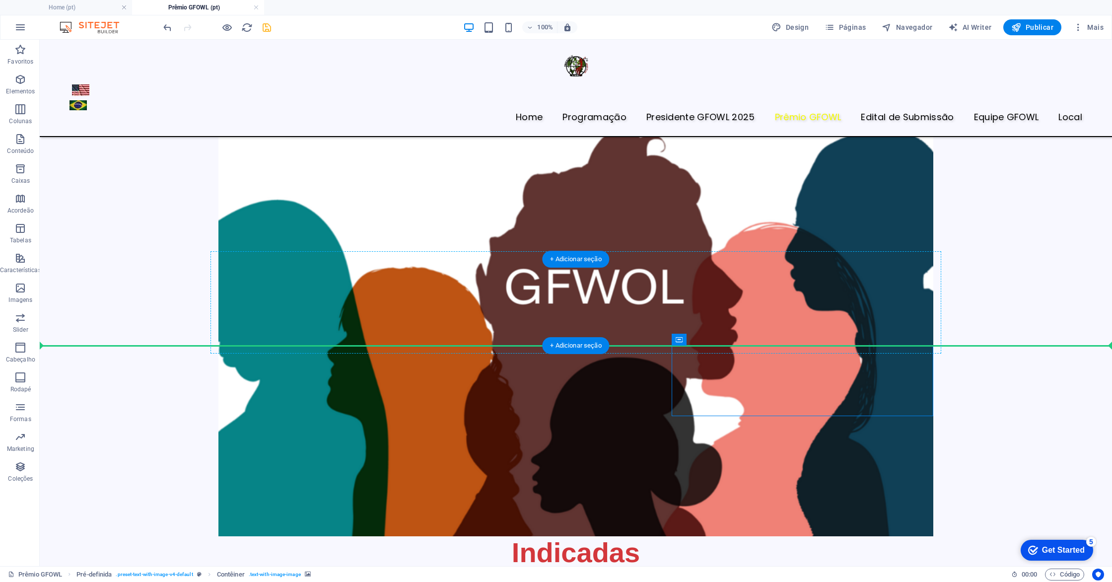
drag, startPoint x: 721, startPoint y: 366, endPoint x: 498, endPoint y: 318, distance: 228.8
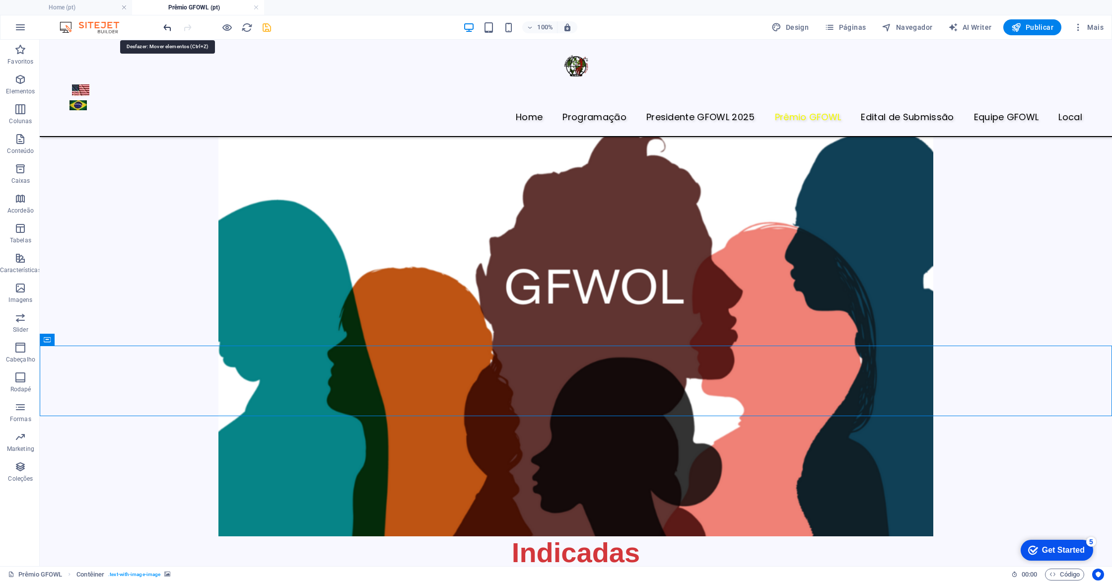
click at [167, 27] on icon "undo" at bounding box center [167, 27] width 11 height 11
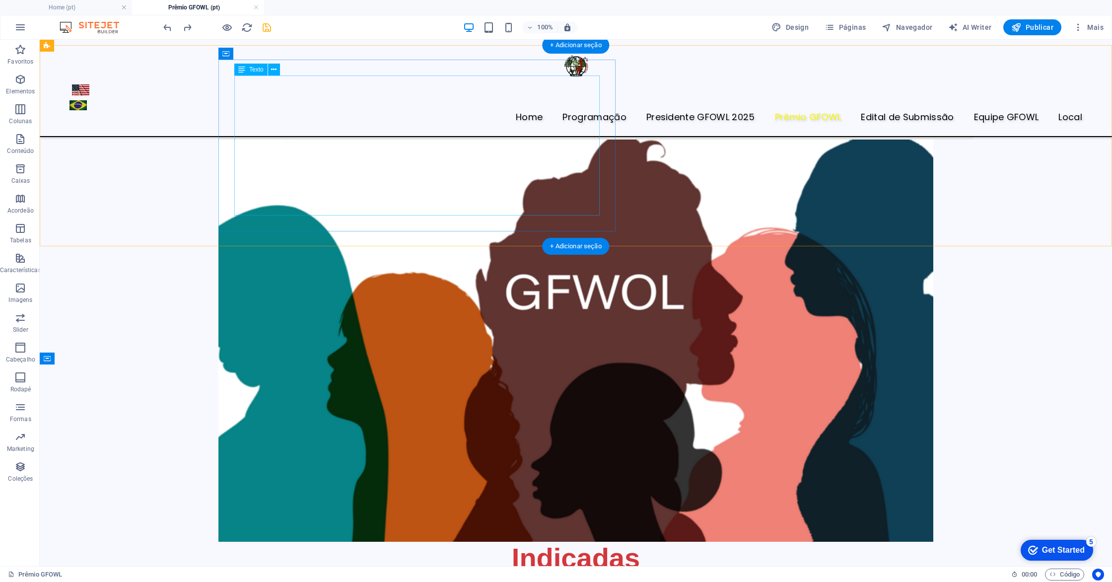
scroll to position [0, 0]
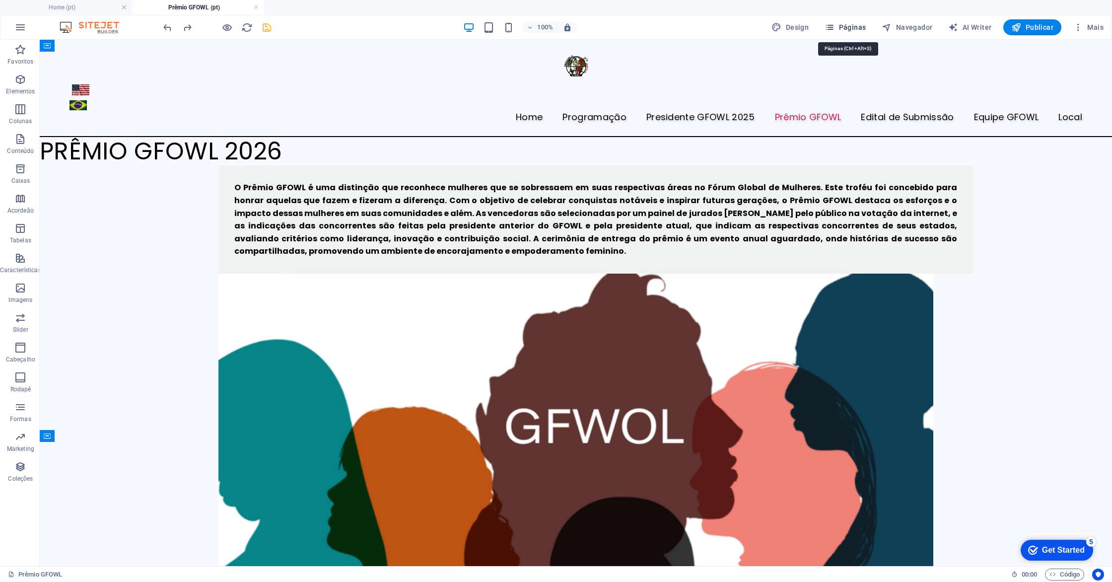
click at [829, 25] on icon "button" at bounding box center [829, 27] width 10 height 10
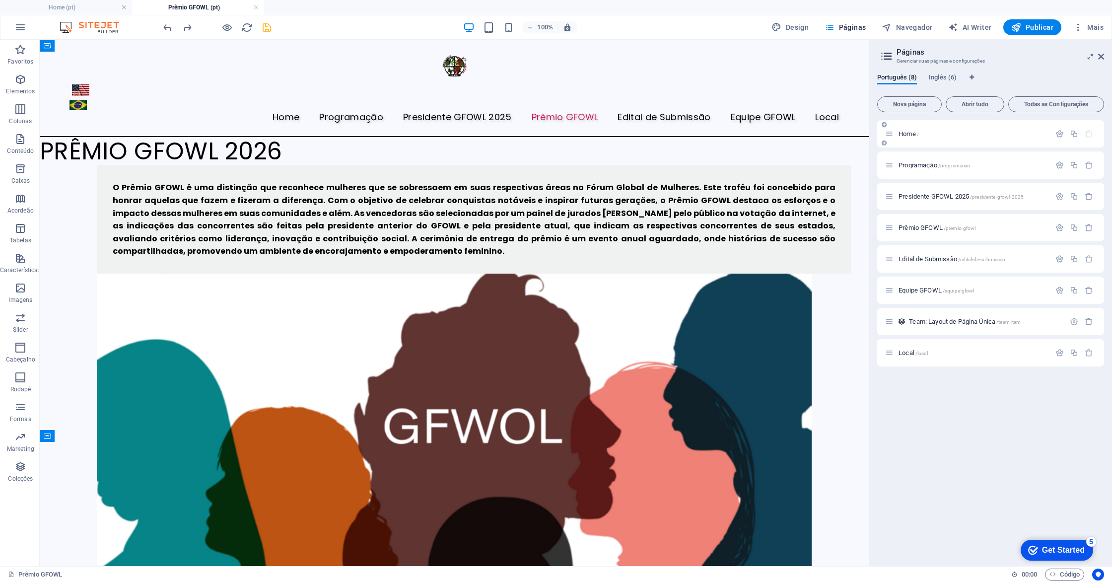
click at [910, 131] on span "Home /" at bounding box center [908, 133] width 20 height 7
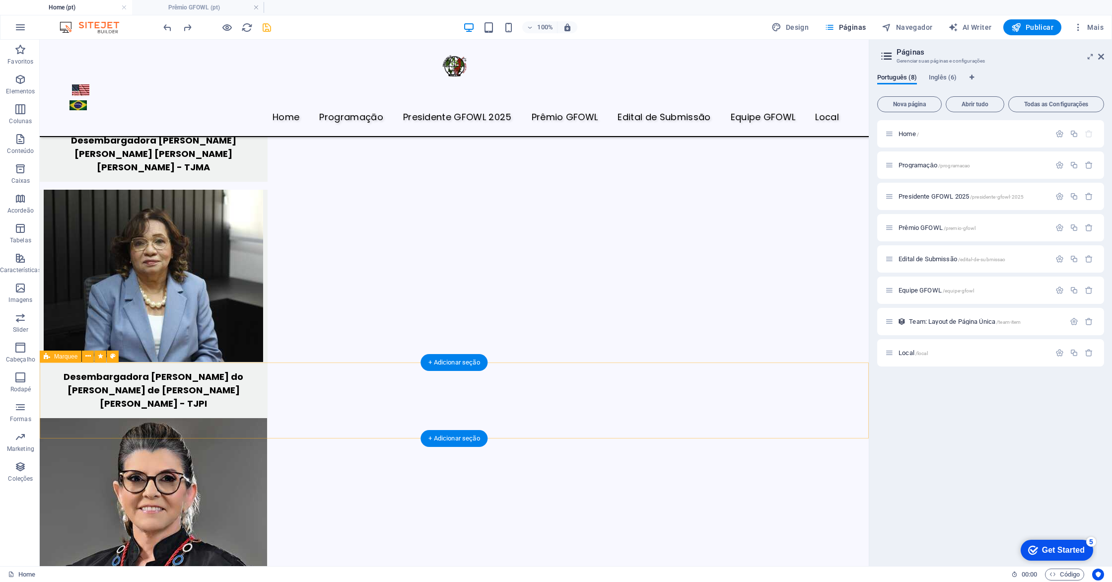
scroll to position [3282, 0]
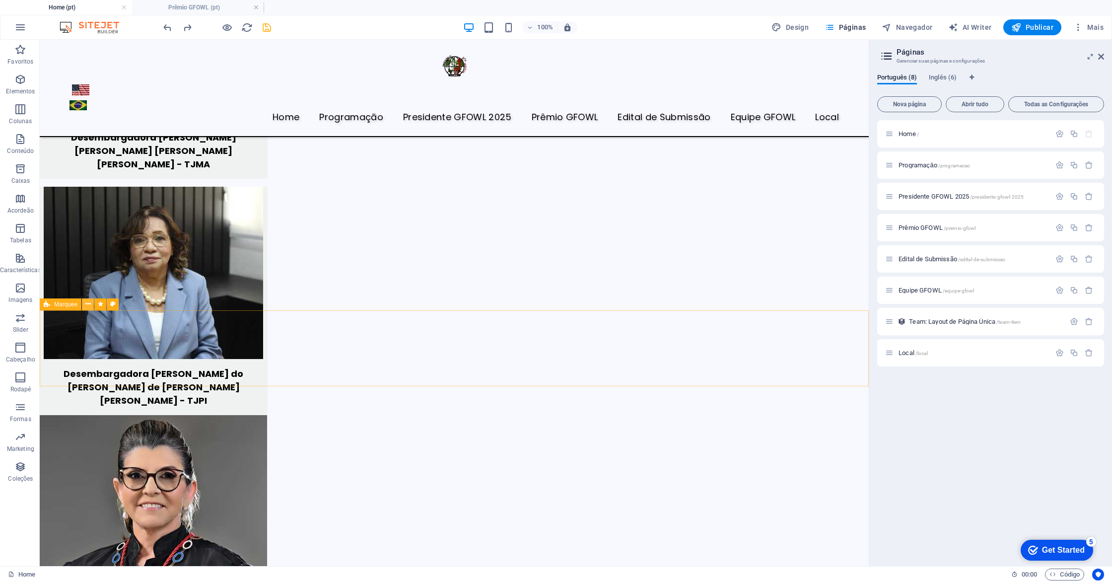
click at [89, 304] on icon at bounding box center [87, 304] width 5 height 10
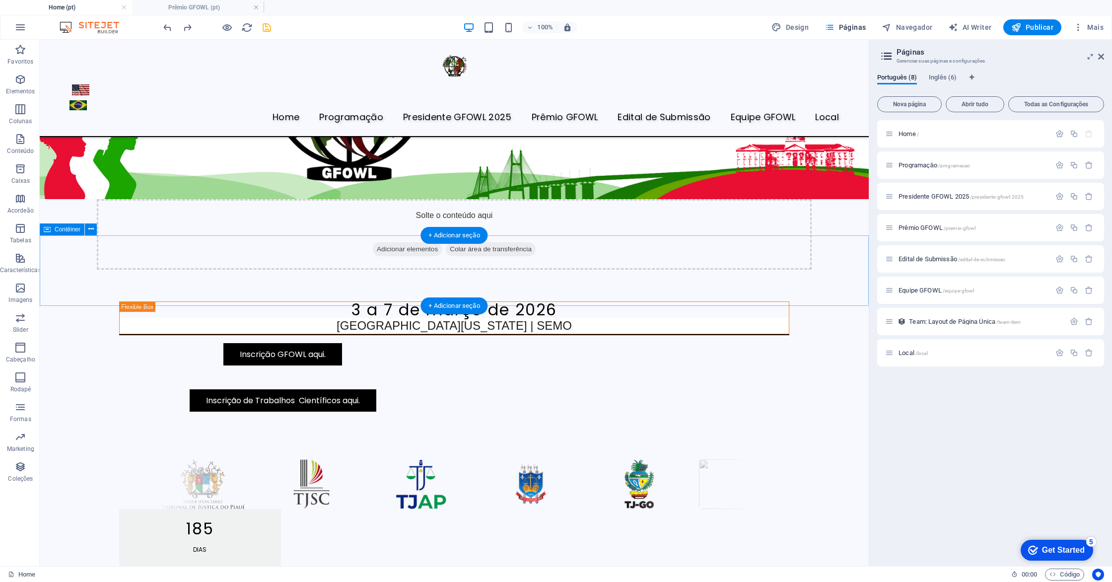
scroll to position [0, 0]
